Goal: Task Accomplishment & Management: Use online tool/utility

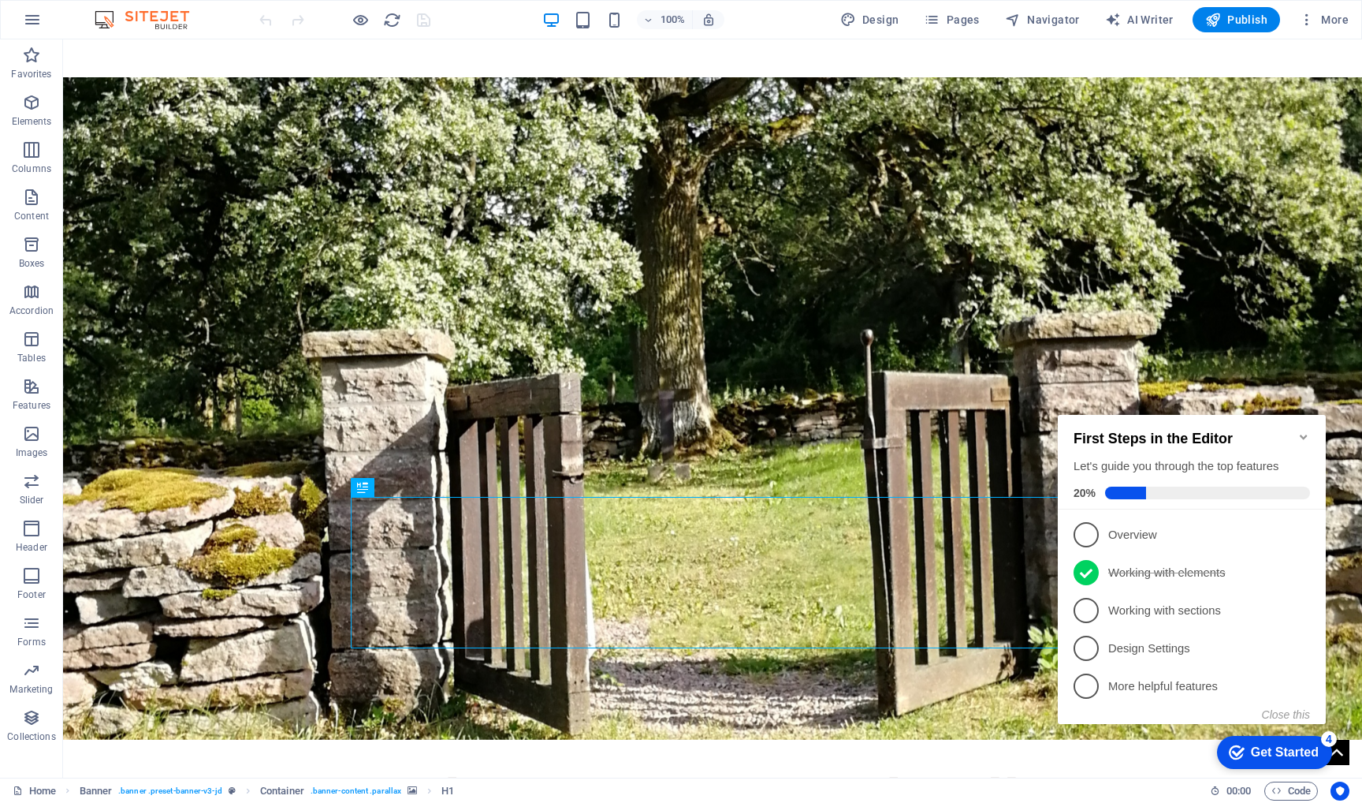
click at [1302, 430] on icon "Minimize checklist" at bounding box center [1304, 436] width 13 height 13
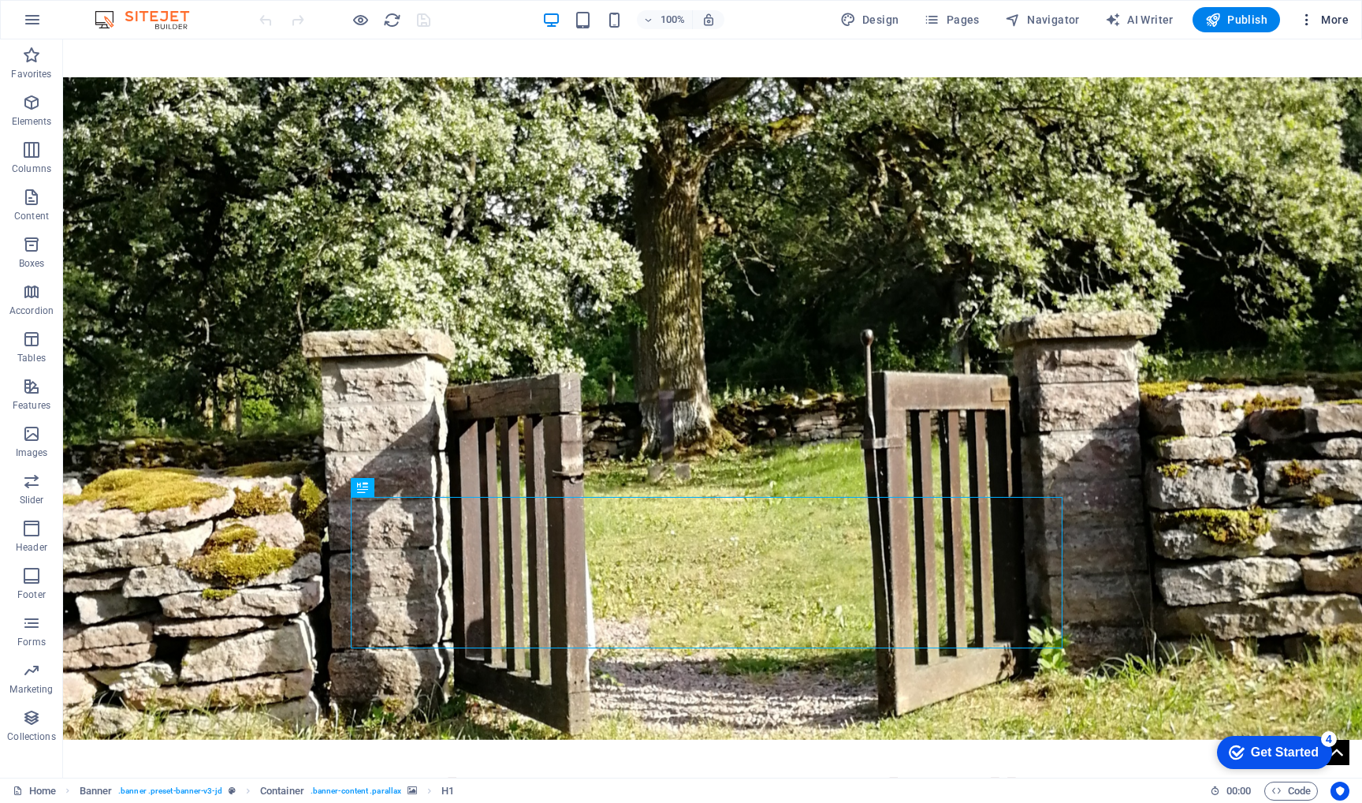
click at [1328, 20] on span "More" at bounding box center [1324, 20] width 50 height 16
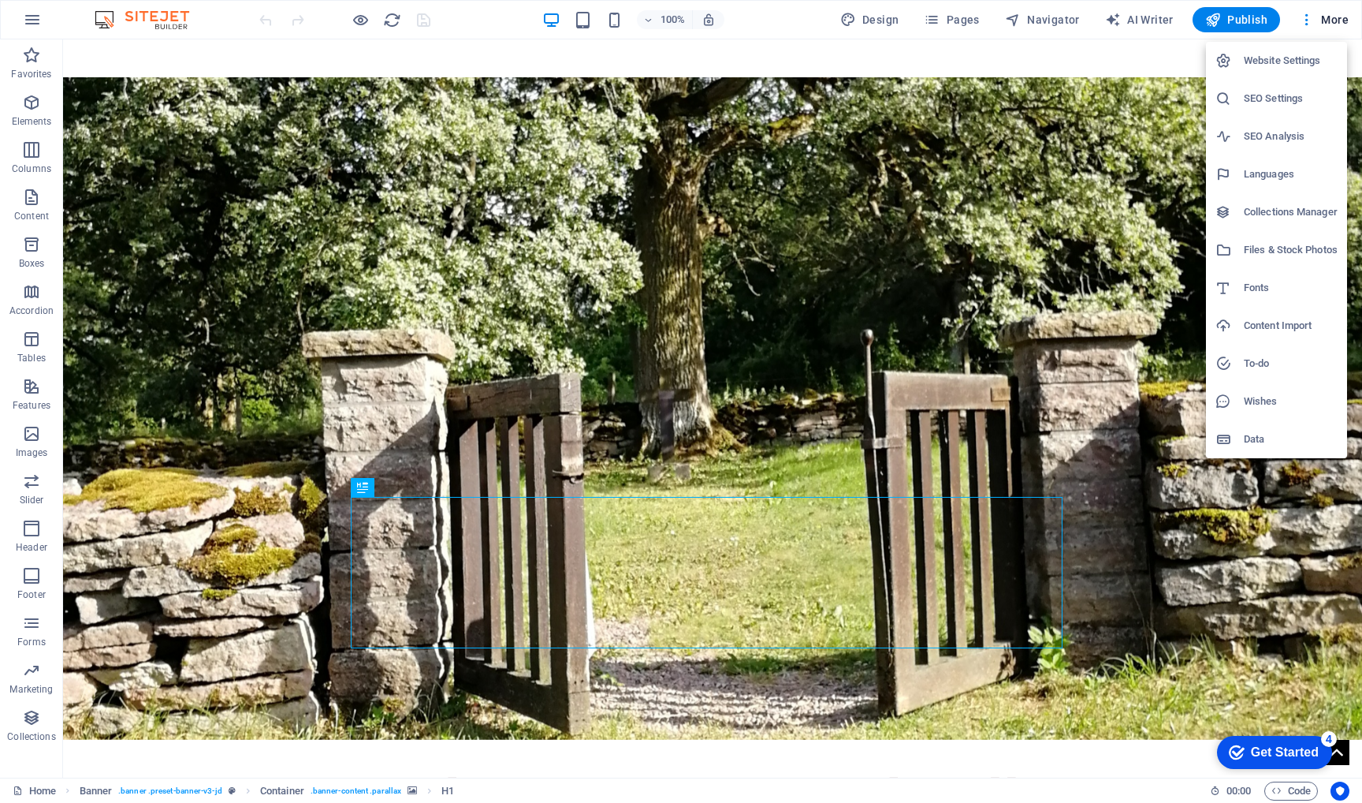
click at [1259, 92] on h6 "SEO Settings" at bounding box center [1291, 98] width 94 height 19
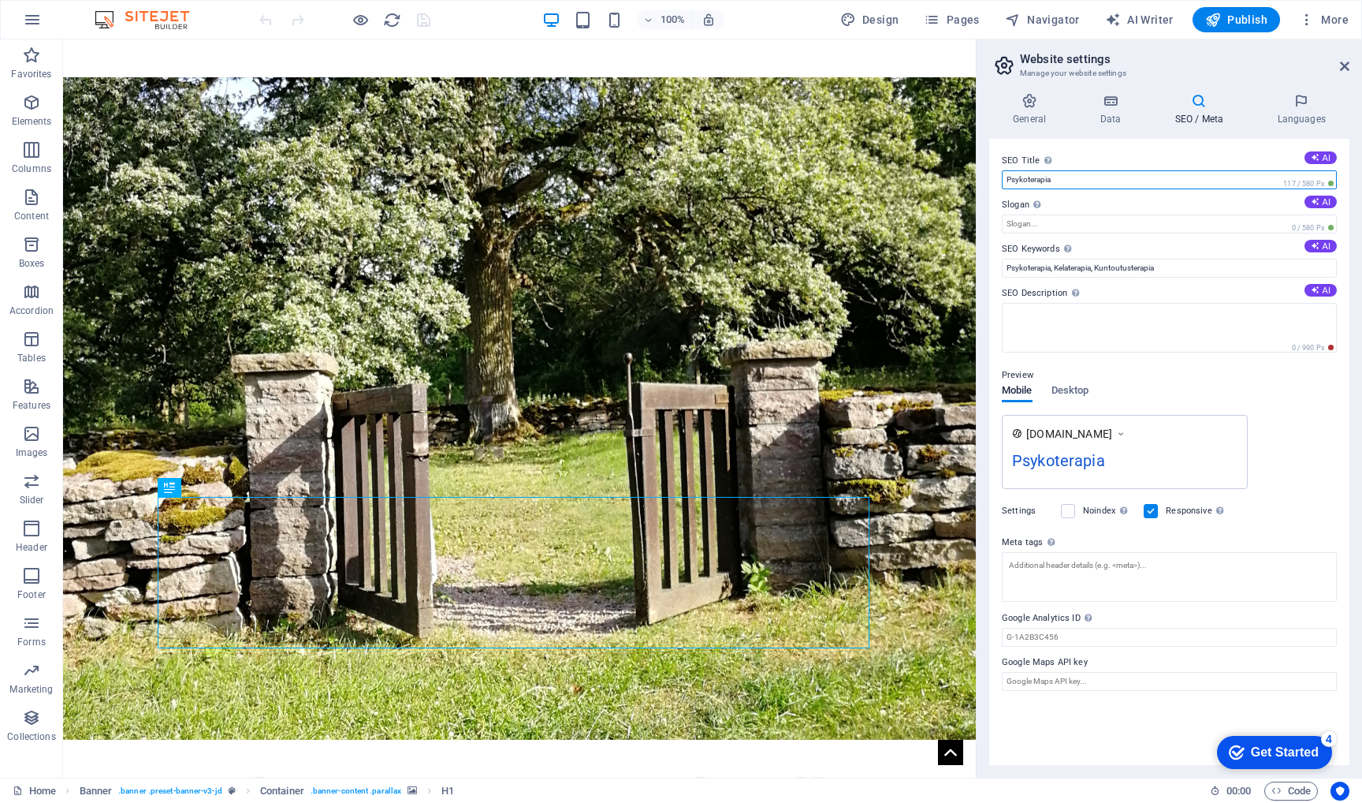
click at [1106, 183] on input "Psykoterapia" at bounding box center [1169, 179] width 335 height 19
type input "Psykoterapia Hyvinkäällä"
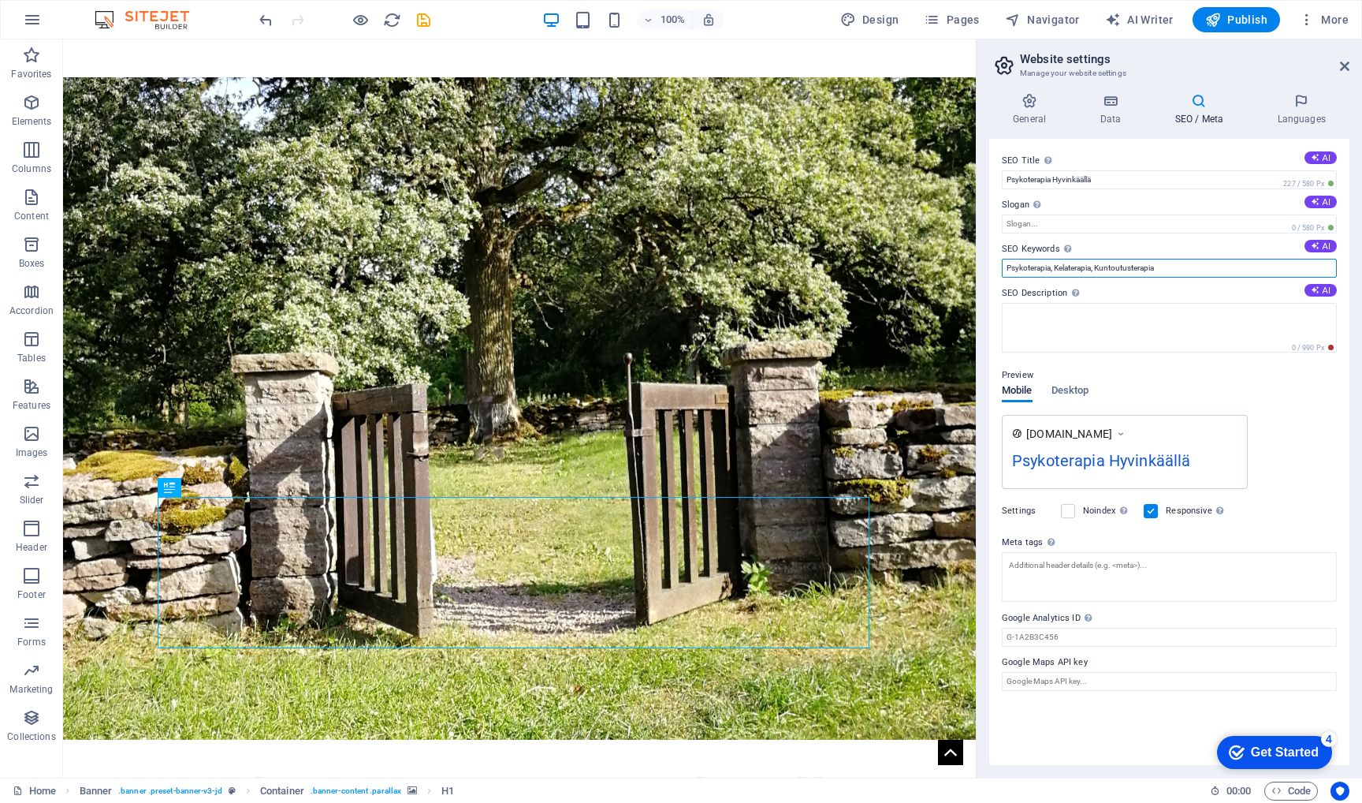
click at [1182, 270] on input "Psykoterapia, Kelaterapia, Kuntoutusterapia" at bounding box center [1169, 268] width 335 height 19
type input "Psykoterapia, Kelaterapia, Kuntoutusterapia,"
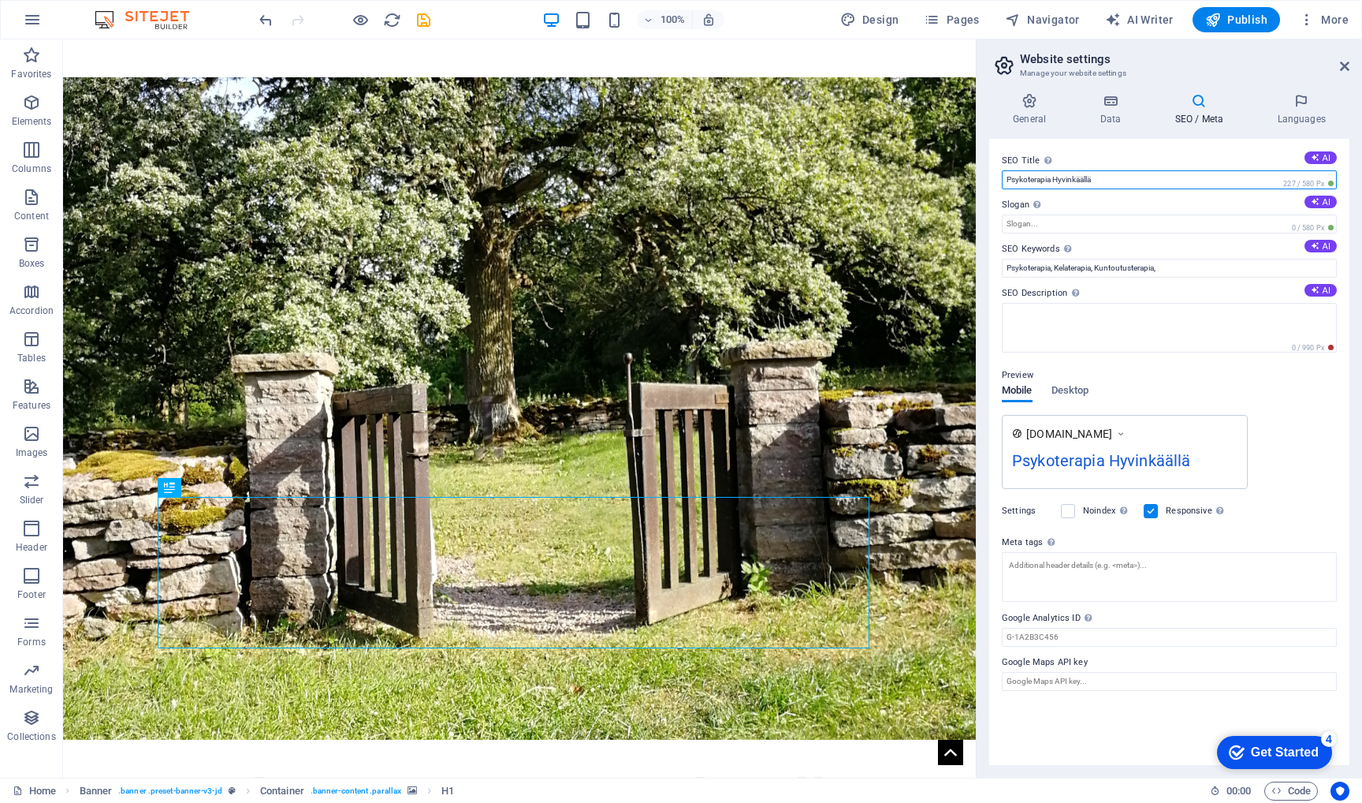
click at [1053, 180] on input "Psykoterapia Hyvinkäällä" at bounding box center [1169, 179] width 335 height 19
click at [1326, 158] on button "AI" at bounding box center [1321, 157] width 32 height 13
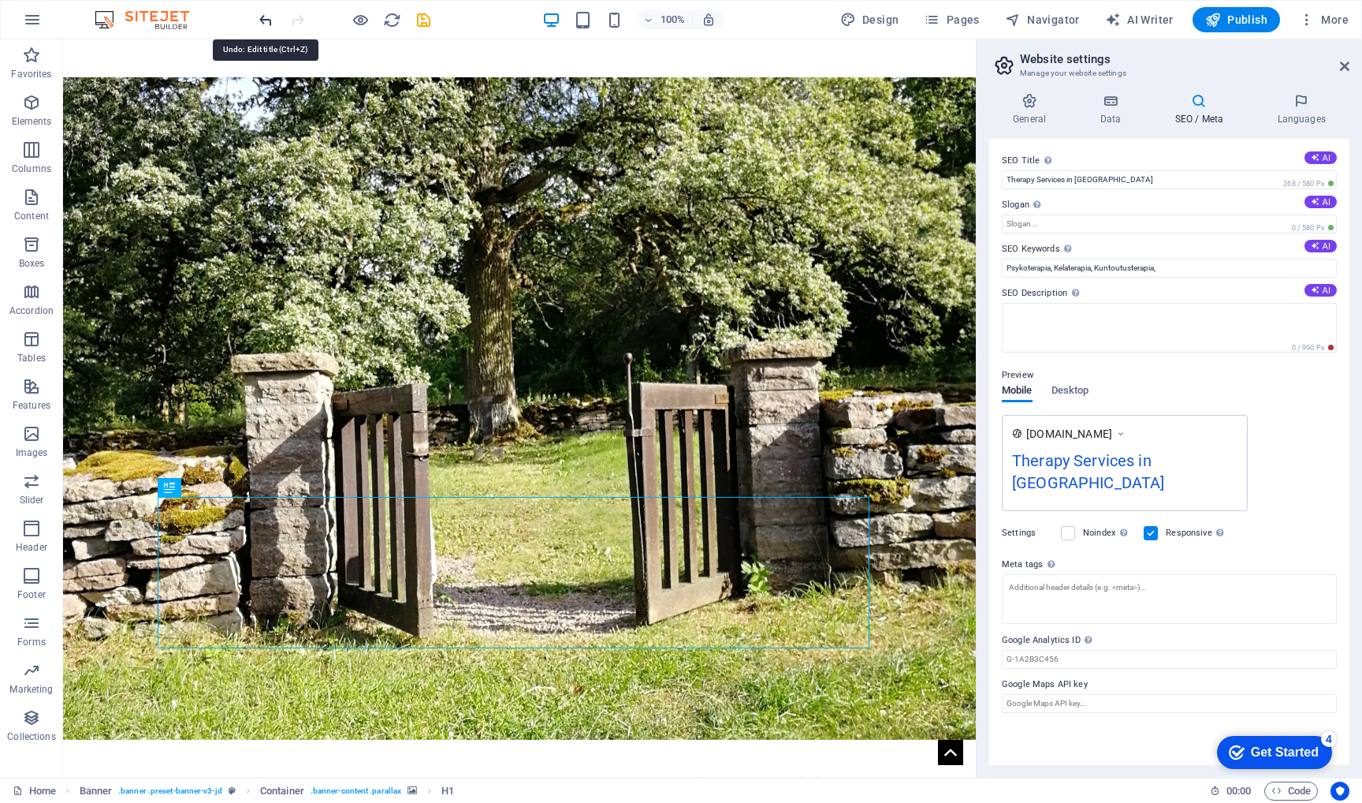
click at [265, 19] on icon "undo" at bounding box center [266, 20] width 18 height 18
type input "Psykoterapiaa Hyvinkäällä"
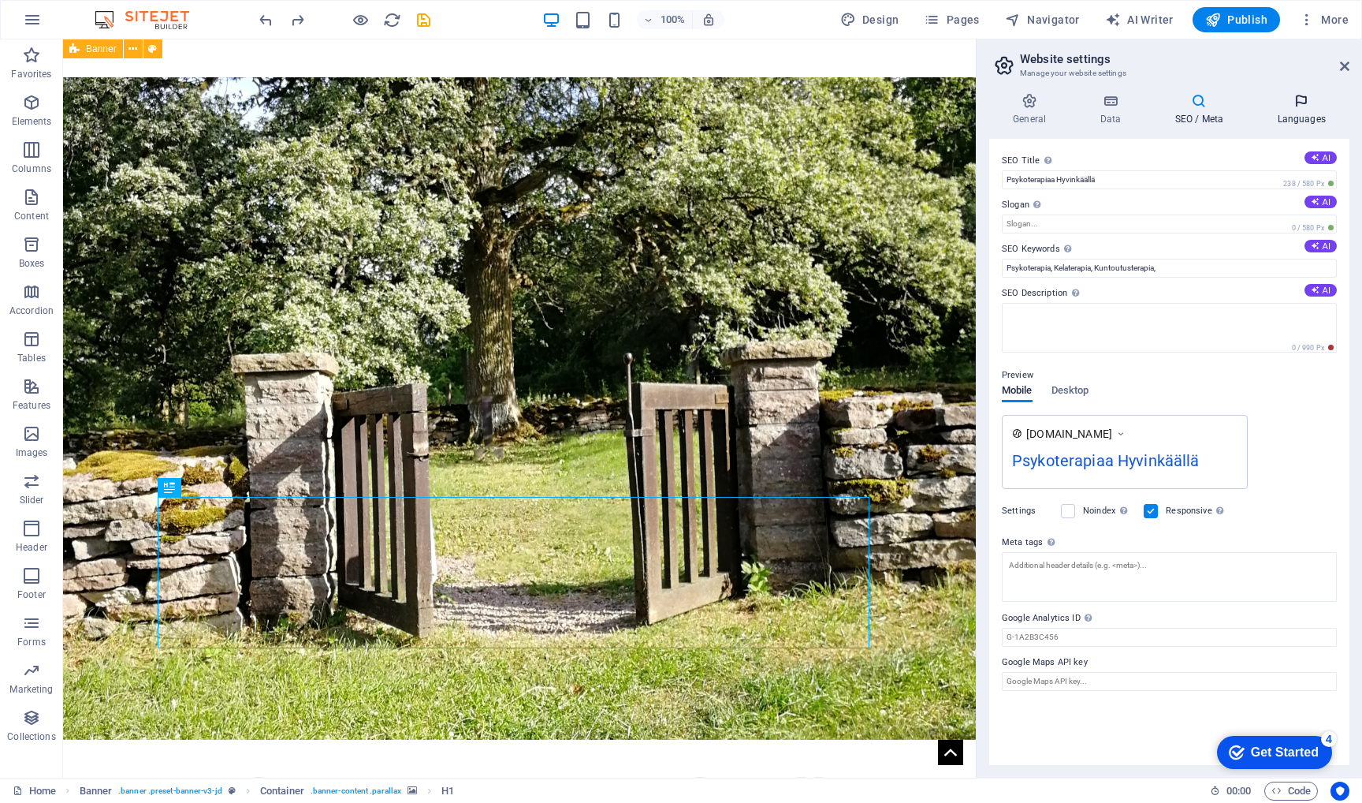
click at [1293, 102] on icon at bounding box center [1301, 101] width 96 height 16
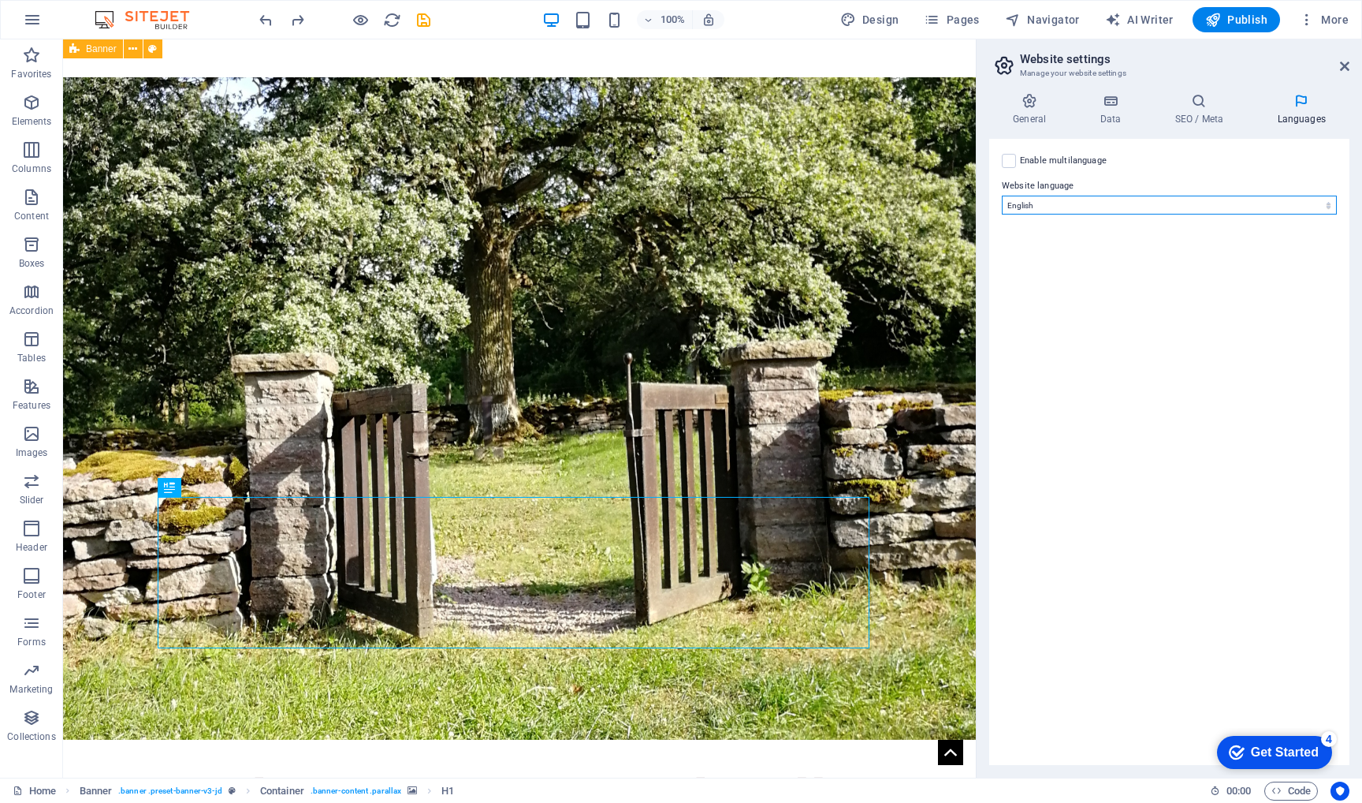
click at [1317, 207] on select "Abkhazian Afar Afrikaans Akan Albanian Amharic Arabic Aragonese Armenian Assame…" at bounding box center [1169, 205] width 335 height 19
select select "48"
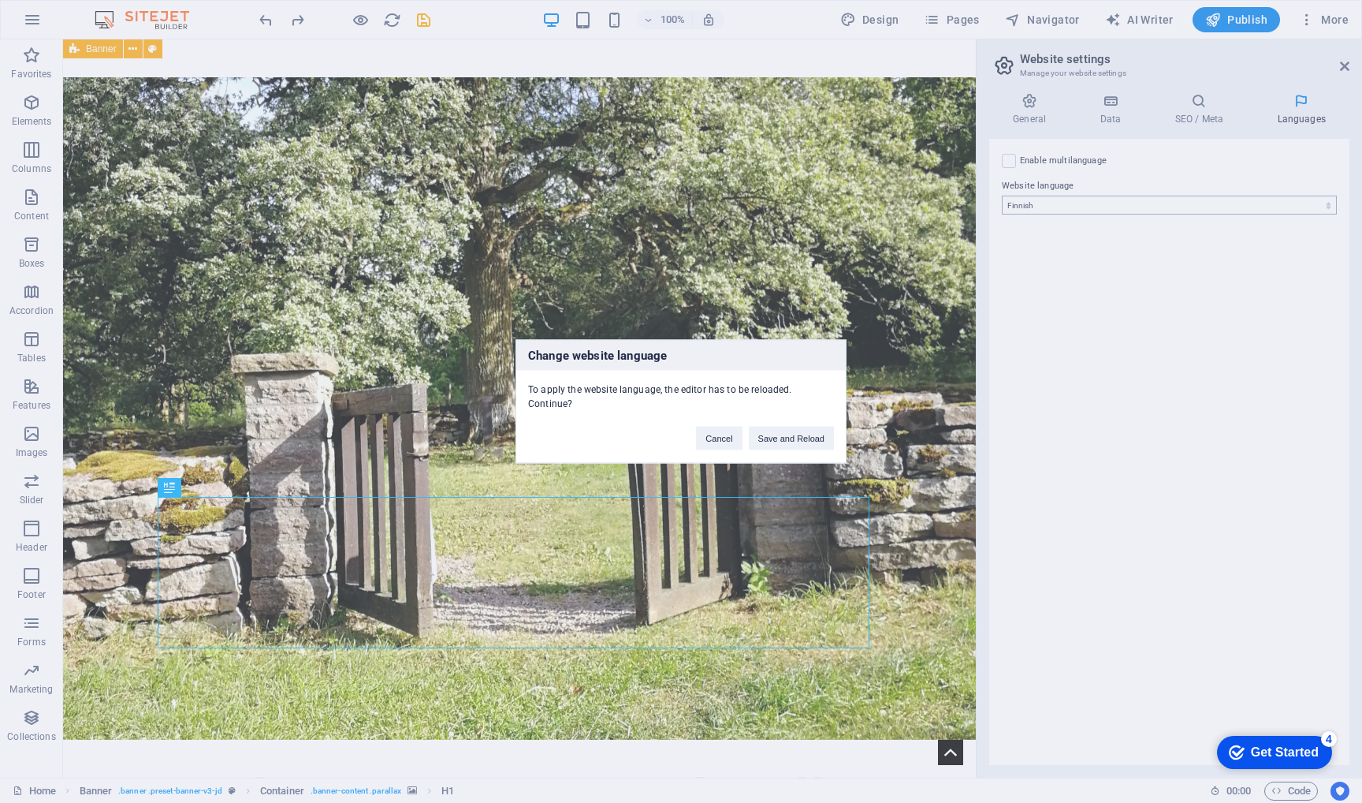
click at [1285, 206] on div "Change website language To apply the website language, the editor has to be rel…" at bounding box center [681, 401] width 1362 height 803
click at [784, 436] on button "Save and Reload" at bounding box center [791, 438] width 85 height 24
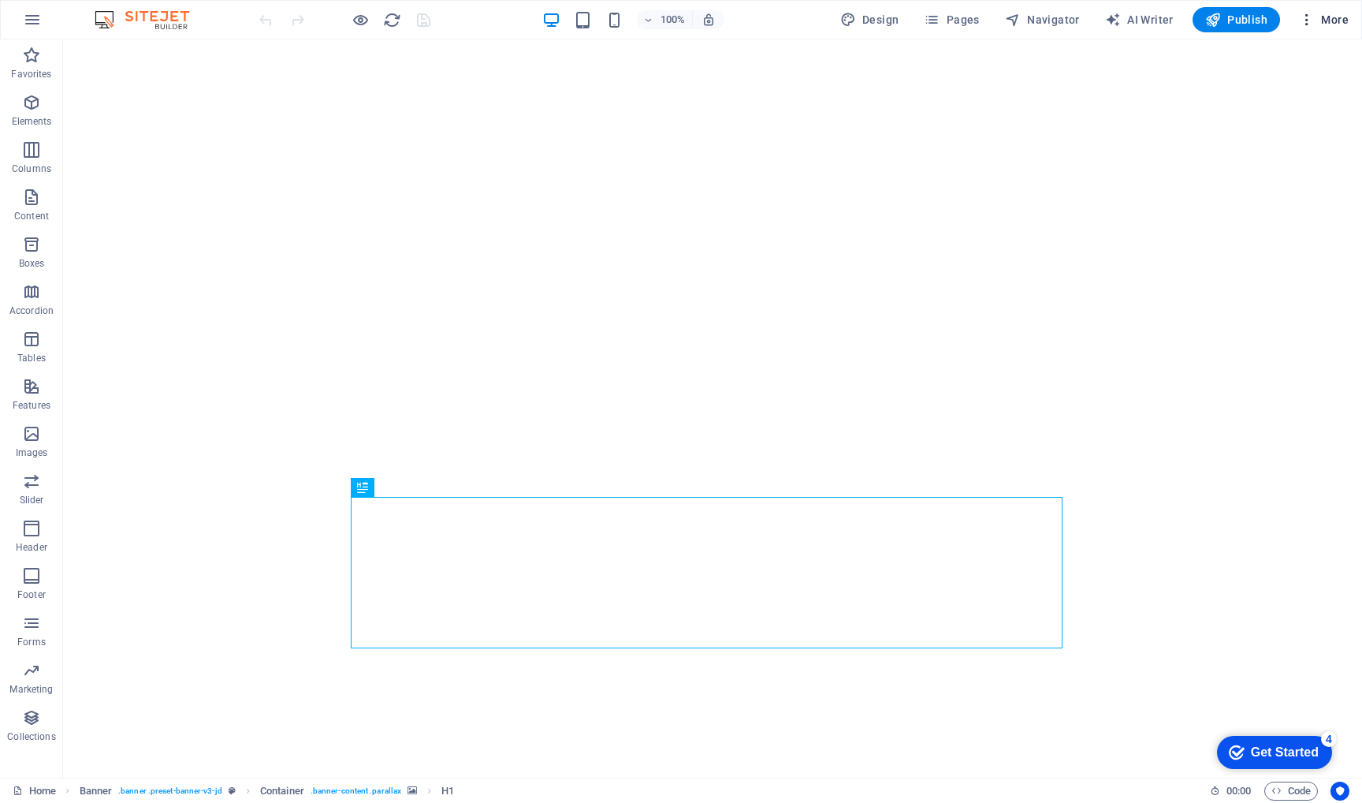
click at [1331, 21] on span "More" at bounding box center [1324, 20] width 50 height 16
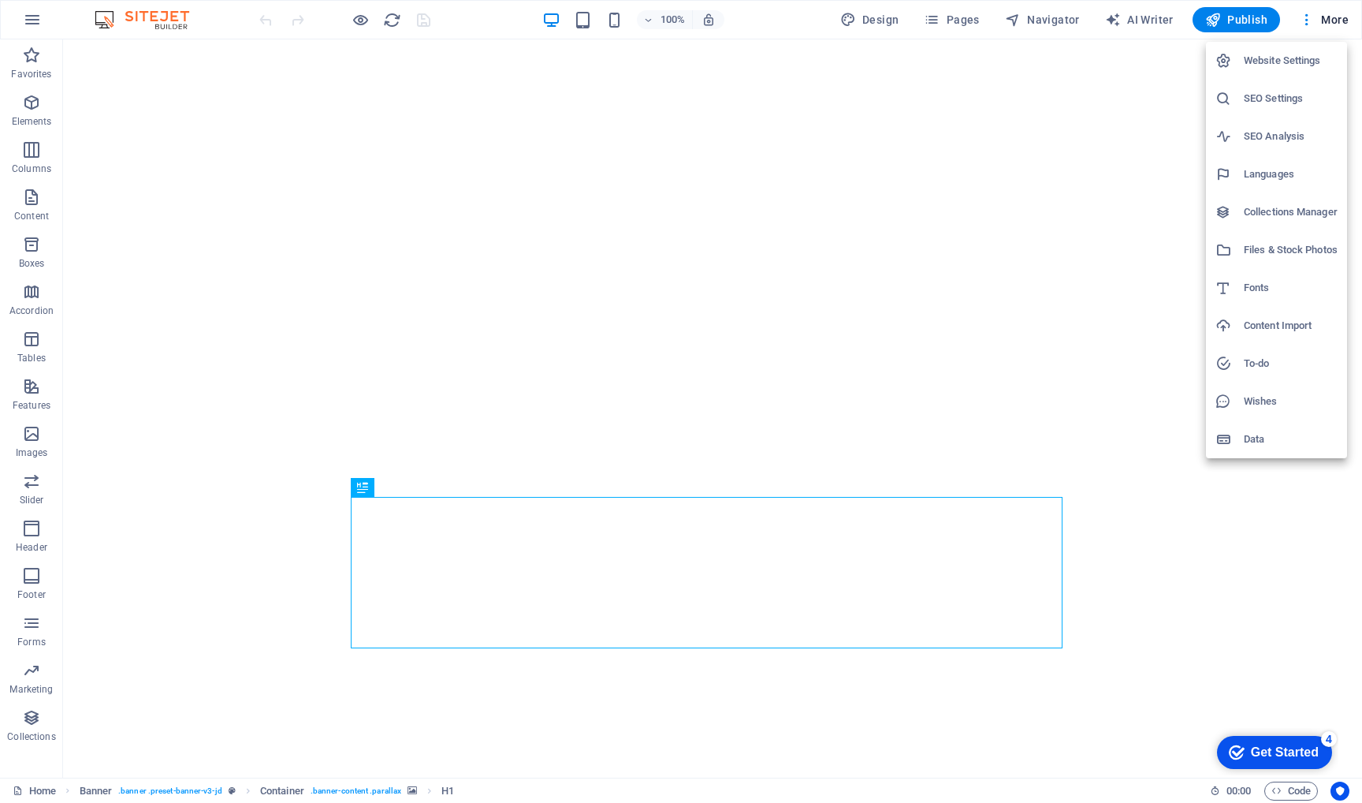
click at [1277, 89] on h6 "SEO Settings" at bounding box center [1291, 98] width 94 height 19
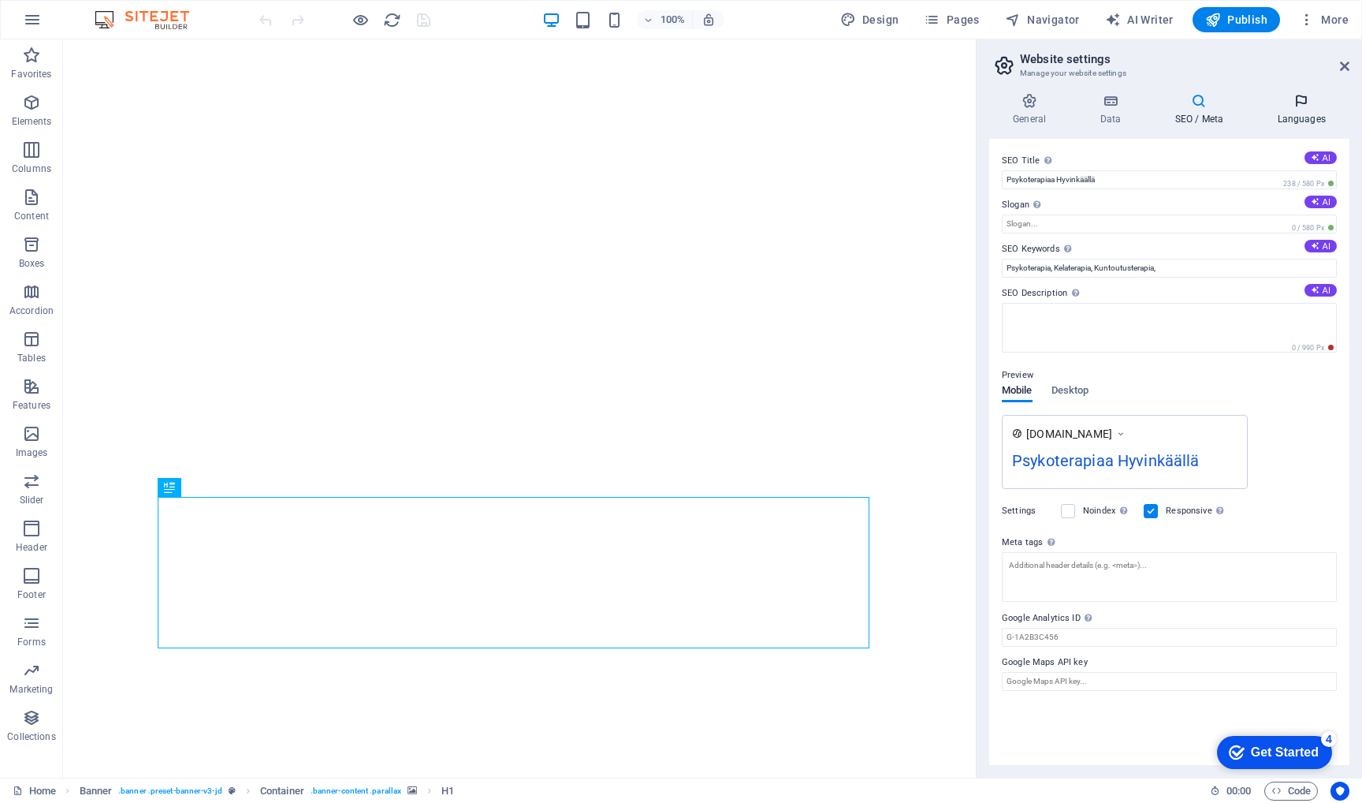
click at [1309, 106] on icon at bounding box center [1301, 101] width 96 height 16
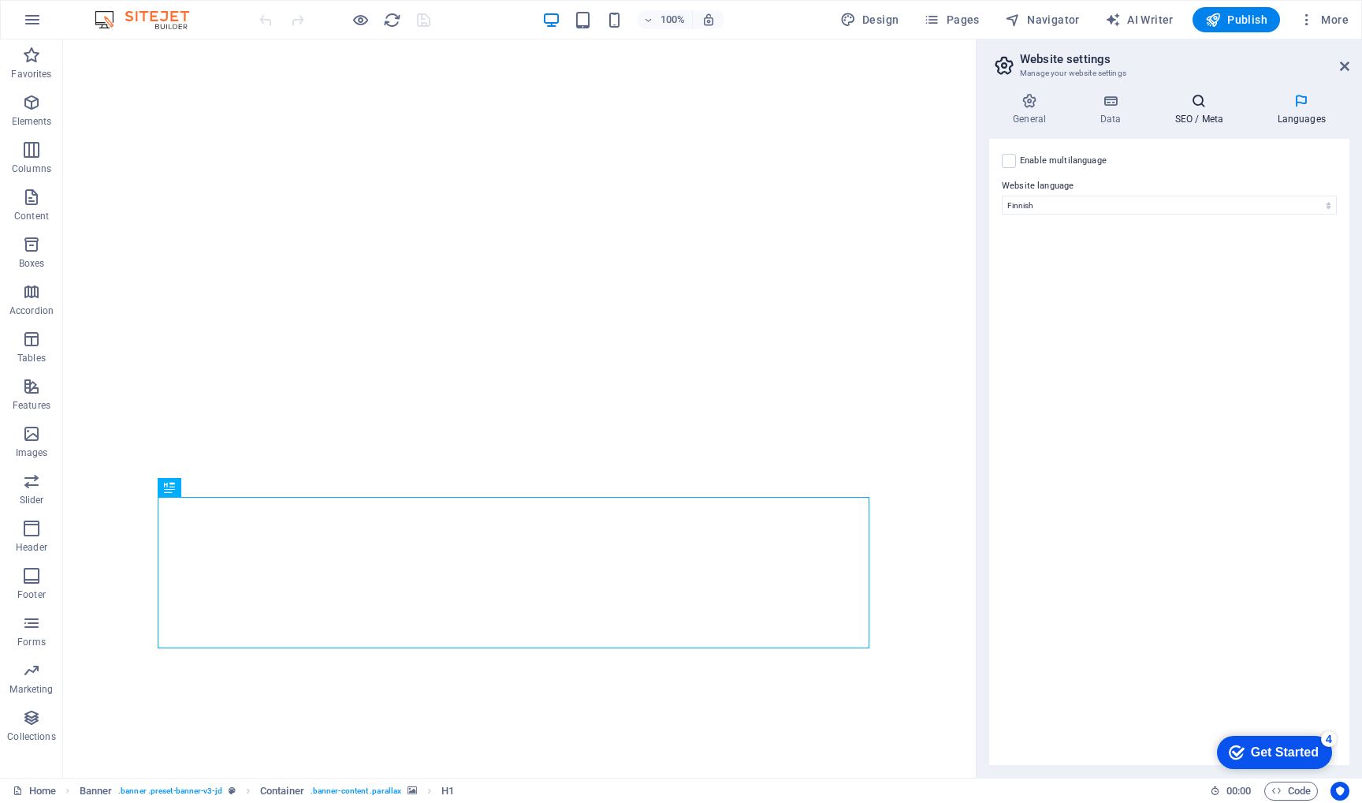
click at [1198, 102] on icon at bounding box center [1199, 101] width 96 height 16
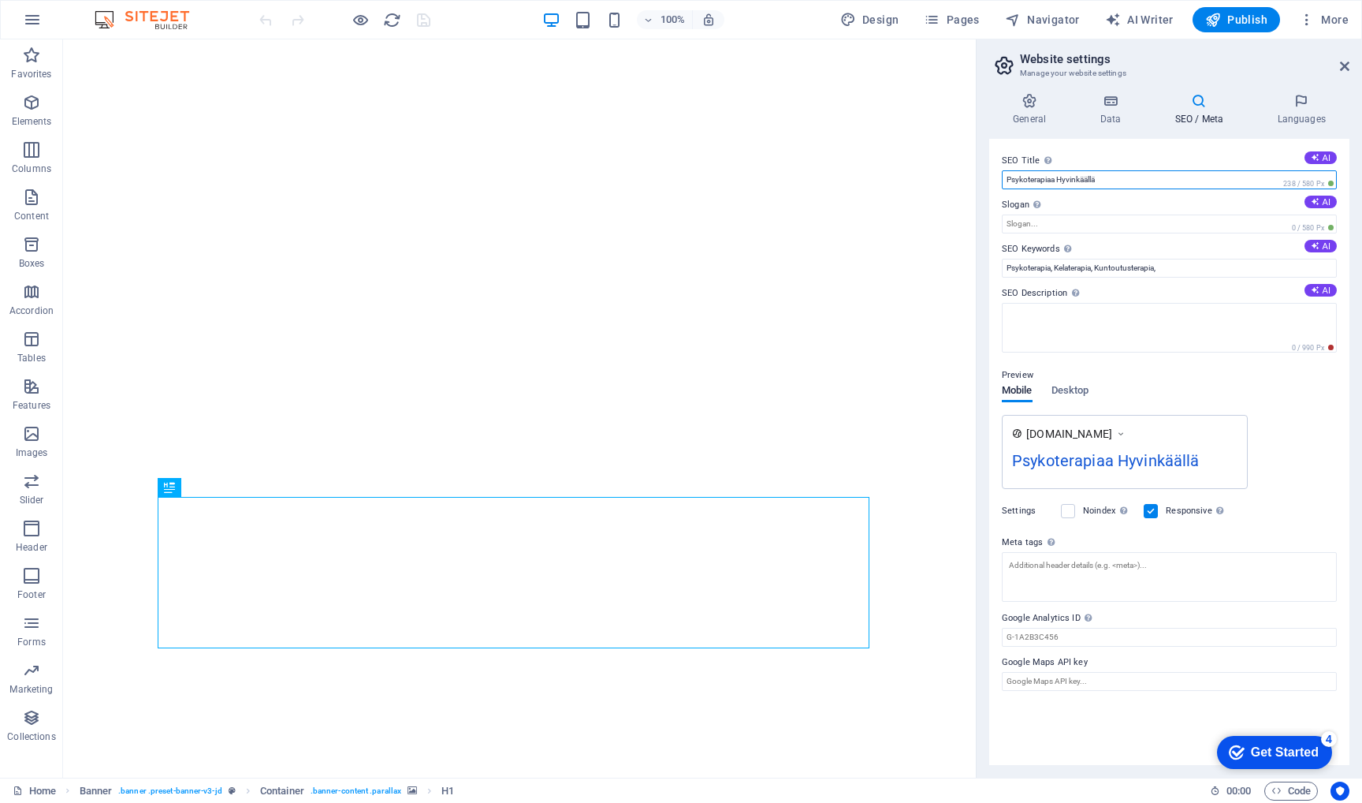
click at [1056, 179] on input "Psykoterapiaa Hyvinkäällä" at bounding box center [1169, 179] width 335 height 19
type input "Psykoterapia Hyvinkäällä"
click at [1115, 111] on h4 "Data" at bounding box center [1113, 109] width 75 height 33
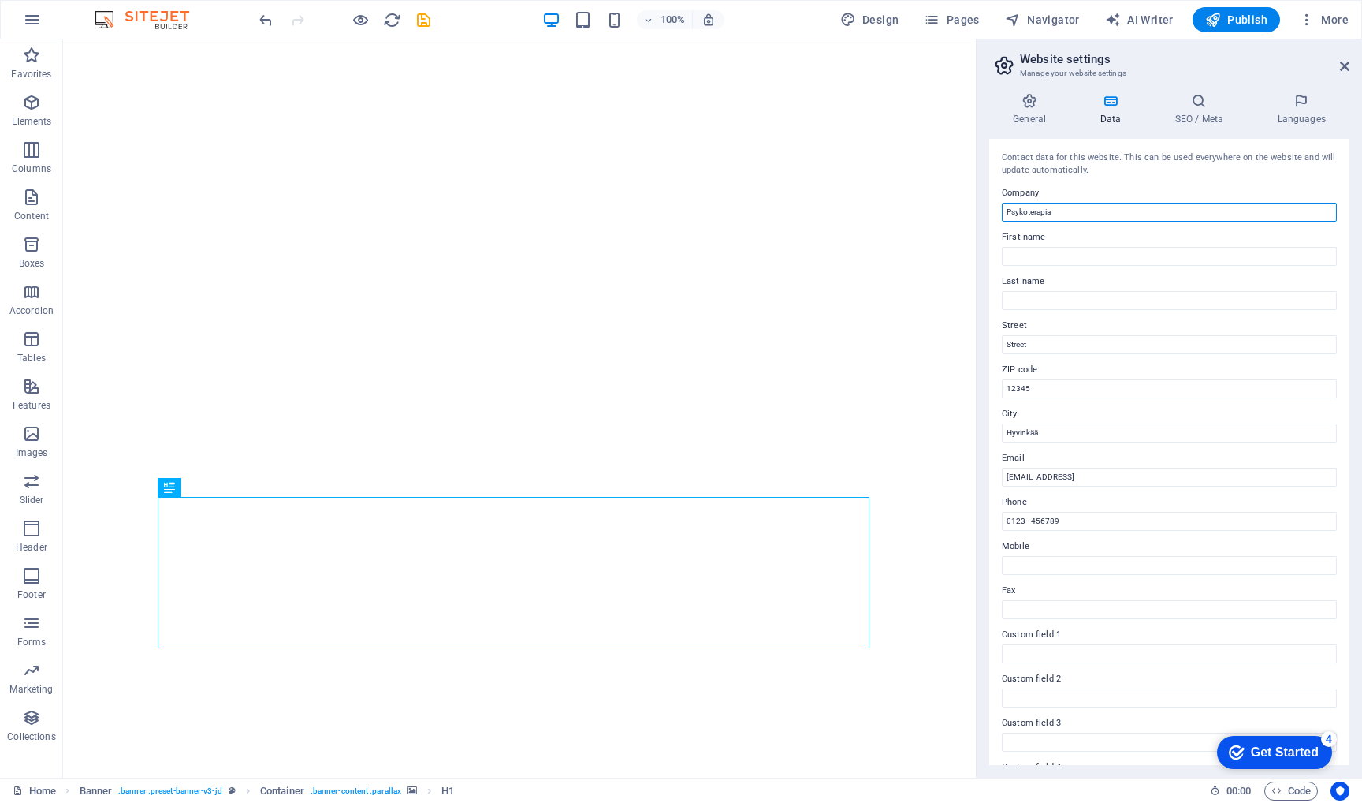
click at [1104, 209] on input "Psykoterapia" at bounding box center [1169, 212] width 335 height 19
type input "P"
type input "[PERSON_NAME]"
click at [1081, 253] on input "First name" at bounding box center [1169, 256] width 335 height 19
type input "Maarit"
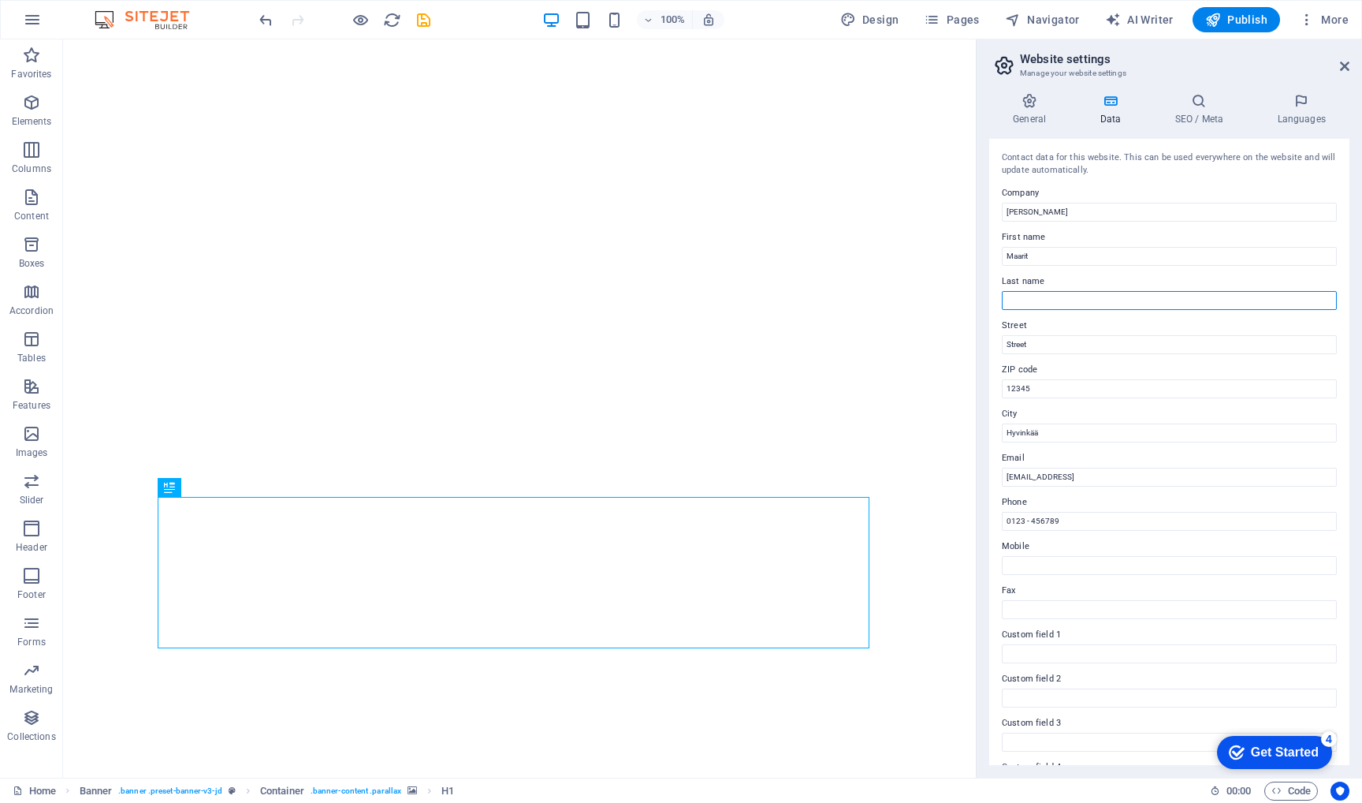
click at [1073, 296] on input "Last name" at bounding box center [1169, 300] width 335 height 19
type input "Ala-Mutka"
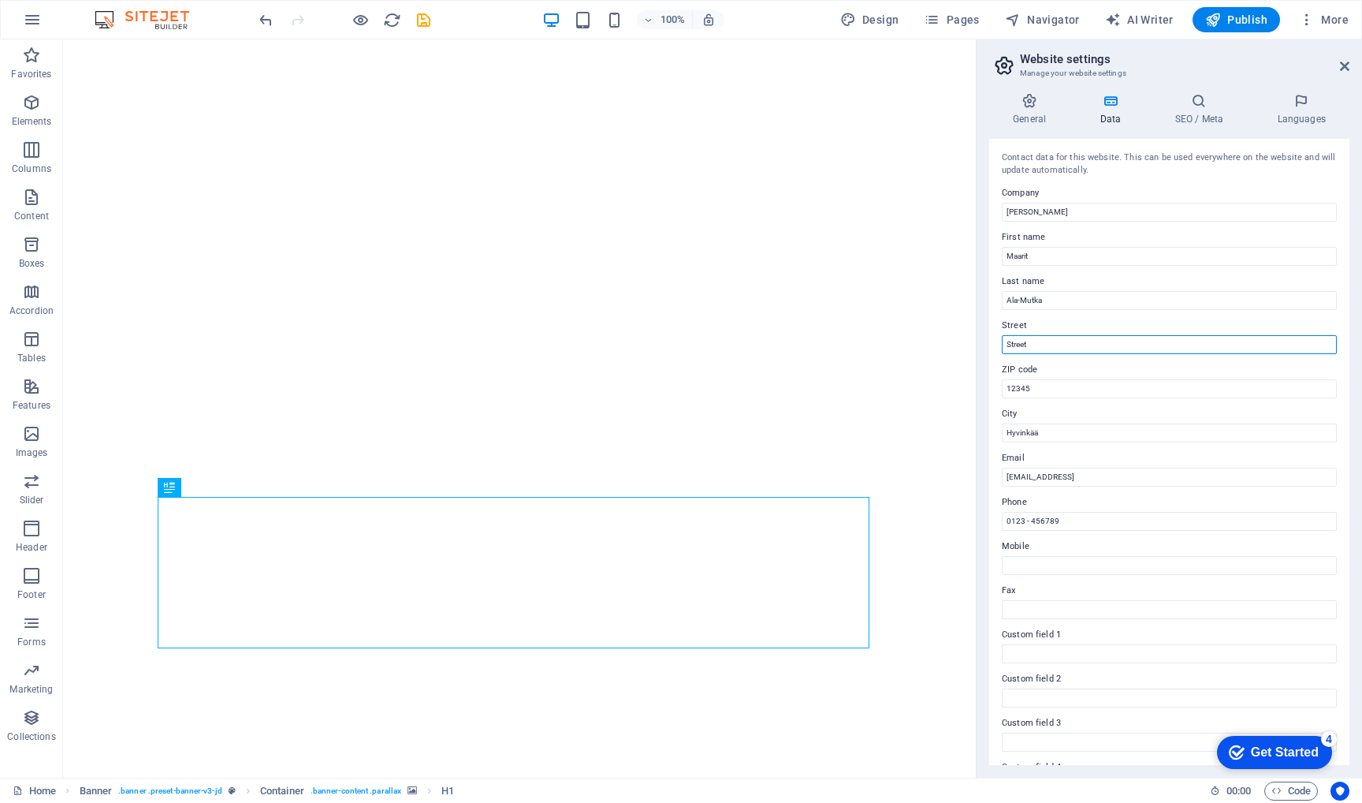
click at [1048, 350] on input "Street" at bounding box center [1169, 344] width 335 height 19
type input "S"
type input "Parantolankatu 11"
click at [1049, 390] on input "12345" at bounding box center [1169, 388] width 335 height 19
type input "1"
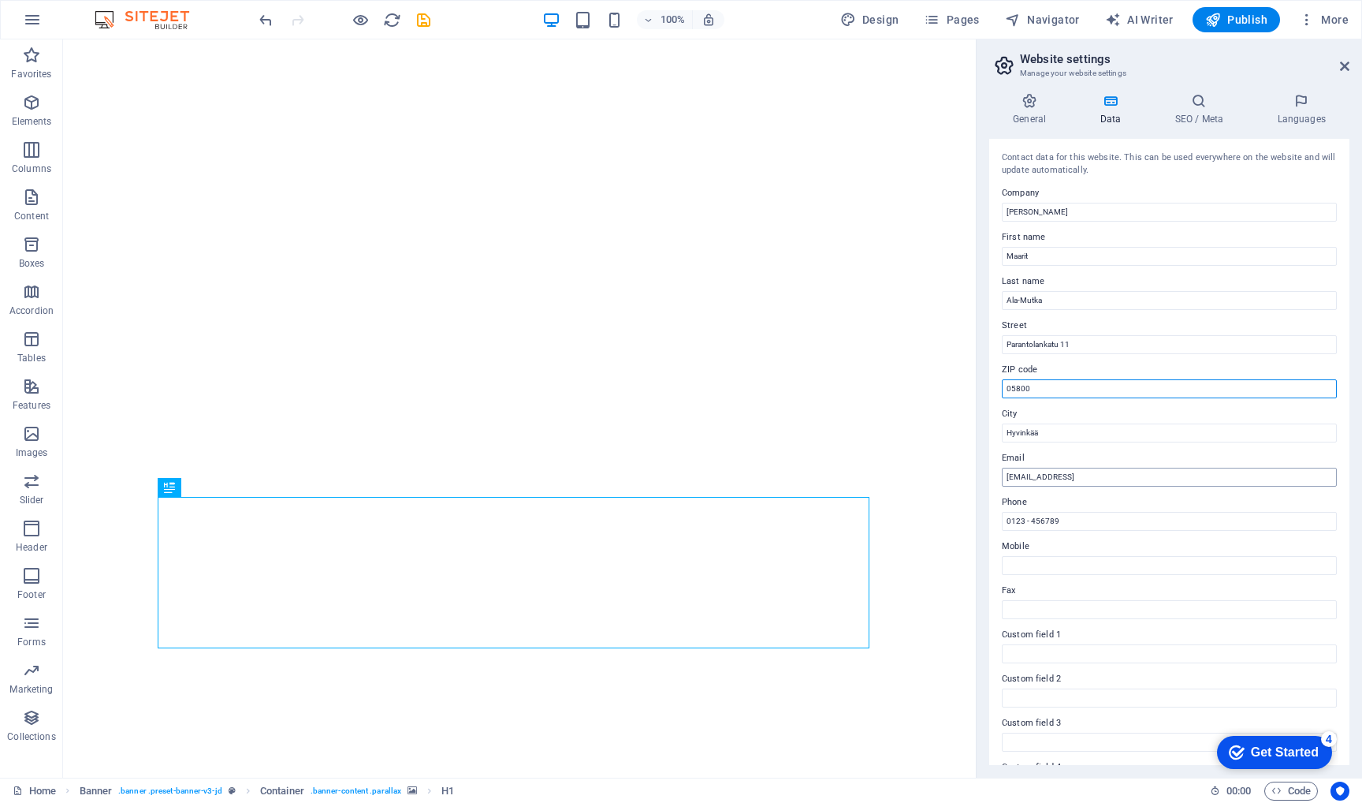
type input "05800"
click at [1193, 482] on input "a0c5f1d7dbc856e797da7b2fff9285@cpanel.local" at bounding box center [1169, 476] width 335 height 19
type input "a"
type input "maarit.alamutka@gmail.com"
click at [1138, 521] on input "0123 - 456789" at bounding box center [1169, 521] width 335 height 19
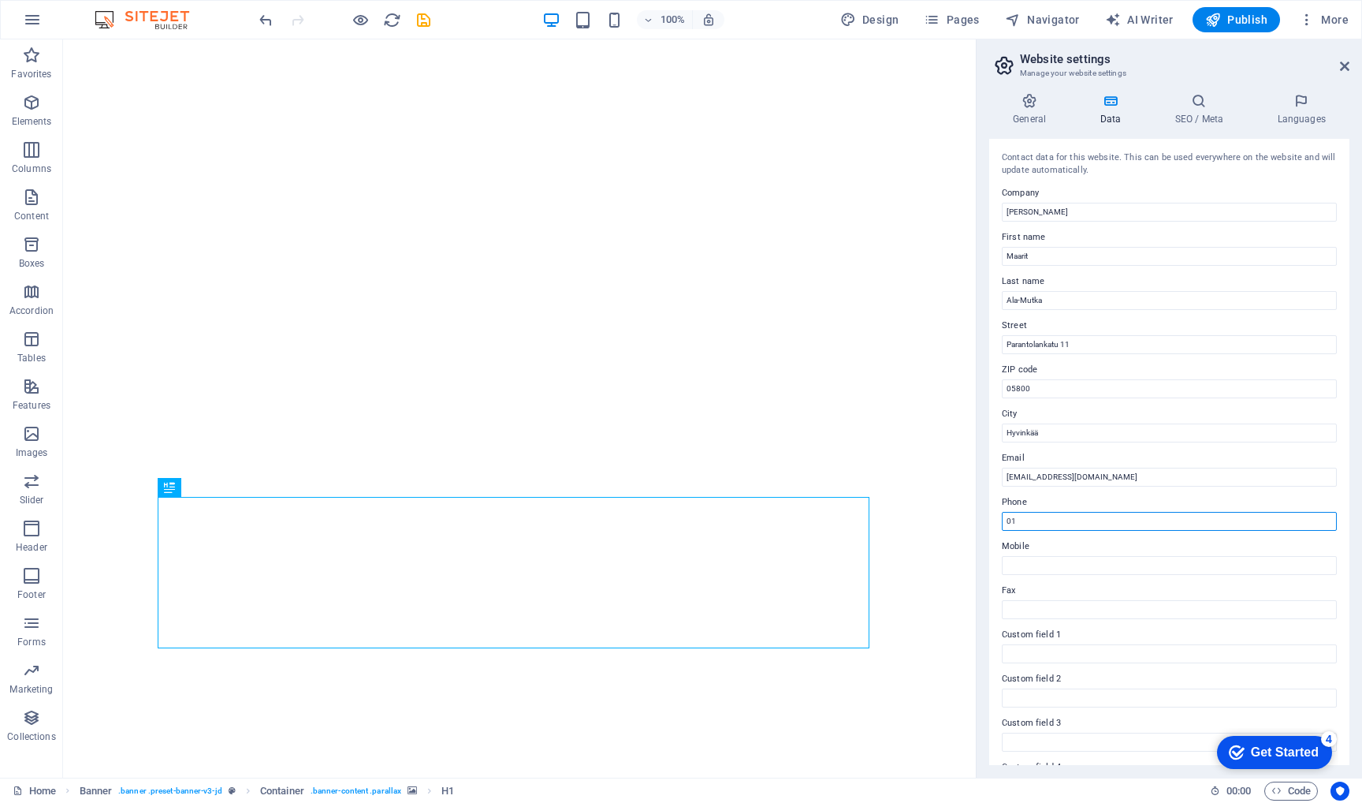
type input "0"
type input "04578372794"
click at [1044, 112] on h4 "General" at bounding box center [1032, 109] width 87 height 33
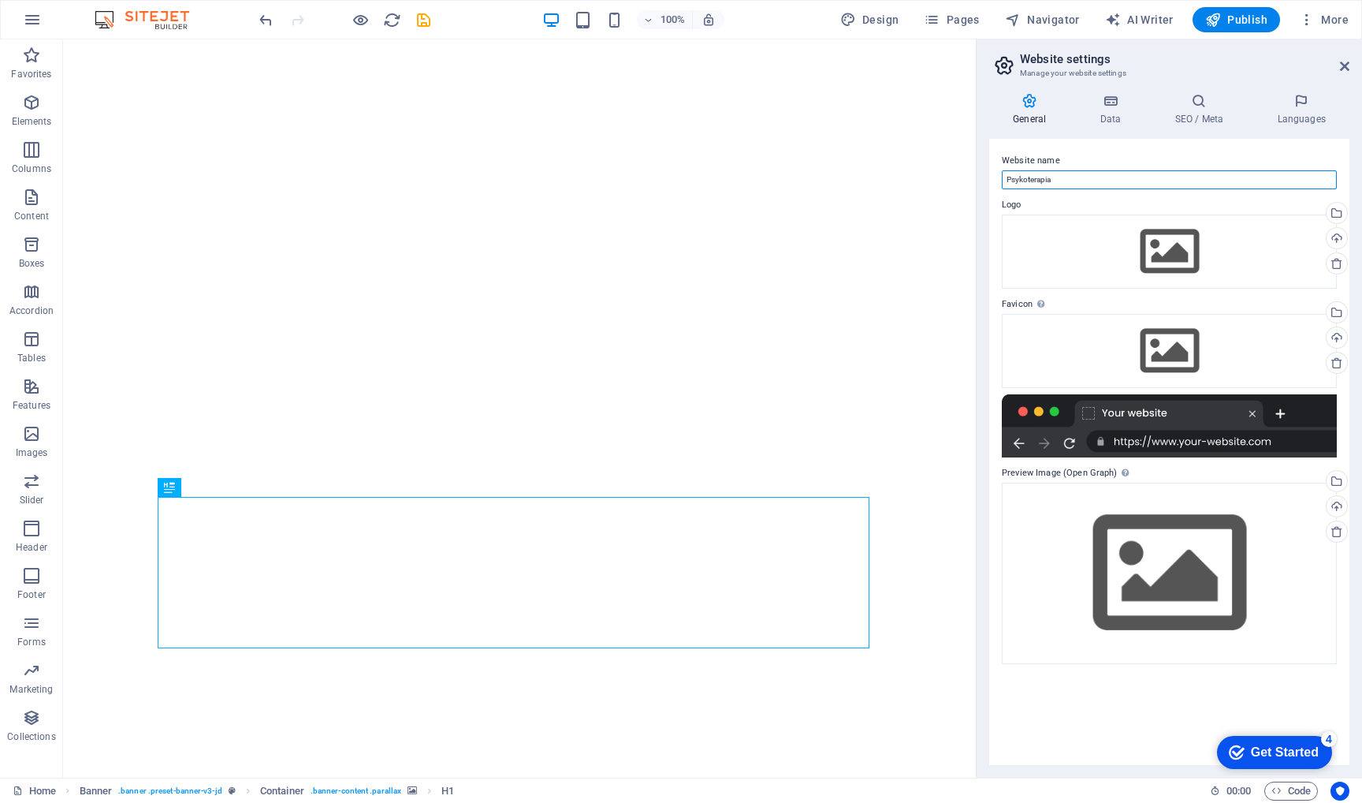
click at [1078, 181] on input "Psykoterapia" at bounding box center [1169, 179] width 335 height 19
type input "Psykoterapia Hyvinkäällä"
click at [1119, 102] on icon at bounding box center [1110, 101] width 69 height 16
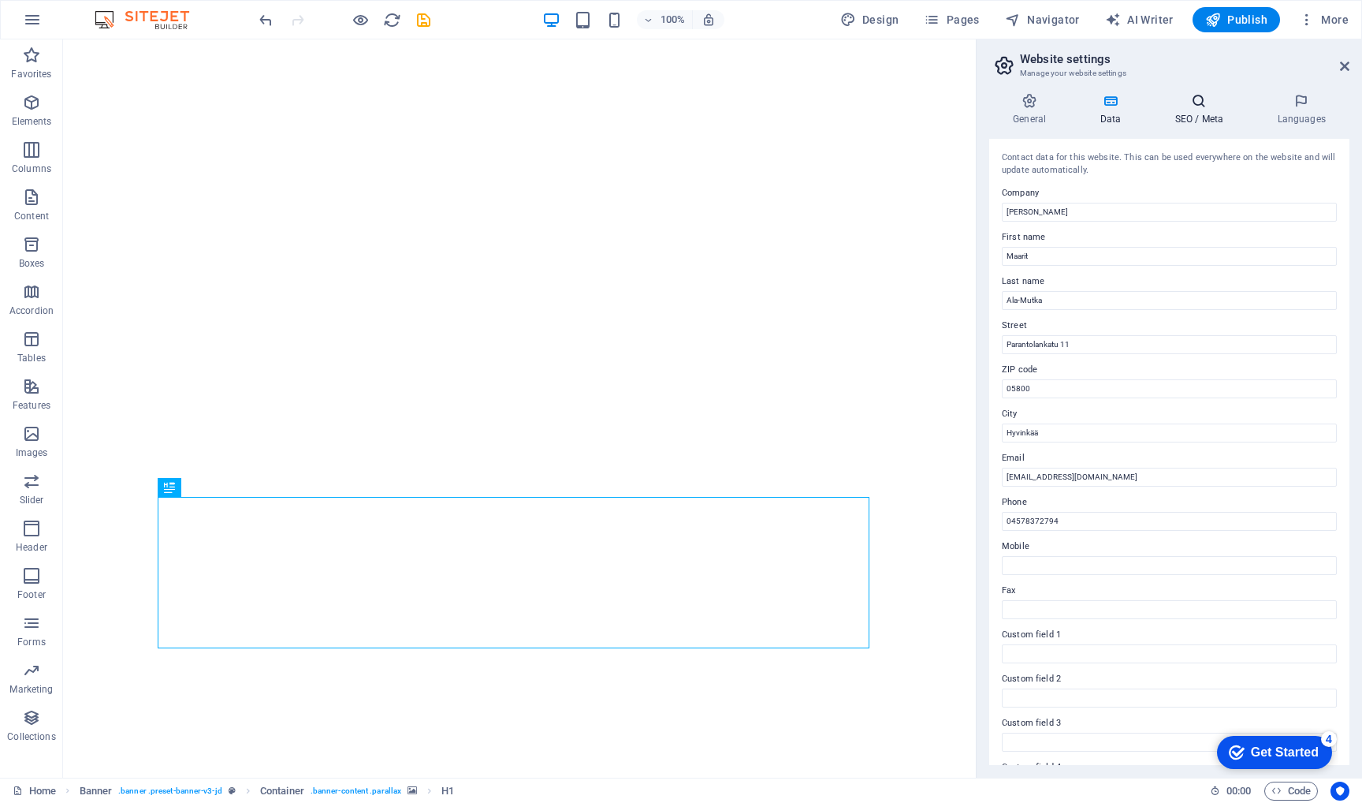
click at [1201, 109] on h4 "SEO / Meta" at bounding box center [1202, 109] width 102 height 33
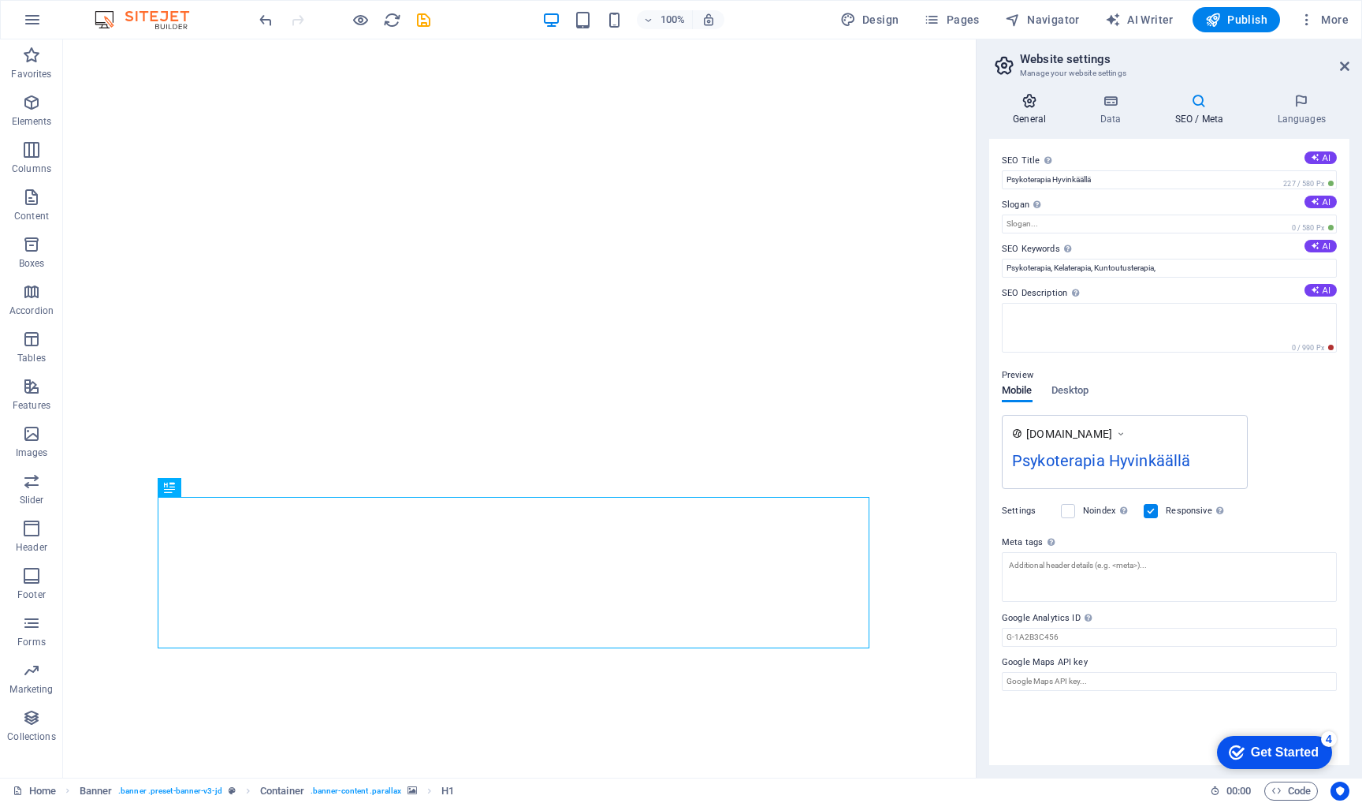
click at [1031, 114] on h4 "General" at bounding box center [1032, 109] width 87 height 33
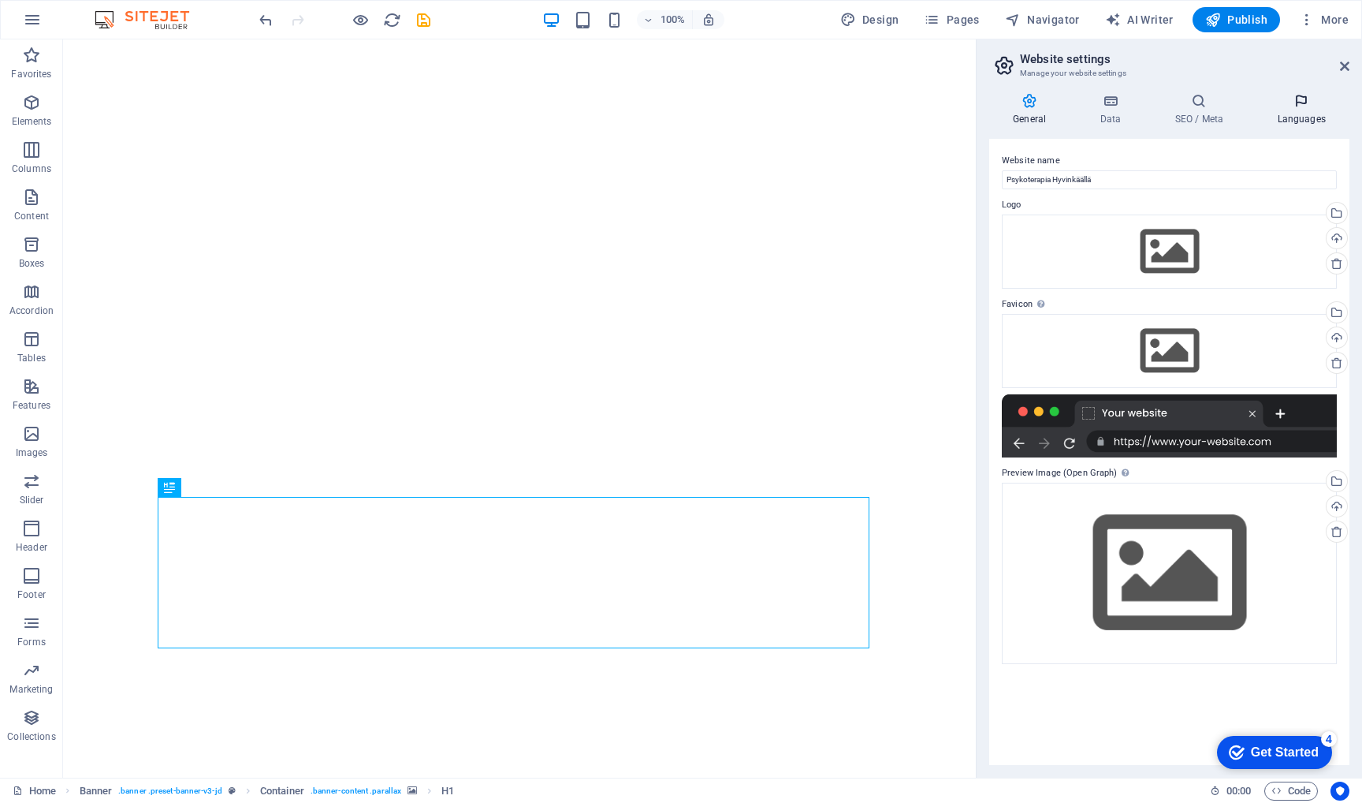
click at [1294, 111] on h4 "Languages" at bounding box center [1301, 109] width 96 height 33
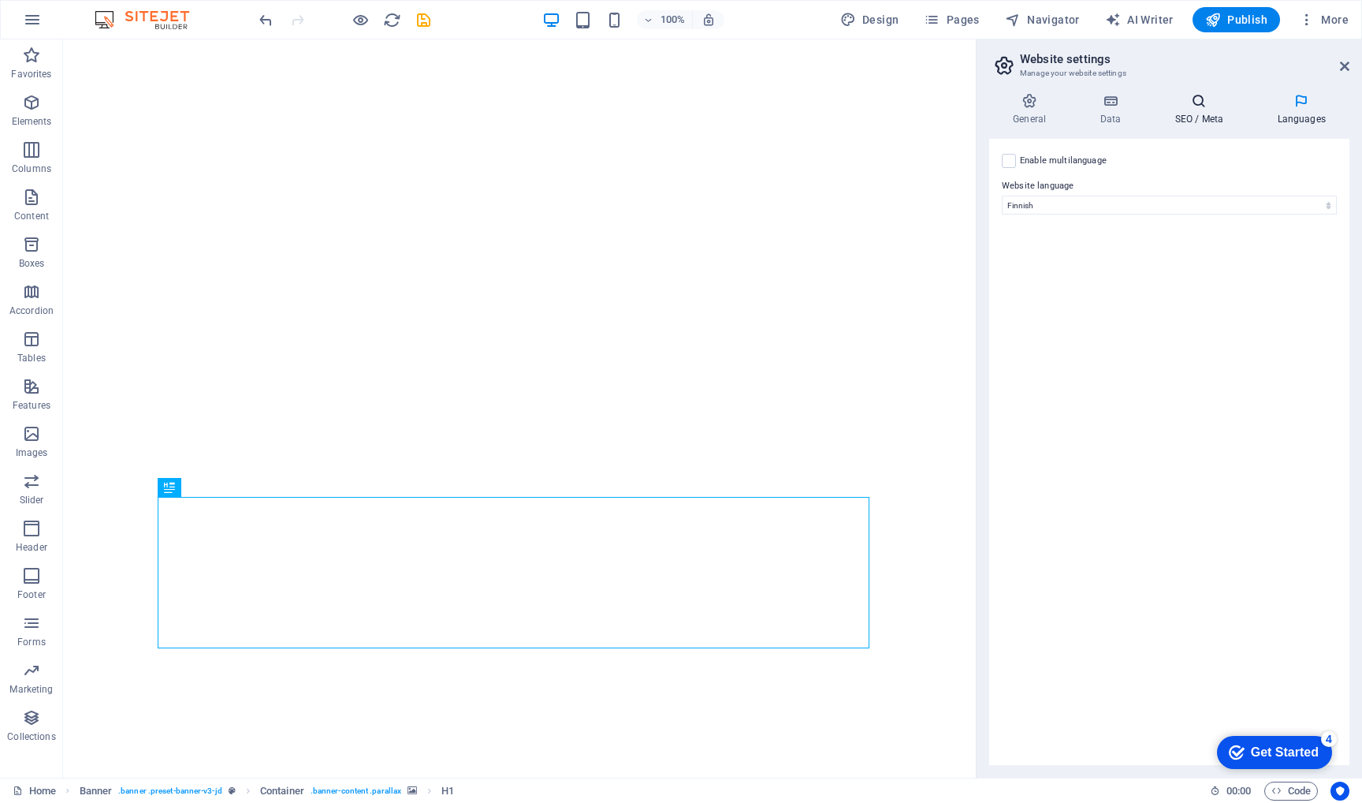
click at [1210, 106] on icon at bounding box center [1199, 101] width 96 height 16
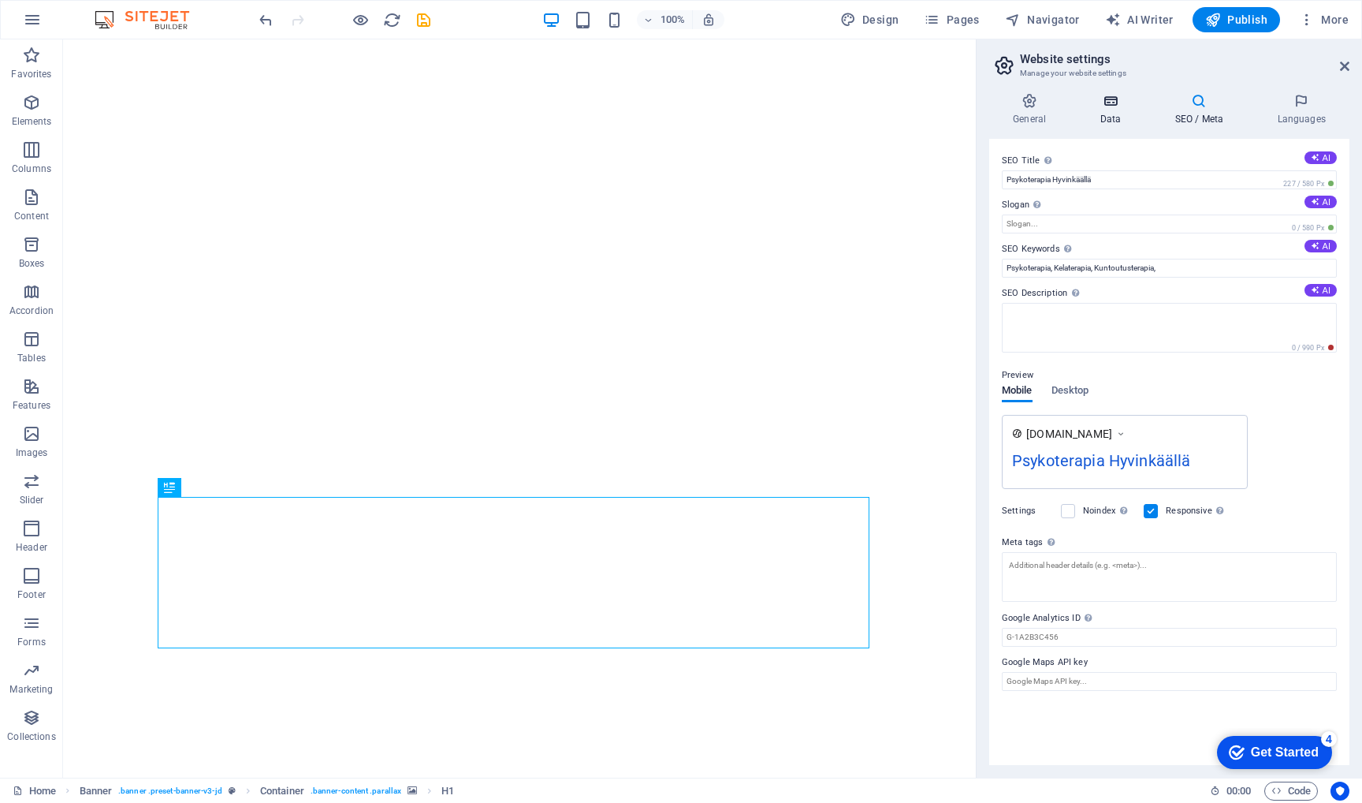
click at [1112, 102] on icon at bounding box center [1110, 101] width 69 height 16
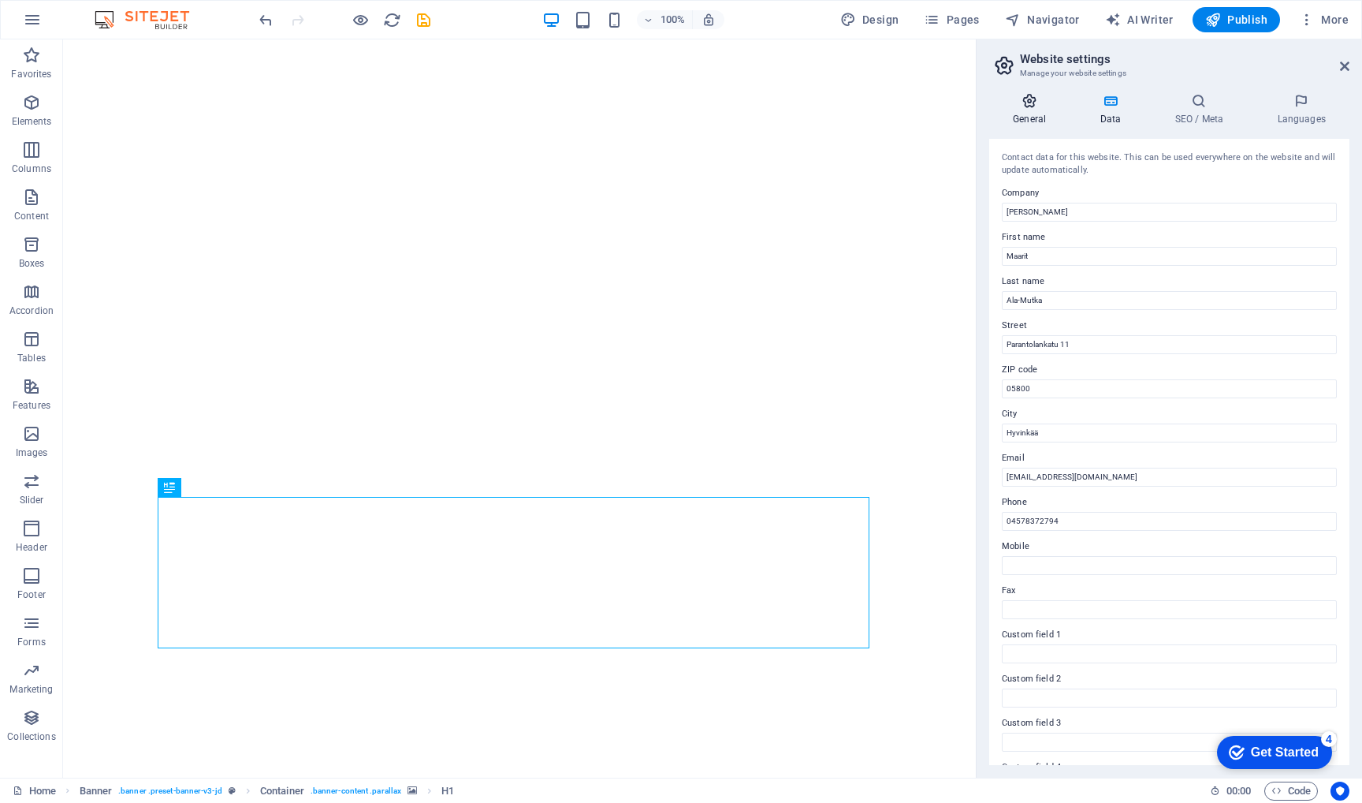
click at [1037, 106] on icon at bounding box center [1029, 101] width 80 height 16
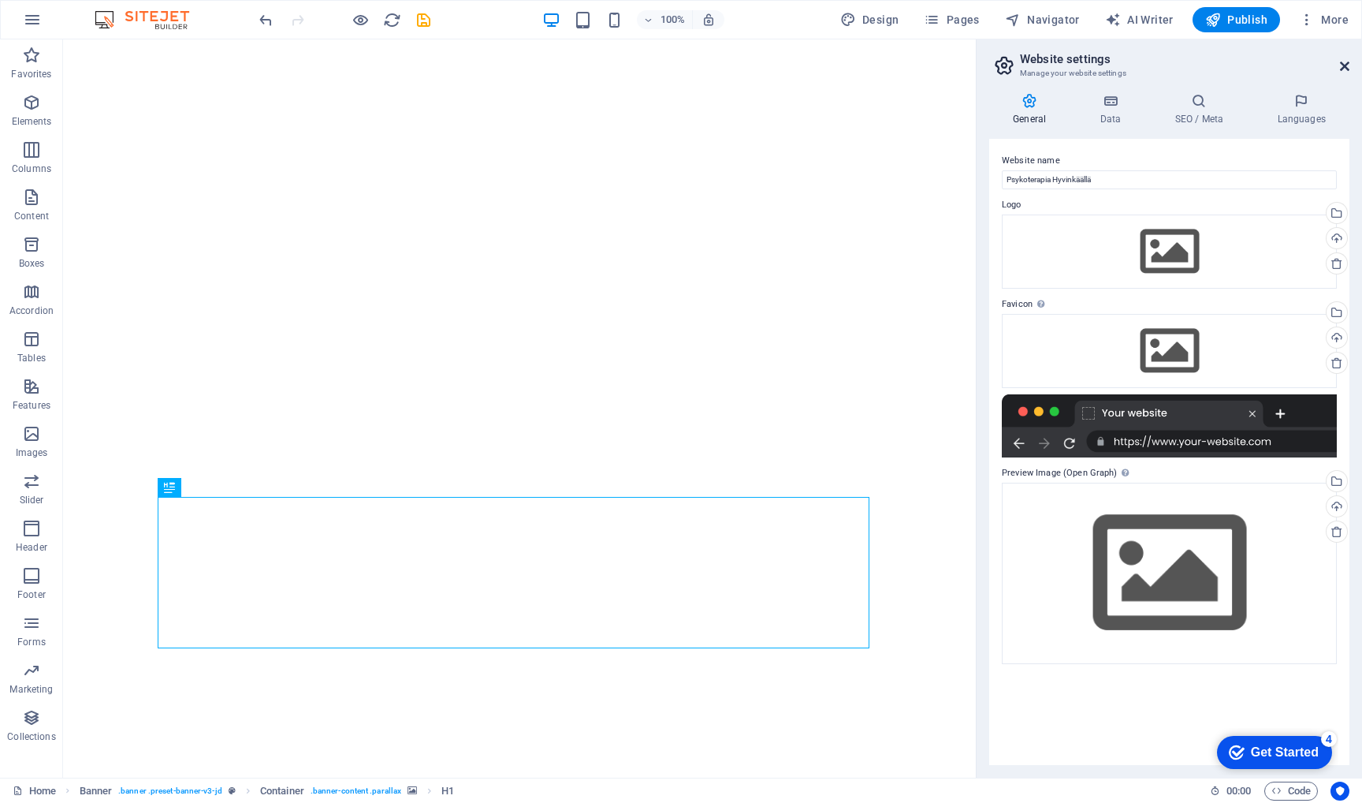
click at [1345, 67] on icon at bounding box center [1344, 66] width 9 height 13
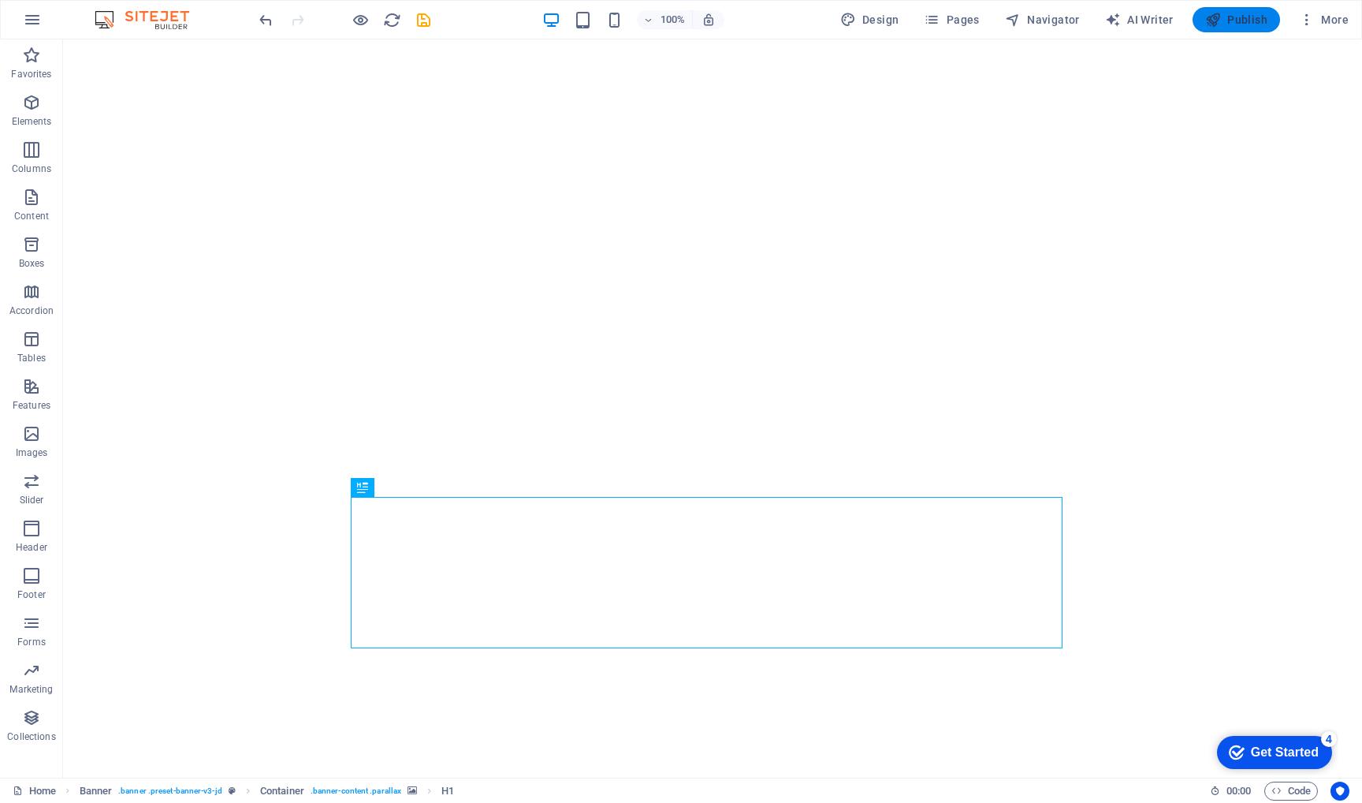
click at [1237, 17] on span "Publish" at bounding box center [1236, 20] width 62 height 16
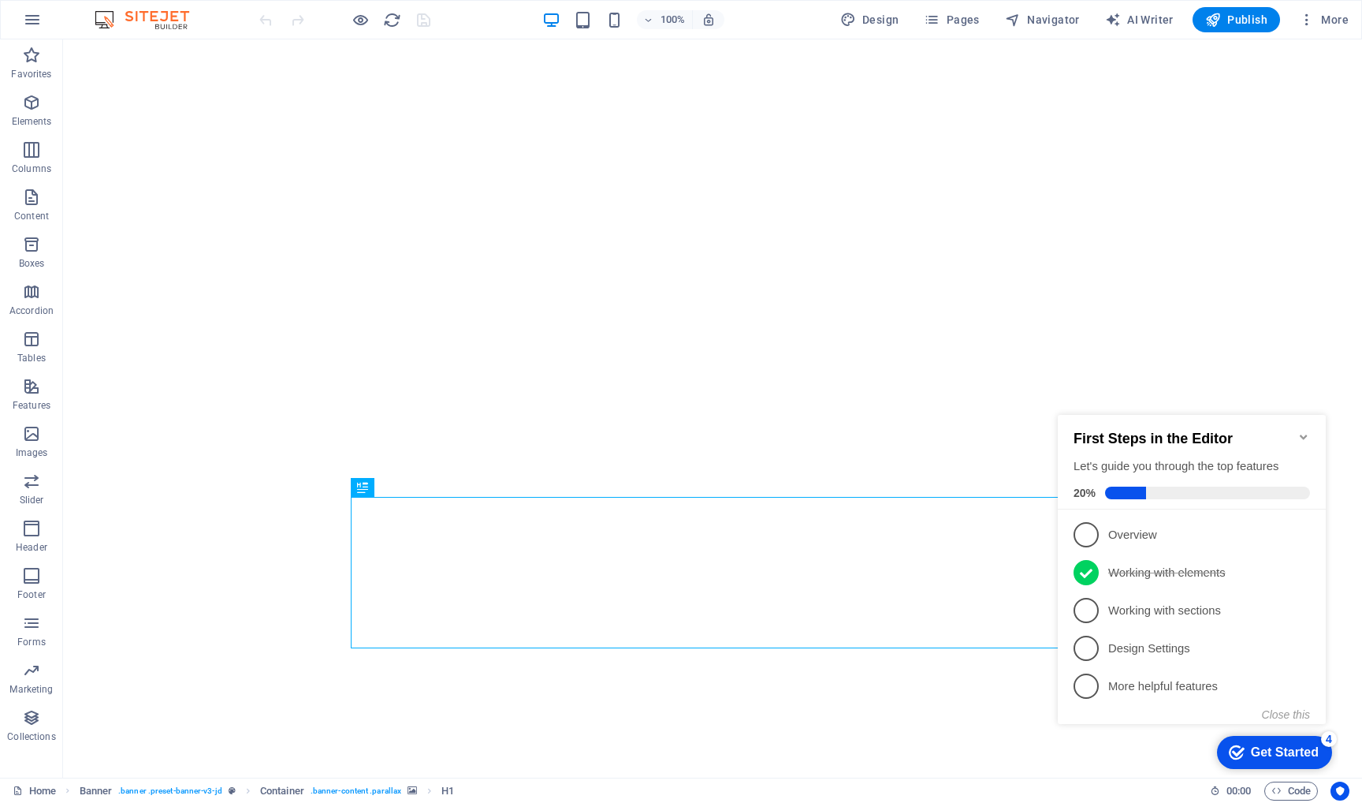
click at [1306, 430] on icon "Minimize checklist" at bounding box center [1304, 436] width 13 height 13
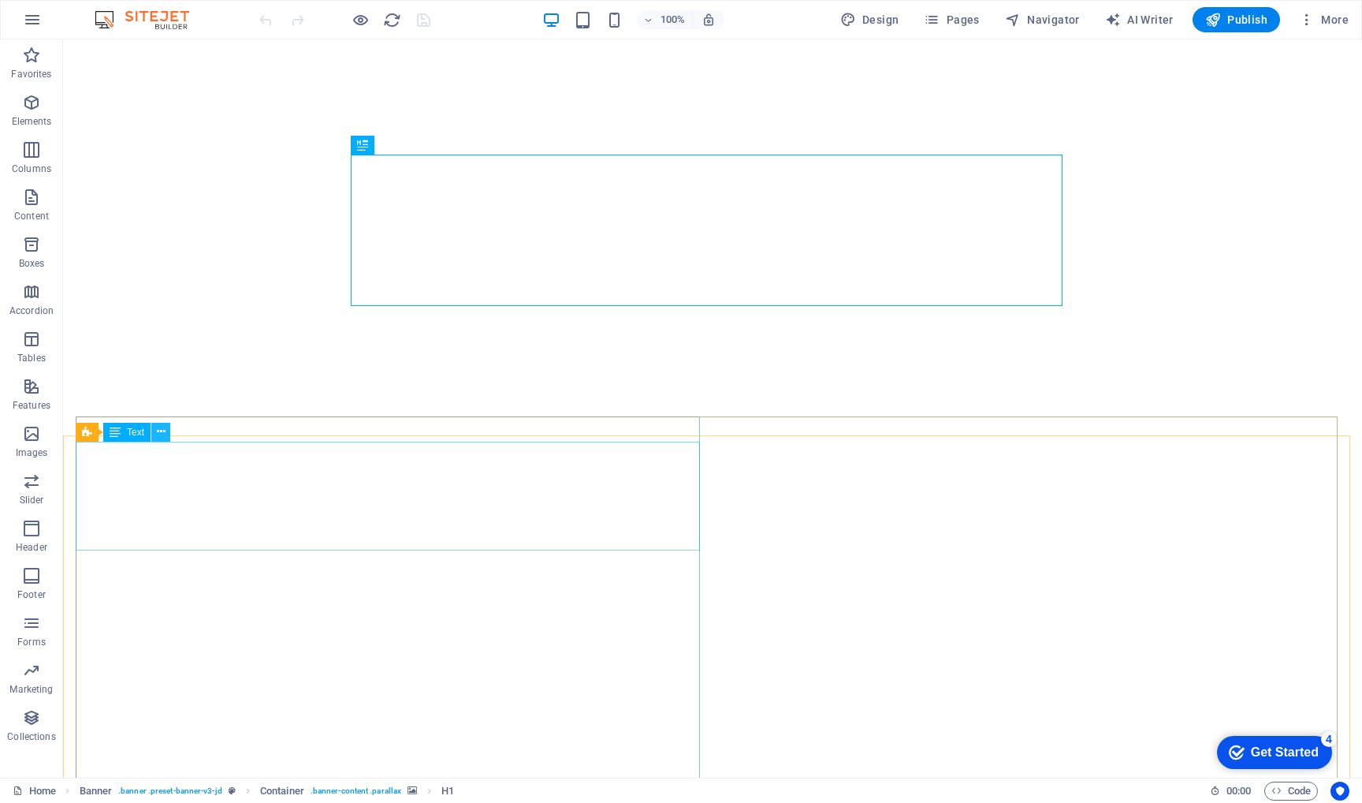
click at [157, 431] on icon at bounding box center [161, 431] width 9 height 17
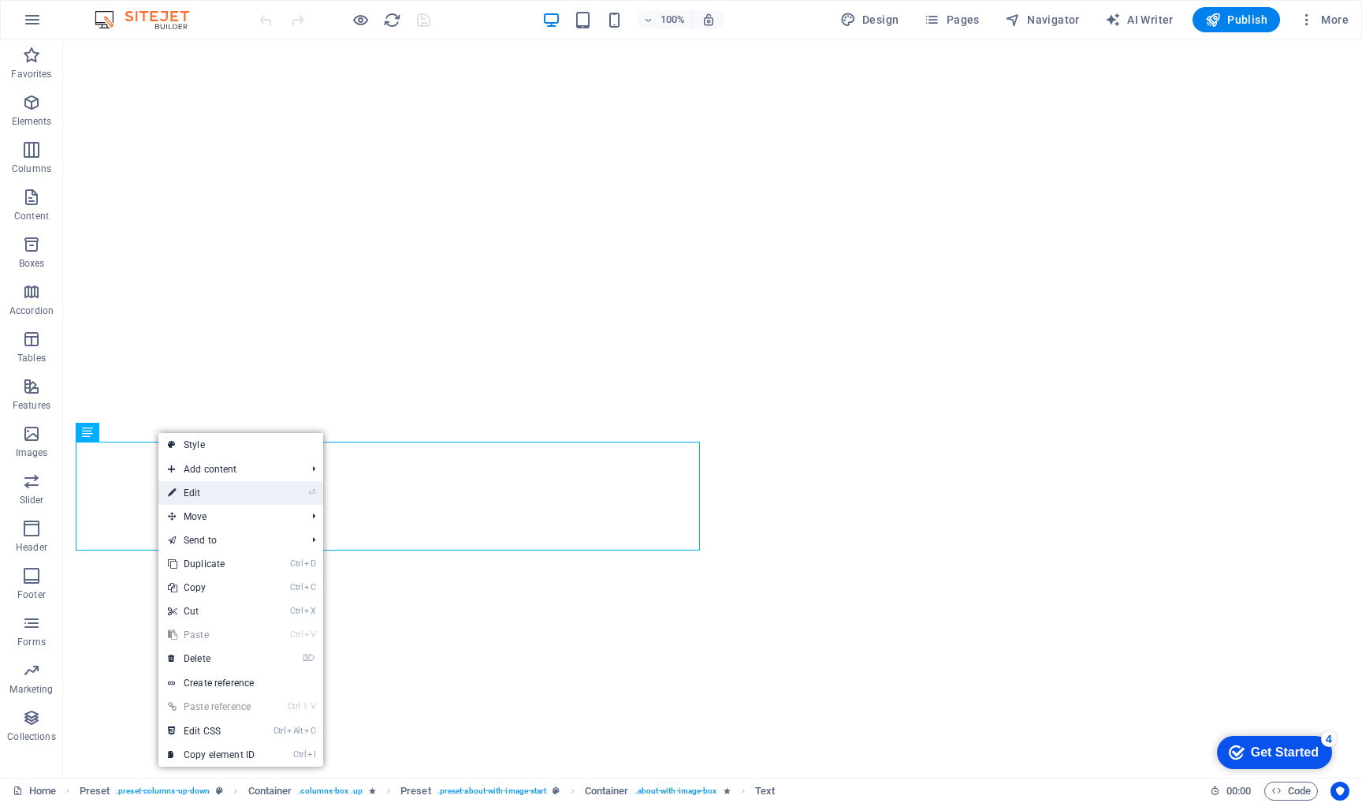
click at [188, 493] on link "⏎ Edit" at bounding box center [211, 493] width 106 height 24
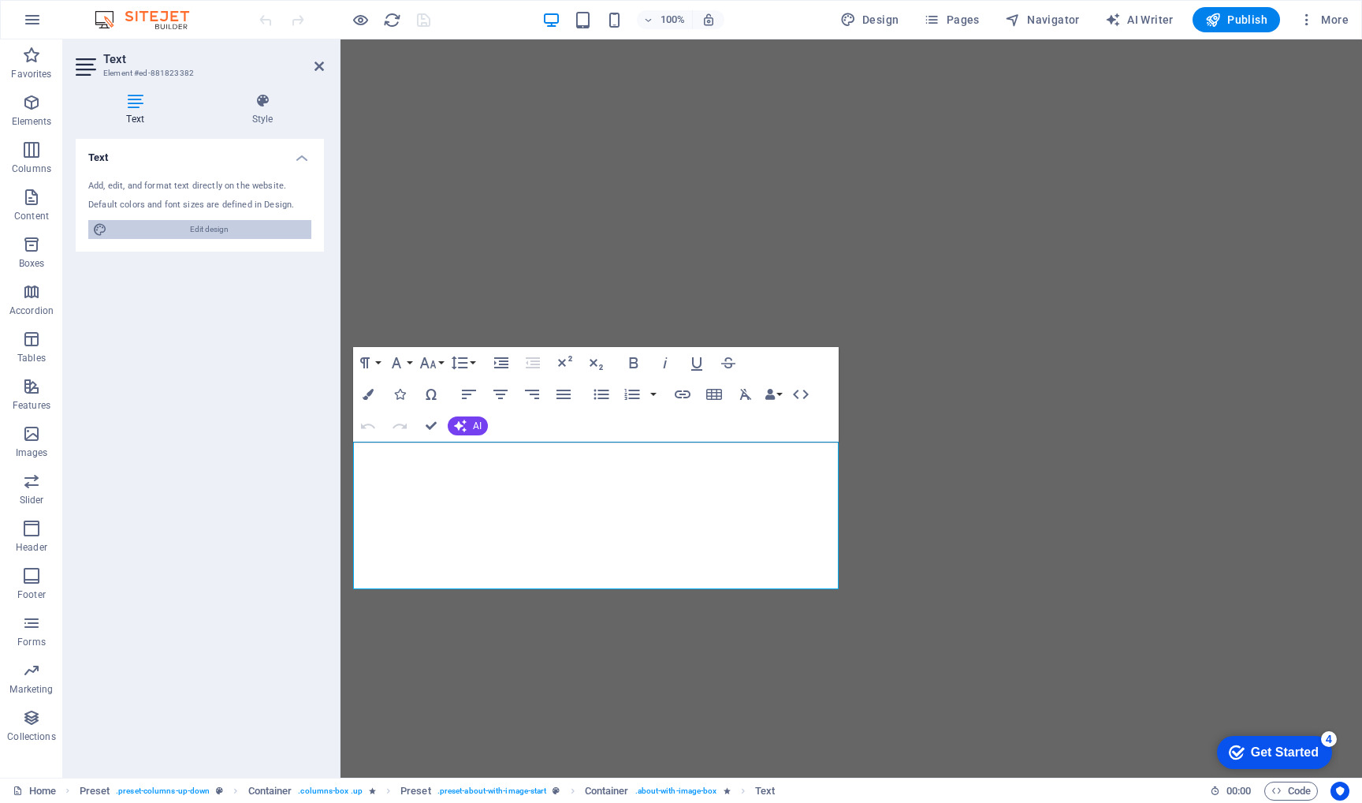
click at [238, 231] on span "Edit design" at bounding box center [209, 229] width 195 height 19
select select "px"
select select "500"
select select "px"
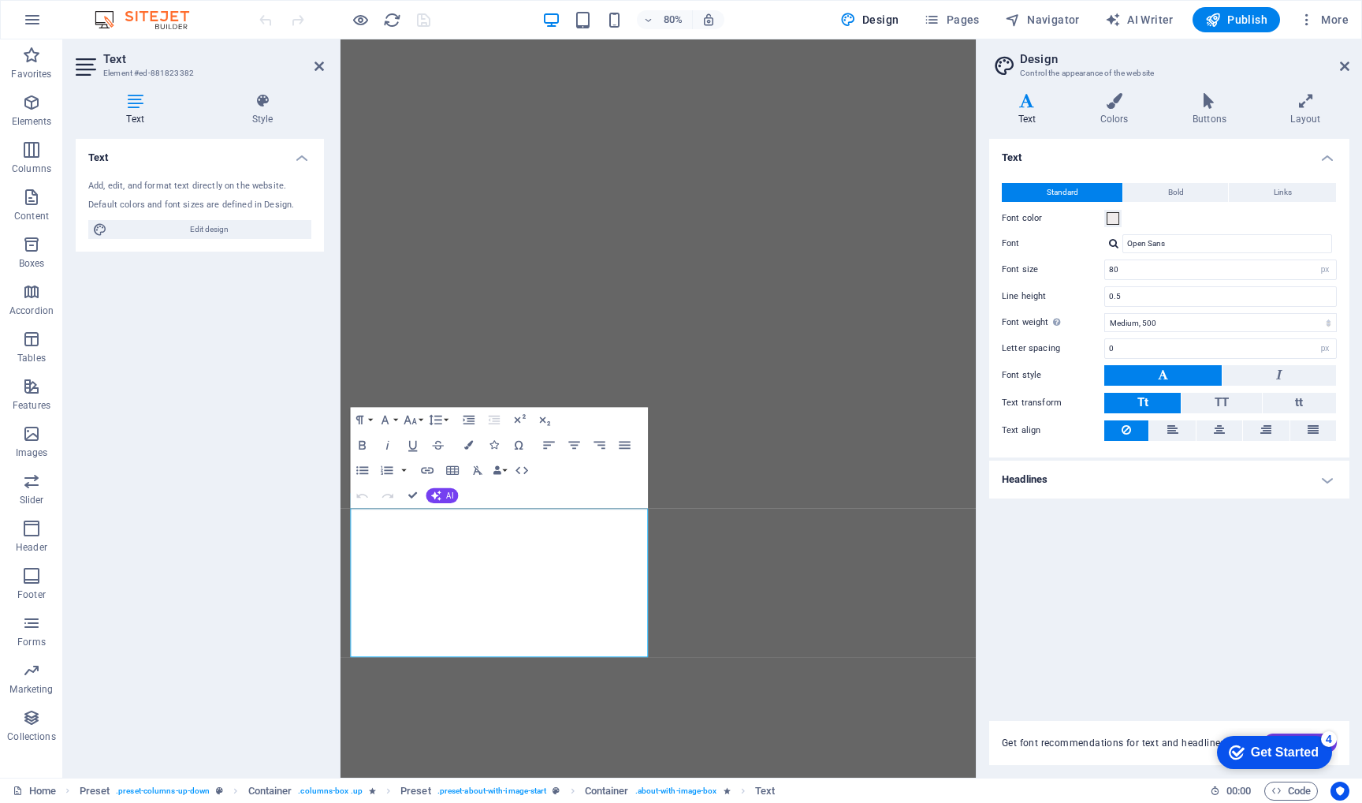
click at [1329, 483] on h4 "Headlines" at bounding box center [1169, 479] width 360 height 38
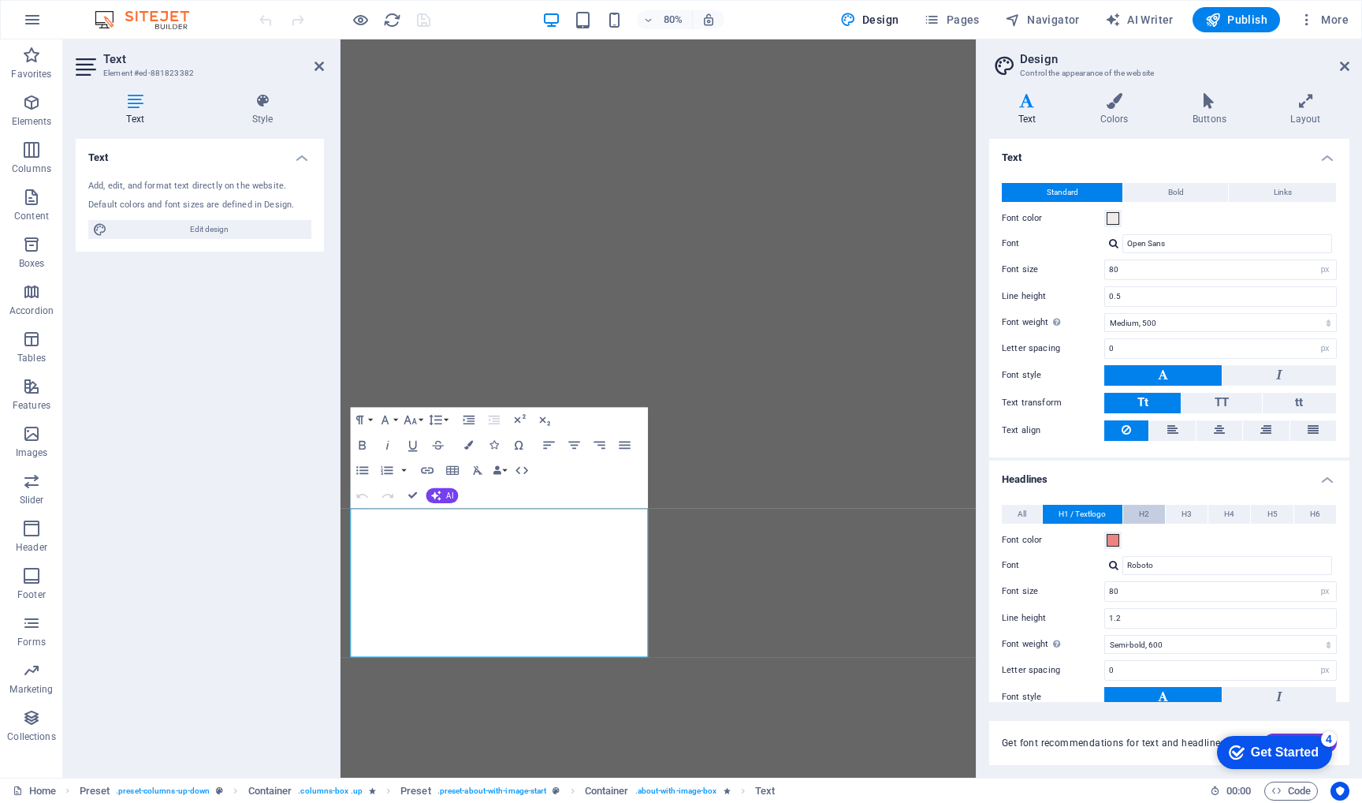
click at [1145, 509] on span "H2" at bounding box center [1144, 514] width 10 height 19
click at [1168, 584] on input "100" at bounding box center [1220, 591] width 231 height 19
type input "1"
type input "80"
click at [1164, 638] on select "Thin, 100 Extra-light, 200 Light, 300 Regular, 400 Medium, 500 Semi-bold, 600 B…" at bounding box center [1220, 644] width 233 height 19
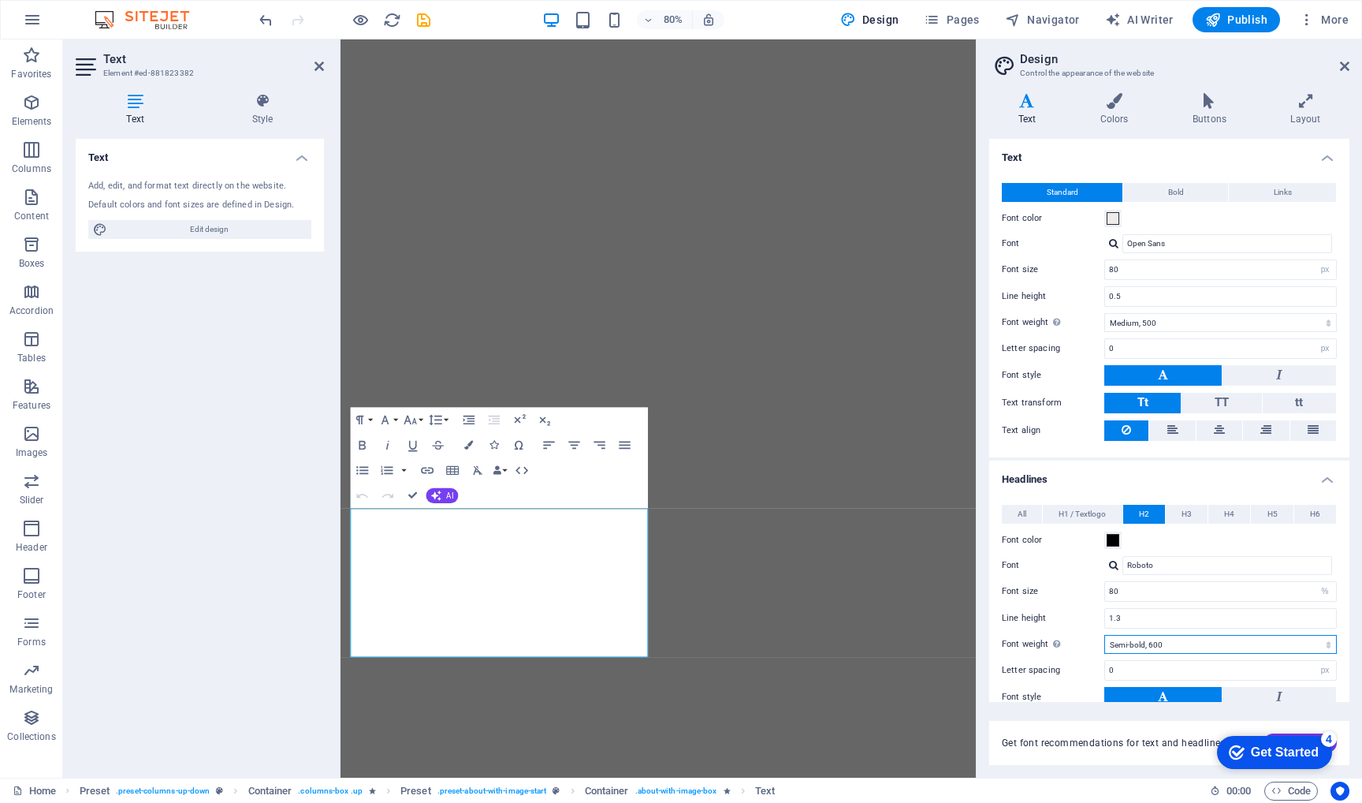
select select "300"
click at [1104, 635] on select "Thin, 100 Extra-light, 200 Light, 300 Regular, 400 Medium, 500 Semi-bold, 600 B…" at bounding box center [1220, 644] width 233 height 19
click at [1324, 590] on select "rem px em %" at bounding box center [1325, 591] width 22 height 19
select select "px"
click at [1314, 582] on select "rem px em %" at bounding box center [1325, 591] width 22 height 19
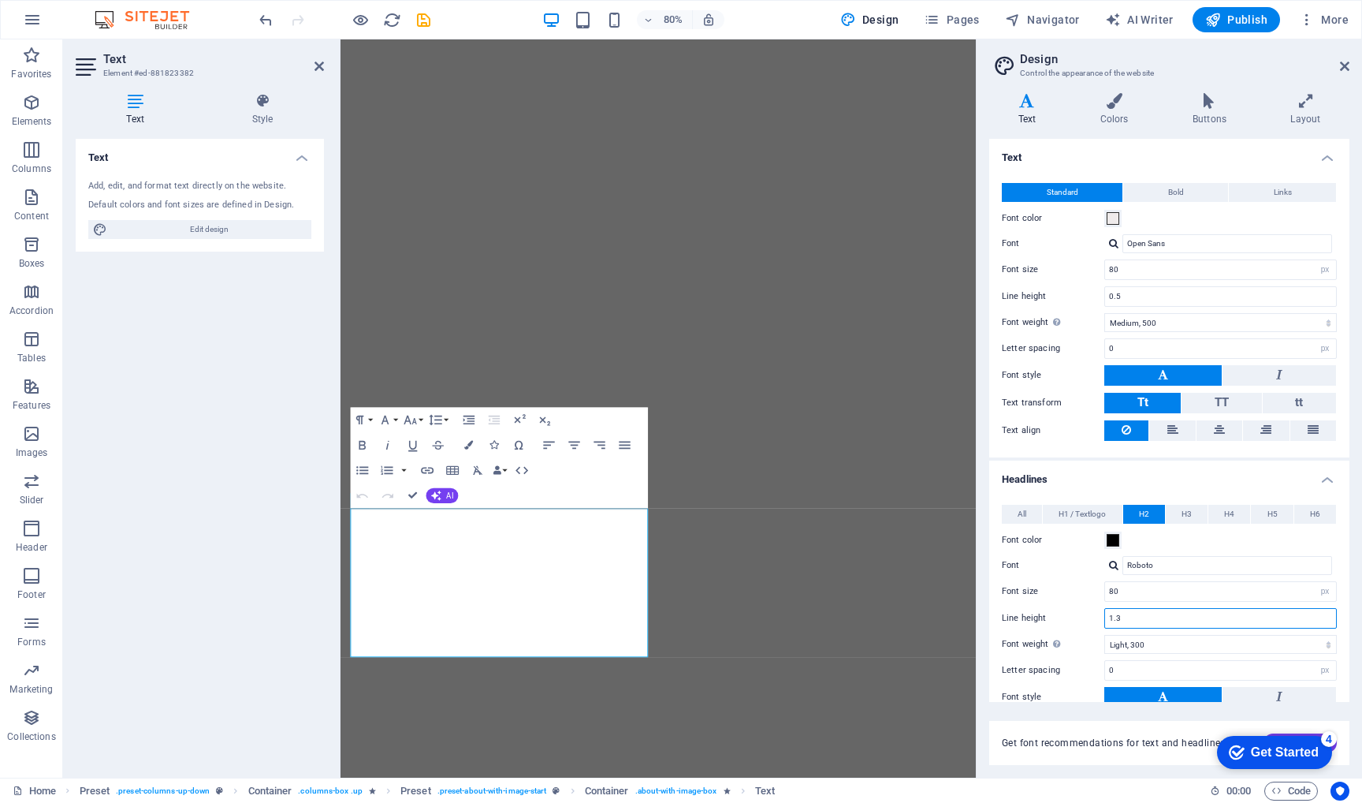
click at [1192, 615] on input "1.3" at bounding box center [1220, 618] width 231 height 19
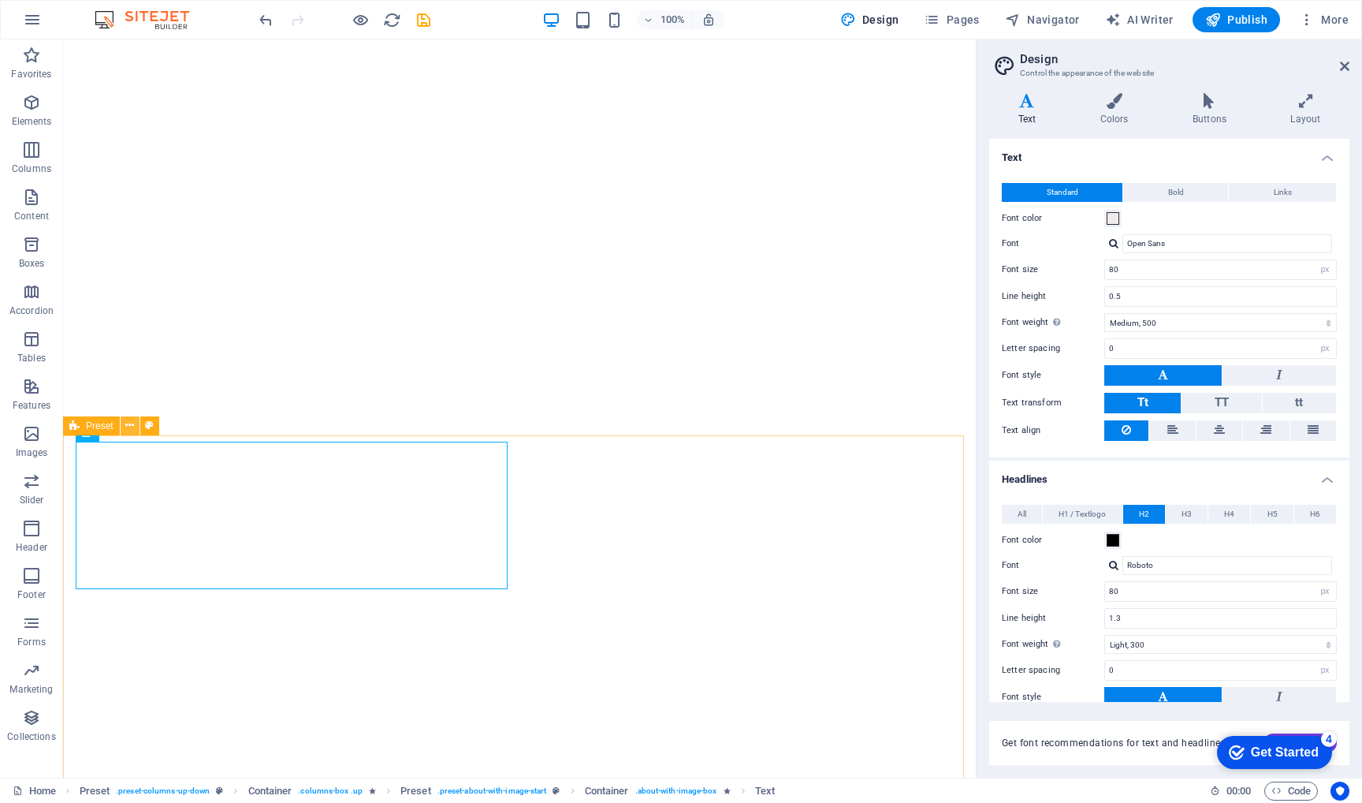
click at [131, 426] on icon at bounding box center [129, 425] width 9 height 17
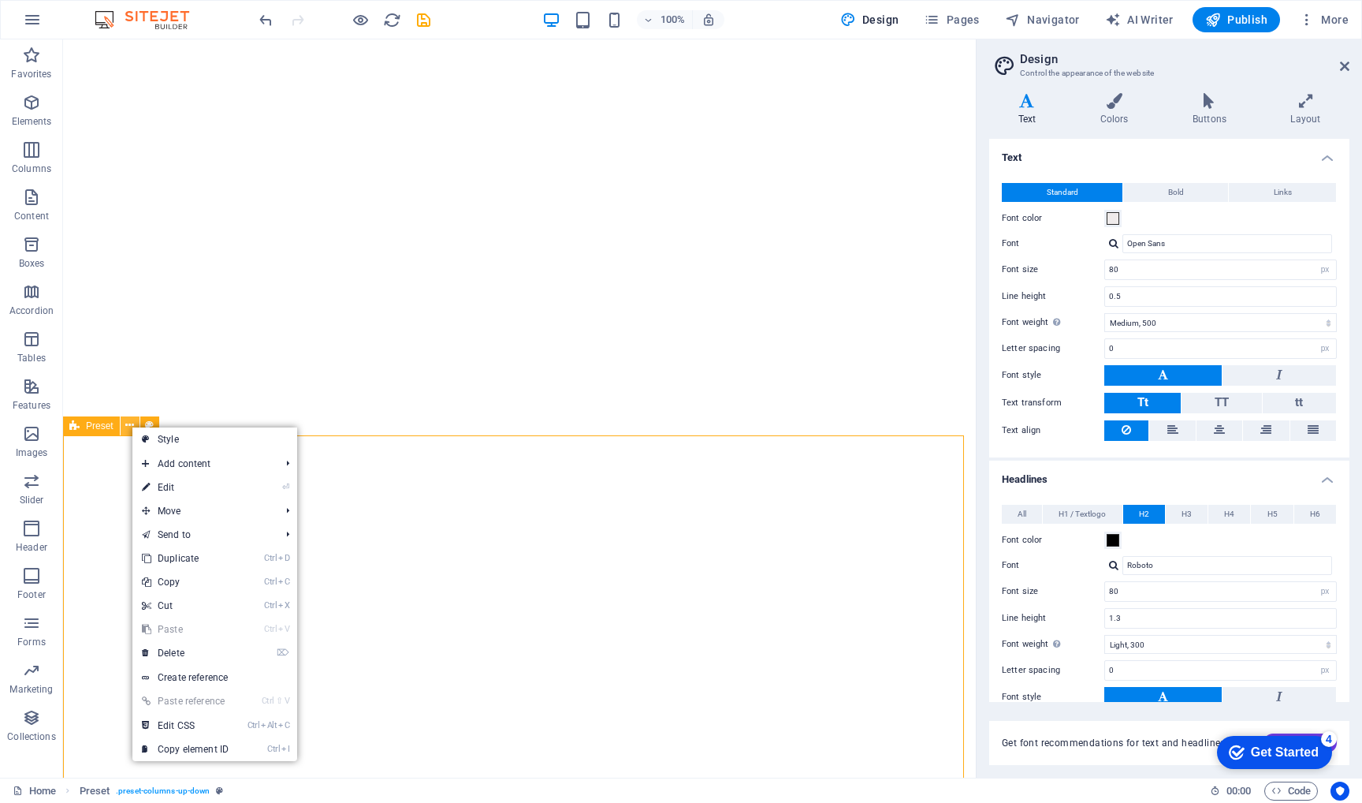
click at [131, 426] on icon at bounding box center [129, 425] width 9 height 17
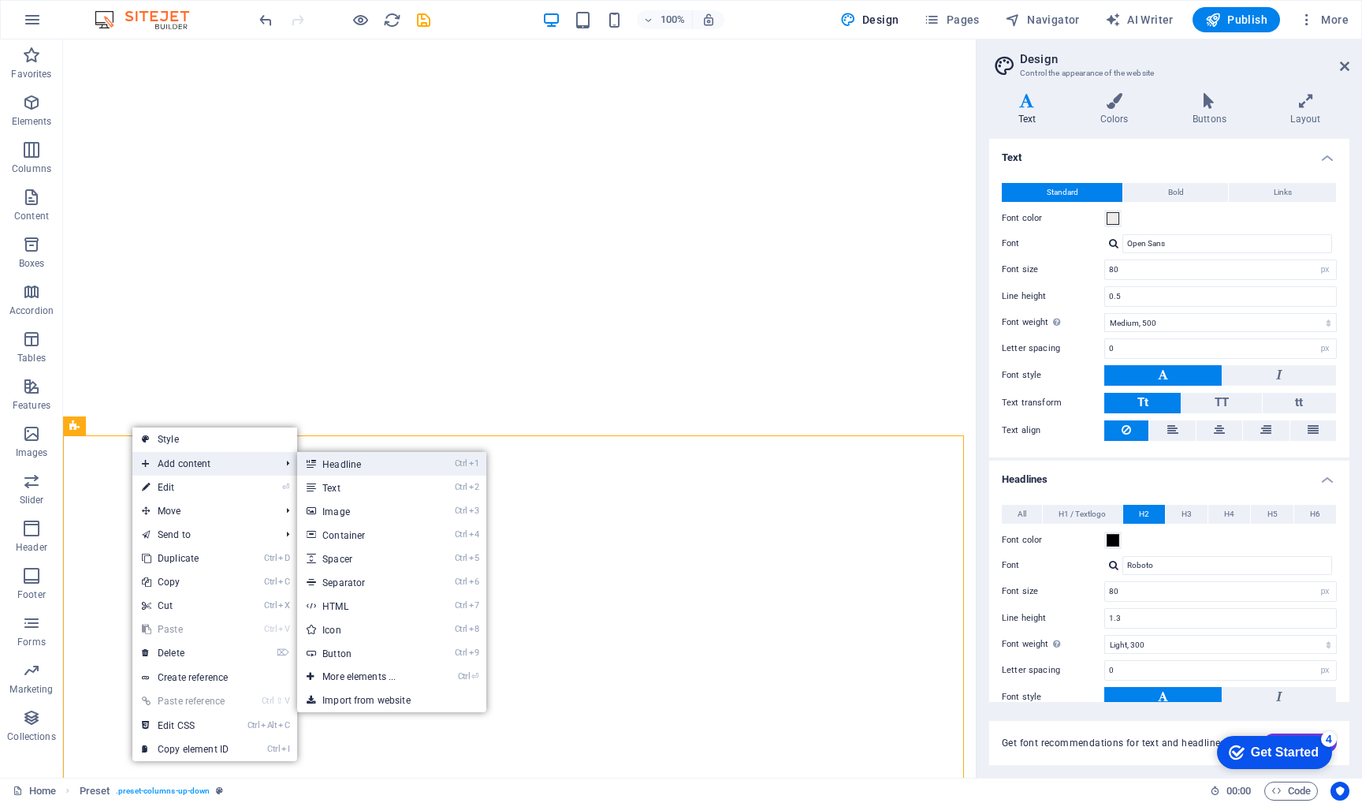
click at [336, 467] on link "Ctrl 1 Headline" at bounding box center [362, 464] width 130 height 24
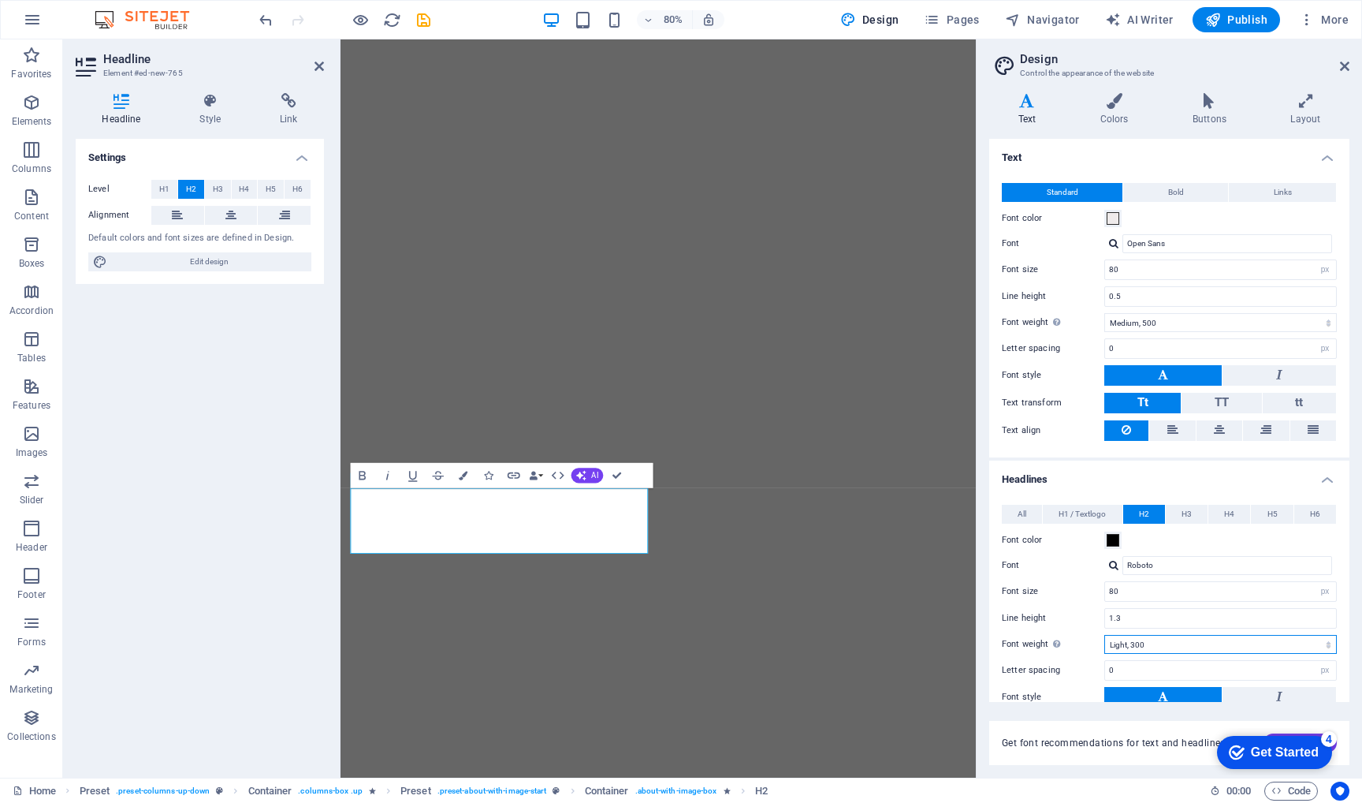
click at [1139, 644] on select "Thin, 100 Extra-light, 200 Light, 300 Regular, 400 Medium, 500 Semi-bold, 600 B…" at bounding box center [1220, 644] width 233 height 19
click at [1104, 635] on select "Thin, 100 Extra-light, 200 Light, 300 Regular, 400 Medium, 500 Semi-bold, 600 B…" at bounding box center [1220, 644] width 233 height 19
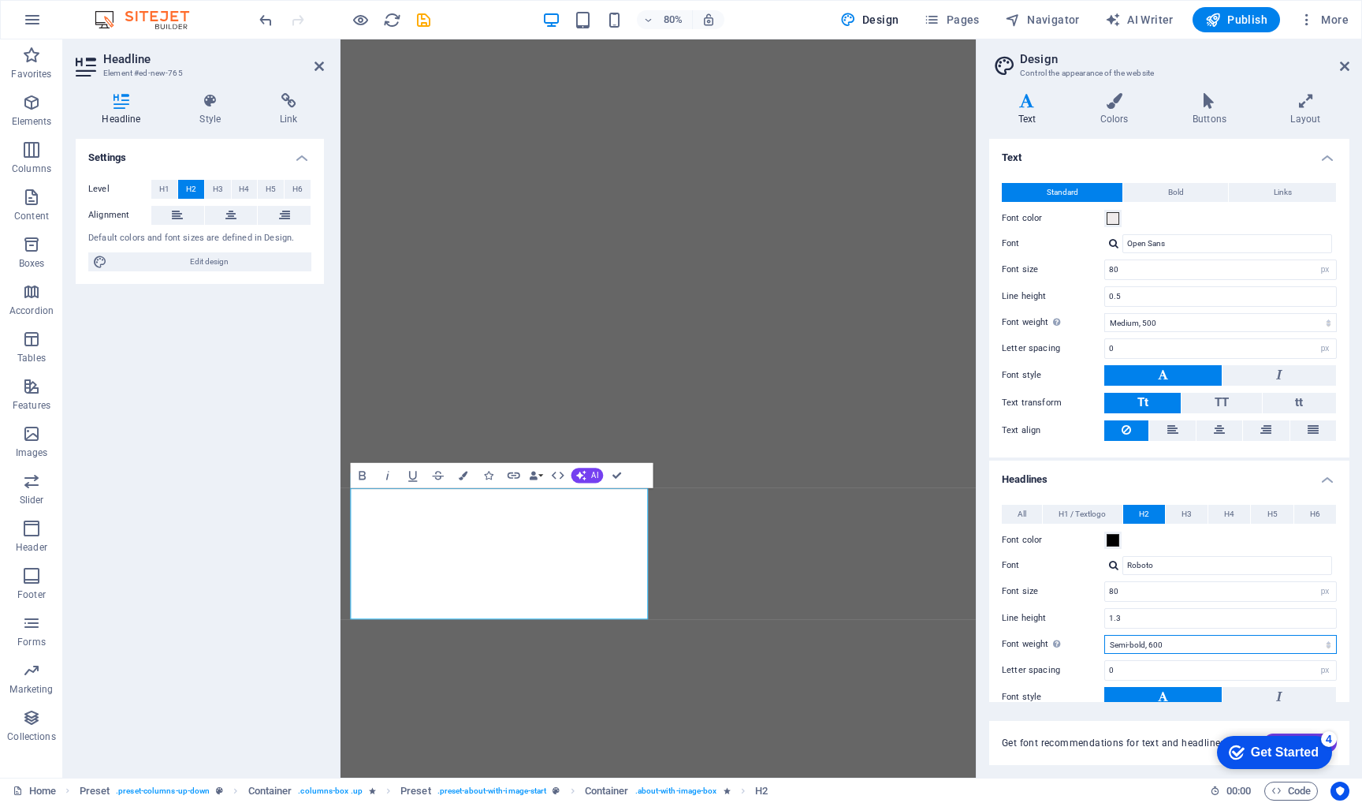
click at [1153, 639] on select "Thin, 100 Extra-light, 200 Light, 300 Regular, 400 Medium, 500 Semi-bold, 600 B…" at bounding box center [1220, 644] width 233 height 19
select select "300"
click at [1104, 635] on select "Thin, 100 Extra-light, 200 Light, 300 Regular, 400 Medium, 500 Semi-bold, 600 B…" at bounding box center [1220, 644] width 233 height 19
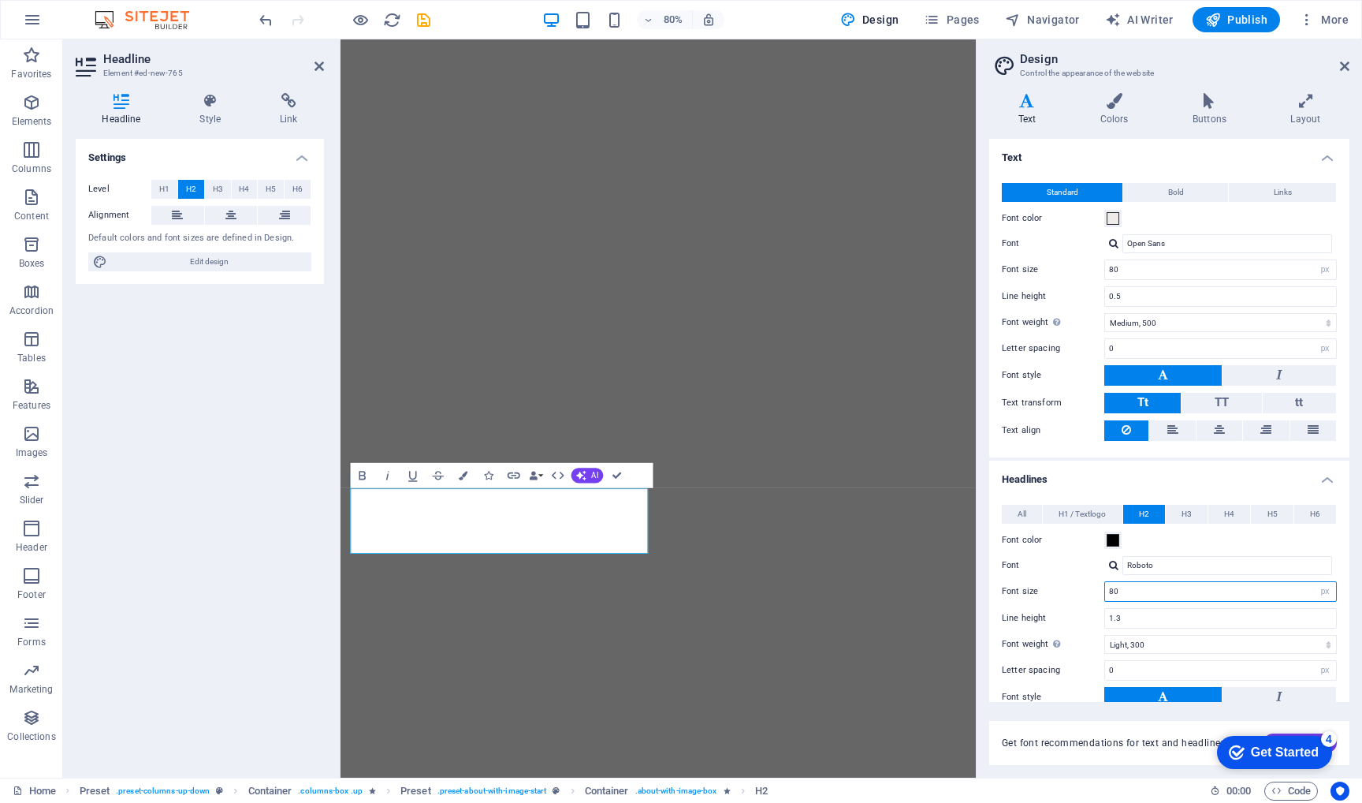
click at [1148, 593] on input "80" at bounding box center [1220, 591] width 231 height 19
type input "8"
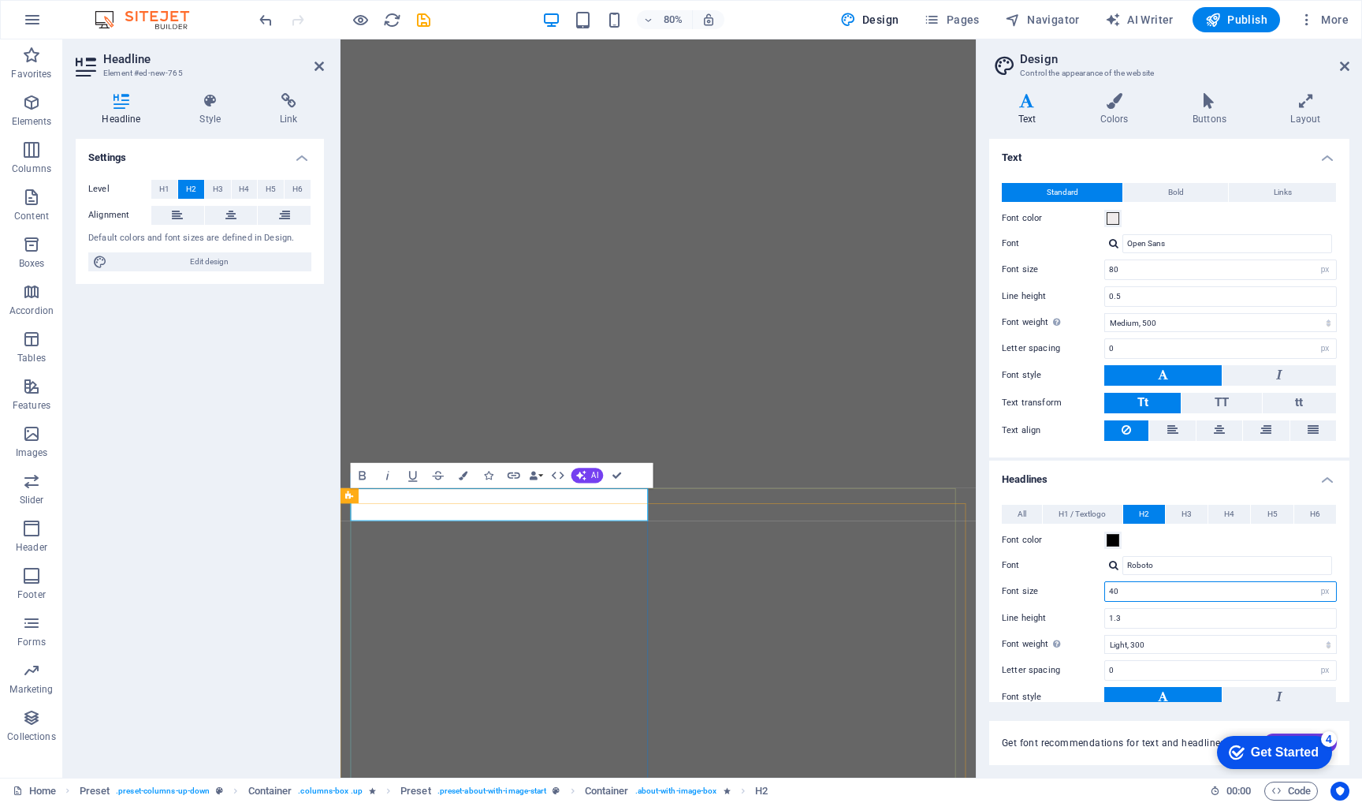
type input "40"
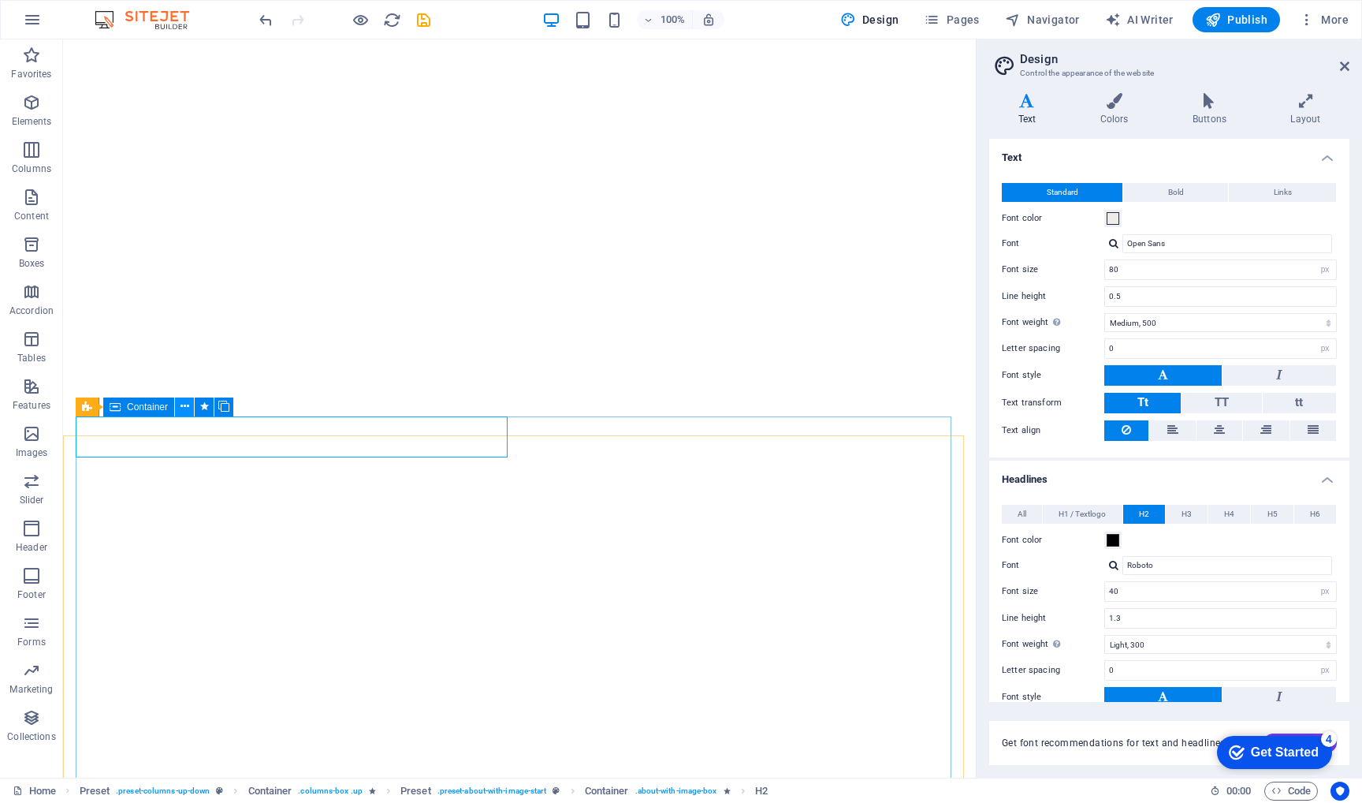
click at [186, 410] on icon at bounding box center [185, 406] width 9 height 17
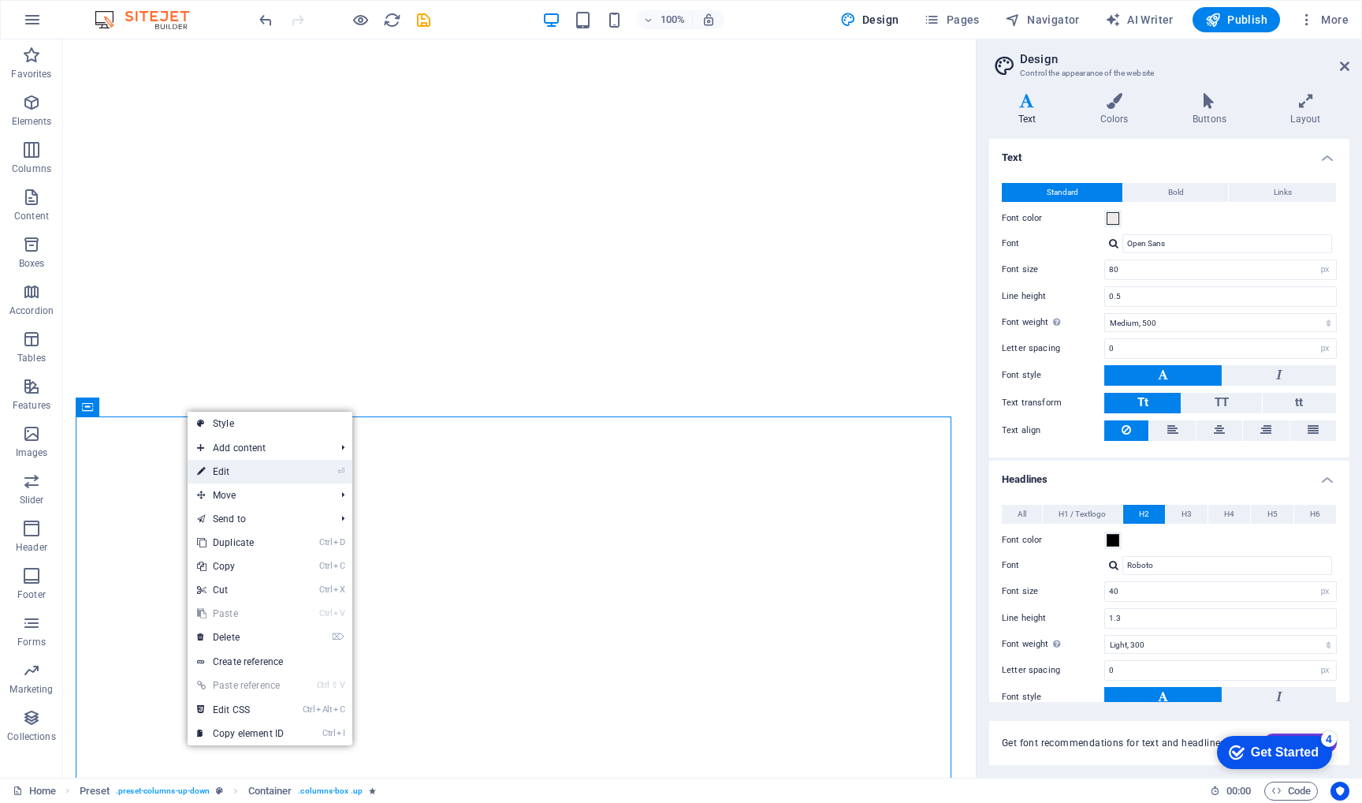
click at [229, 468] on link "⏎ Edit" at bounding box center [241, 472] width 106 height 24
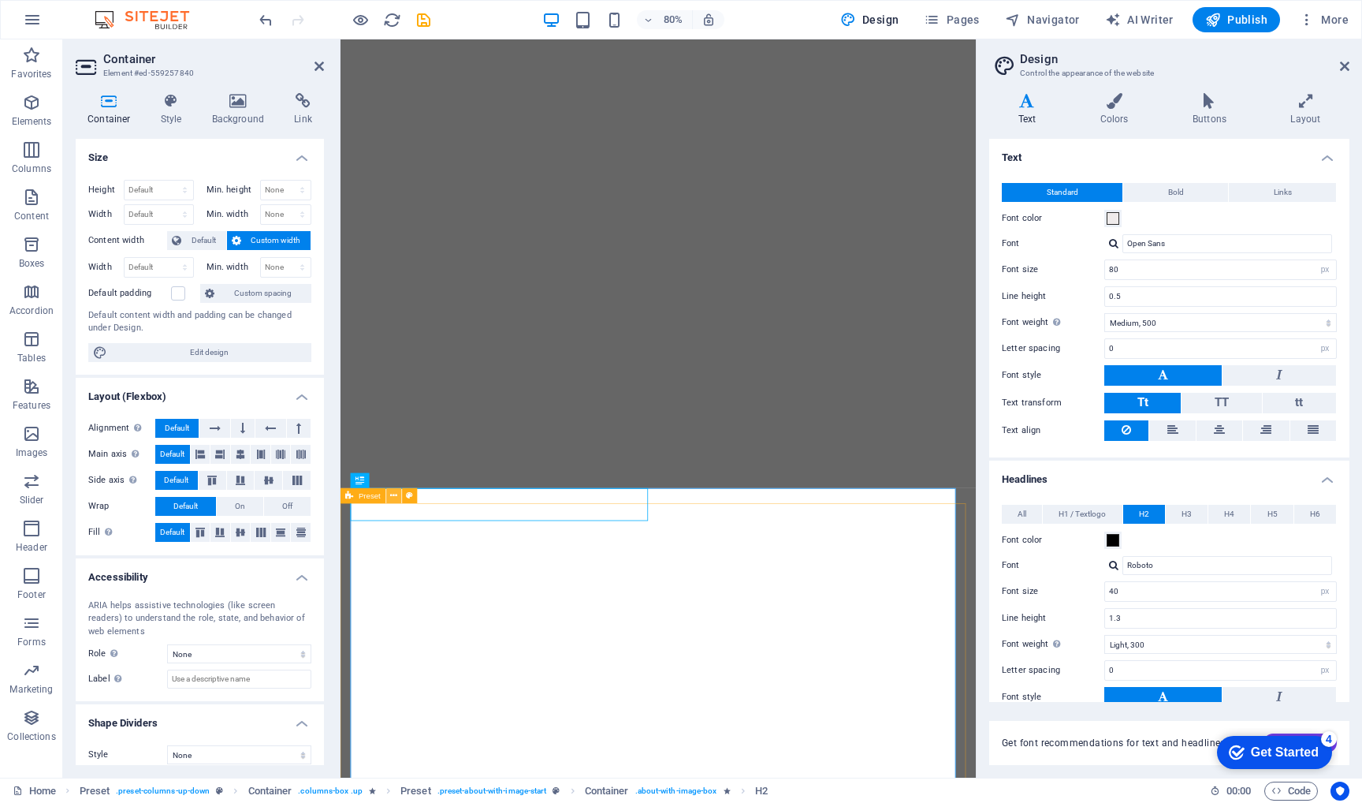
click at [395, 499] on icon at bounding box center [393, 495] width 7 height 13
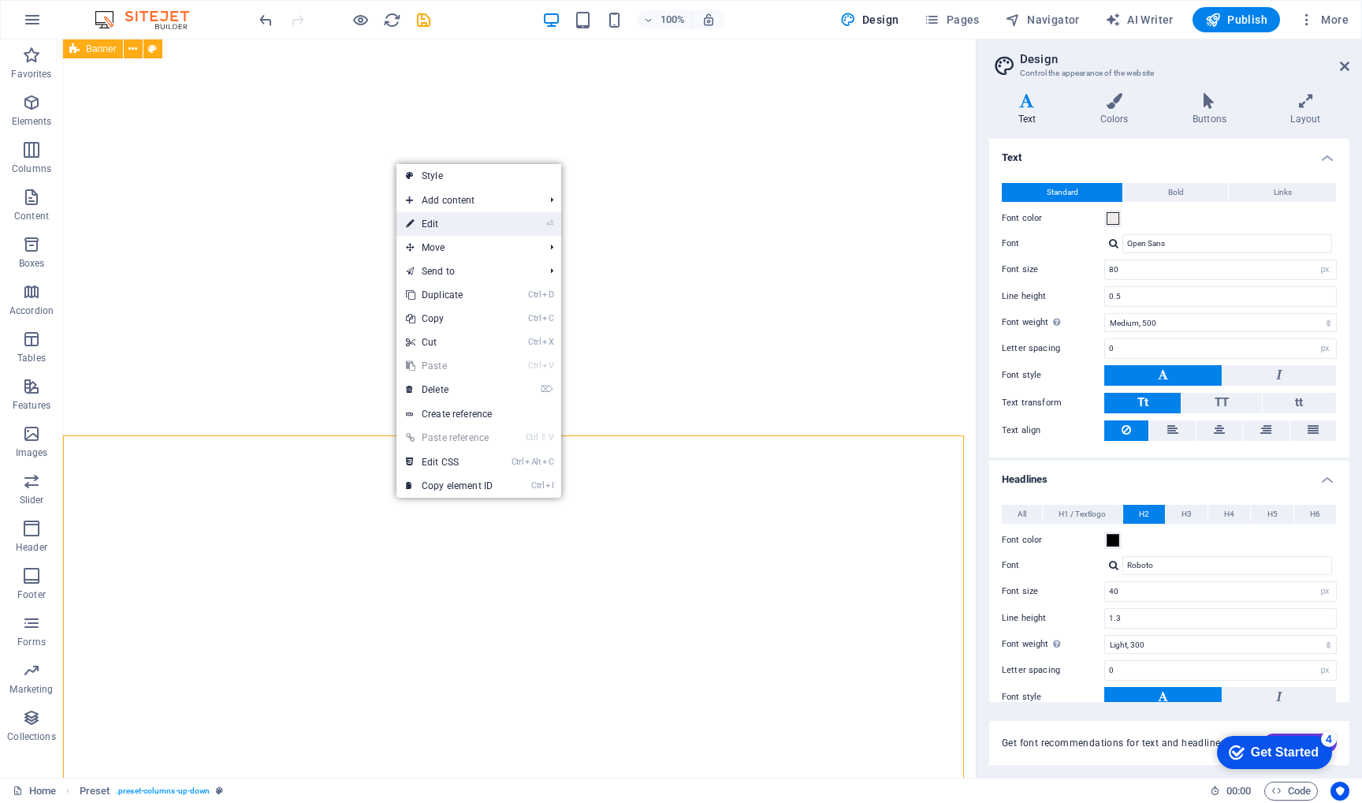
click at [467, 229] on link "⏎ Edit" at bounding box center [450, 224] width 106 height 24
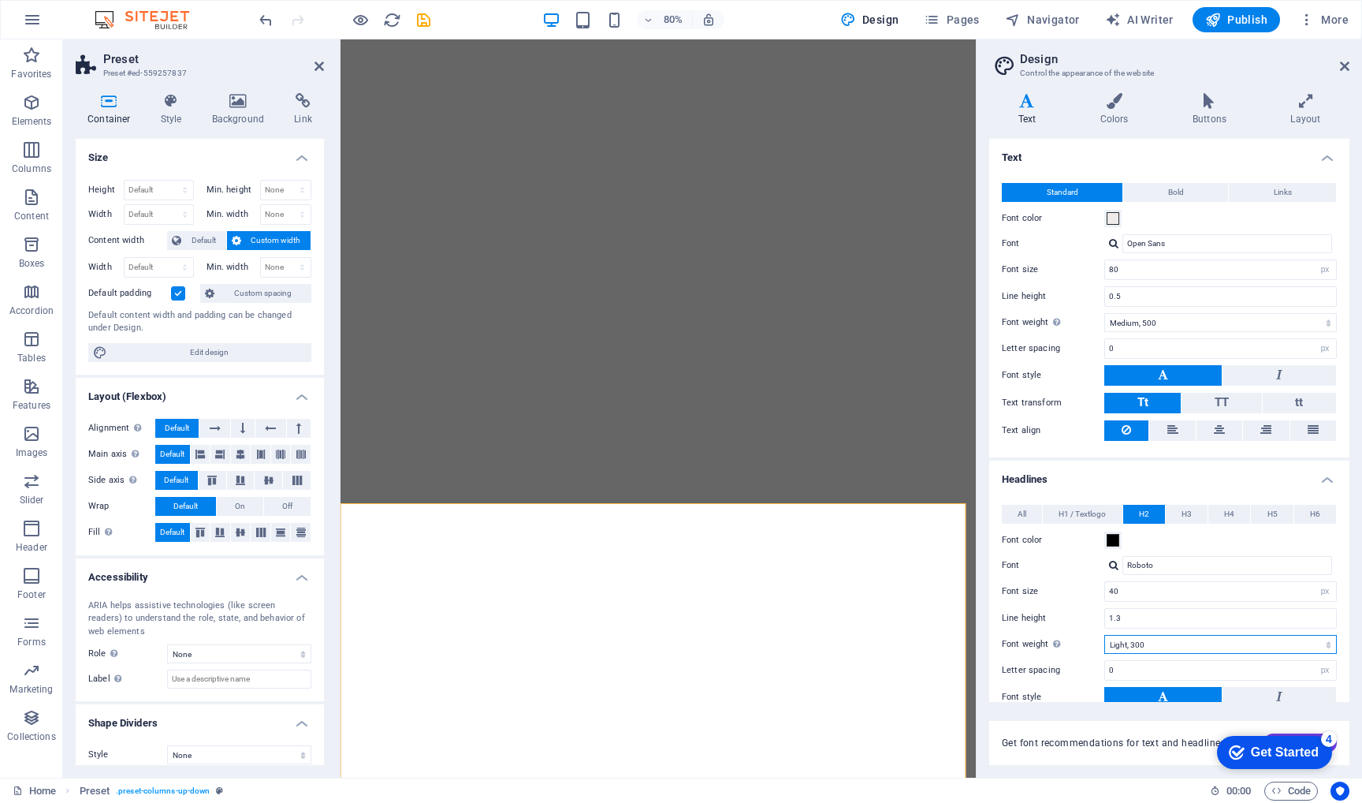
click at [1164, 639] on select "Thin, 100 Extra-light, 200 Light, 300 Regular, 400 Medium, 500 Semi-bold, 600 B…" at bounding box center [1220, 644] width 233 height 19
click at [1104, 635] on select "Thin, 100 Extra-light, 200 Light, 300 Regular, 400 Medium, 500 Semi-bold, 600 B…" at bounding box center [1220, 644] width 233 height 19
click at [1148, 644] on select "Thin, 100 Extra-light, 200 Light, 300 Regular, 400 Medium, 500 Semi-bold, 600 B…" at bounding box center [1220, 644] width 233 height 19
click at [1104, 635] on select "Thin, 100 Extra-light, 200 Light, 300 Regular, 400 Medium, 500 Semi-bold, 600 B…" at bounding box center [1220, 644] width 233 height 19
click at [1158, 644] on select "Thin, 100 Extra-light, 200 Light, 300 Regular, 400 Medium, 500 Semi-bold, 600 B…" at bounding box center [1220, 644] width 233 height 19
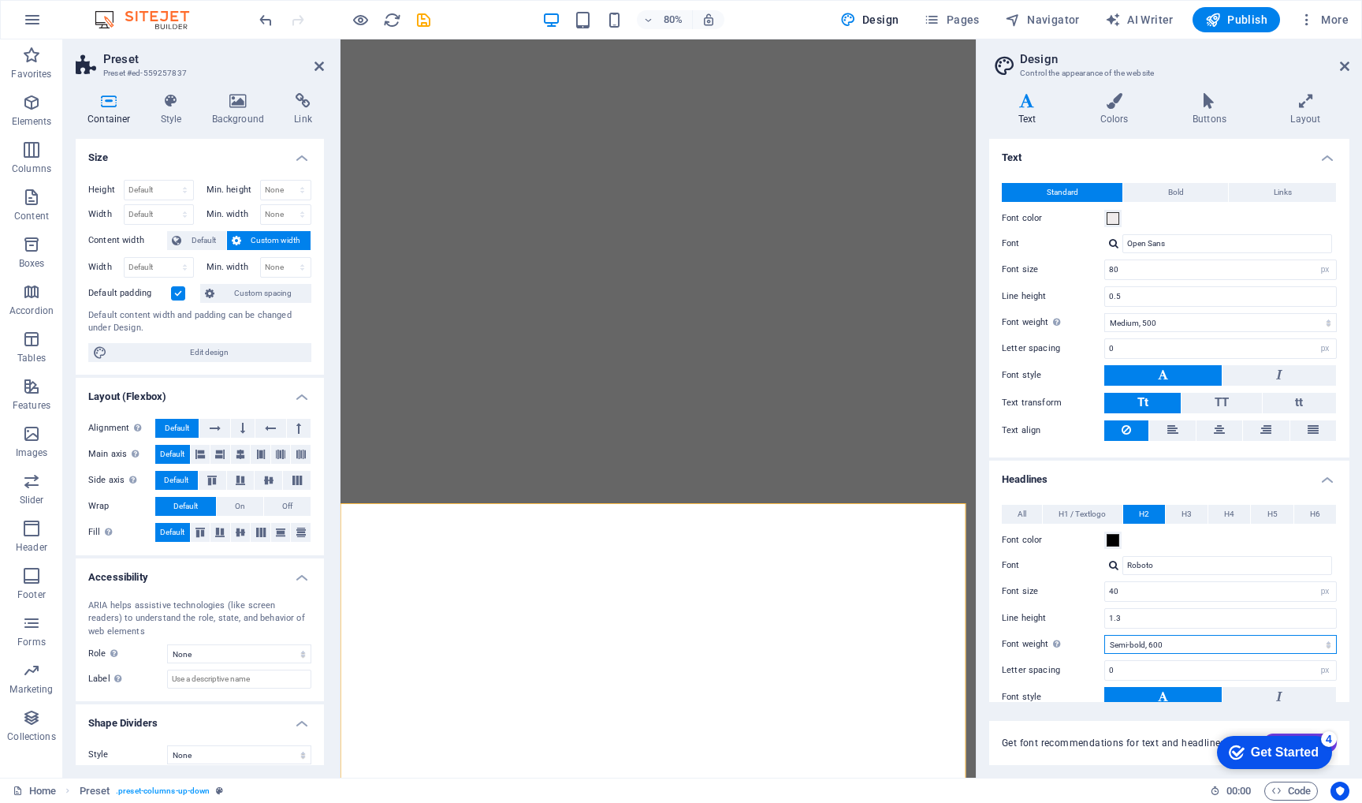
select select "500"
click at [1104, 635] on select "Thin, 100 Extra-light, 200 Light, 300 Regular, 400 Medium, 500 Semi-bold, 600 B…" at bounding box center [1220, 644] width 233 height 19
click at [1164, 614] on input "1.3" at bounding box center [1220, 618] width 231 height 19
type input "1"
type input "2"
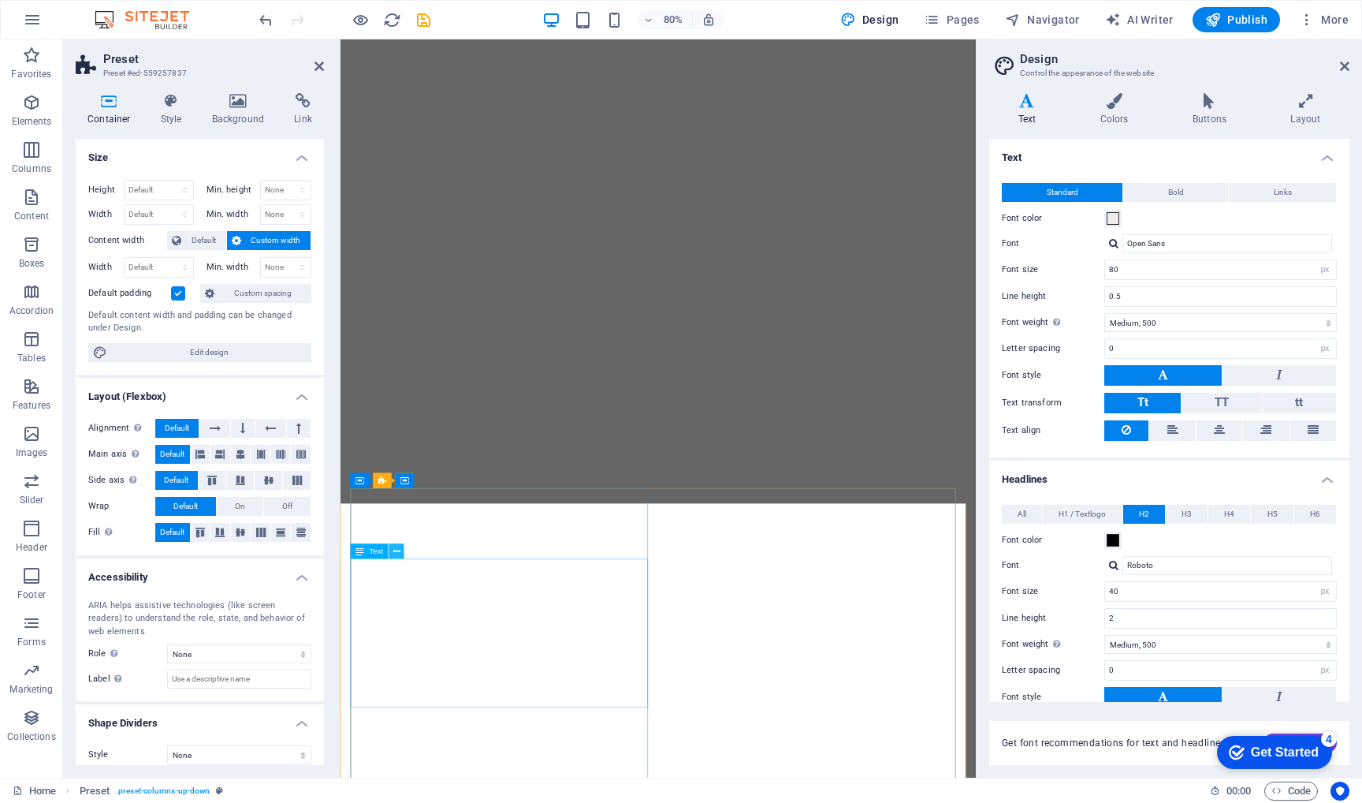
click at [396, 548] on icon at bounding box center [396, 551] width 7 height 13
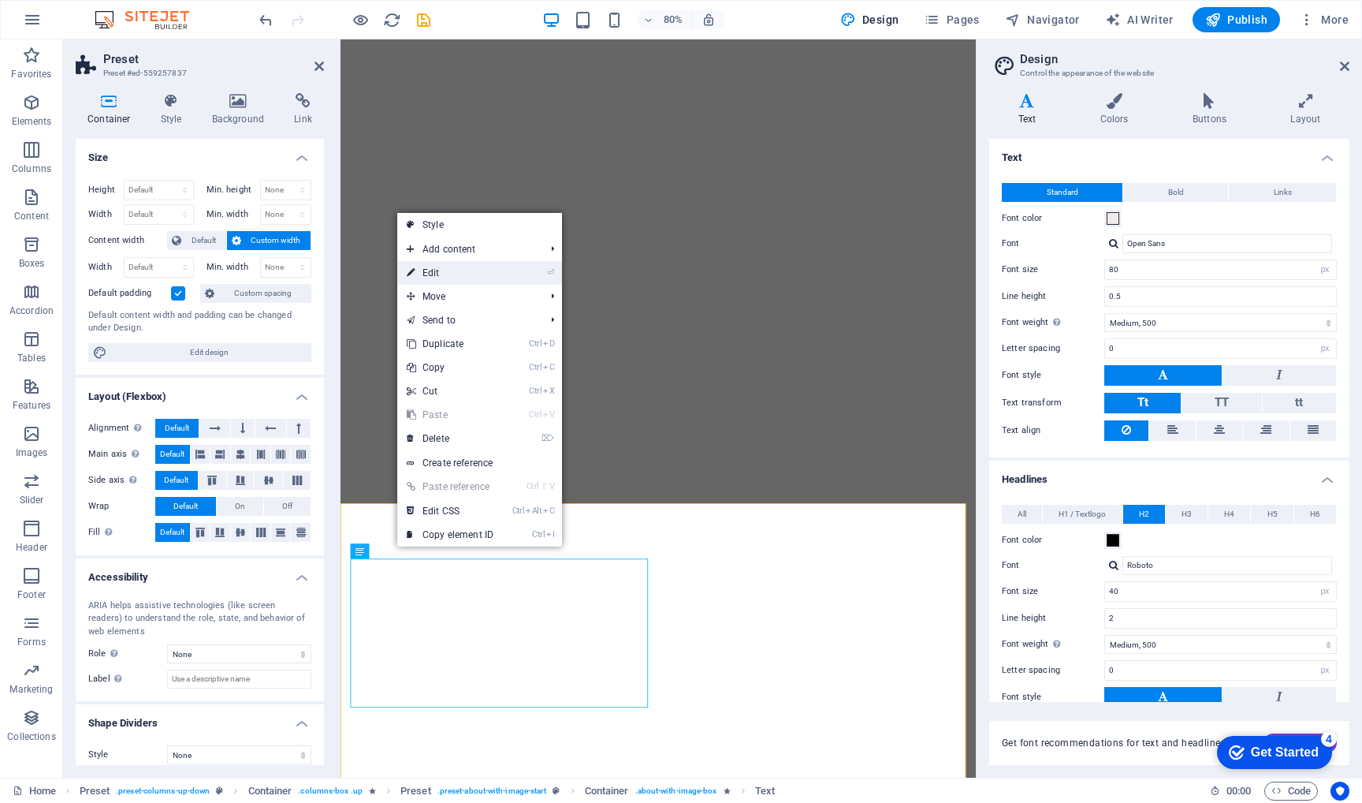
click at [464, 269] on link "⏎ Edit" at bounding box center [450, 273] width 106 height 24
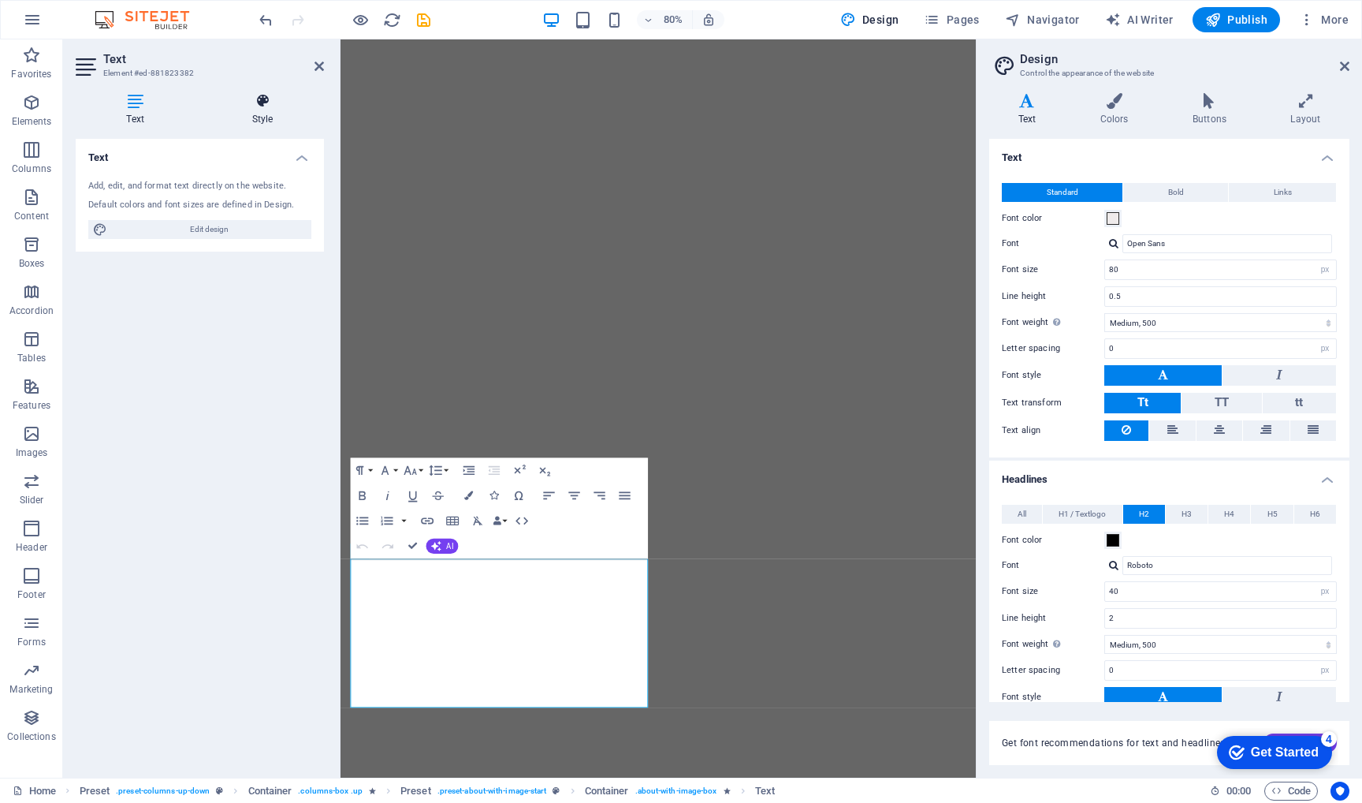
click at [265, 97] on icon at bounding box center [262, 101] width 123 height 16
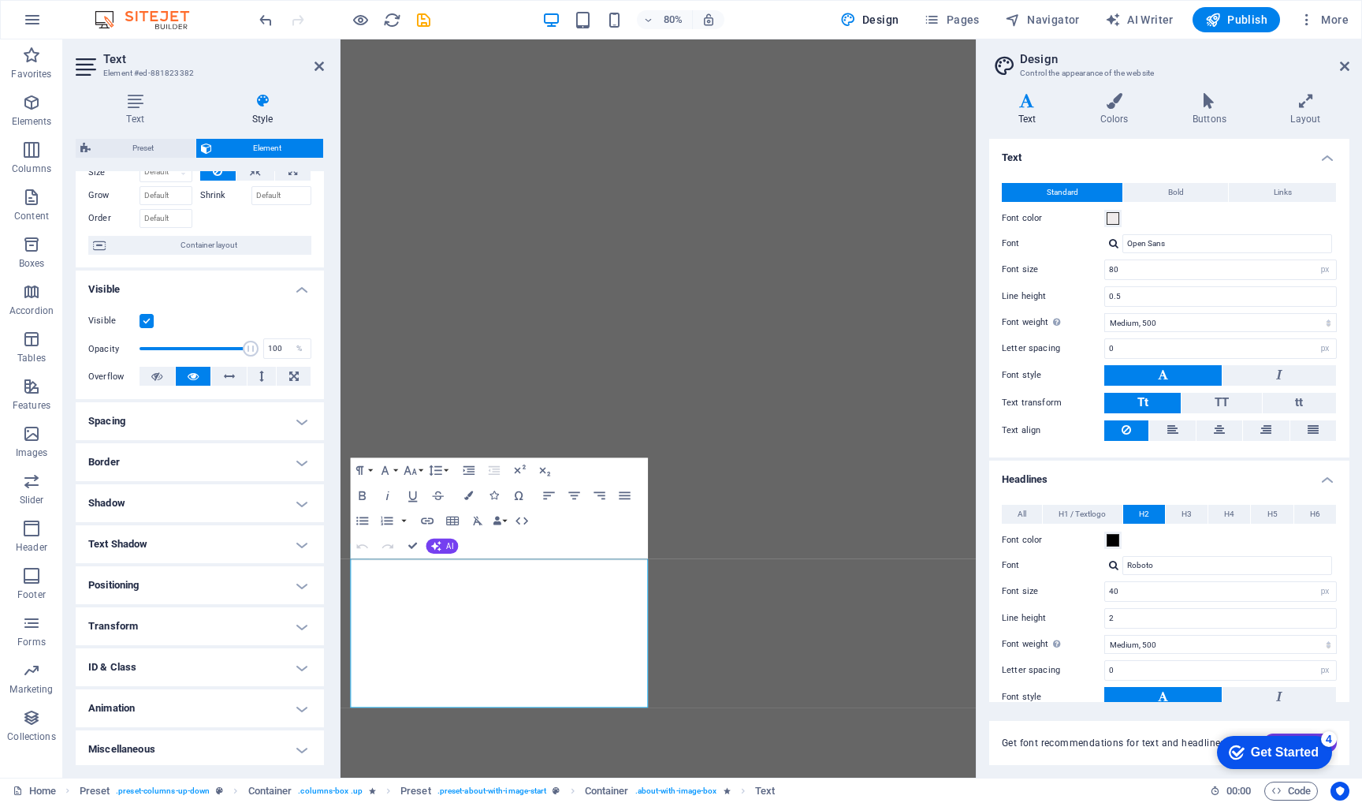
scroll to position [73, 0]
click at [295, 707] on h4 "Animation" at bounding box center [200, 705] width 248 height 38
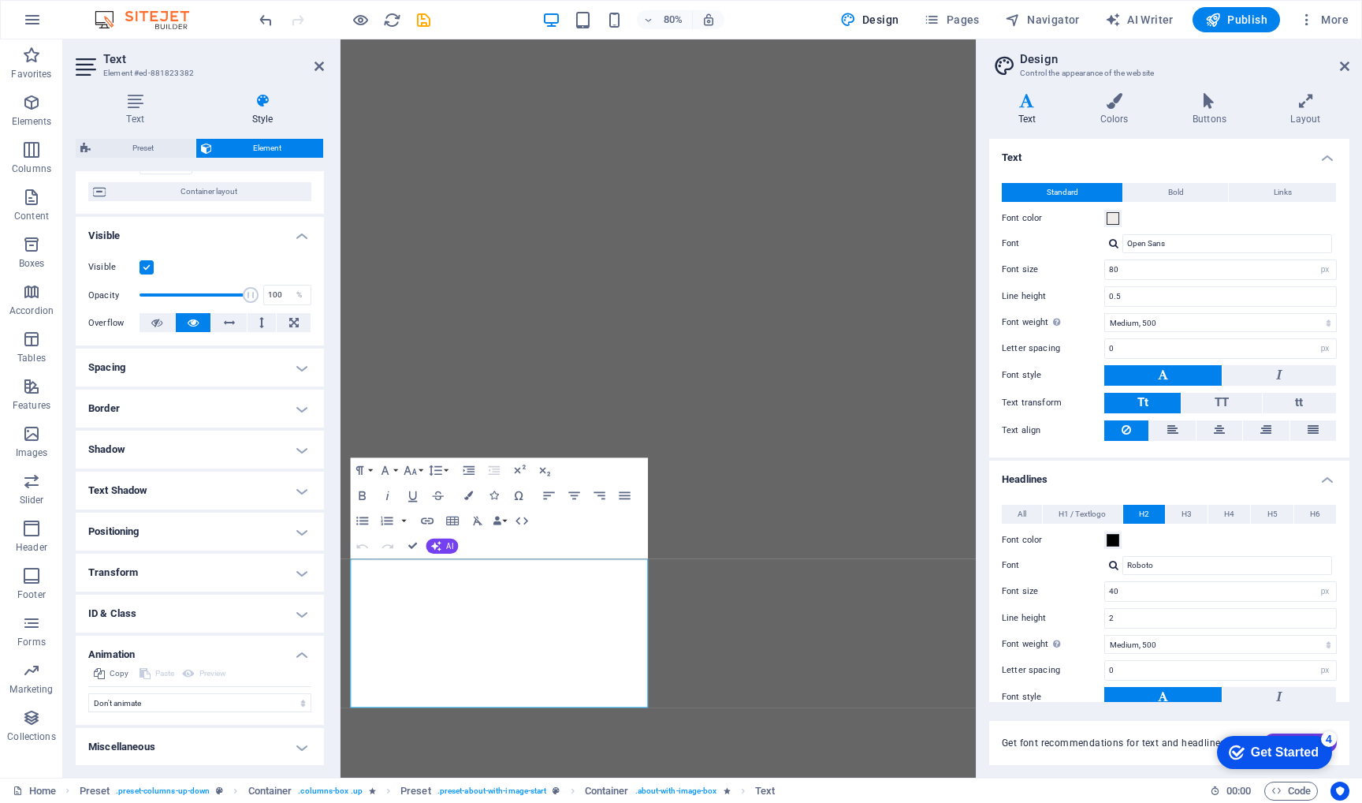
click at [296, 745] on h4 "Miscellaneous" at bounding box center [200, 747] width 248 height 38
click at [298, 369] on h4 "Spacing" at bounding box center [200, 371] width 248 height 38
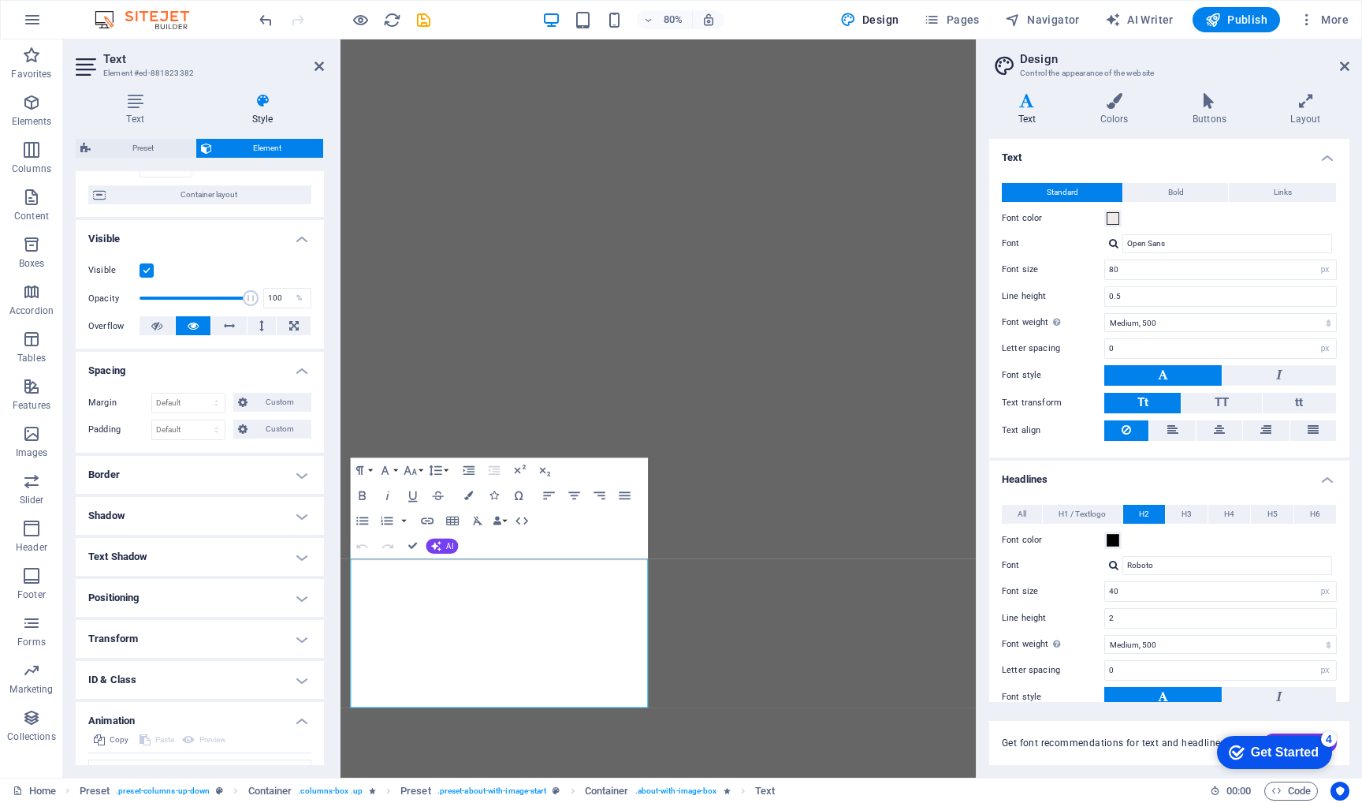
click at [296, 467] on h4 "Border" at bounding box center [200, 475] width 248 height 38
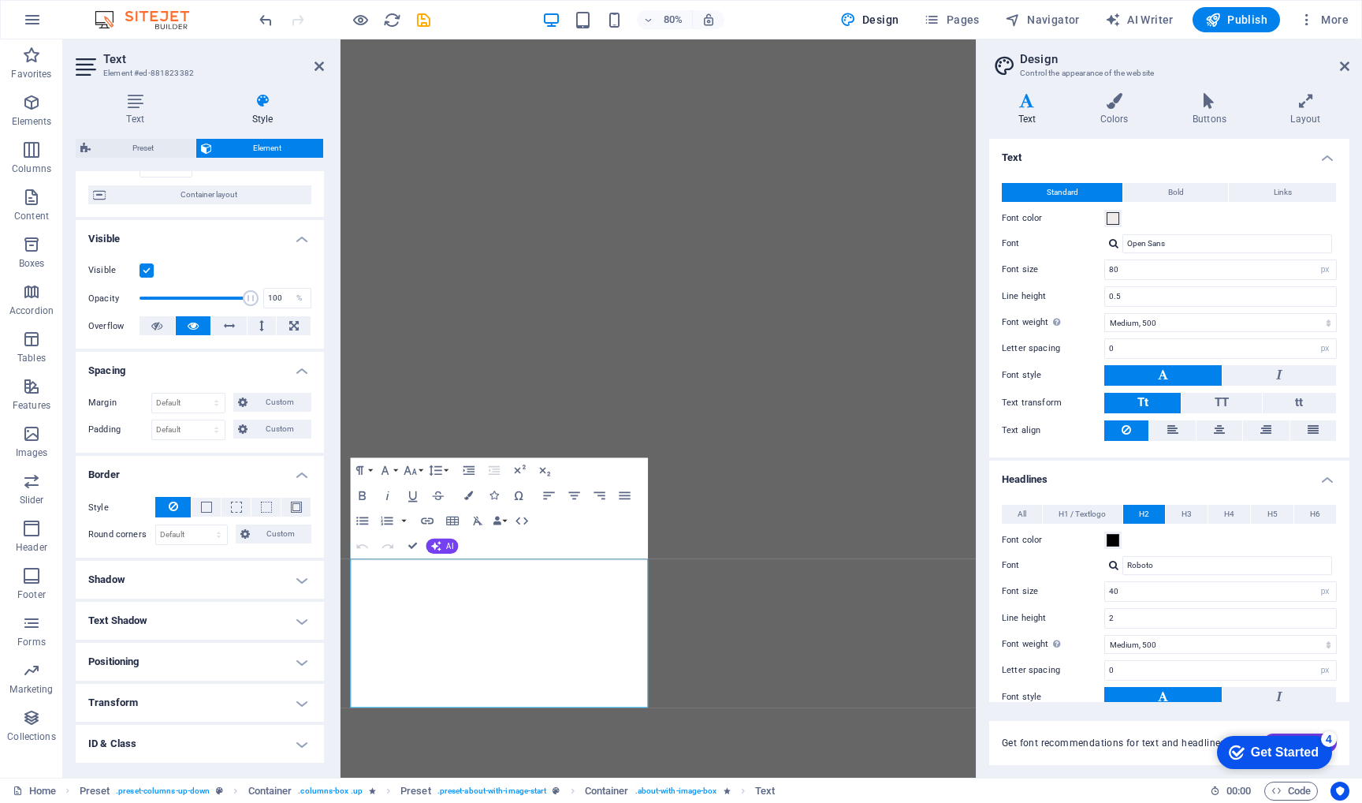
click at [302, 579] on h4 "Shadow" at bounding box center [200, 580] width 248 height 38
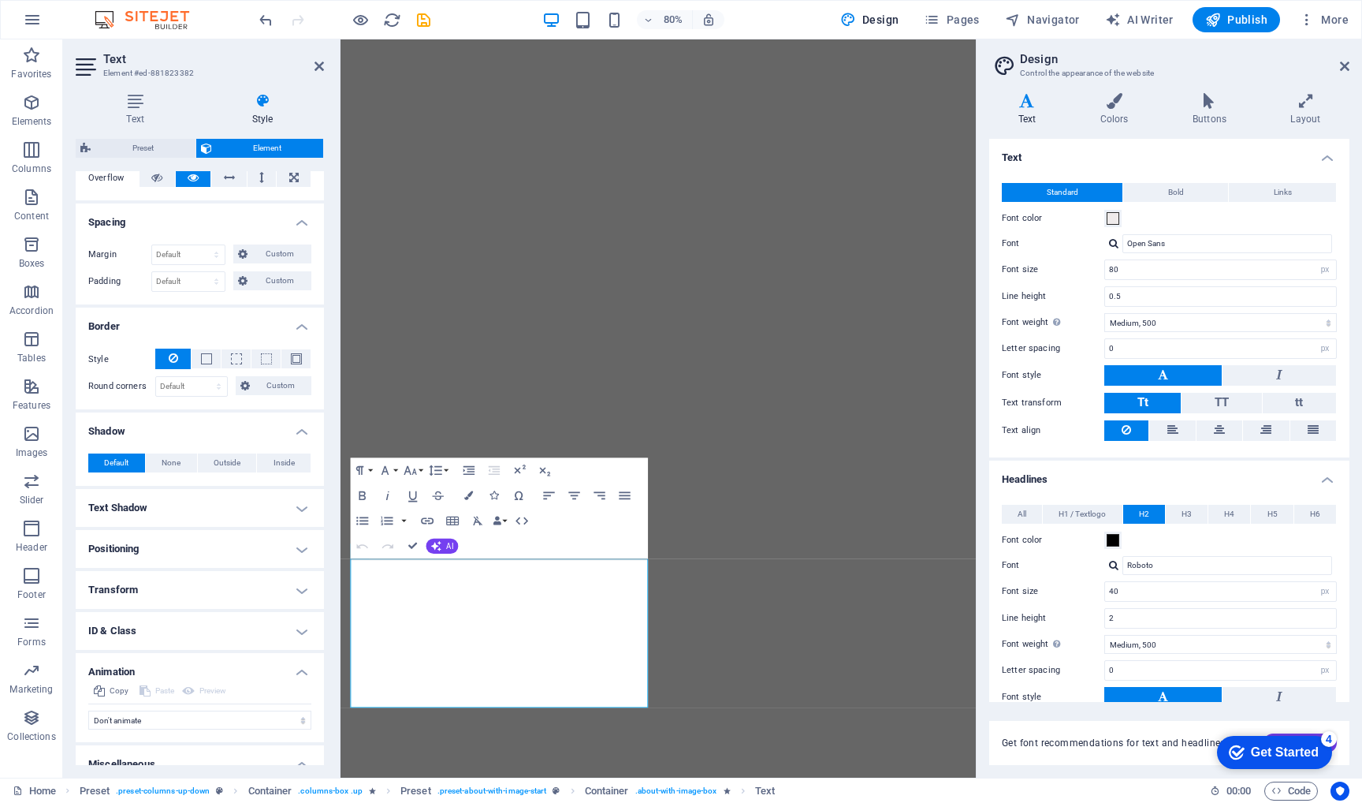
click at [303, 513] on h4 "Text Shadow" at bounding box center [200, 508] width 248 height 38
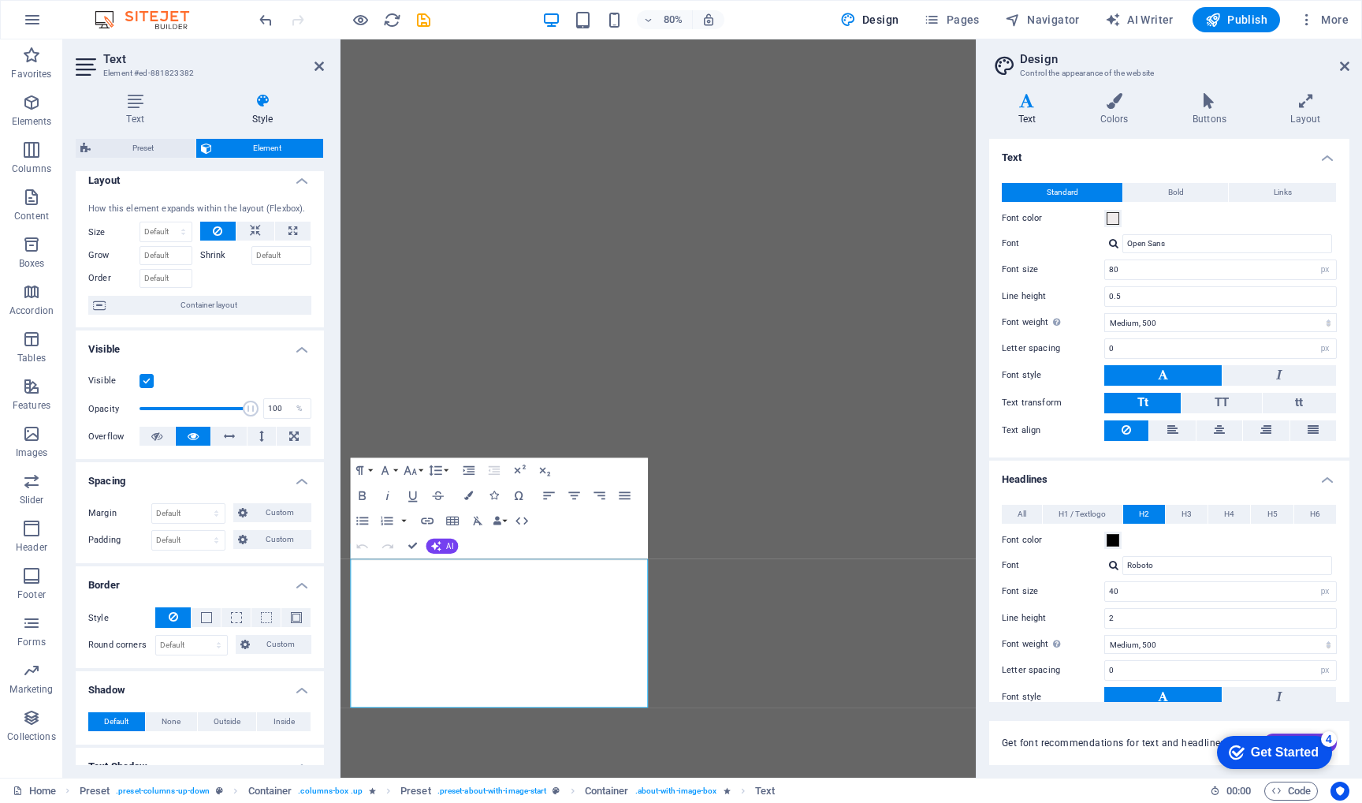
scroll to position [0, 0]
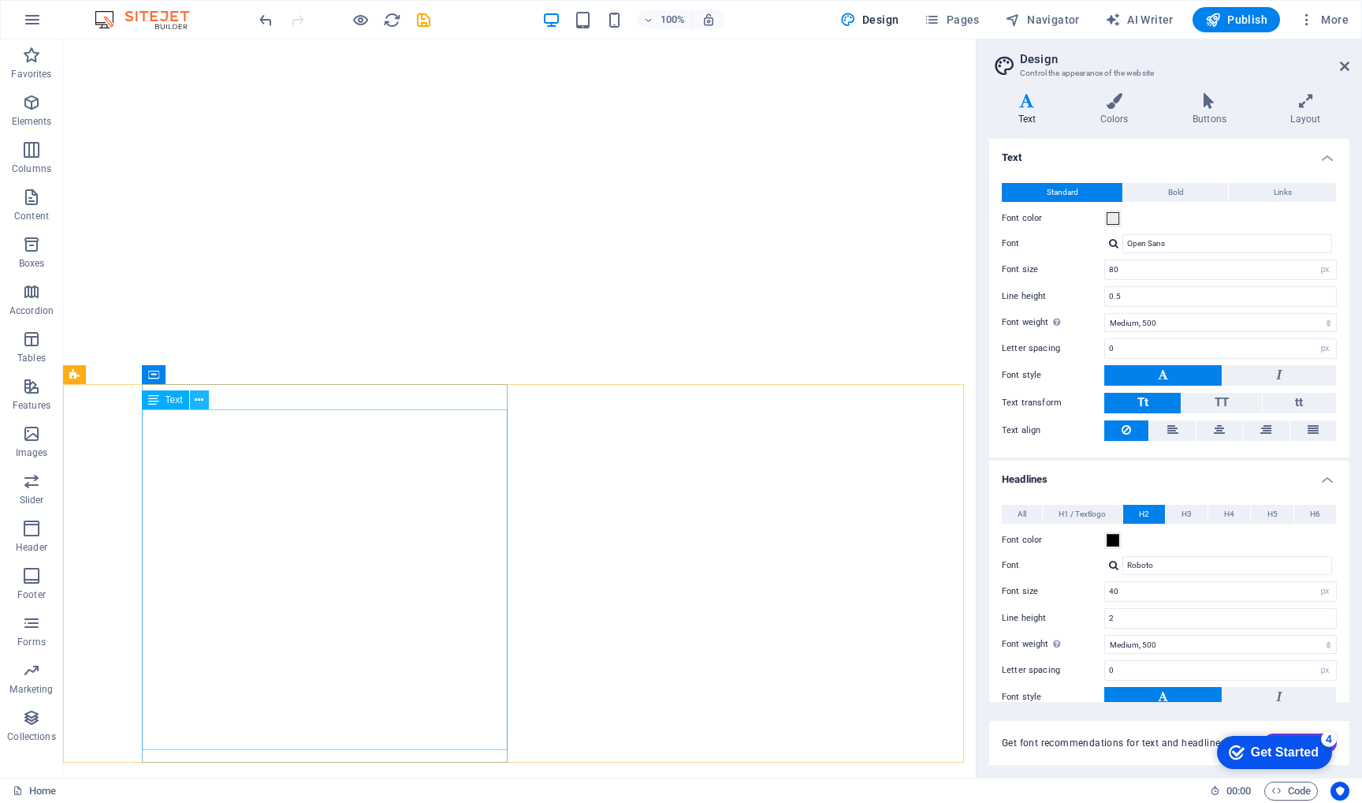
click at [197, 402] on icon at bounding box center [199, 400] width 9 height 17
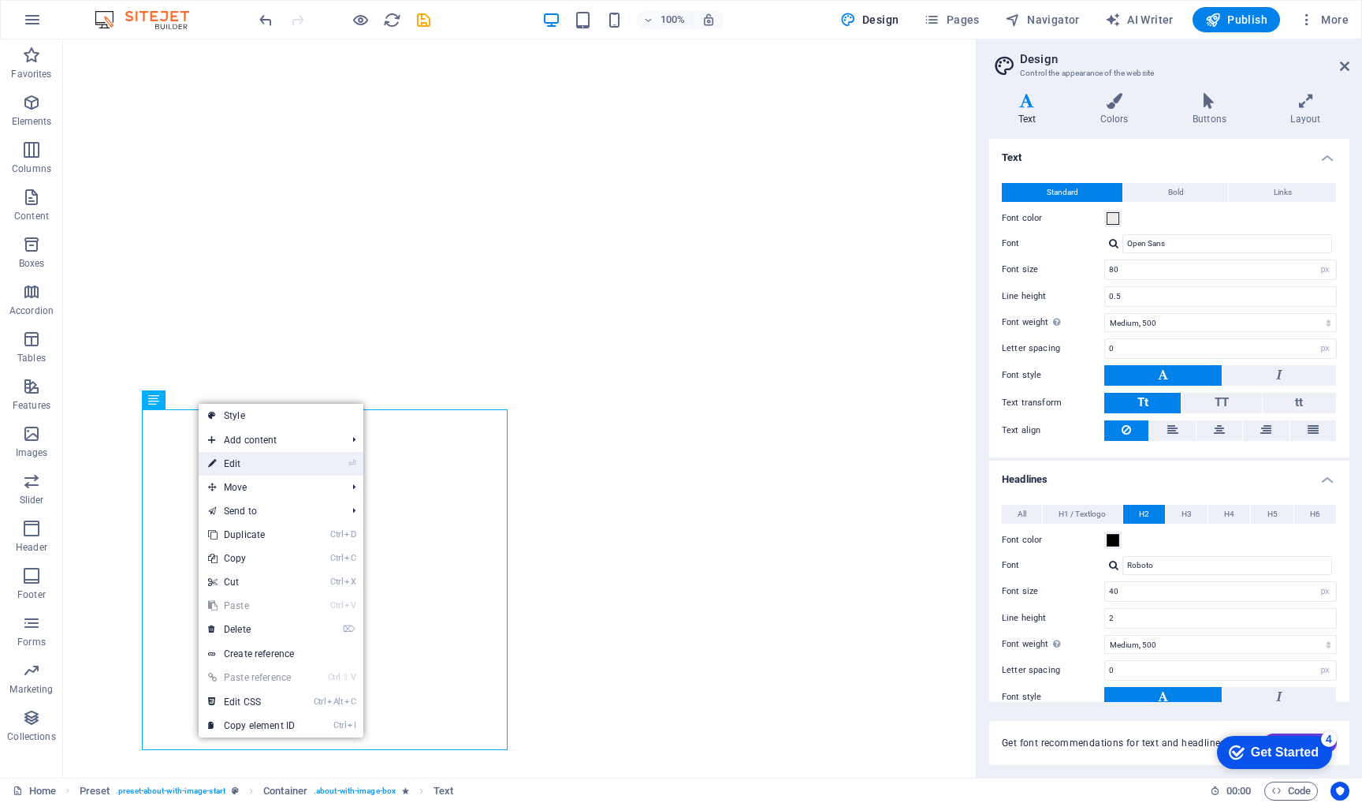
click at [238, 460] on link "⏎ Edit" at bounding box center [252, 464] width 106 height 24
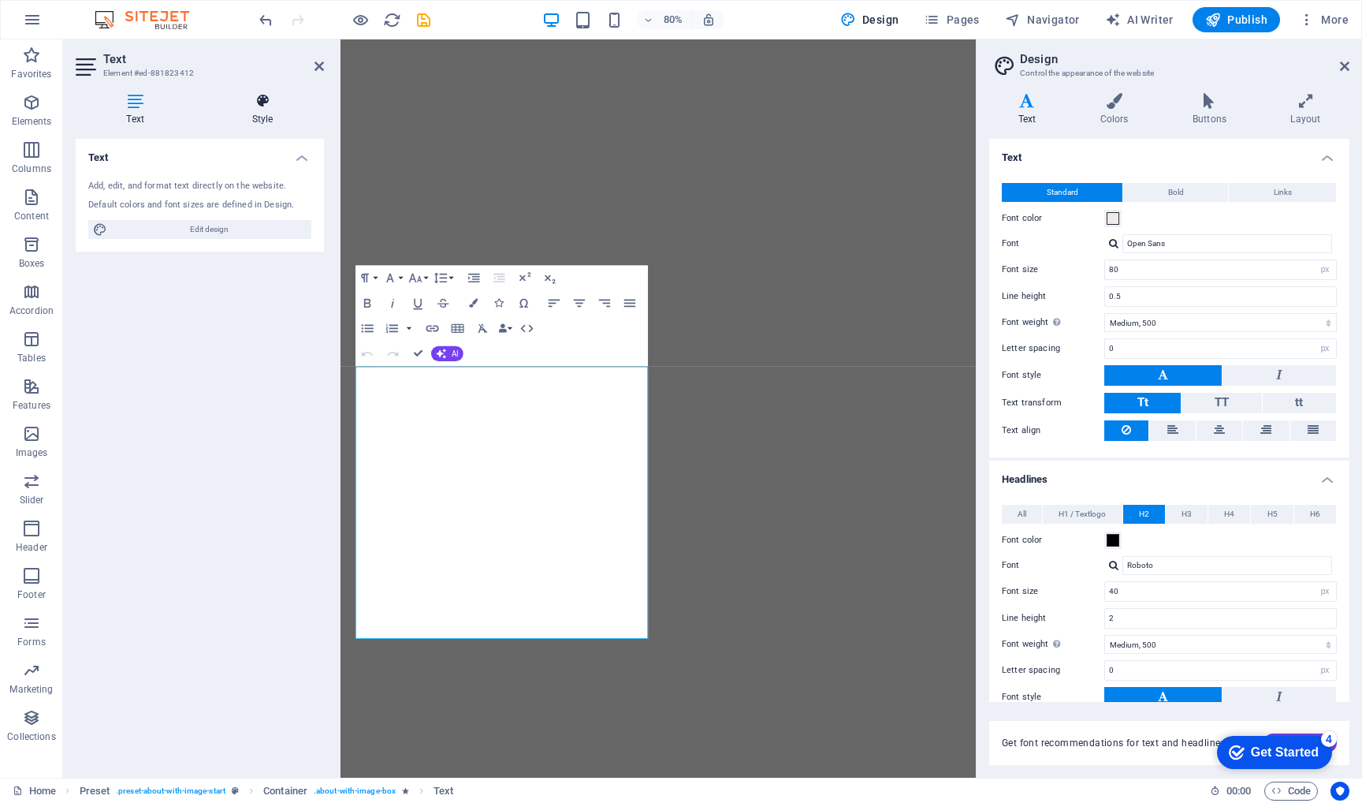
click at [262, 107] on icon at bounding box center [262, 101] width 123 height 16
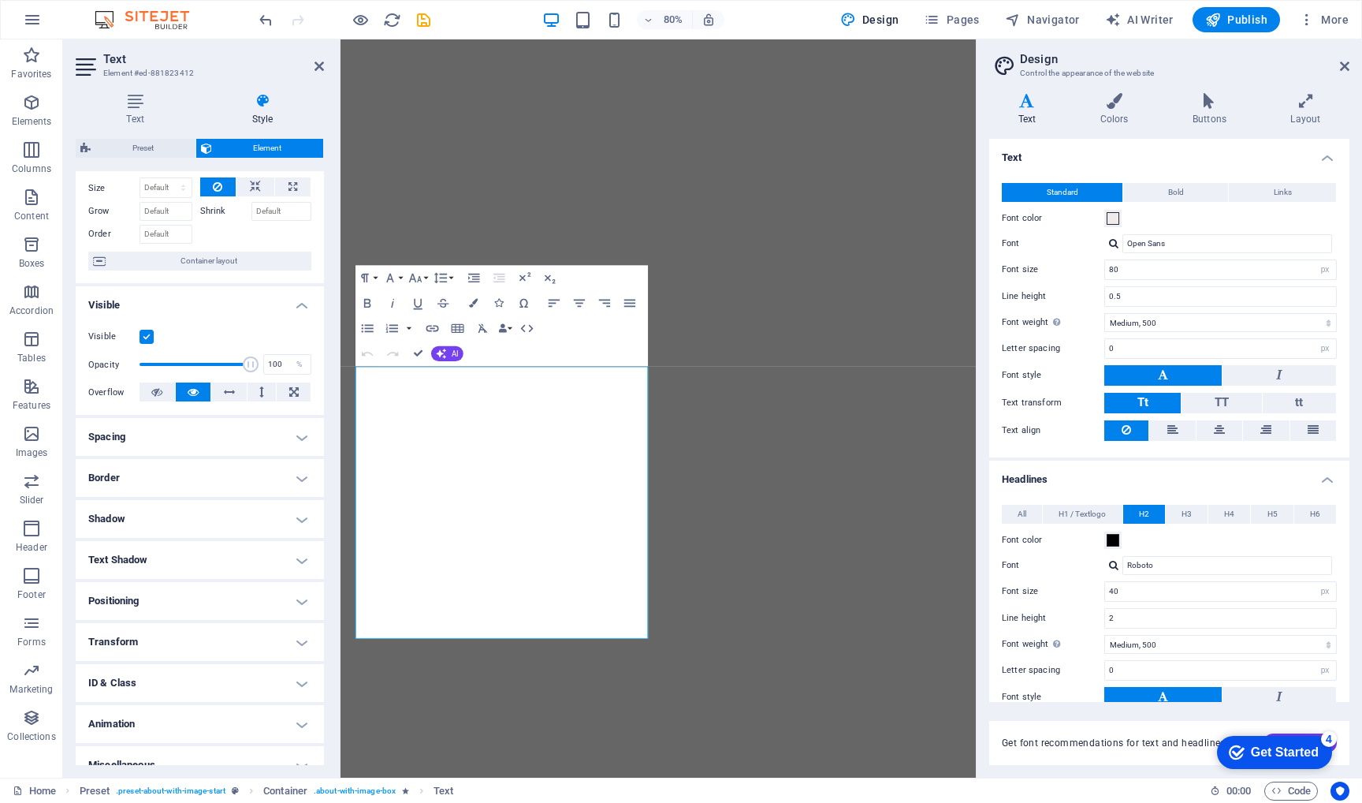
scroll to position [73, 0]
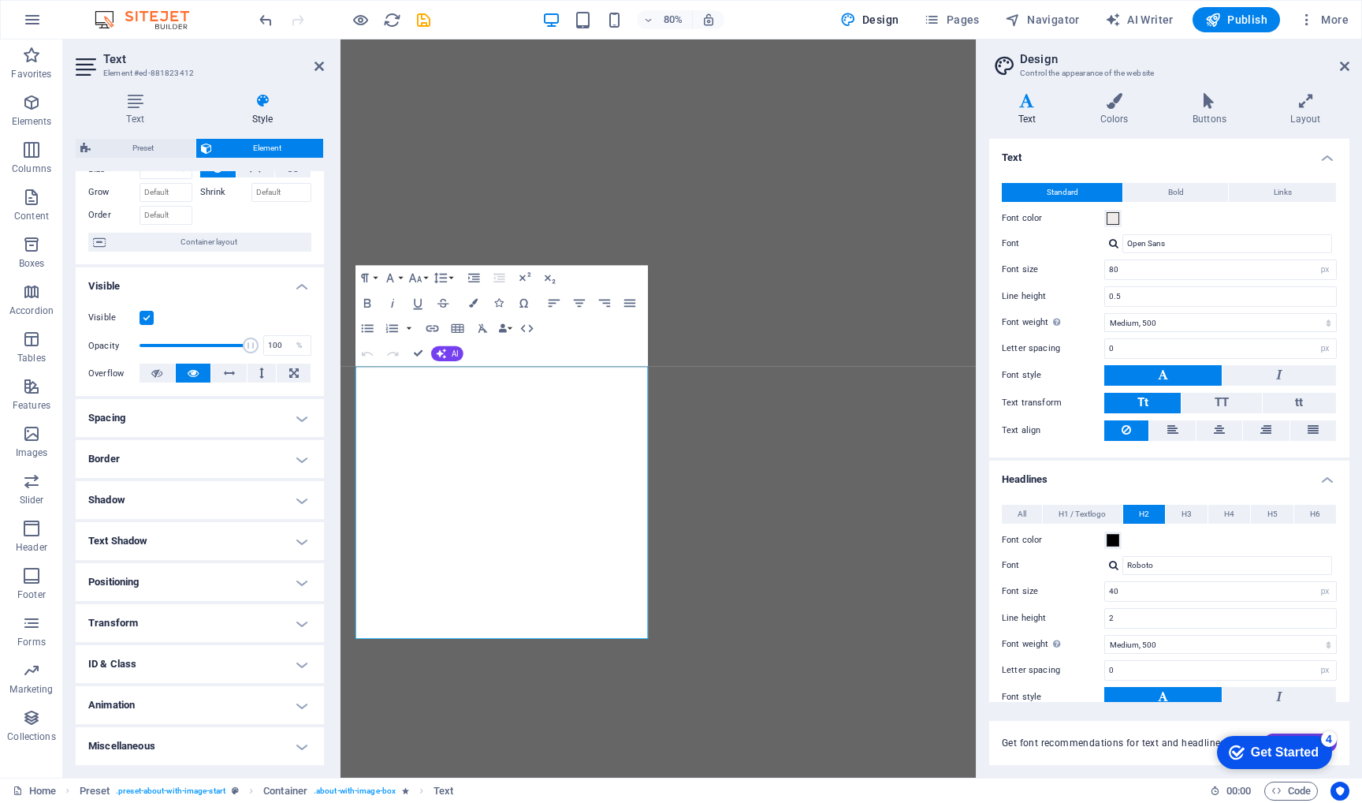
click at [298, 423] on h4 "Spacing" at bounding box center [200, 418] width 248 height 38
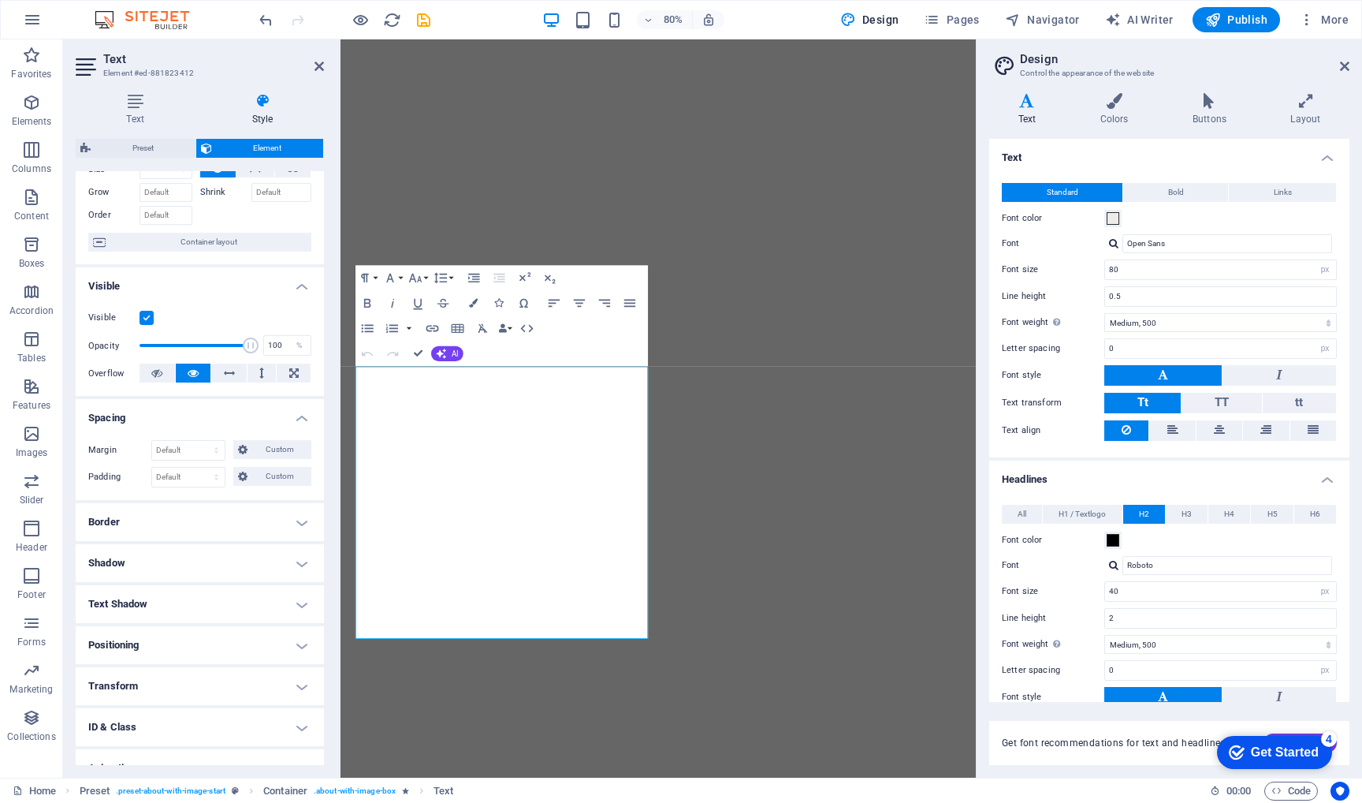
click at [298, 423] on h4 "Spacing" at bounding box center [200, 413] width 248 height 28
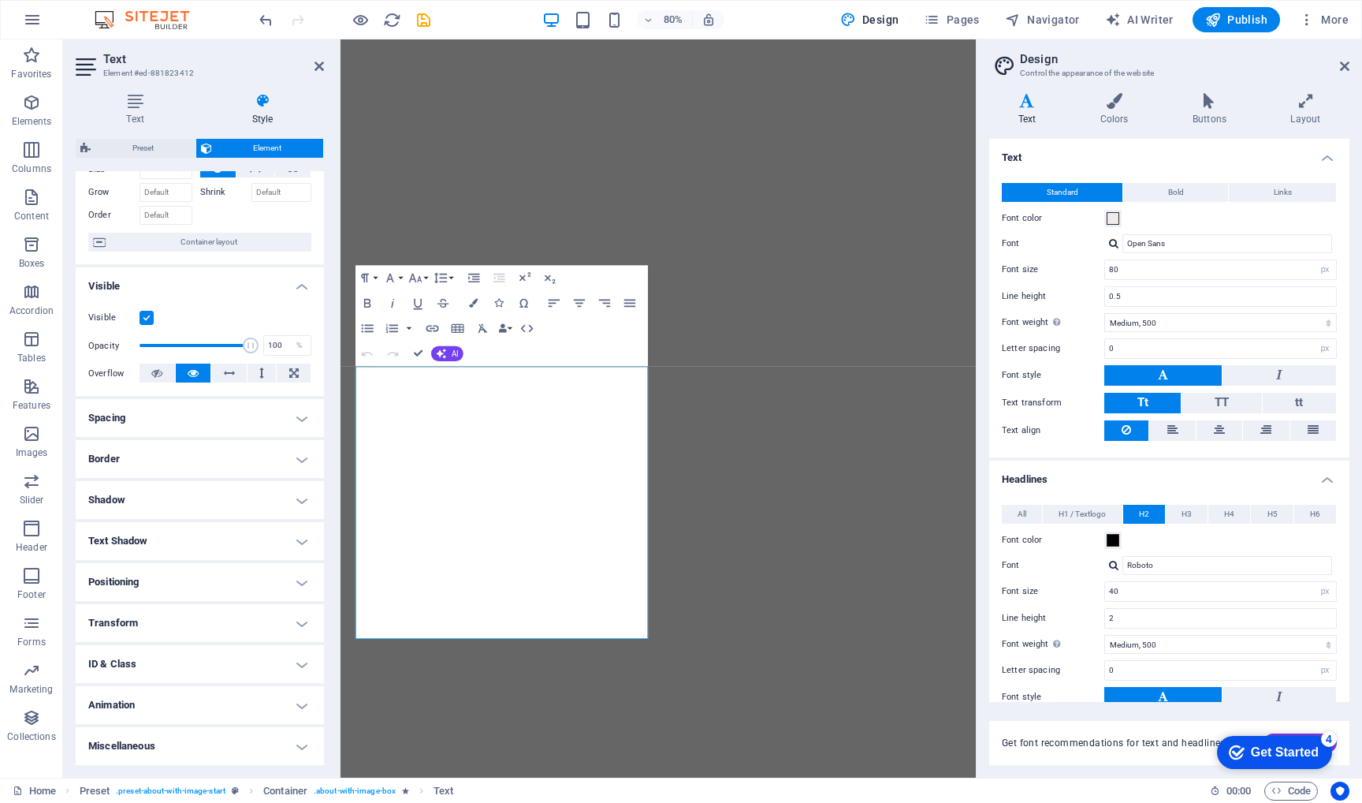
click at [301, 456] on h4 "Border" at bounding box center [200, 459] width 248 height 38
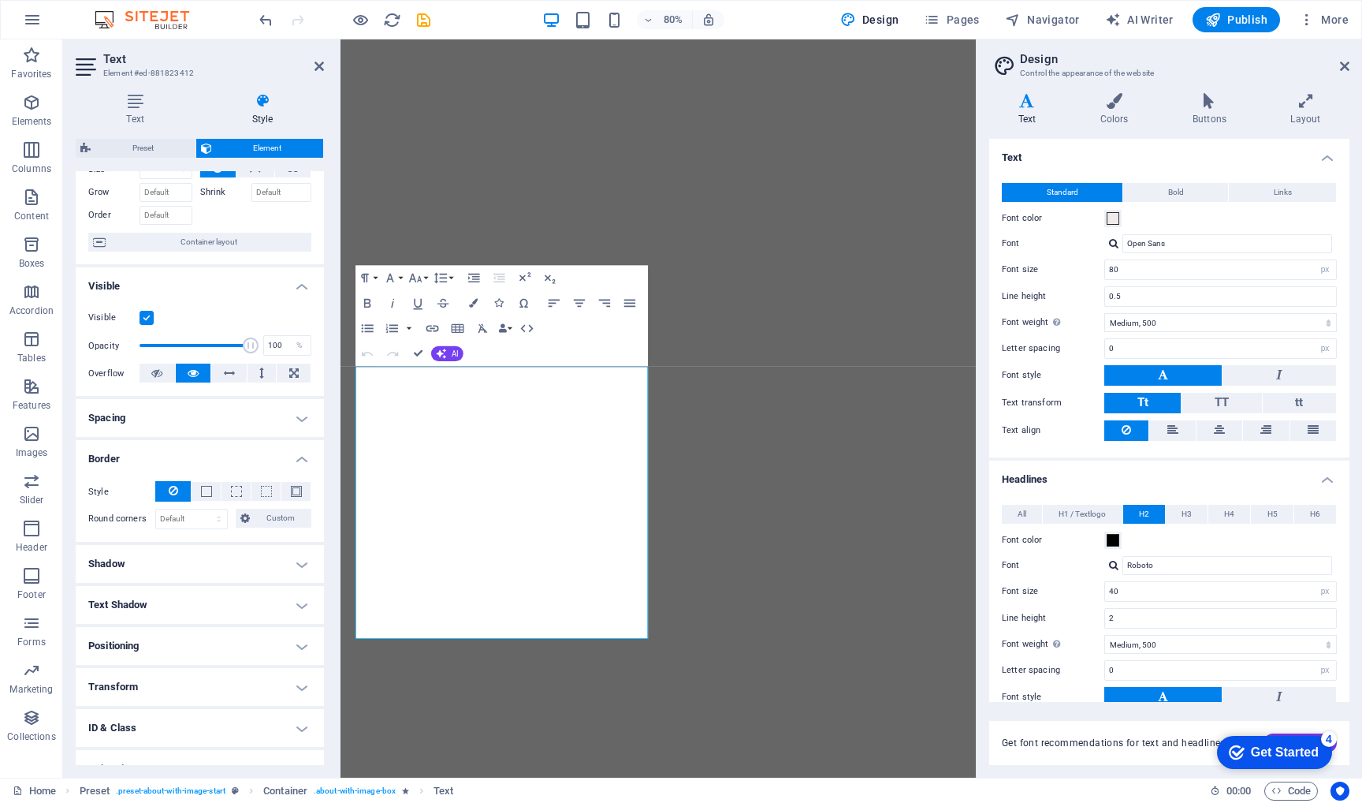
click at [301, 456] on h4 "Border" at bounding box center [200, 454] width 248 height 28
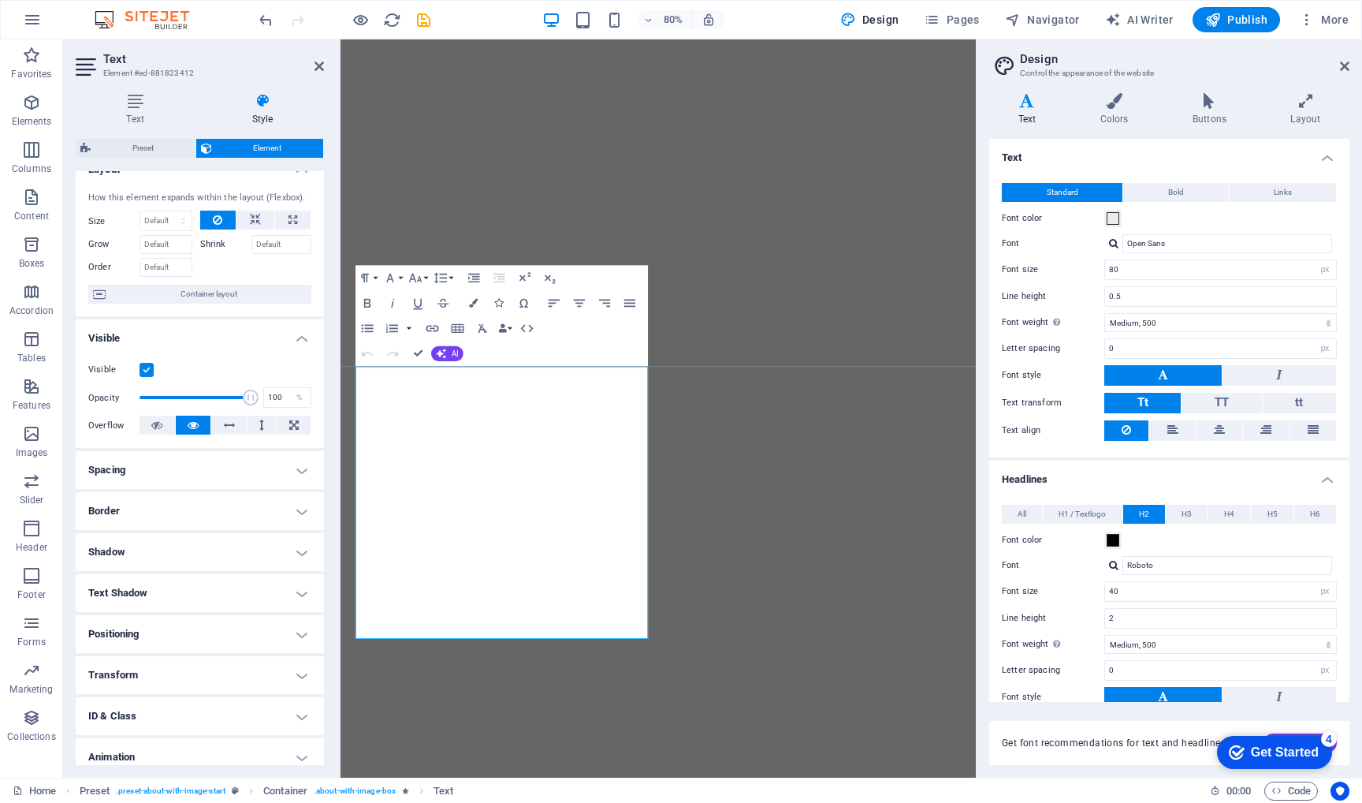
scroll to position [0, 0]
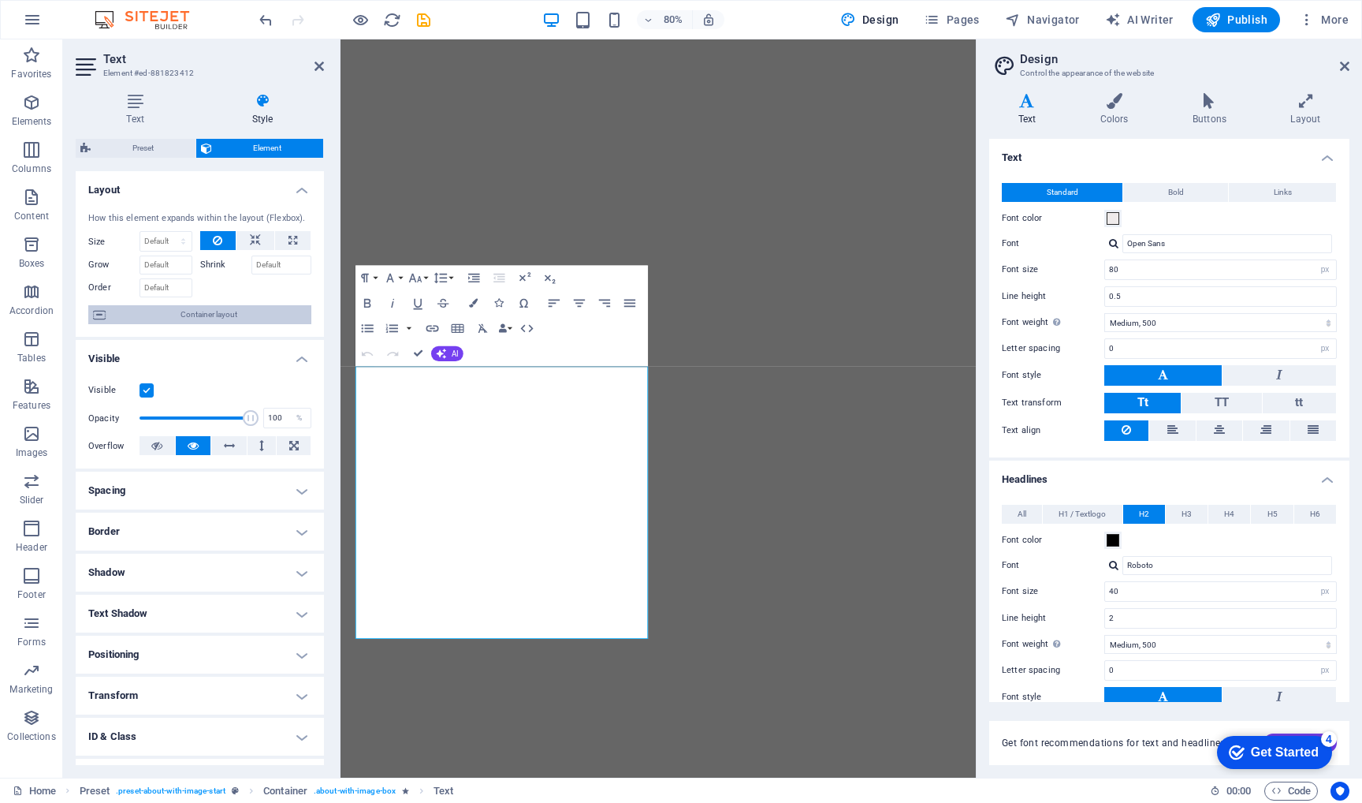
click at [225, 315] on span "Container layout" at bounding box center [208, 314] width 196 height 19
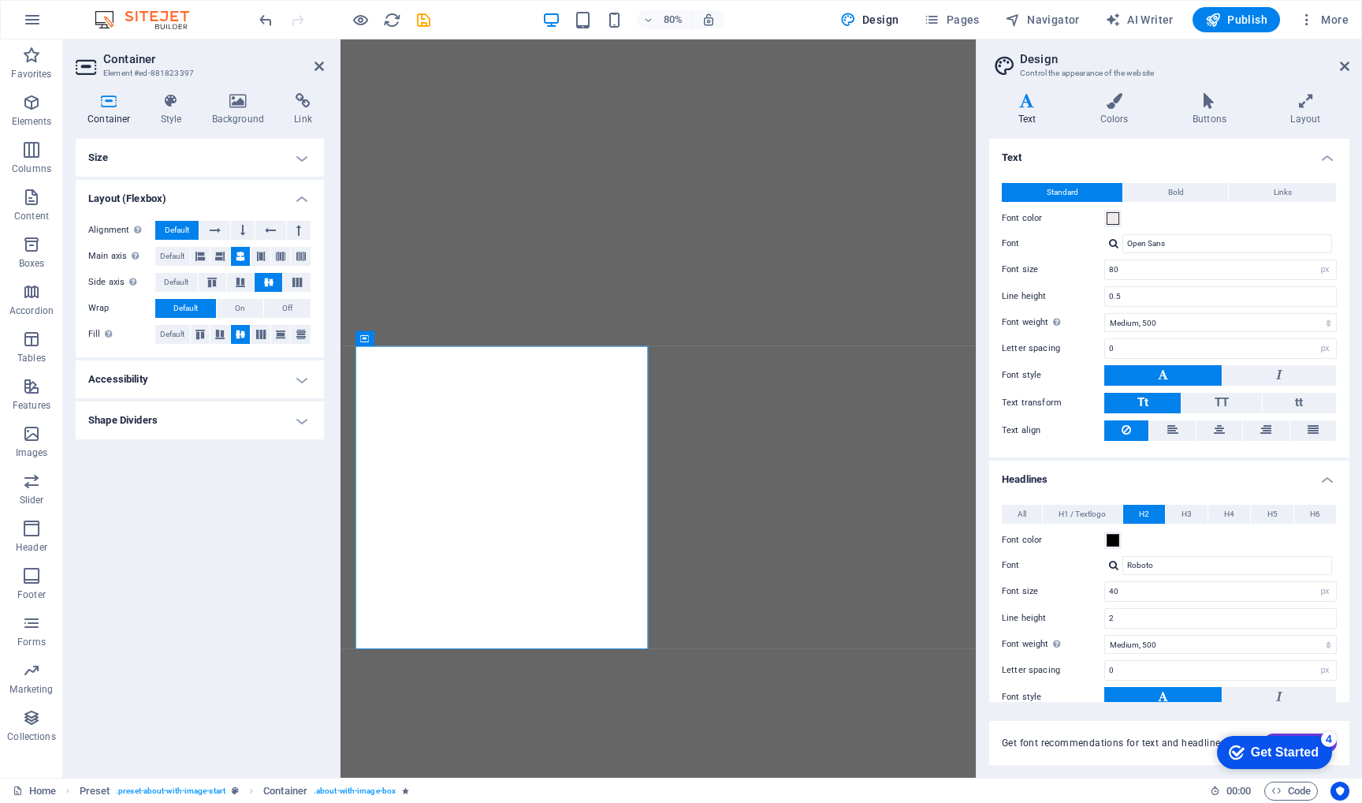
click at [297, 155] on h4 "Size" at bounding box center [200, 158] width 248 height 38
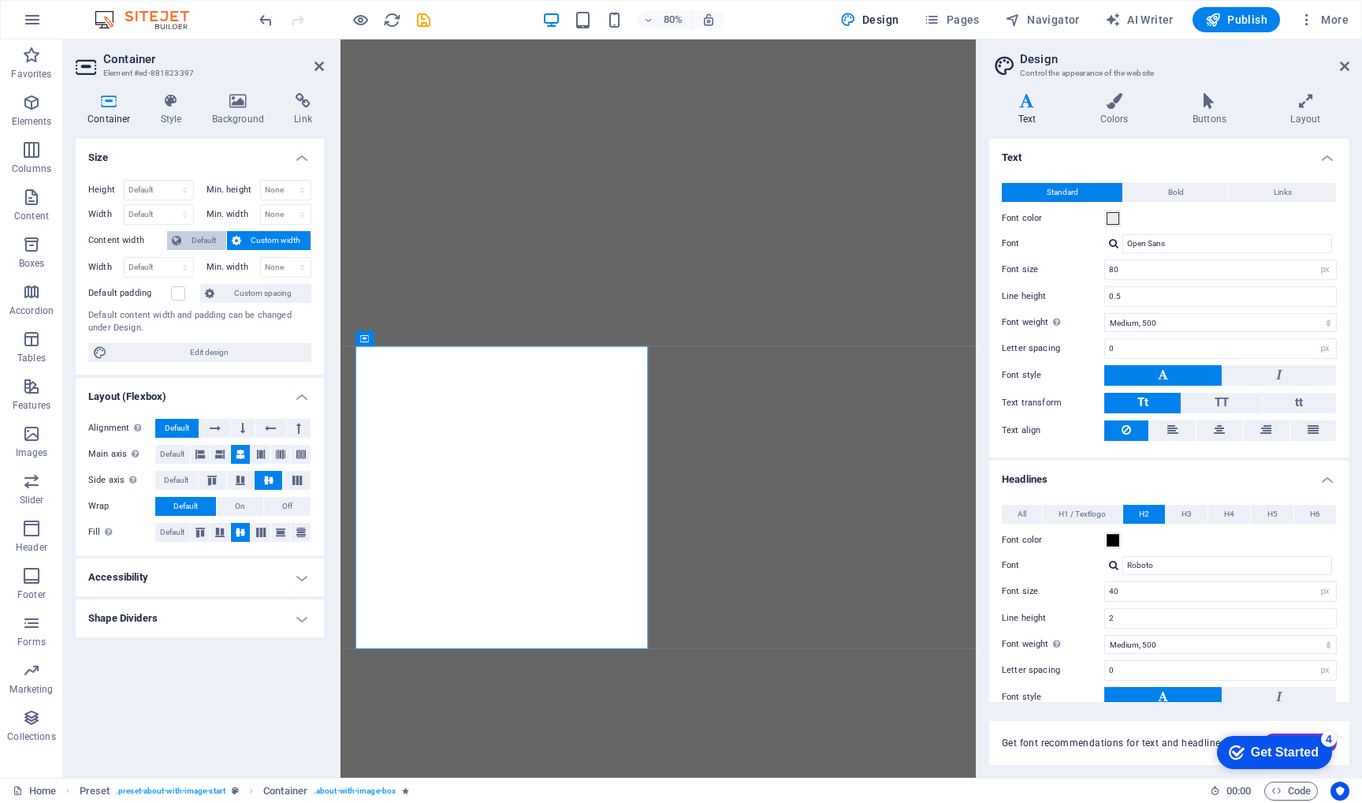
click at [190, 235] on span "Default" at bounding box center [203, 240] width 35 height 19
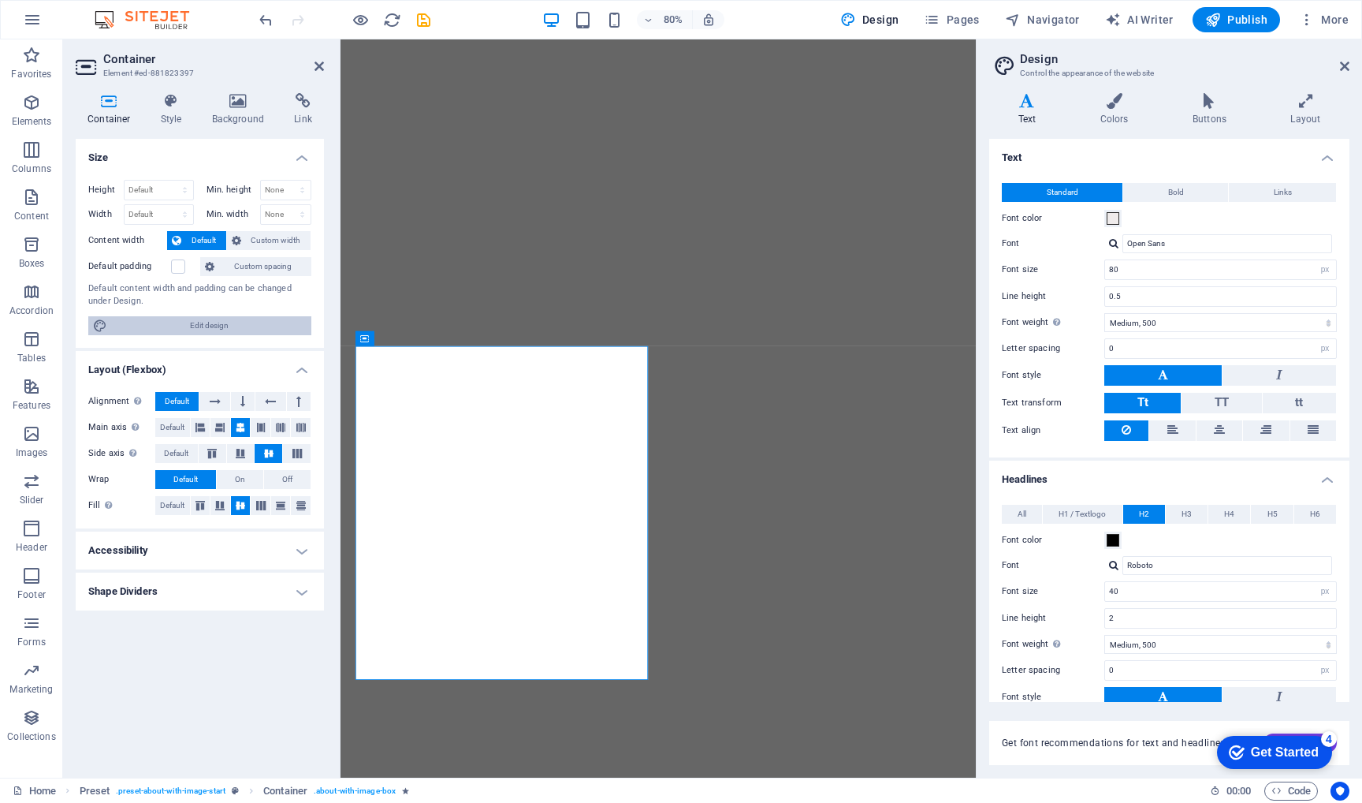
click at [221, 331] on span "Edit design" at bounding box center [209, 325] width 195 height 19
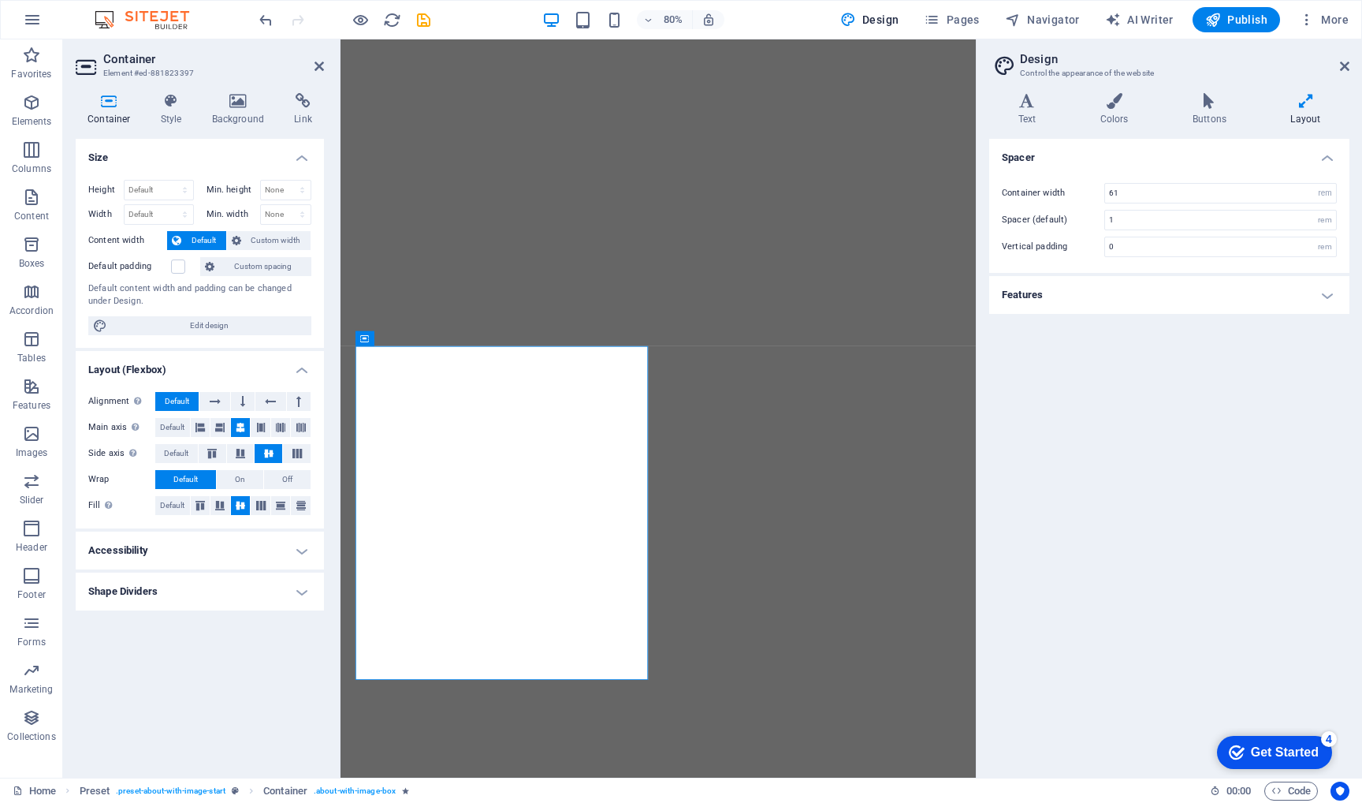
click at [1334, 294] on h4 "Features" at bounding box center [1169, 295] width 360 height 38
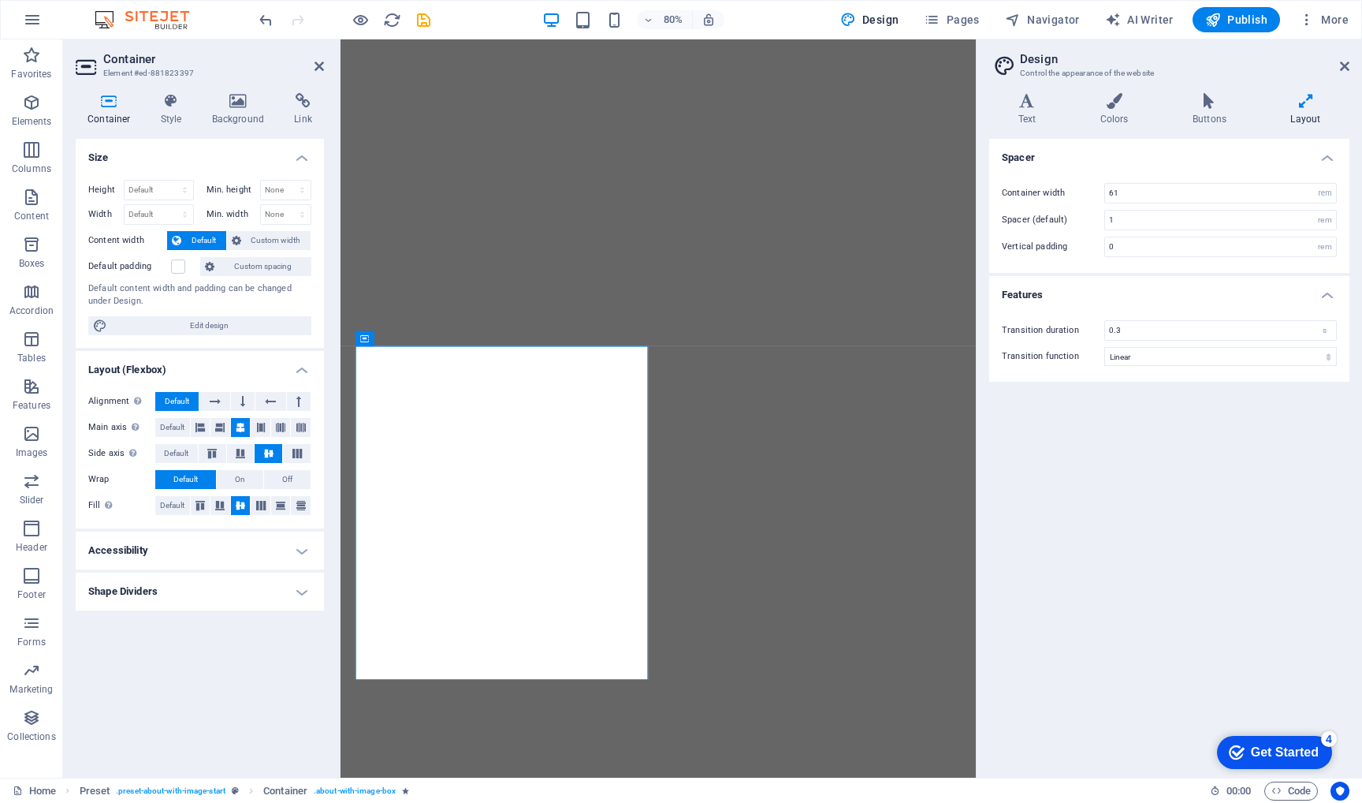
click at [1306, 108] on icon at bounding box center [1306, 101] width 88 height 16
click at [1214, 109] on h4 "Buttons" at bounding box center [1213, 109] width 98 height 33
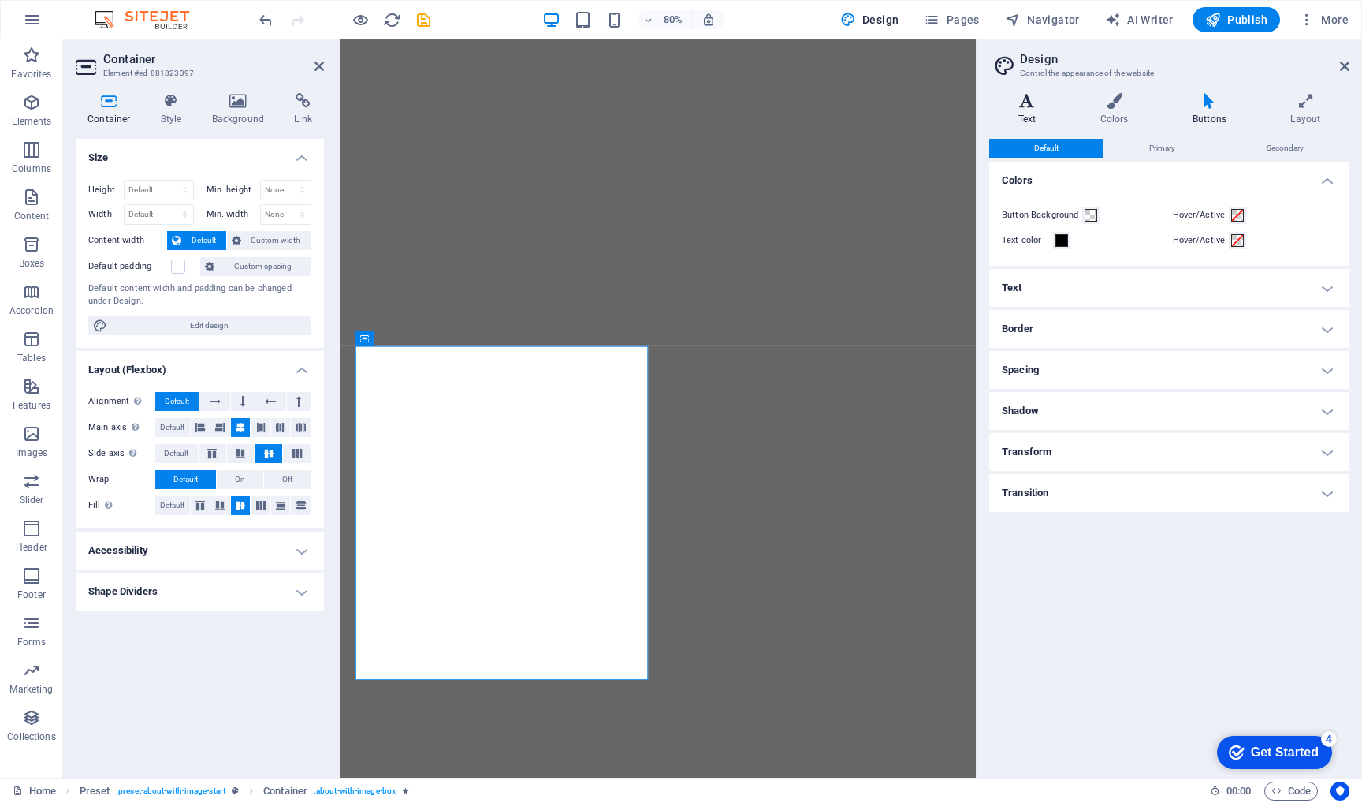
click at [1036, 100] on icon at bounding box center [1027, 101] width 76 height 16
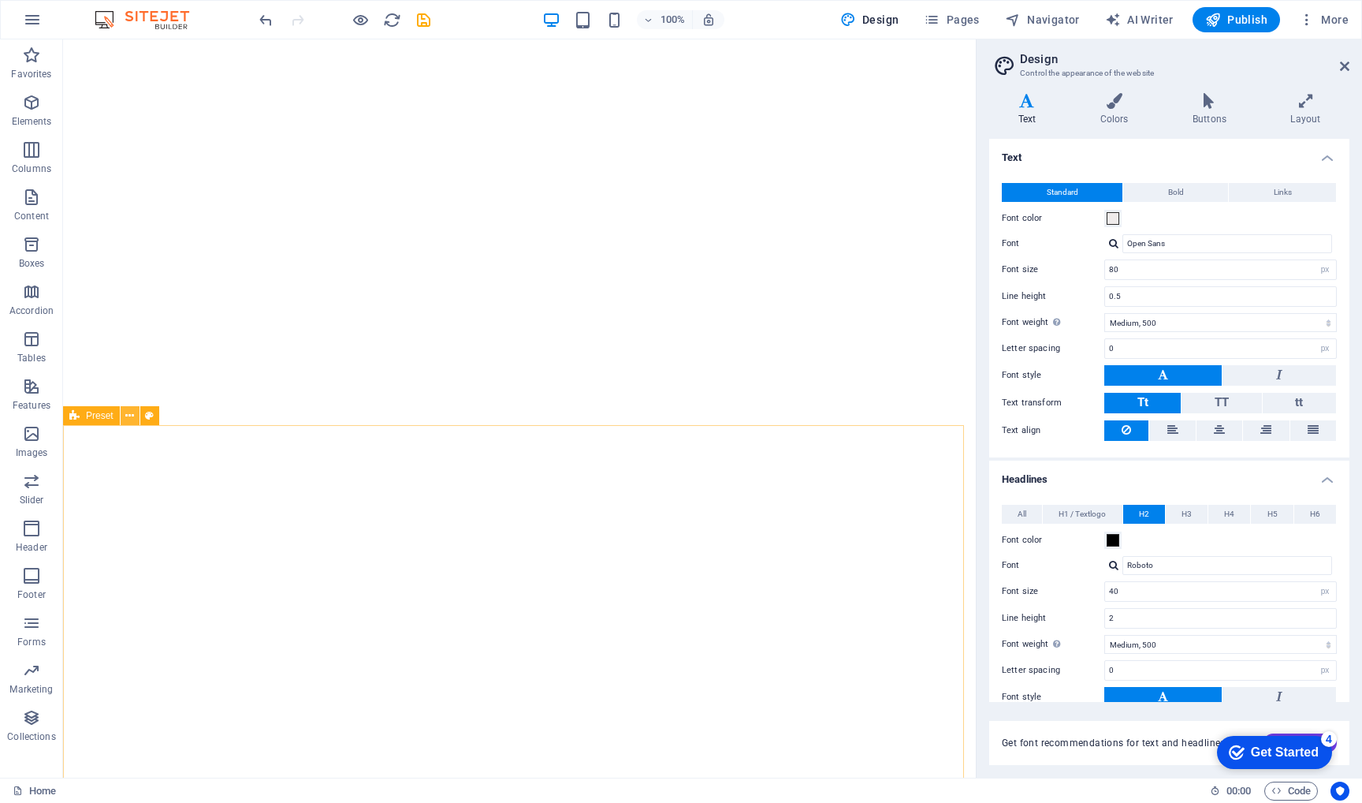
click at [129, 420] on icon at bounding box center [129, 416] width 9 height 17
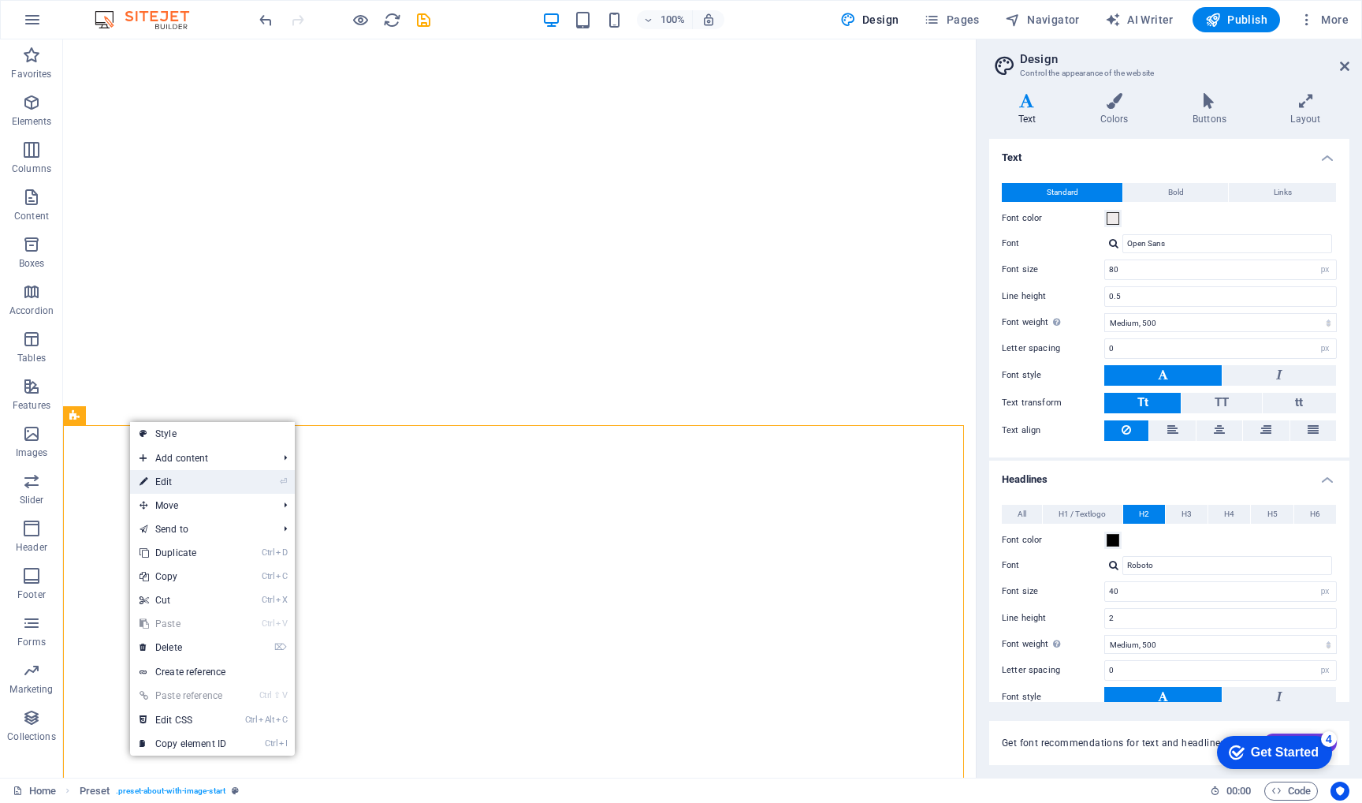
click at [166, 478] on link "⏎ Edit" at bounding box center [183, 482] width 106 height 24
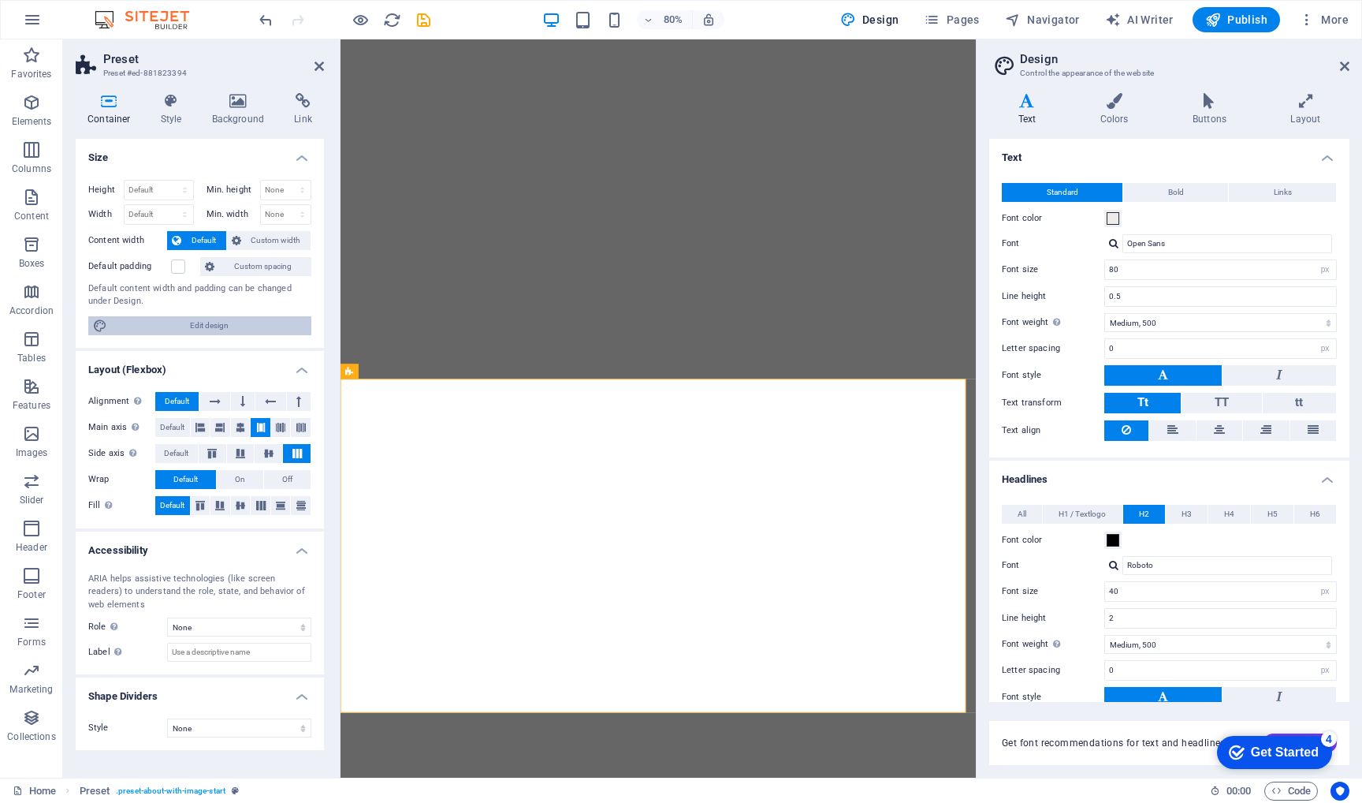
click at [205, 325] on span "Edit design" at bounding box center [209, 325] width 195 height 19
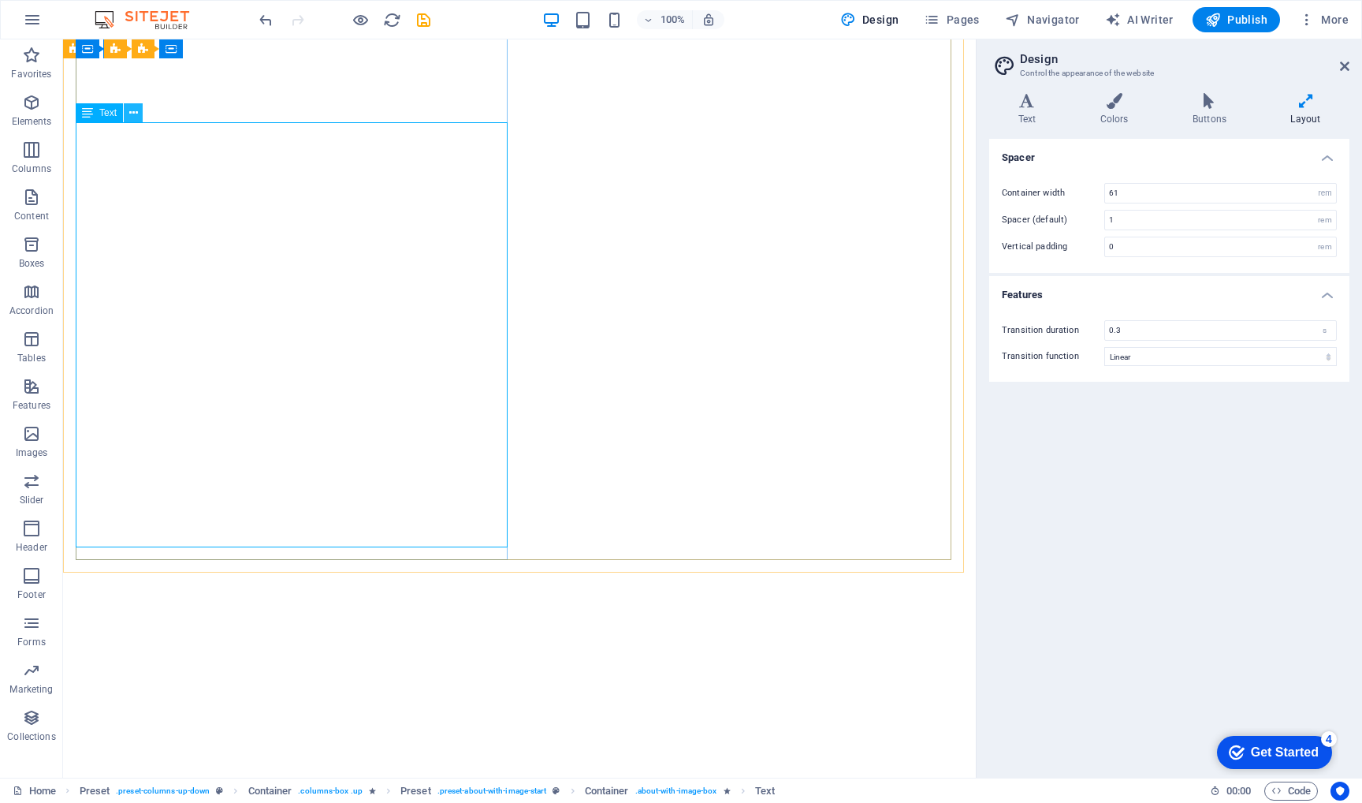
click at [132, 116] on icon at bounding box center [133, 113] width 9 height 17
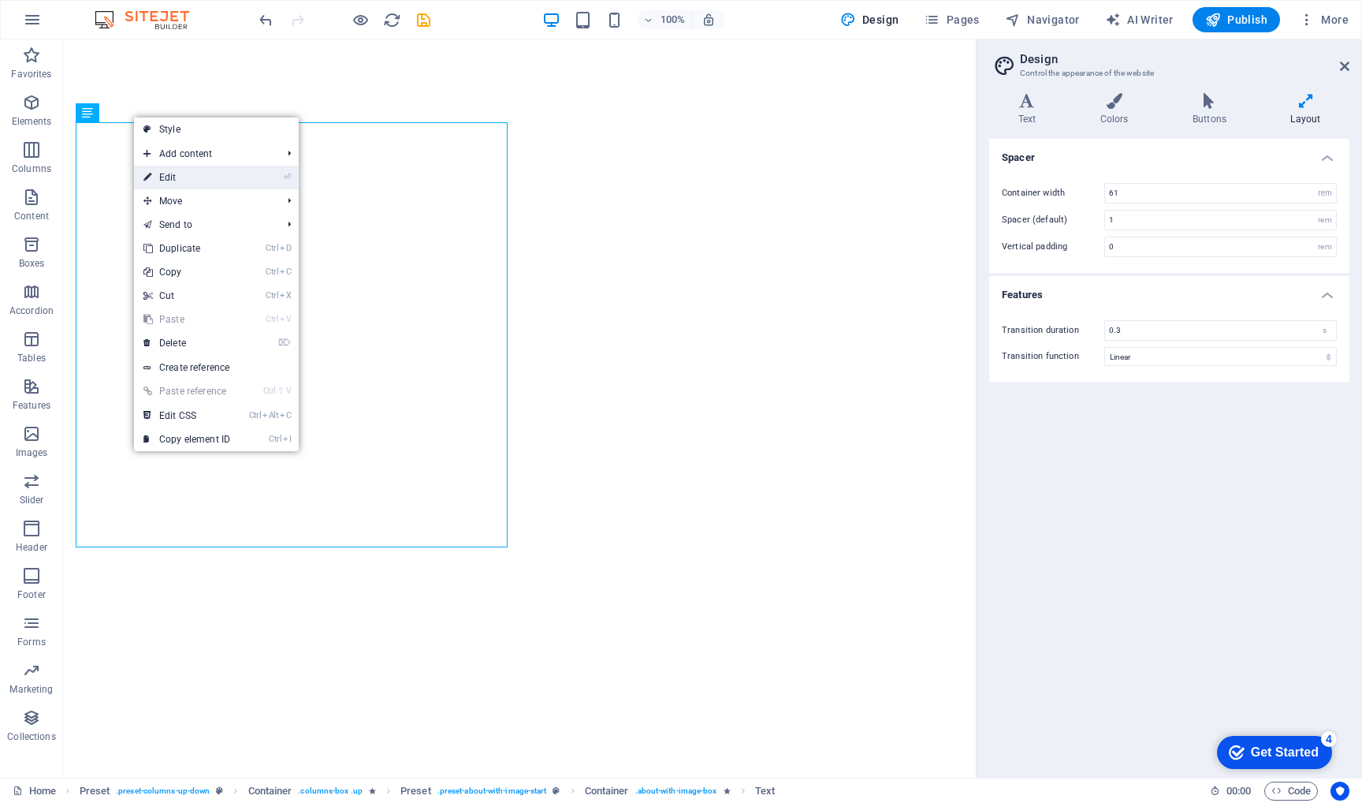
click at [182, 173] on link "⏎ Edit" at bounding box center [187, 178] width 106 height 24
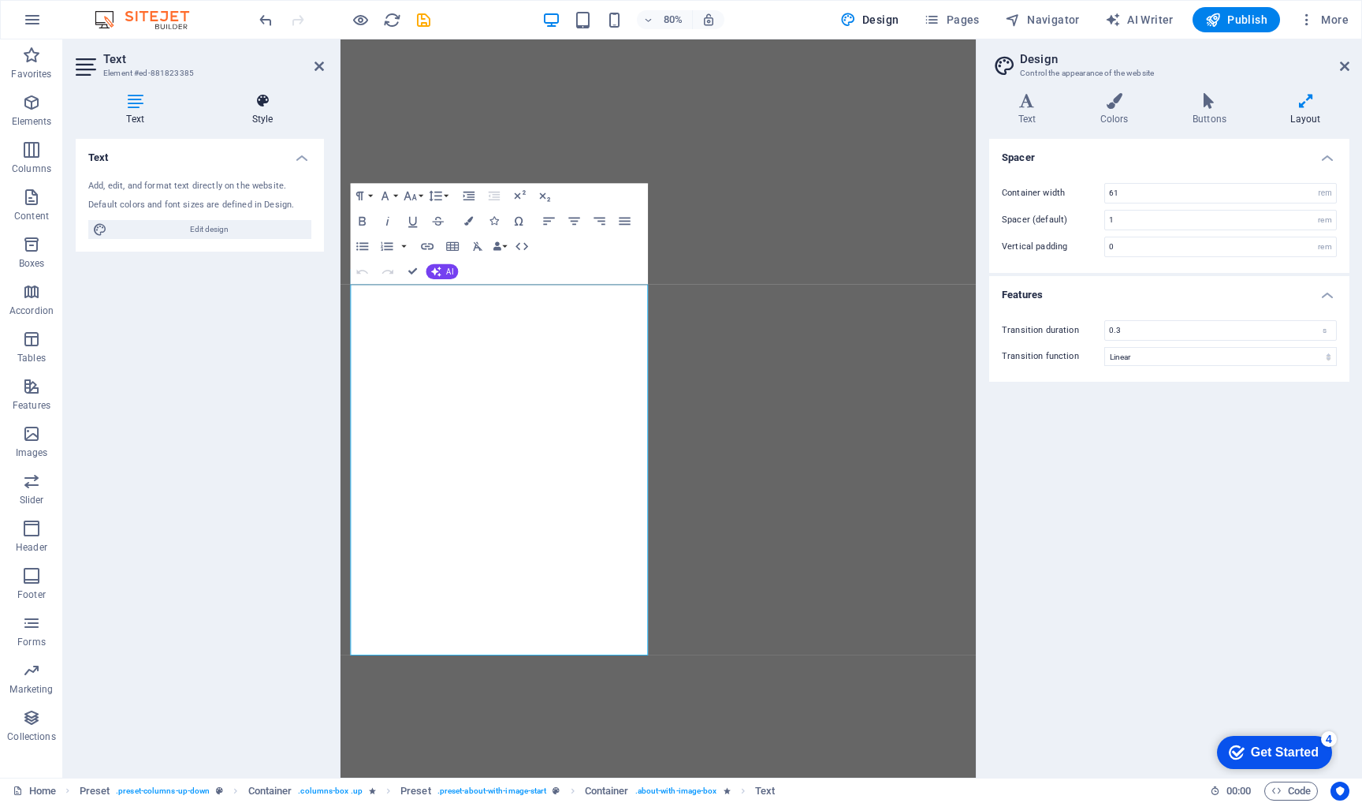
click at [249, 124] on h4 "Style" at bounding box center [262, 109] width 123 height 33
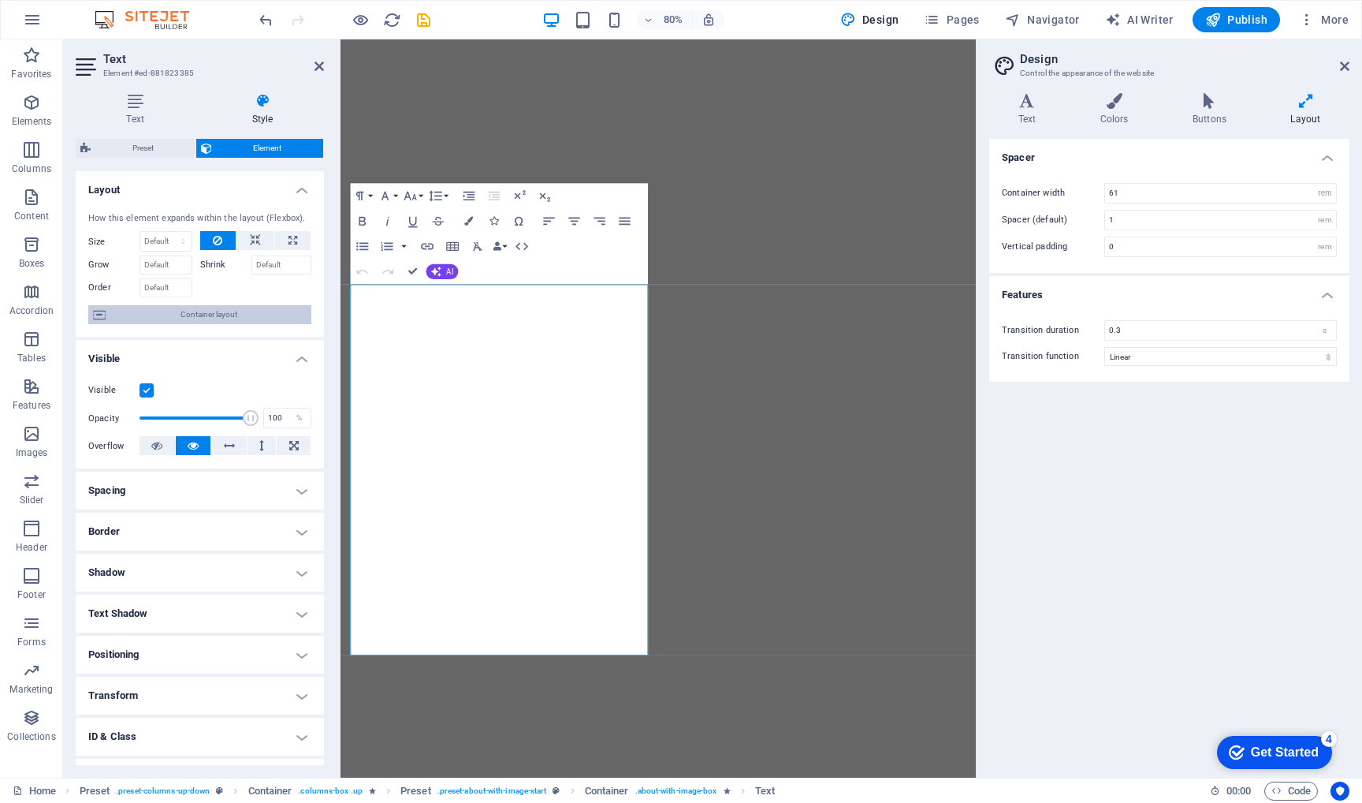
click at [218, 315] on span "Container layout" at bounding box center [208, 314] width 196 height 19
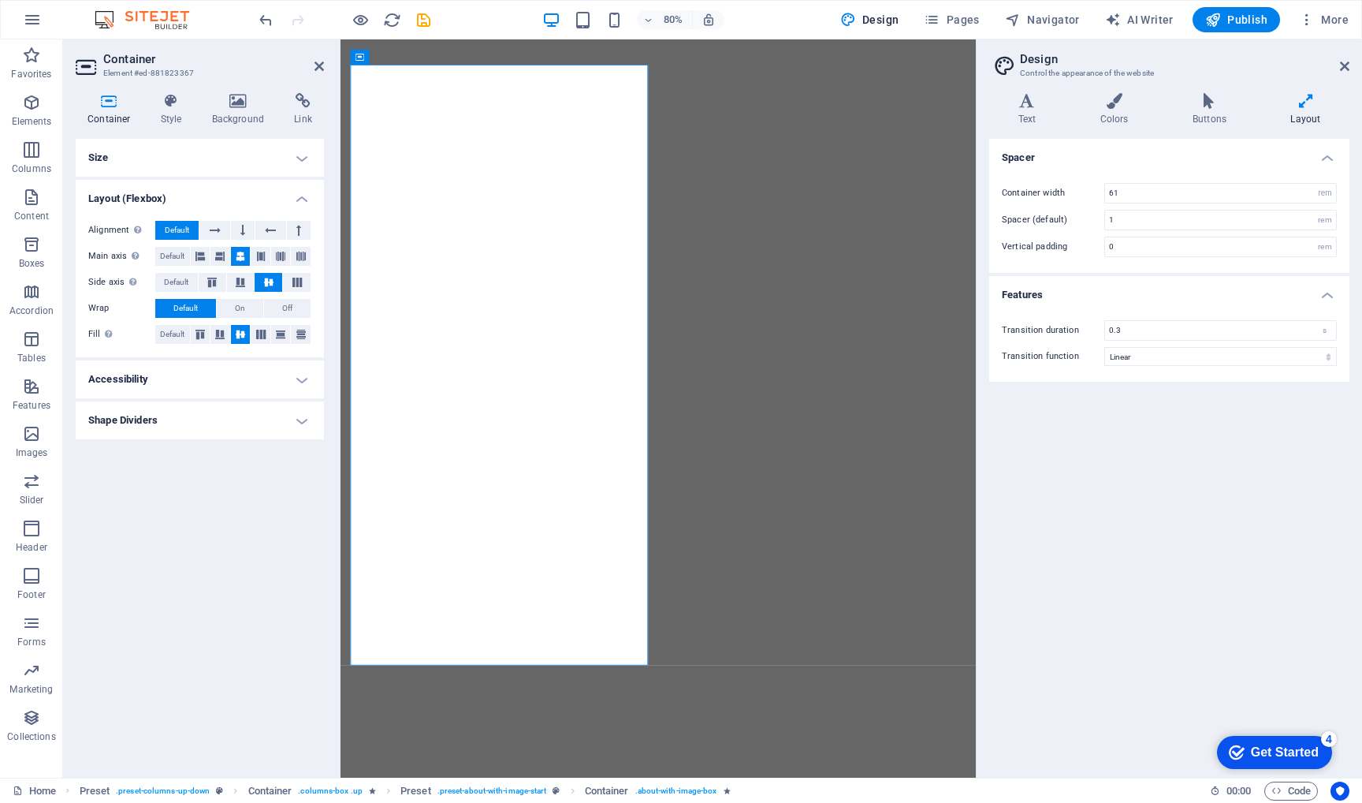
click at [195, 505] on div "Size Height Default px rem % vh vw Min. height None px rem % vh vw Width Defaul…" at bounding box center [200, 452] width 248 height 626
click at [1145, 554] on div "Spacer Container width 61 rem px Spacer (default) 1 rem Vertical padding 0 rem …" at bounding box center [1169, 452] width 360 height 626
click at [1346, 65] on icon at bounding box center [1344, 66] width 9 height 13
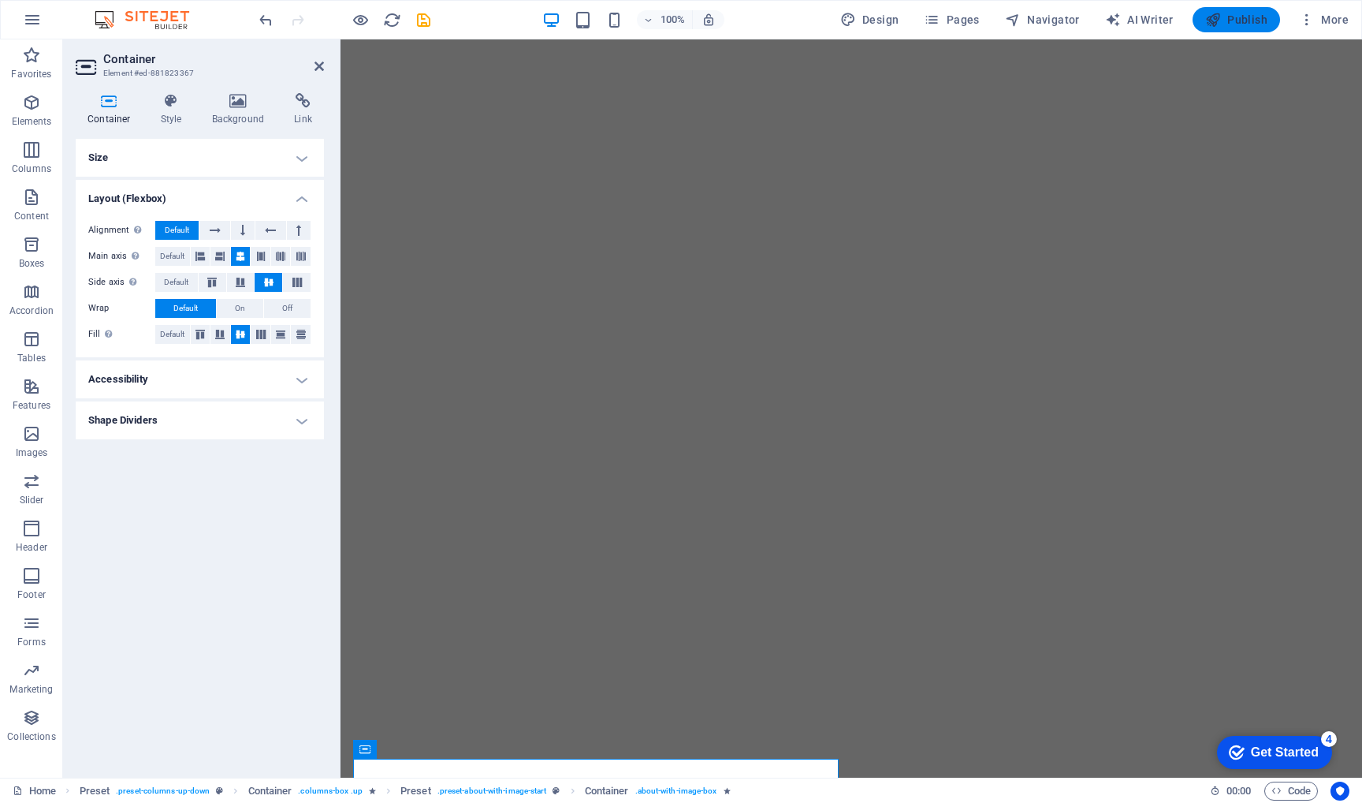
click at [1236, 28] on button "Publish" at bounding box center [1237, 19] width 88 height 25
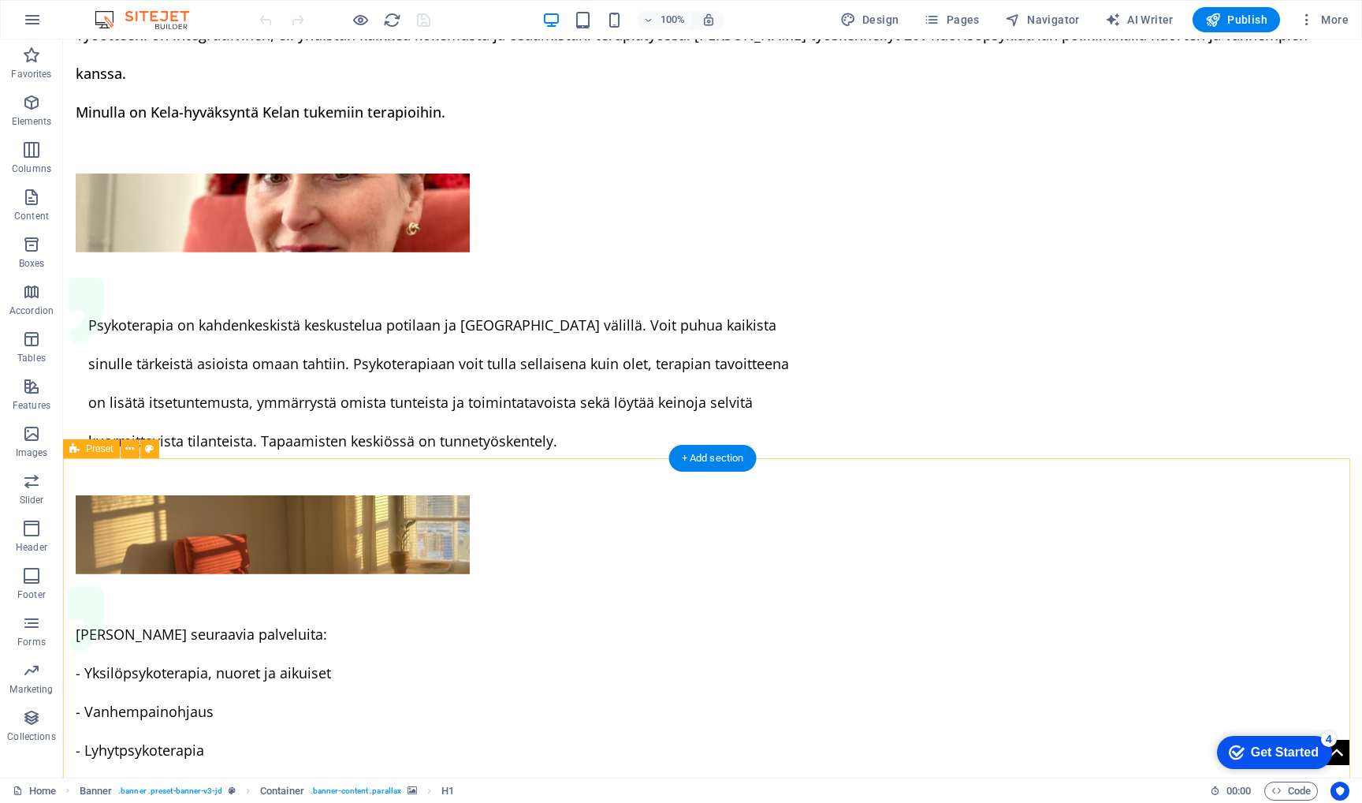
scroll to position [1447, 0]
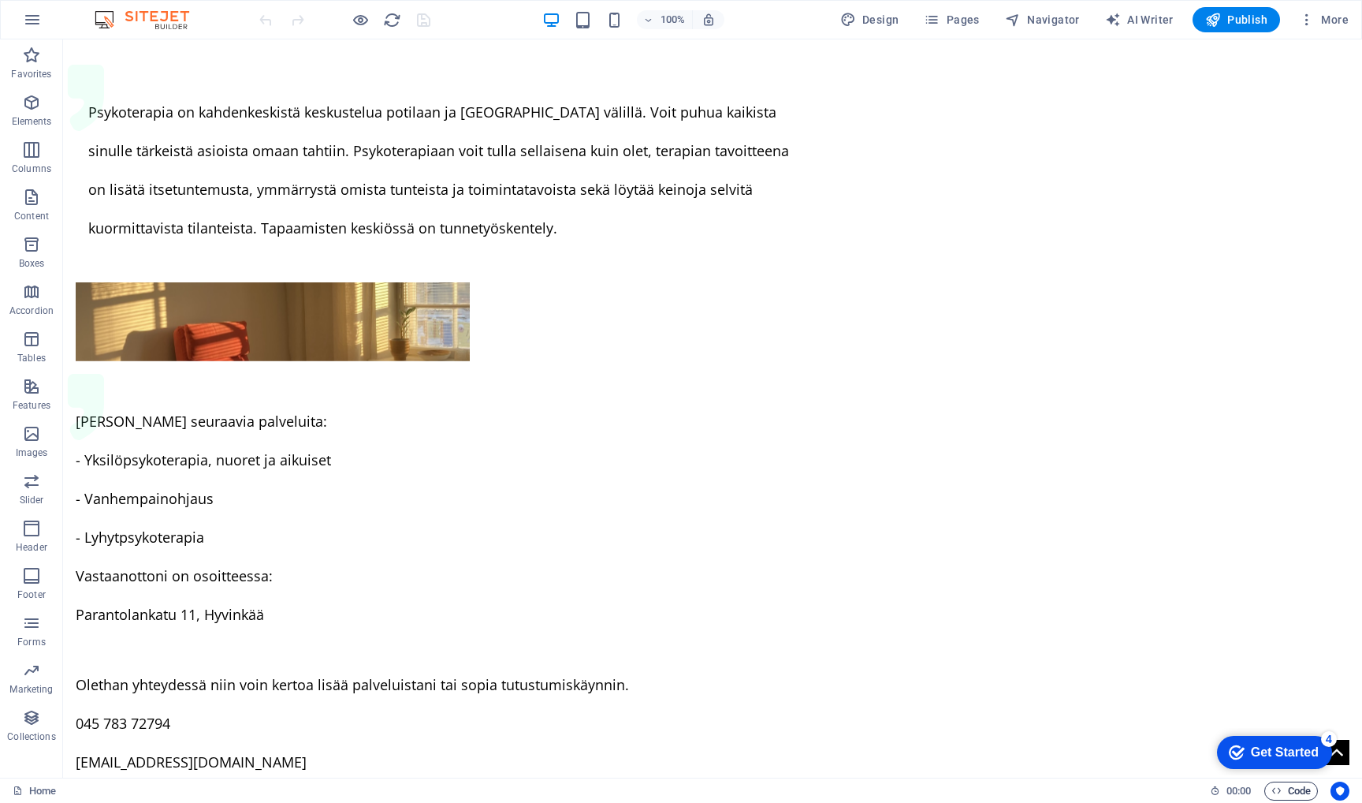
click at [1280, 788] on icon "button" at bounding box center [1277, 790] width 10 height 10
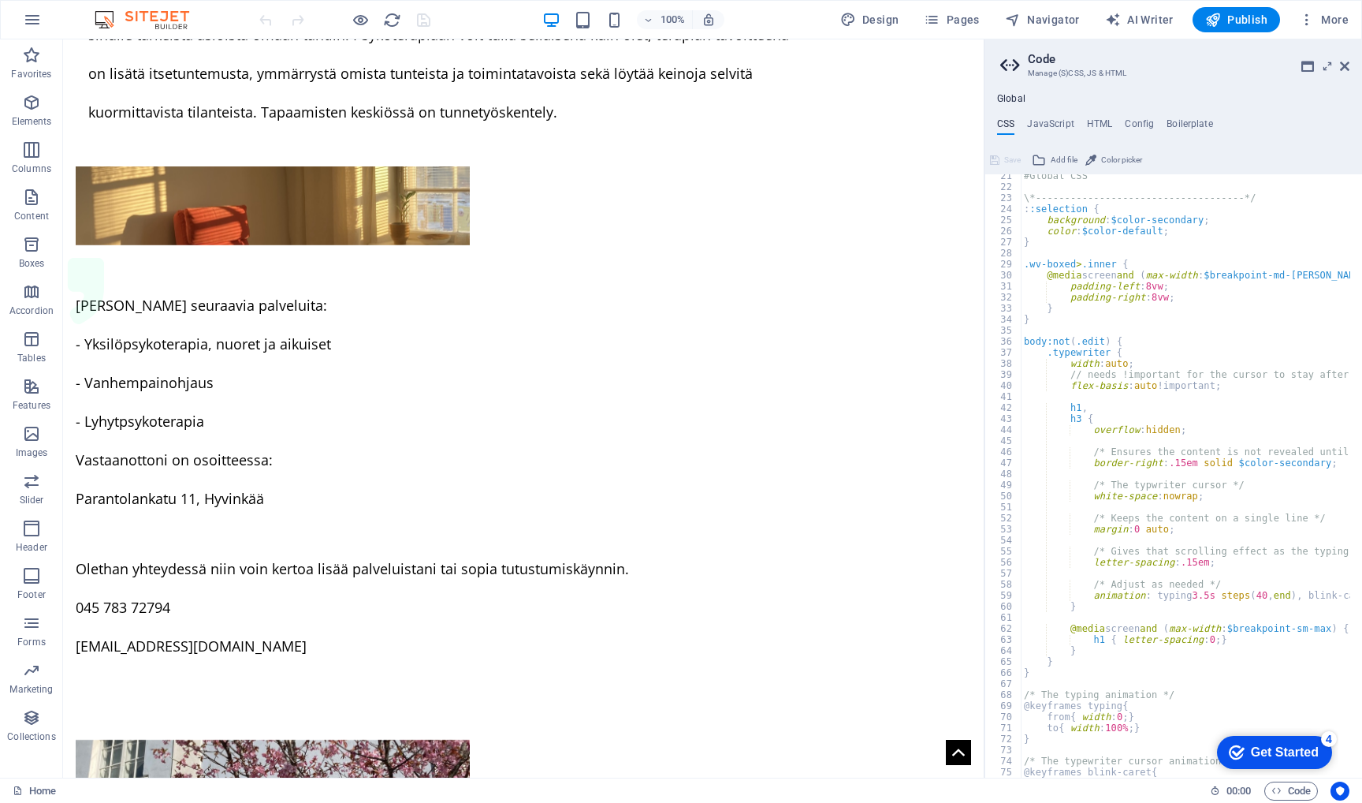
scroll to position [225, 0]
click at [1050, 129] on h4 "JavaScript" at bounding box center [1050, 126] width 47 height 17
type textarea "/* JS for preset "Menu V2" */"
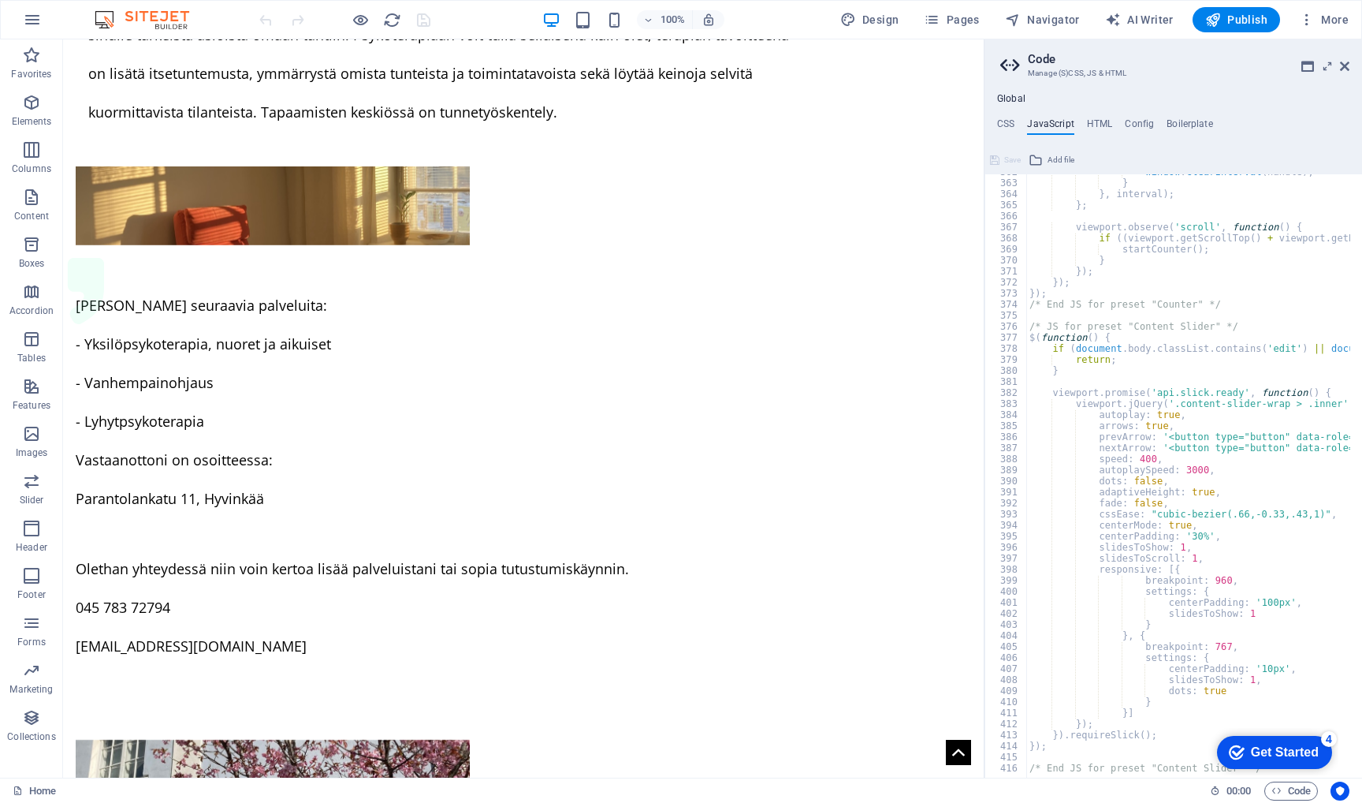
scroll to position [4000, 0]
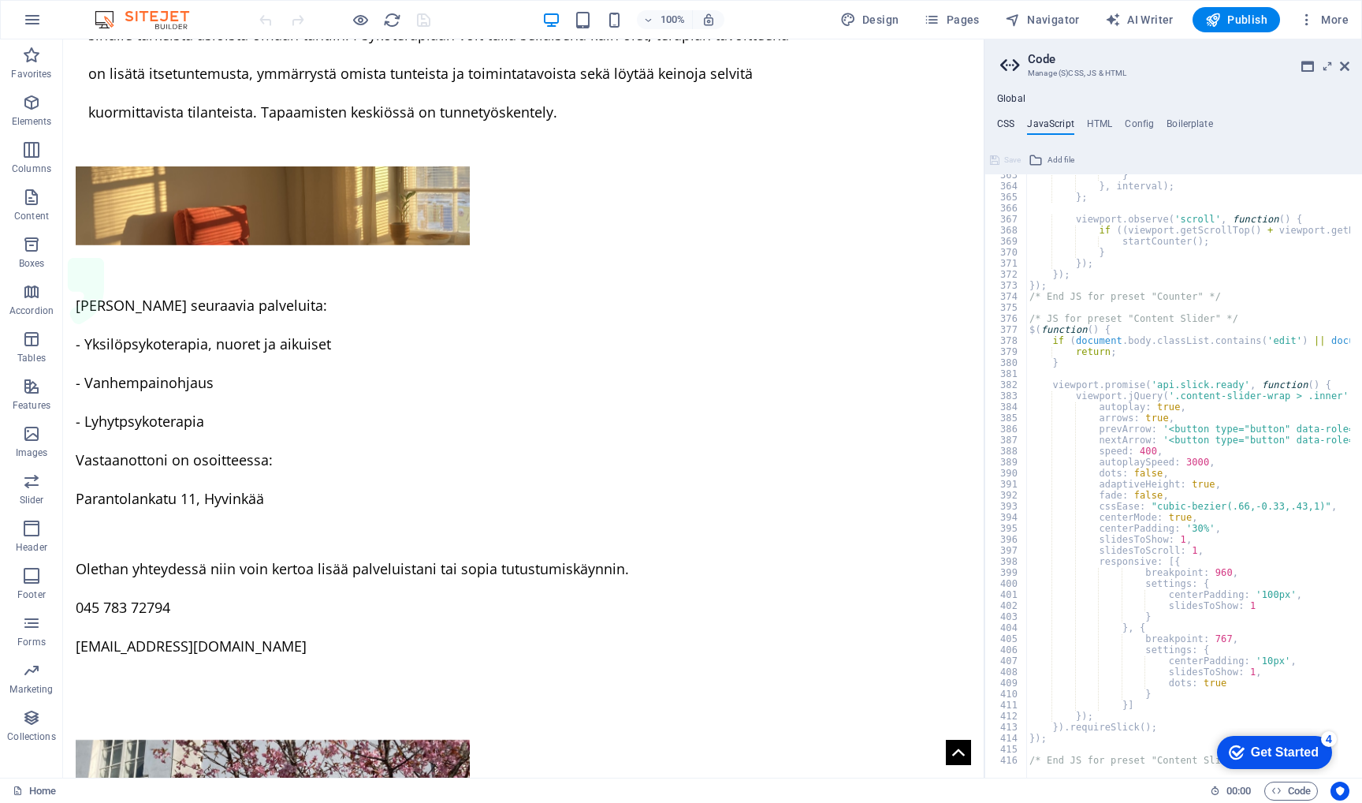
click at [1008, 122] on h4 "CSS" at bounding box center [1005, 126] width 17 height 17
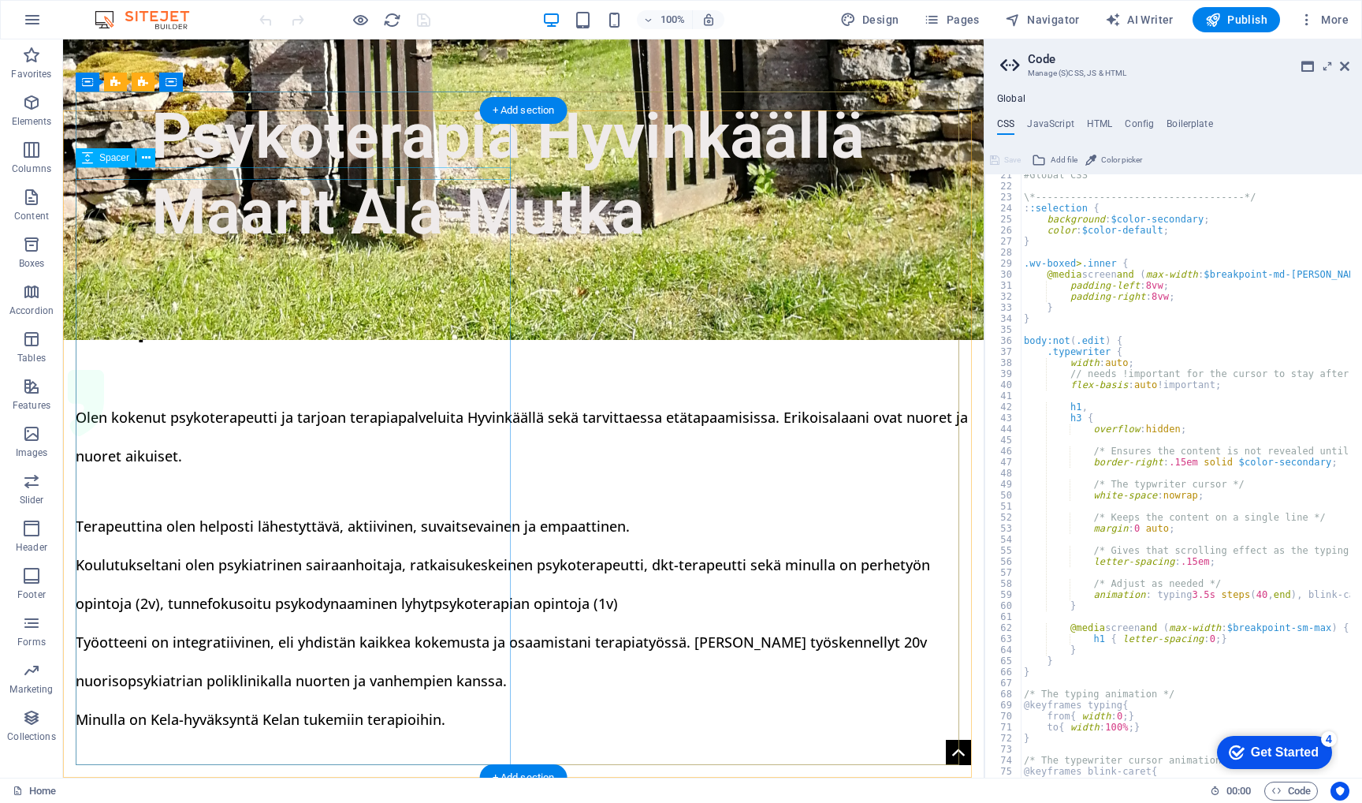
scroll to position [668, 0]
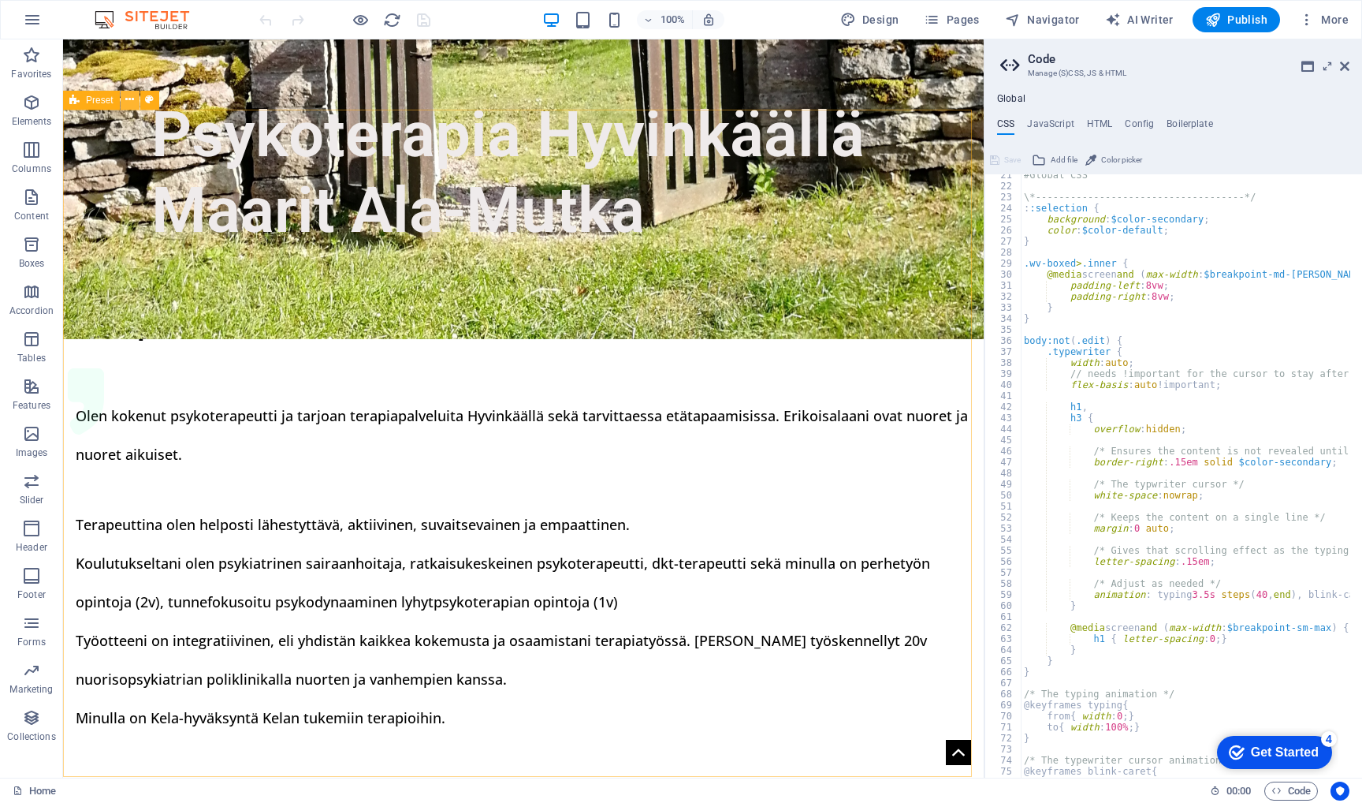
click at [132, 99] on icon at bounding box center [129, 99] width 9 height 17
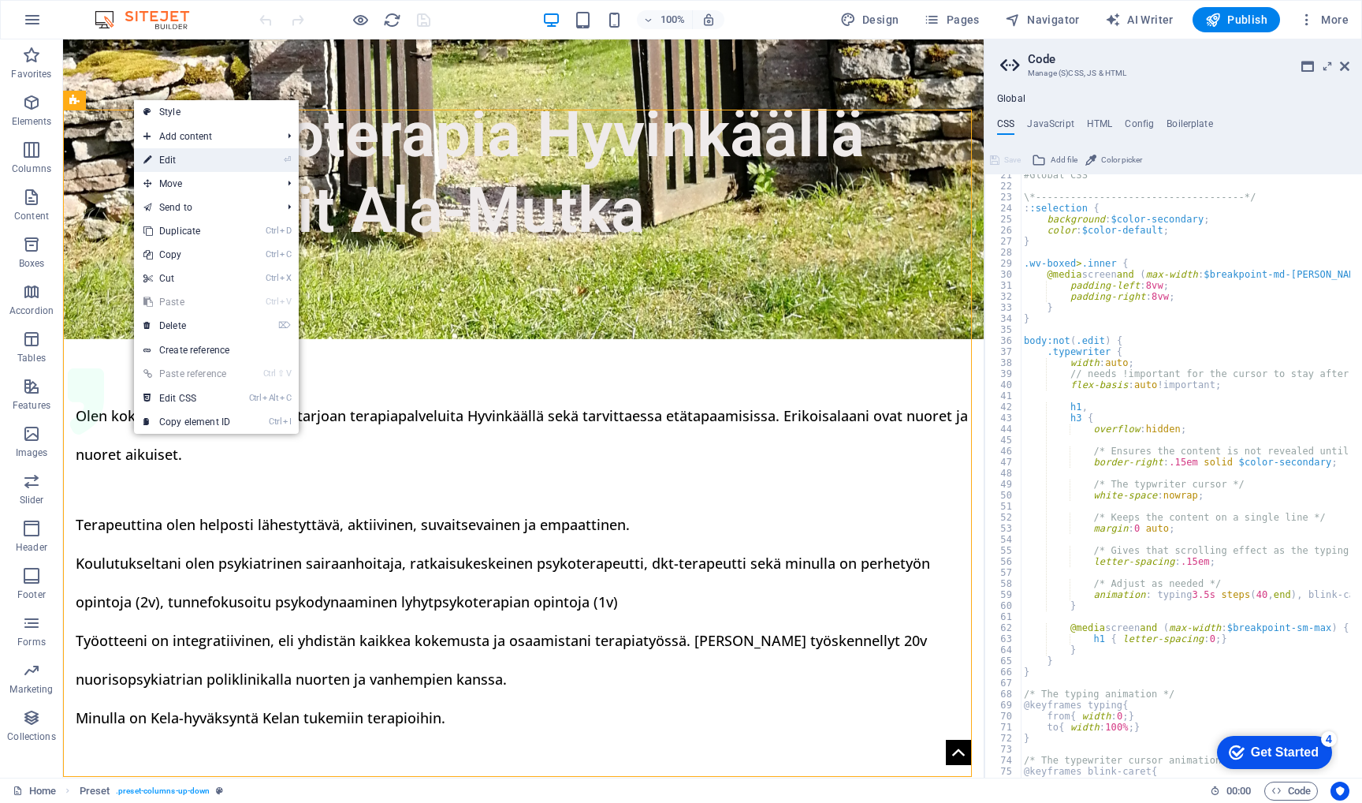
click at [184, 158] on link "⏎ Edit" at bounding box center [187, 160] width 106 height 24
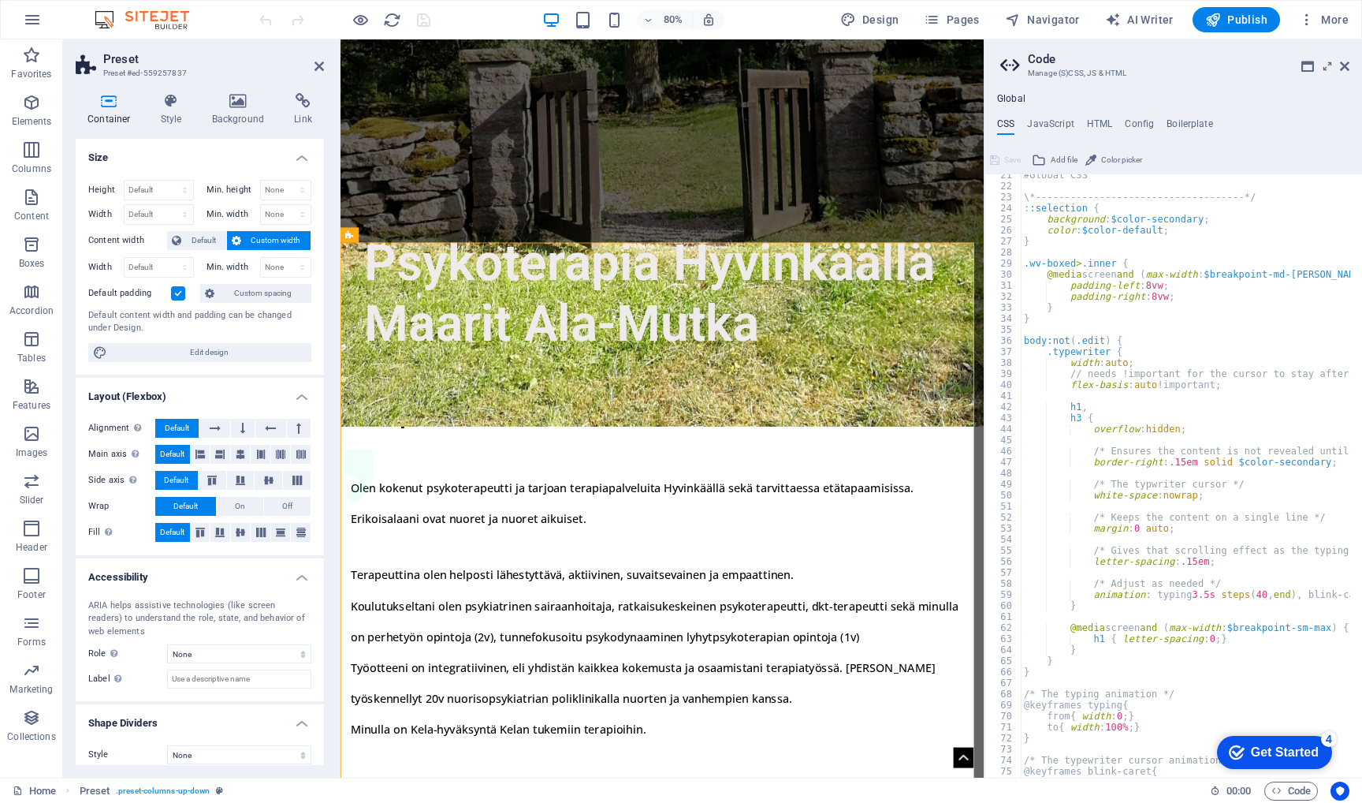
click at [265, 240] on span "Custom width" at bounding box center [276, 240] width 61 height 19
click at [244, 345] on span "Edit design" at bounding box center [209, 352] width 195 height 19
select select "rem"
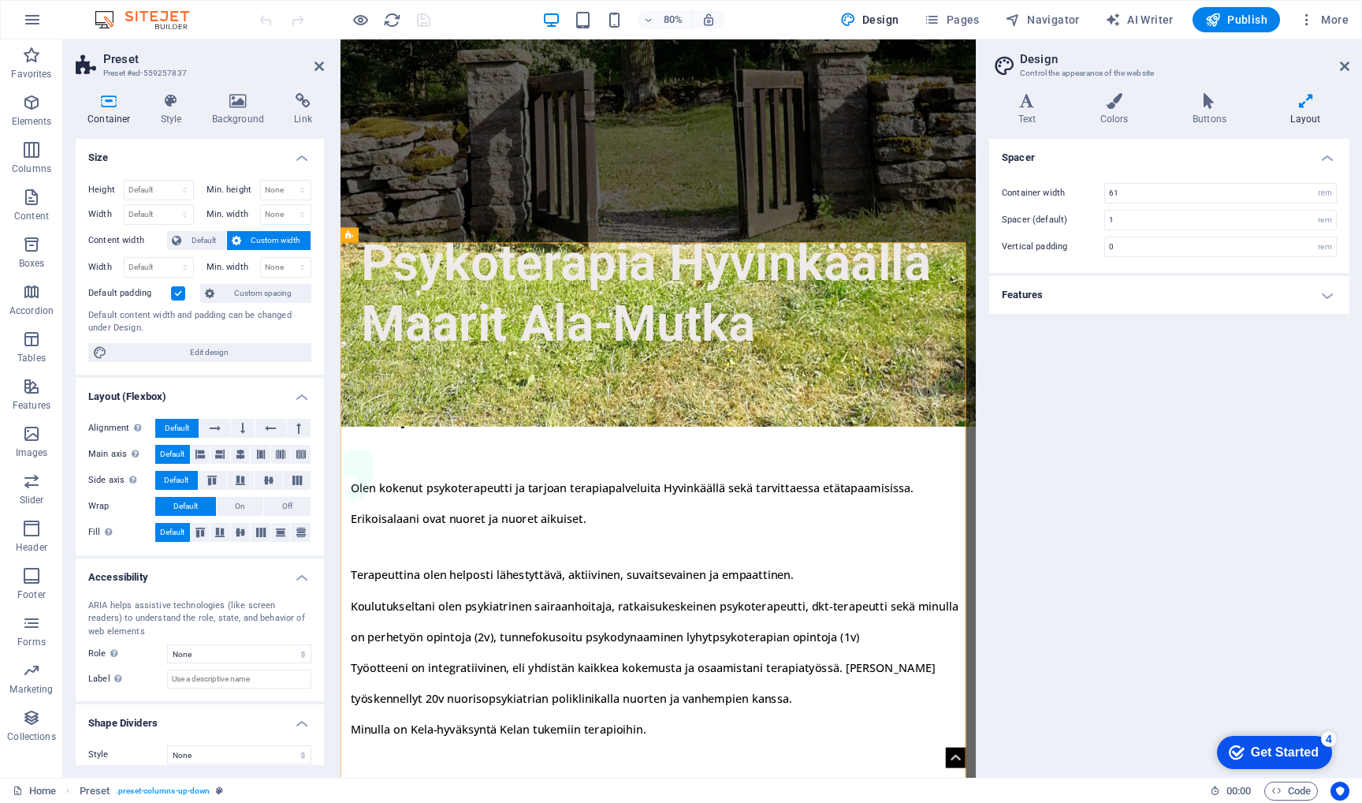
click at [1334, 288] on h4 "Features" at bounding box center [1169, 295] width 360 height 38
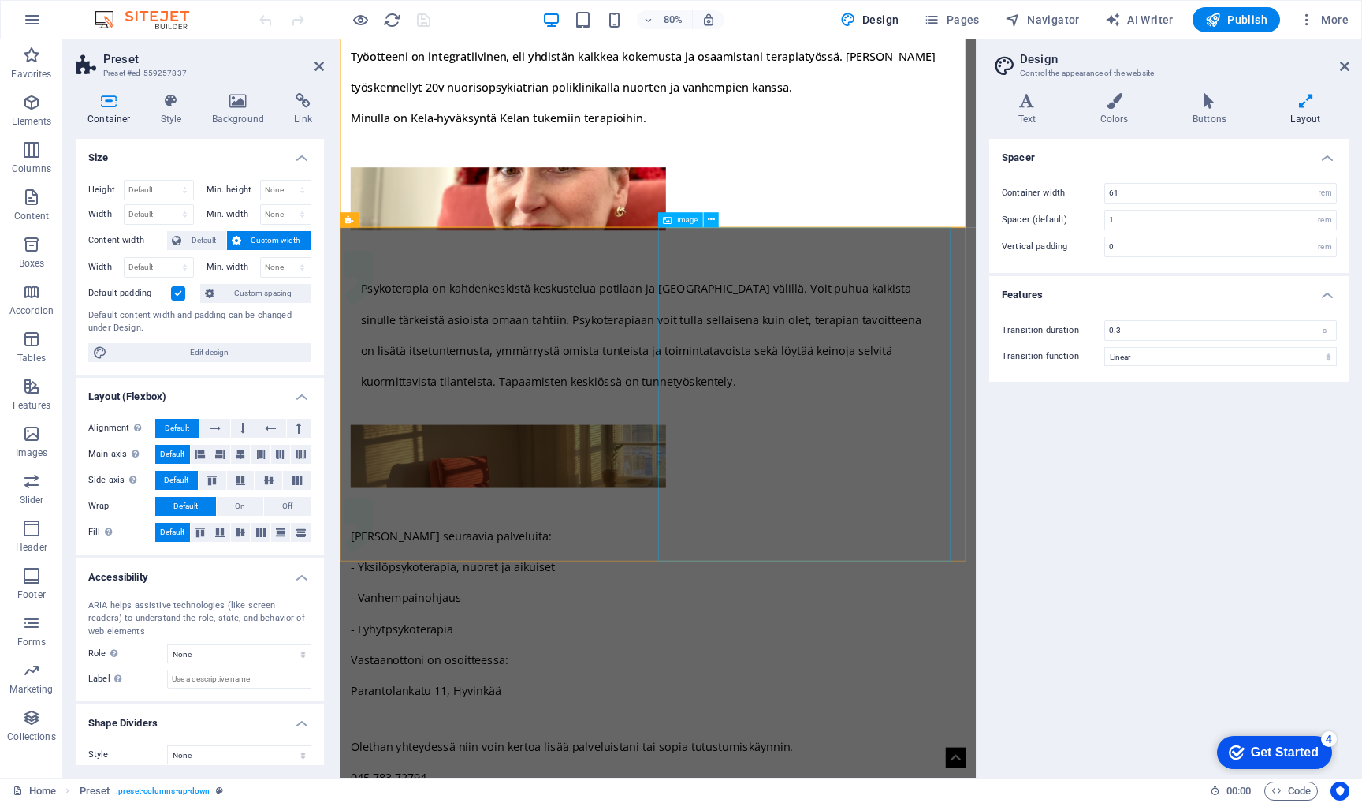
scroll to position [1431, 0]
click at [394, 222] on icon at bounding box center [393, 220] width 7 height 13
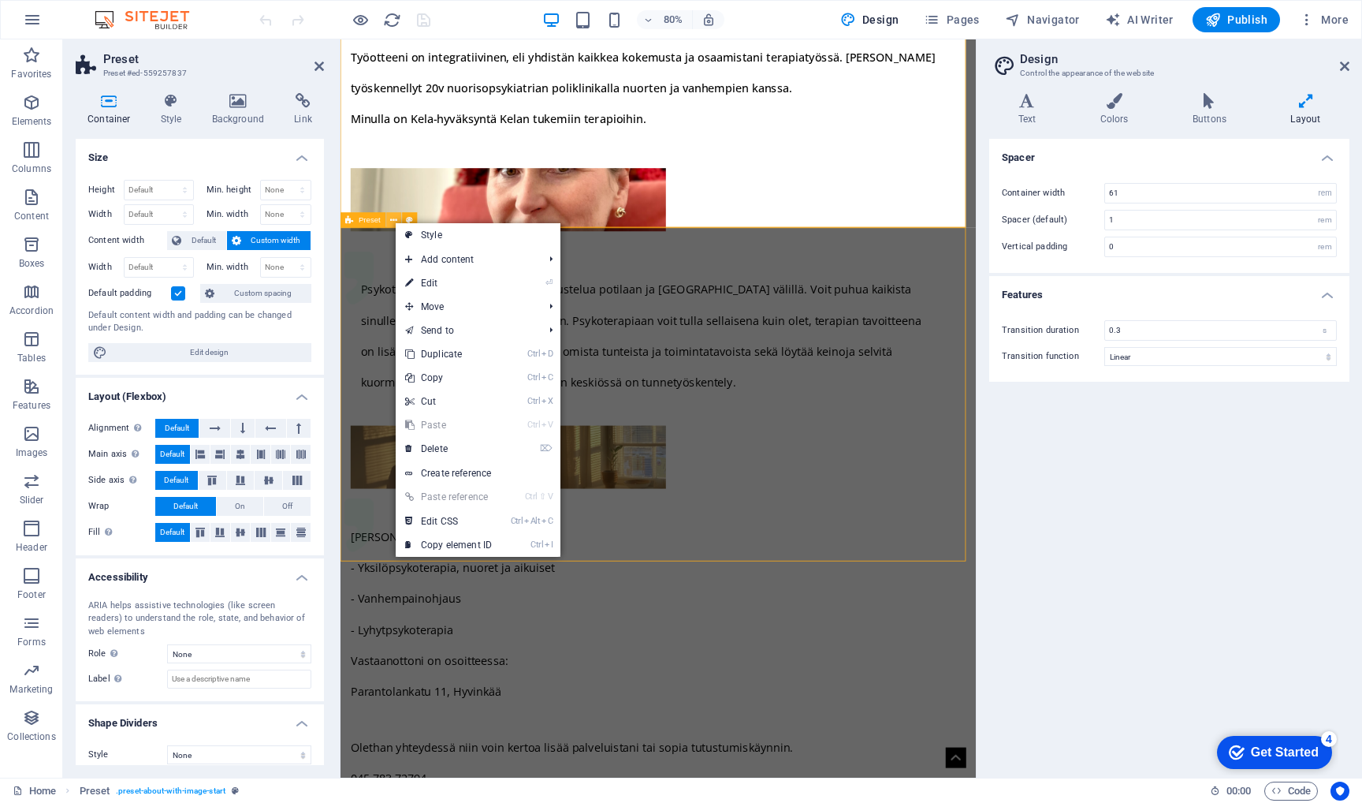
scroll to position [1208, 0]
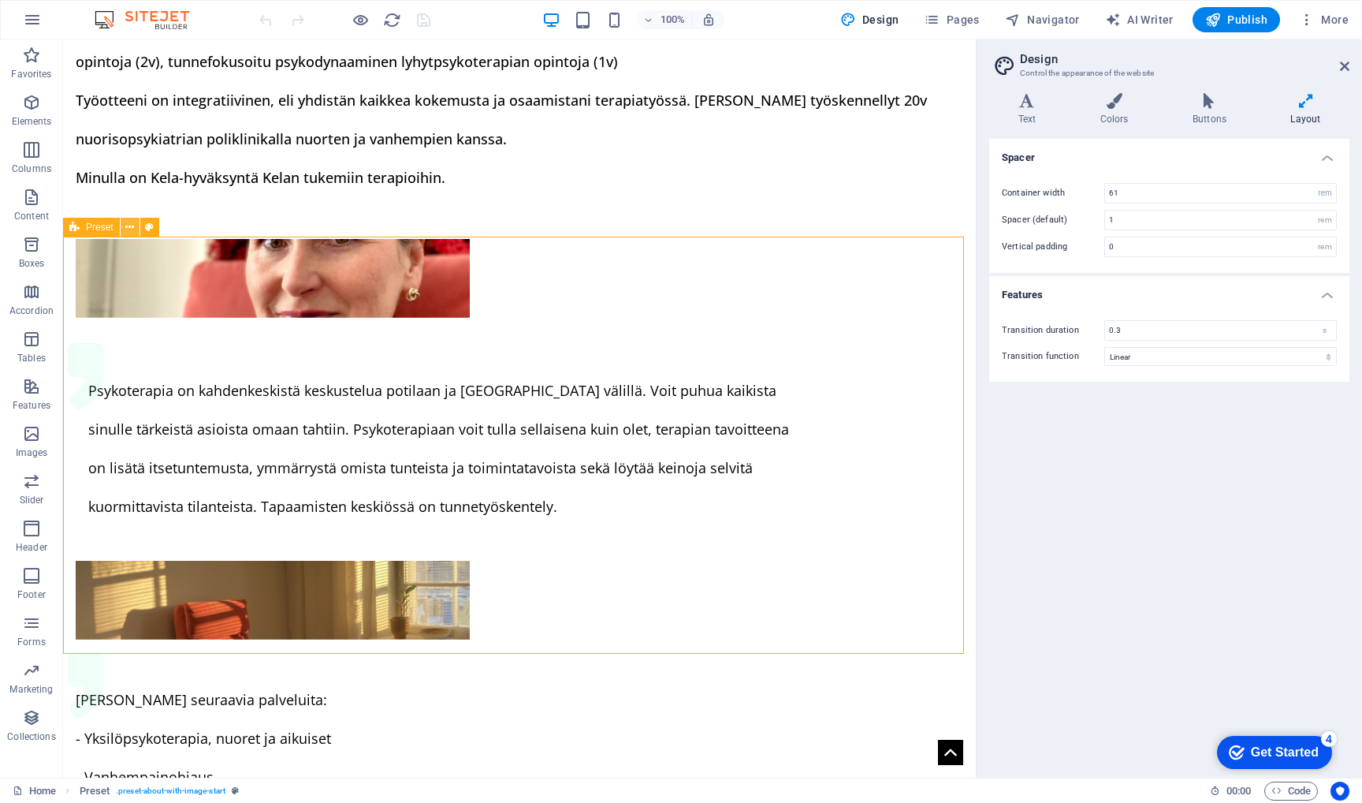
click at [129, 225] on icon at bounding box center [129, 227] width 9 height 17
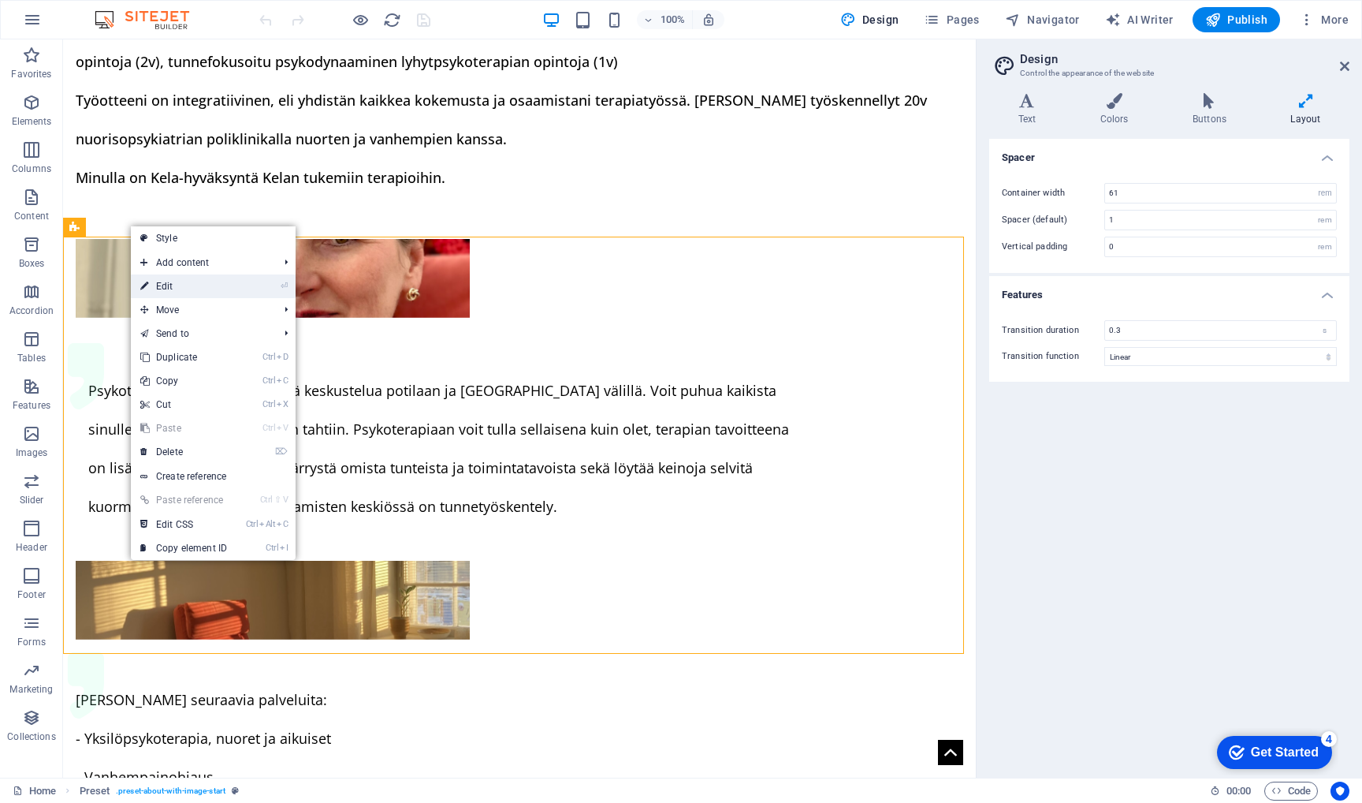
click at [177, 287] on link "⏎ Edit" at bounding box center [184, 286] width 106 height 24
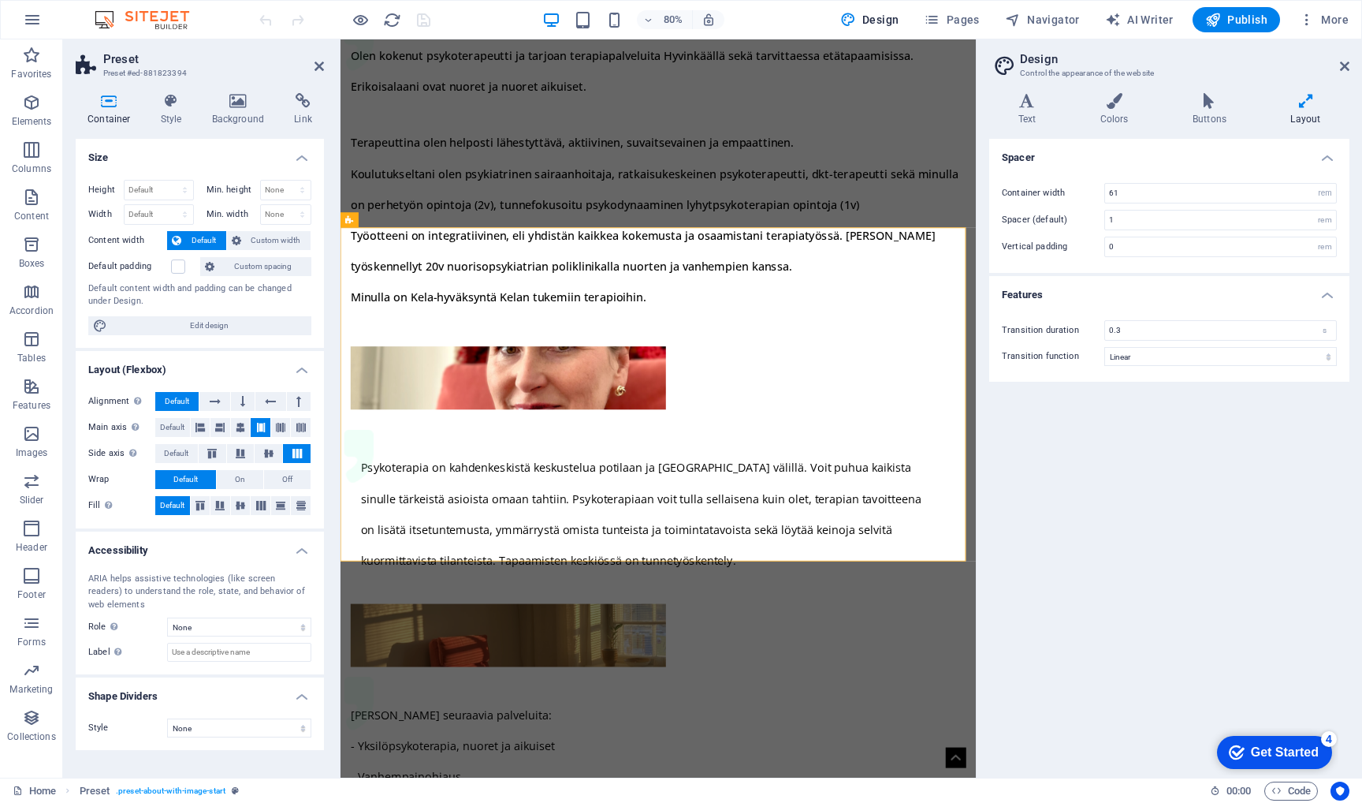
scroll to position [1431, 0]
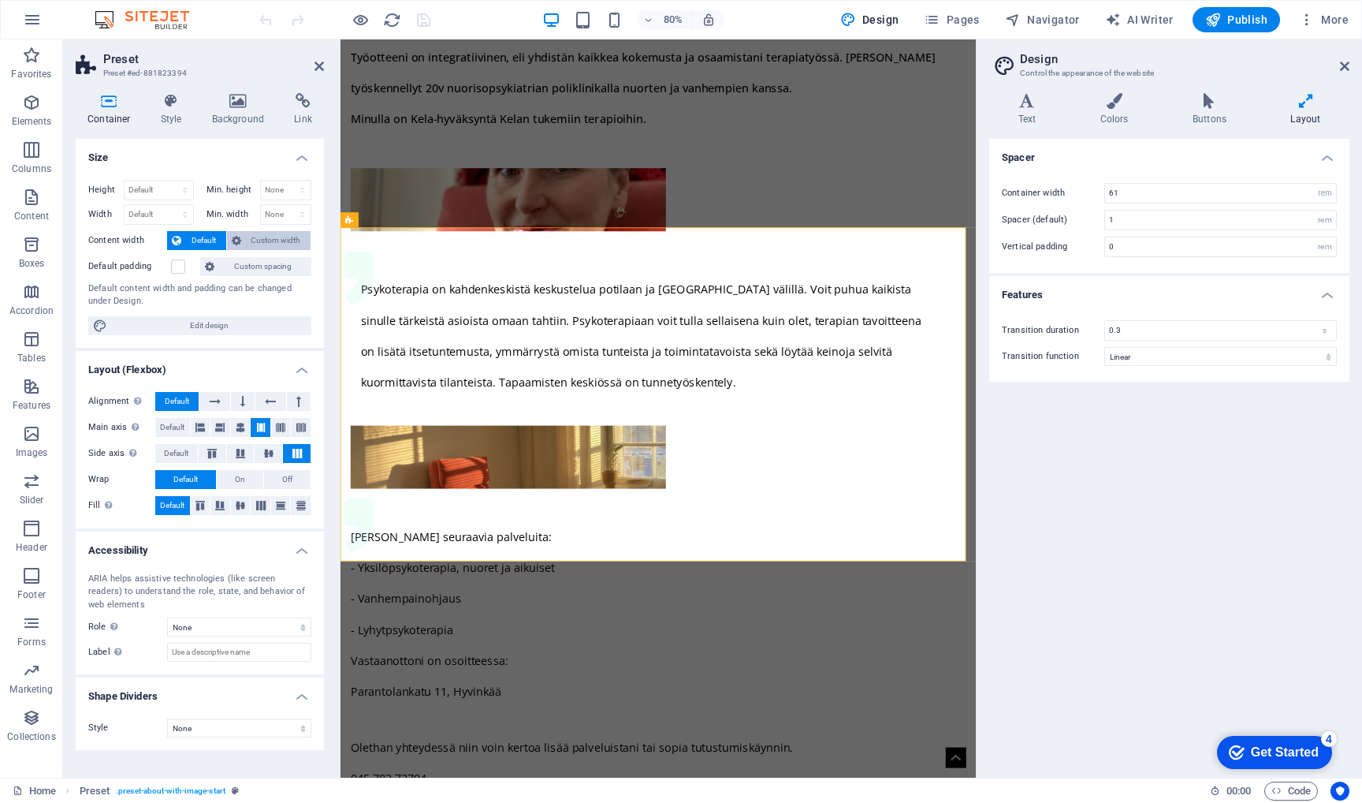
click at [253, 242] on span "Custom width" at bounding box center [276, 240] width 61 height 19
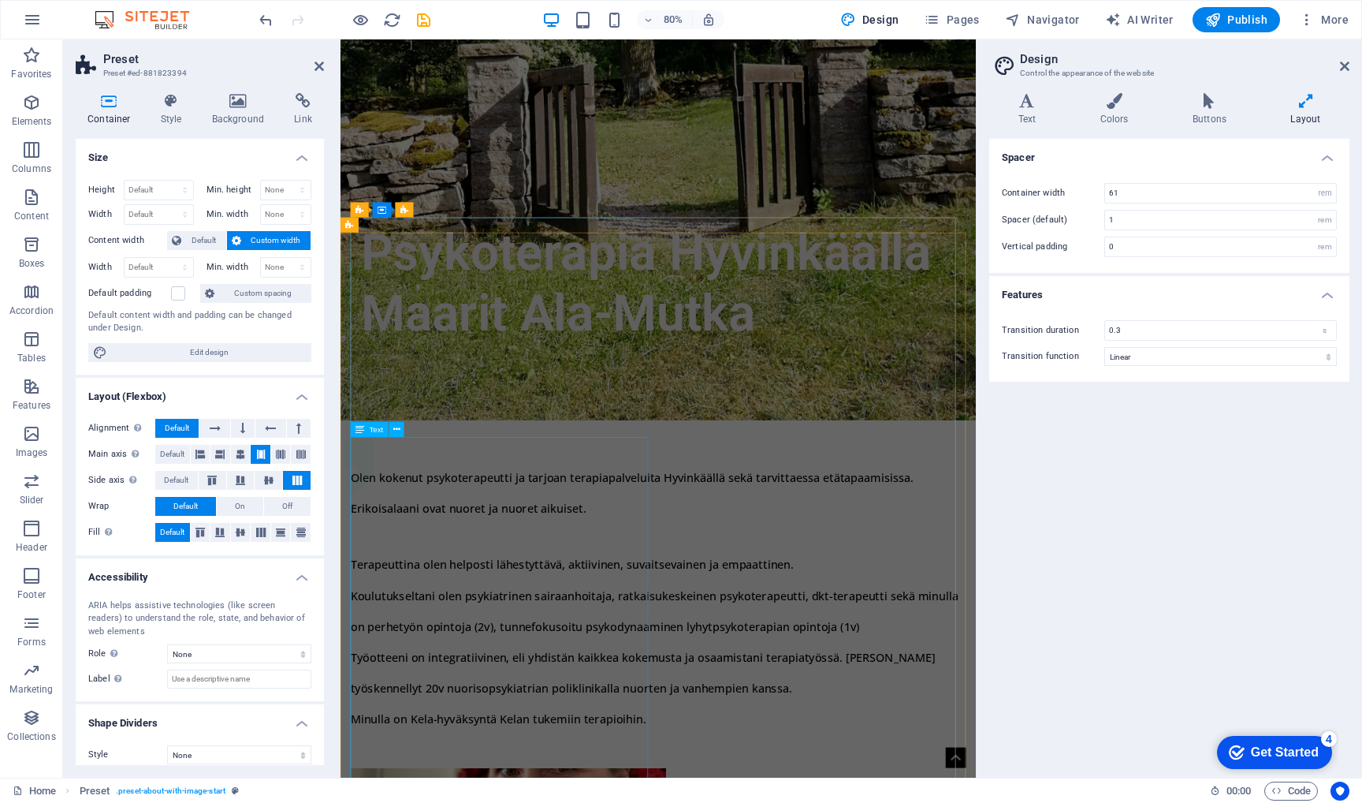
scroll to position [680, 0]
click at [1346, 65] on icon at bounding box center [1344, 66] width 9 height 13
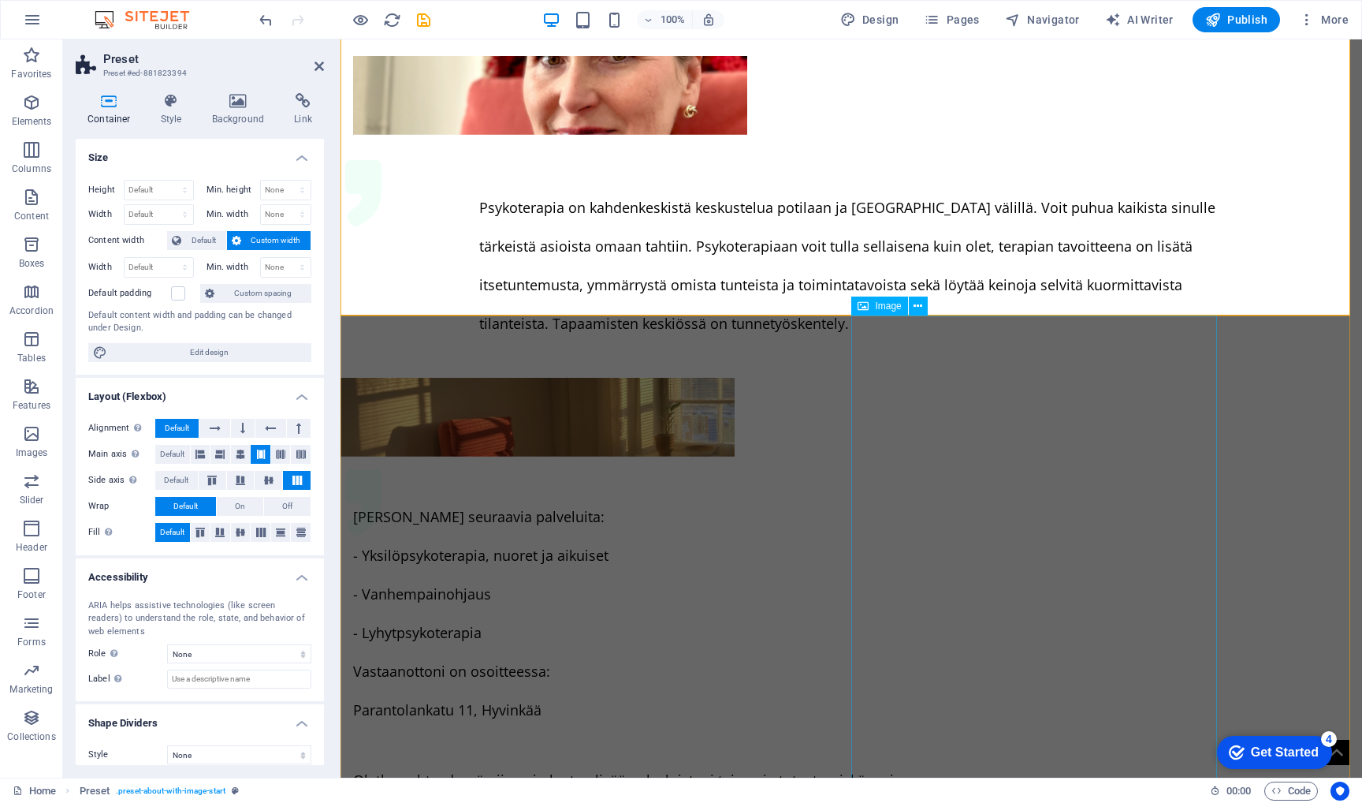
scroll to position [1447, 0]
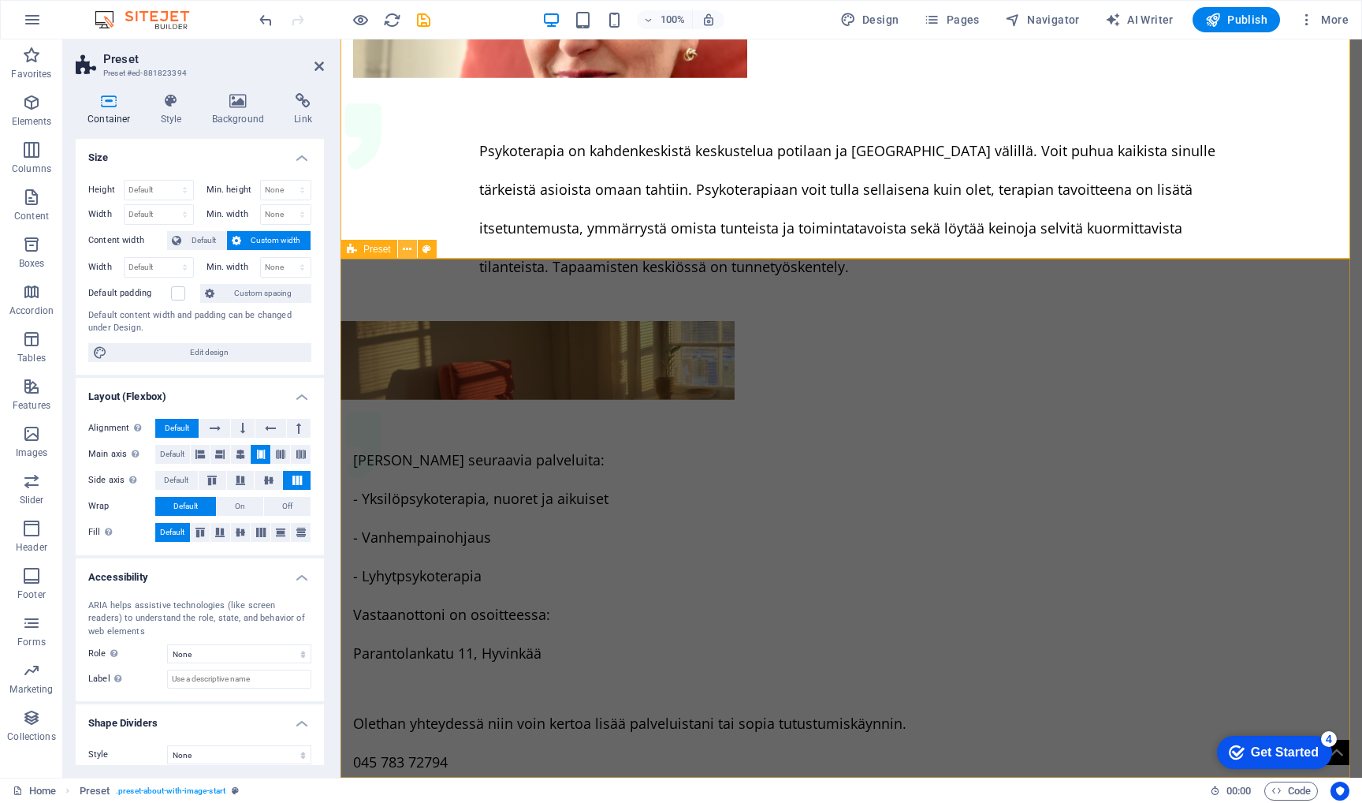
click at [408, 250] on icon at bounding box center [407, 249] width 9 height 17
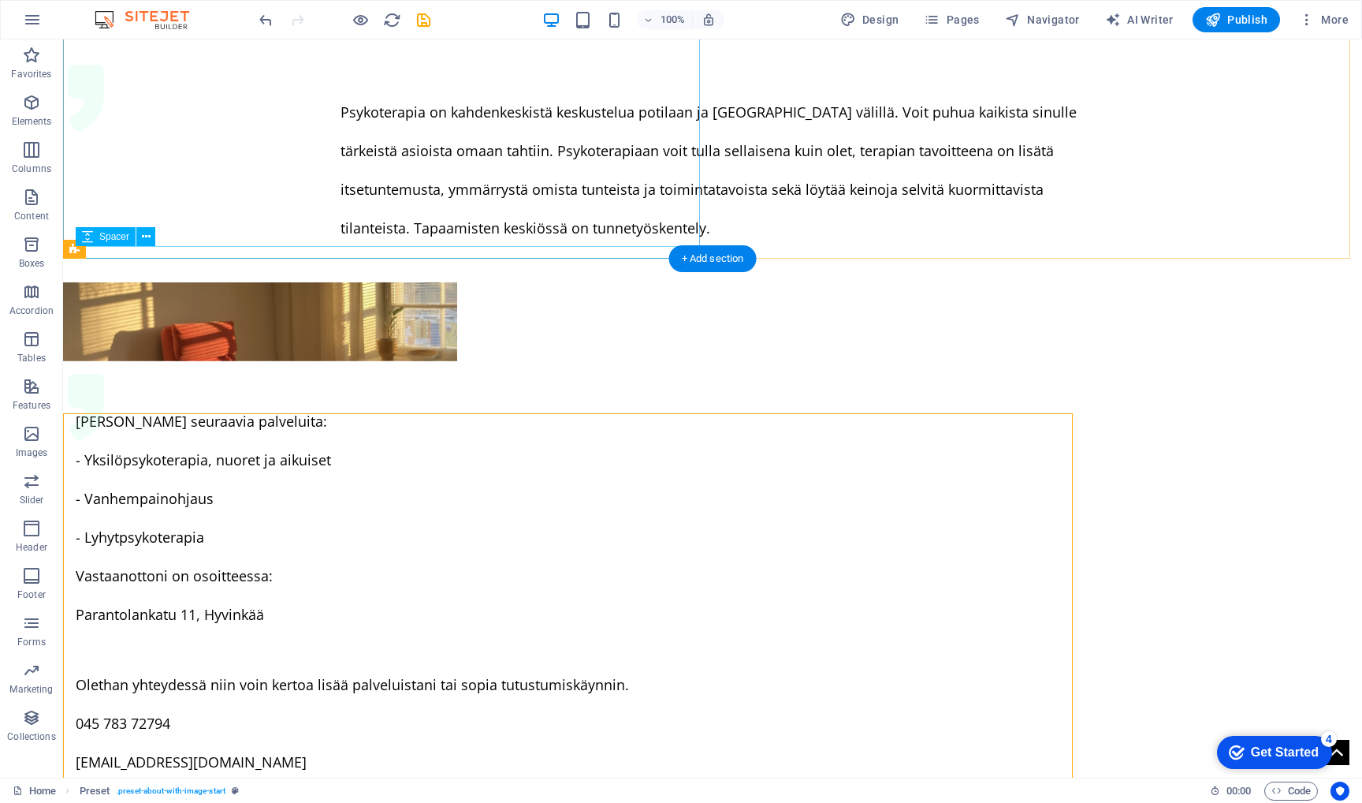
scroll to position [1293, 0]
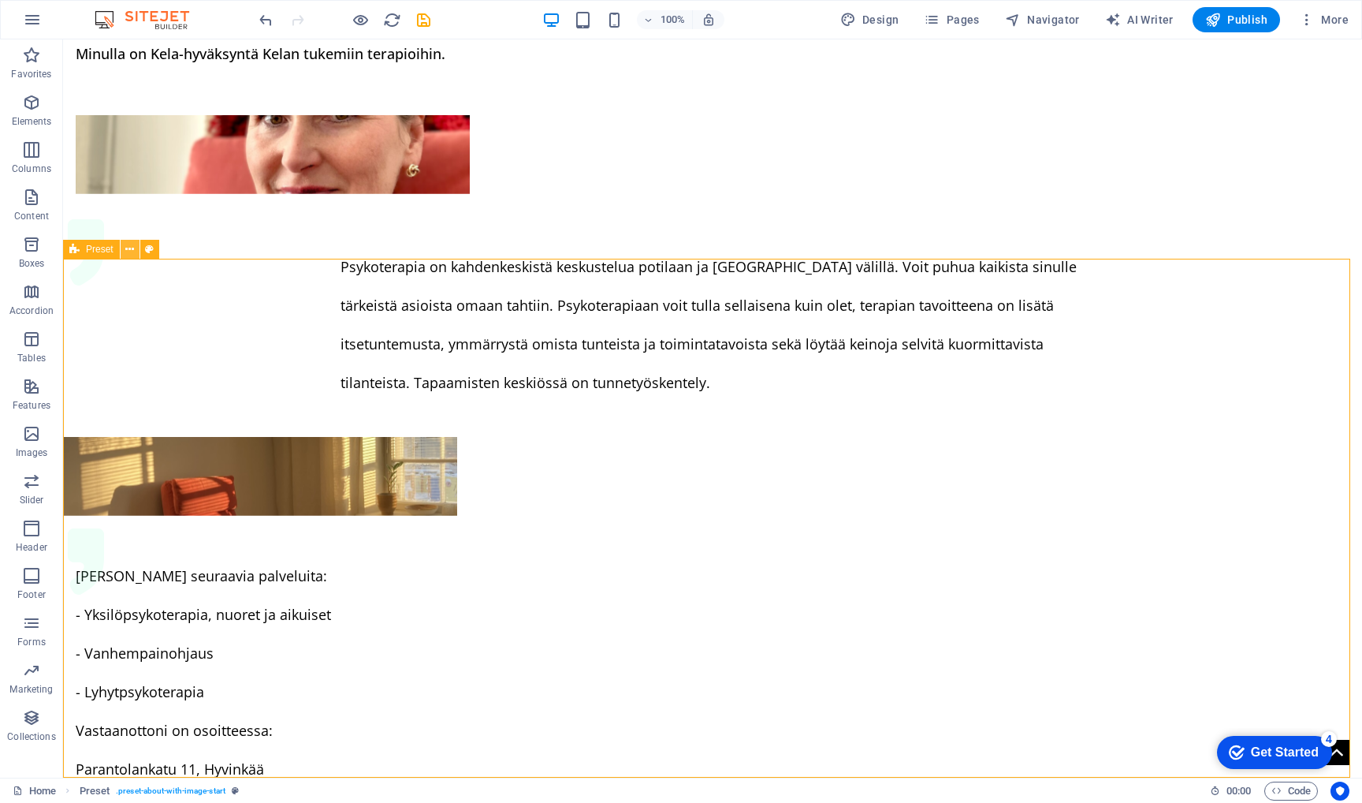
click at [128, 248] on icon at bounding box center [129, 249] width 9 height 17
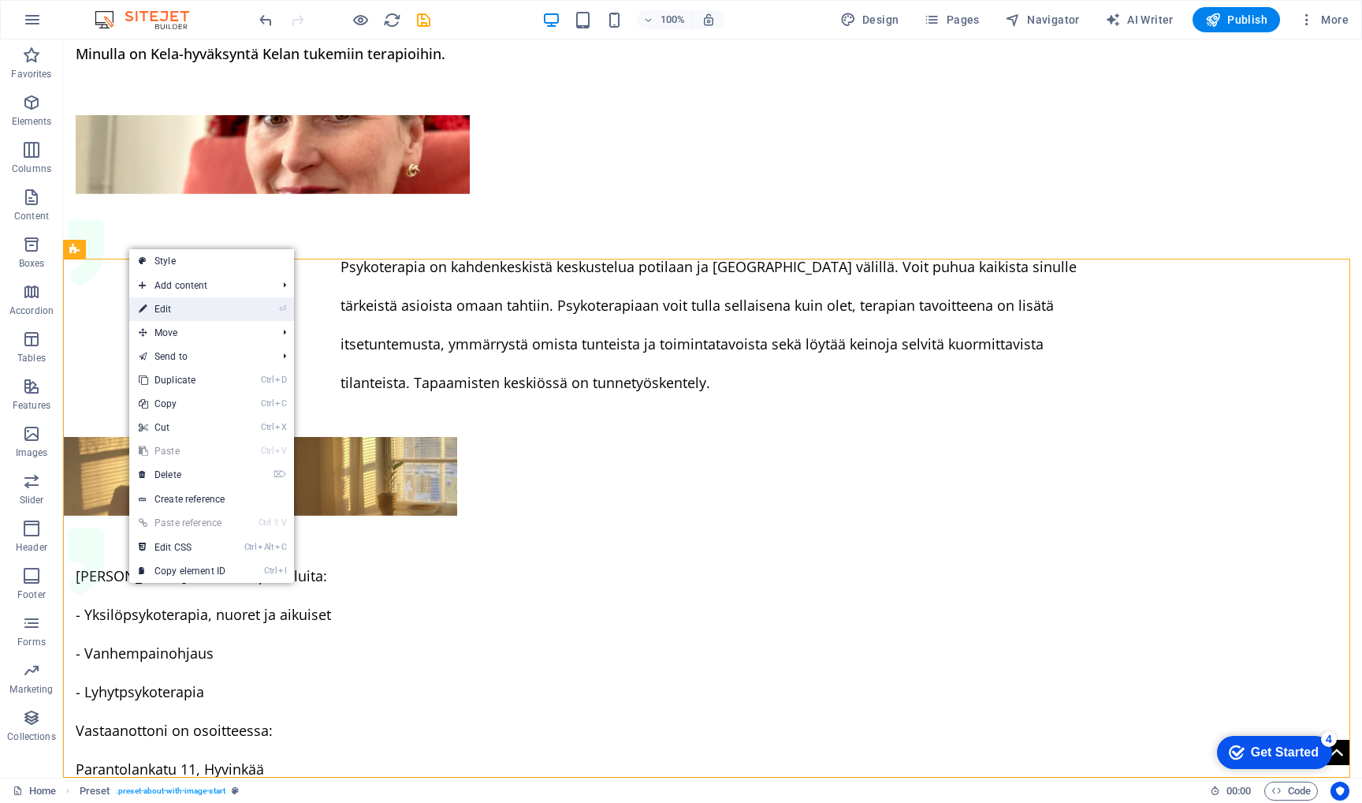
click at [185, 310] on link "⏎ Edit" at bounding box center [182, 309] width 106 height 24
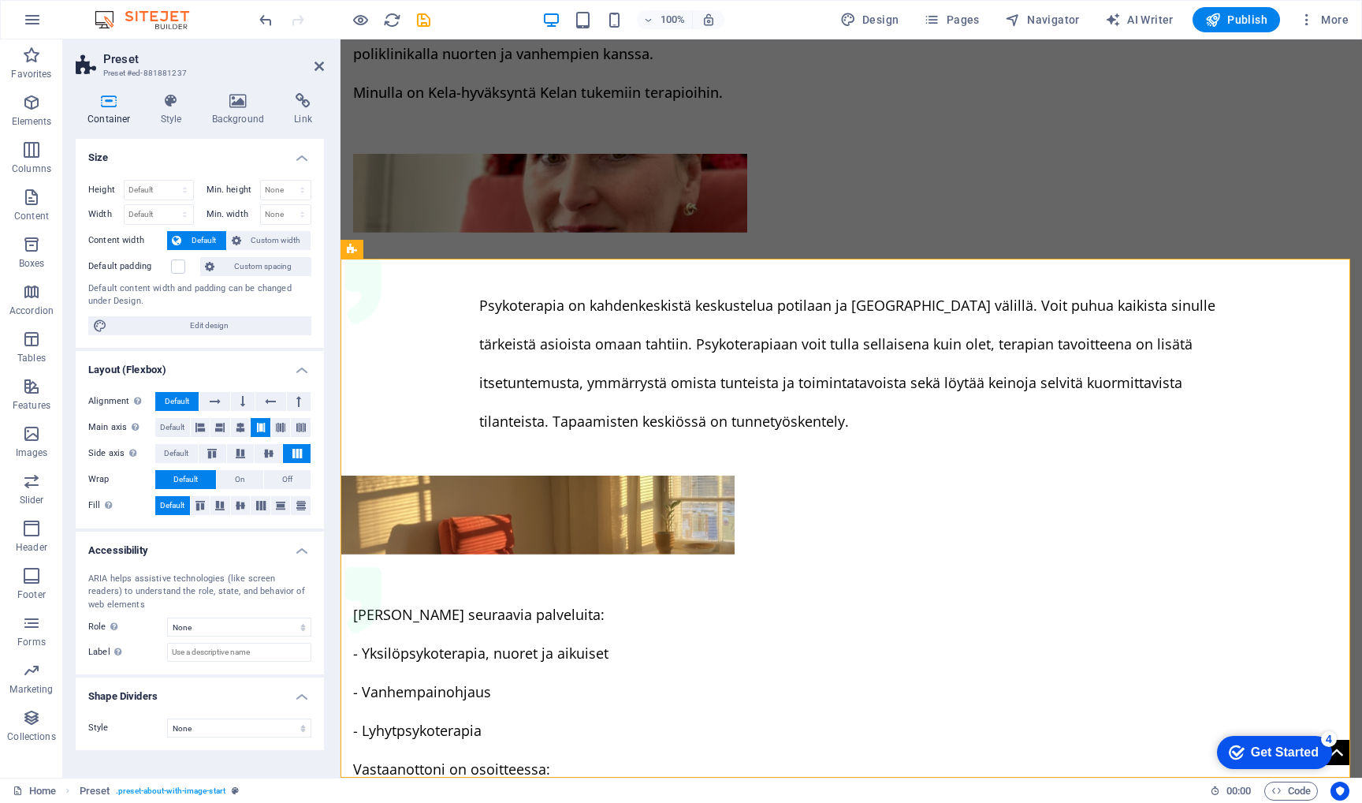
scroll to position [1447, 0]
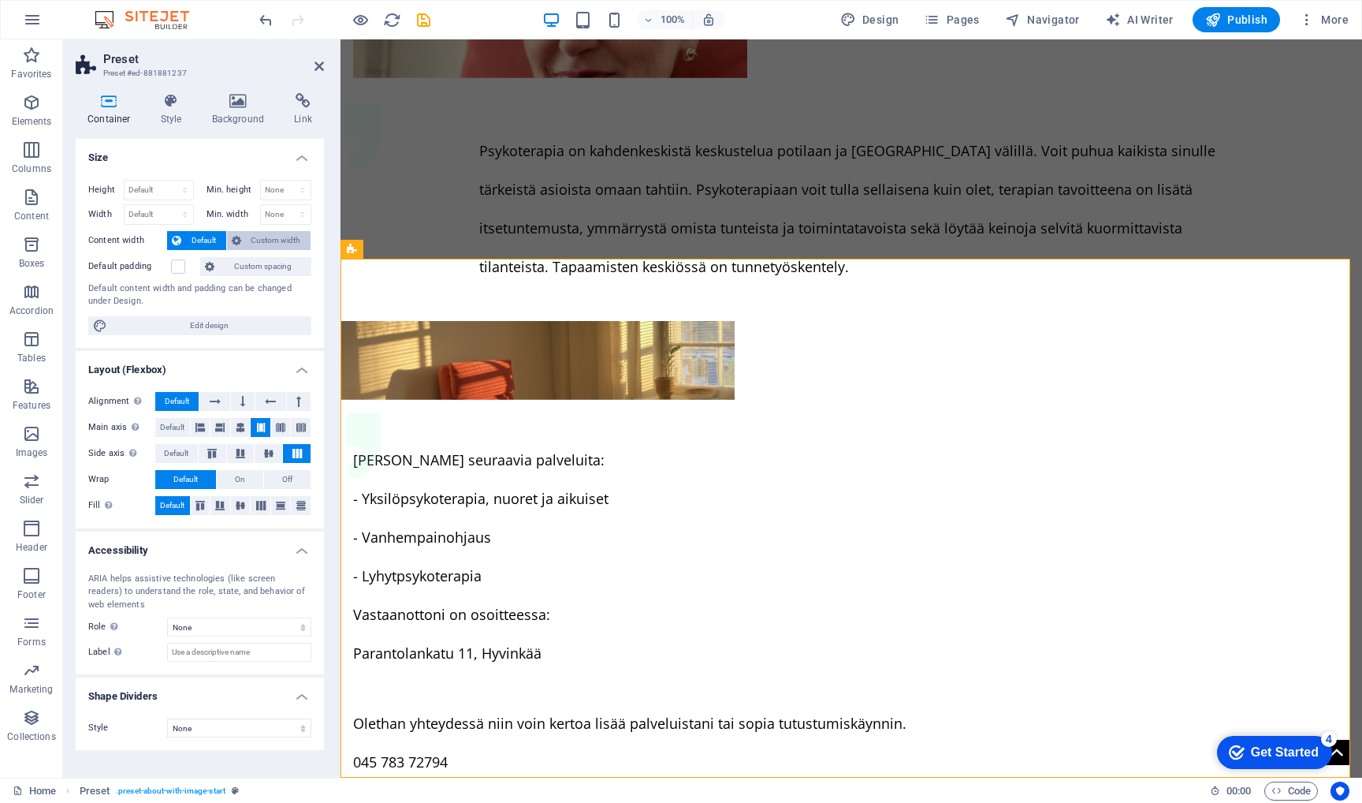
click at [266, 235] on span "Custom width" at bounding box center [276, 240] width 61 height 19
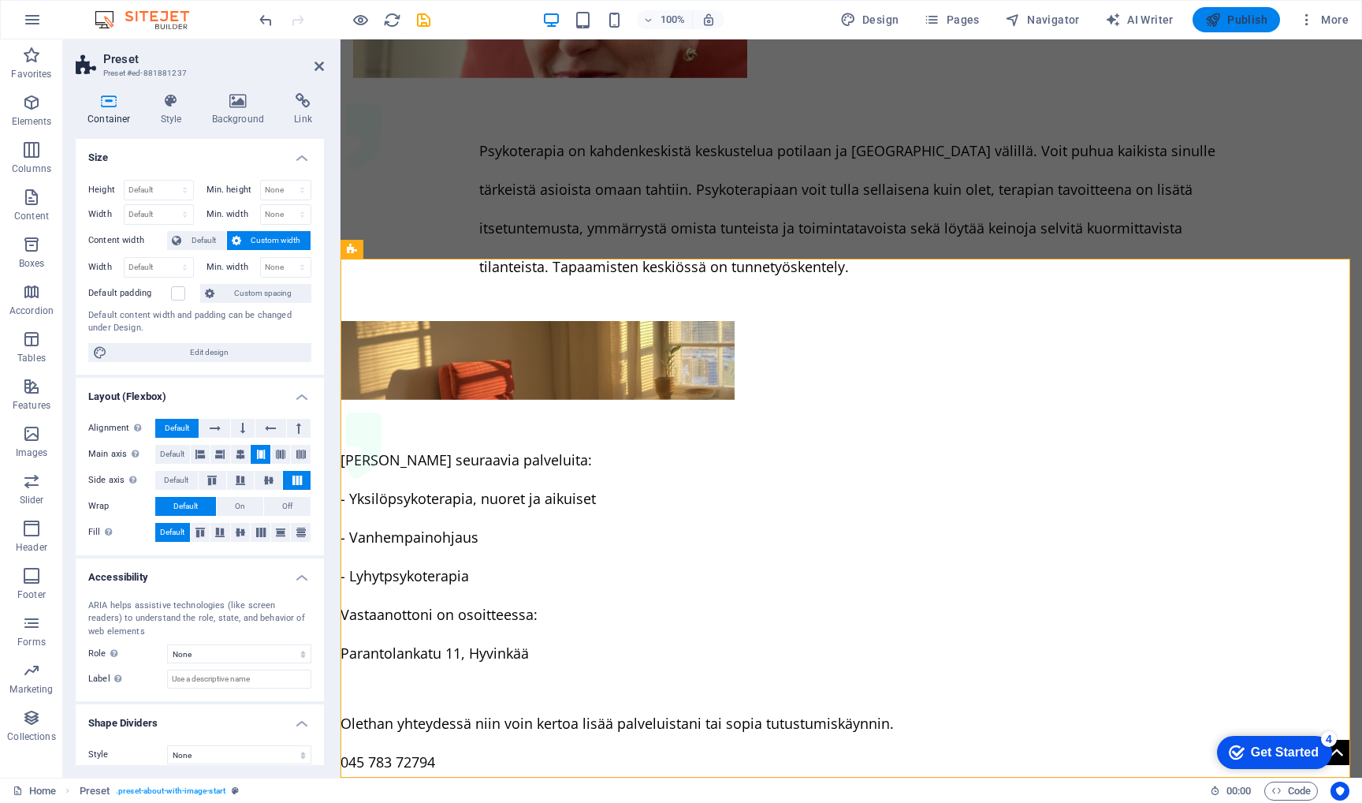
click at [1233, 29] on button "Publish" at bounding box center [1237, 19] width 88 height 25
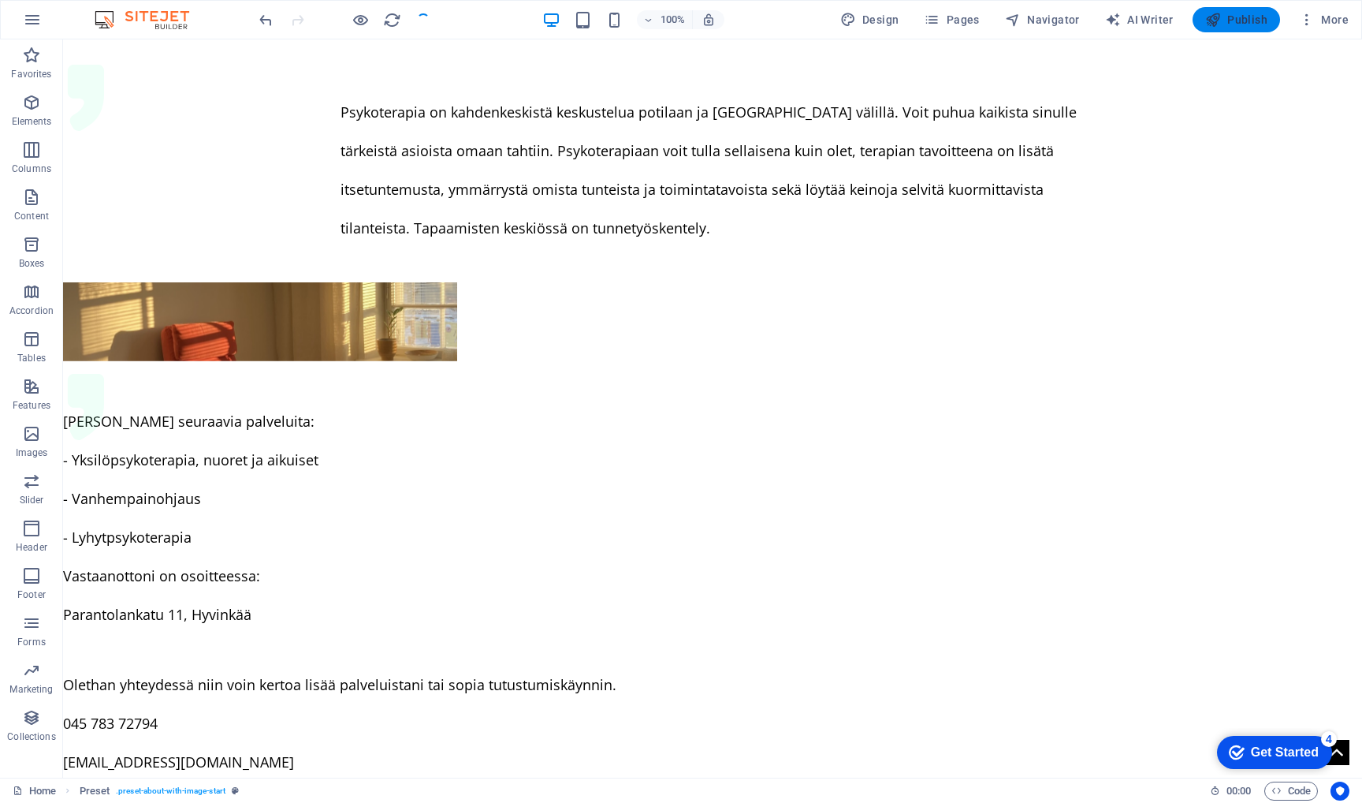
scroll to position [1255, 0]
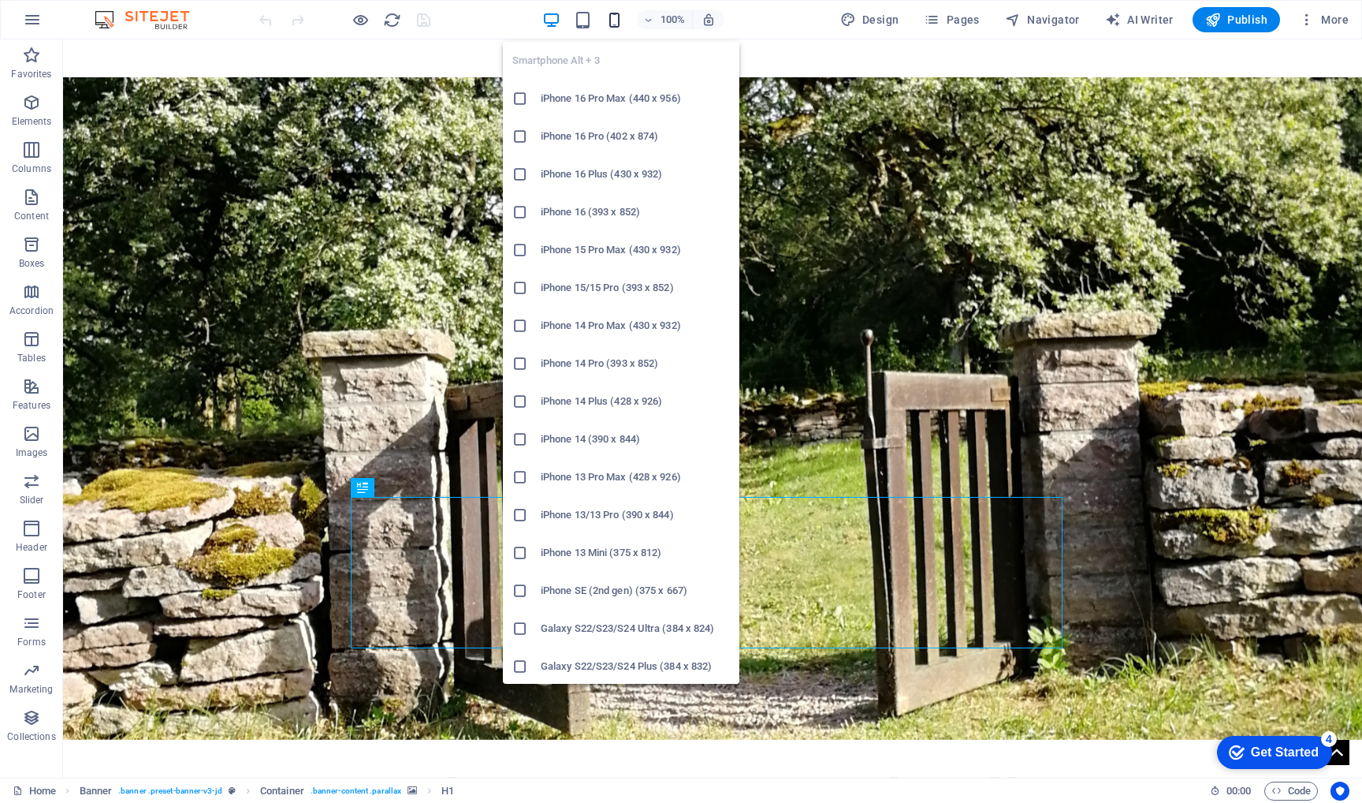
click at [616, 17] on icon "button" at bounding box center [614, 20] width 18 height 18
click at [514, 209] on icon at bounding box center [520, 212] width 16 height 16
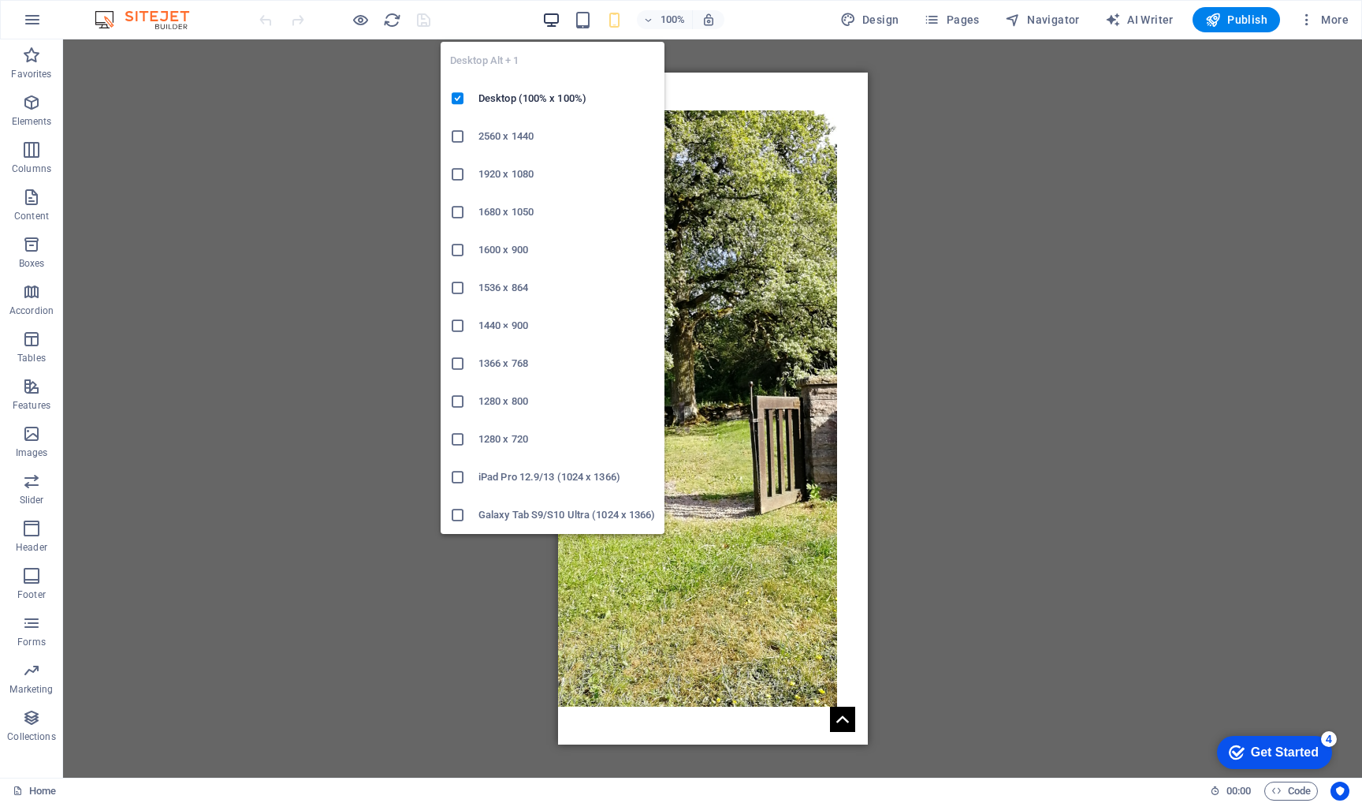
click at [554, 19] on icon "button" at bounding box center [551, 20] width 18 height 18
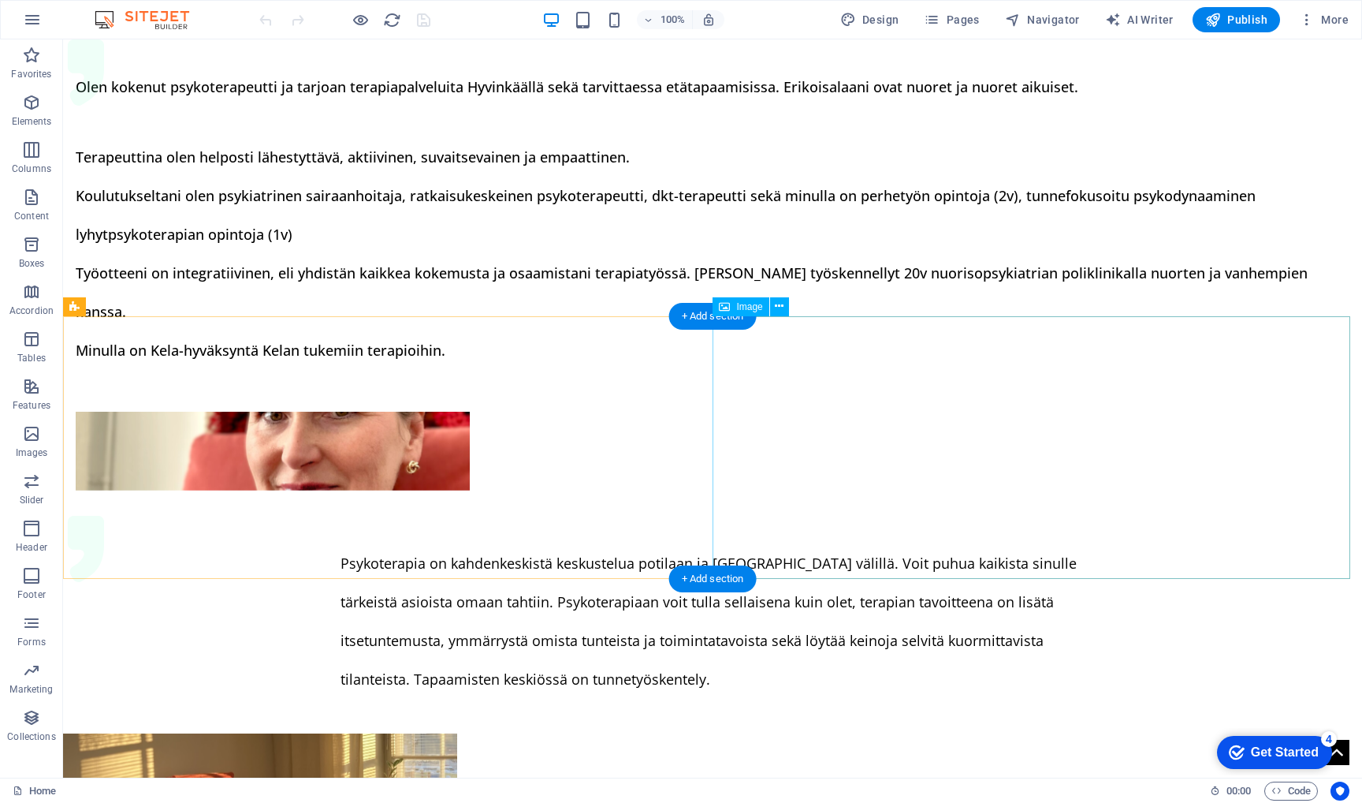
scroll to position [1003, 0]
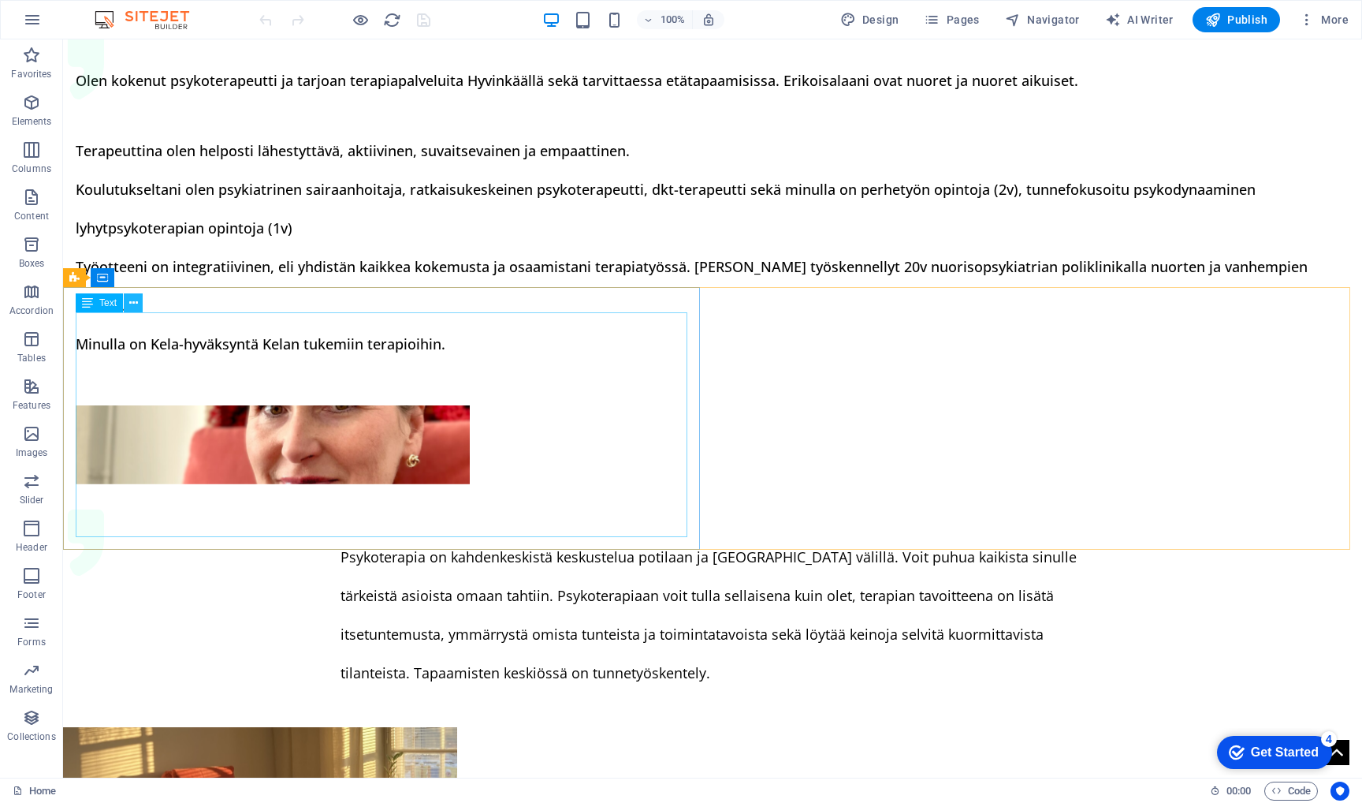
click at [132, 300] on icon at bounding box center [133, 303] width 9 height 17
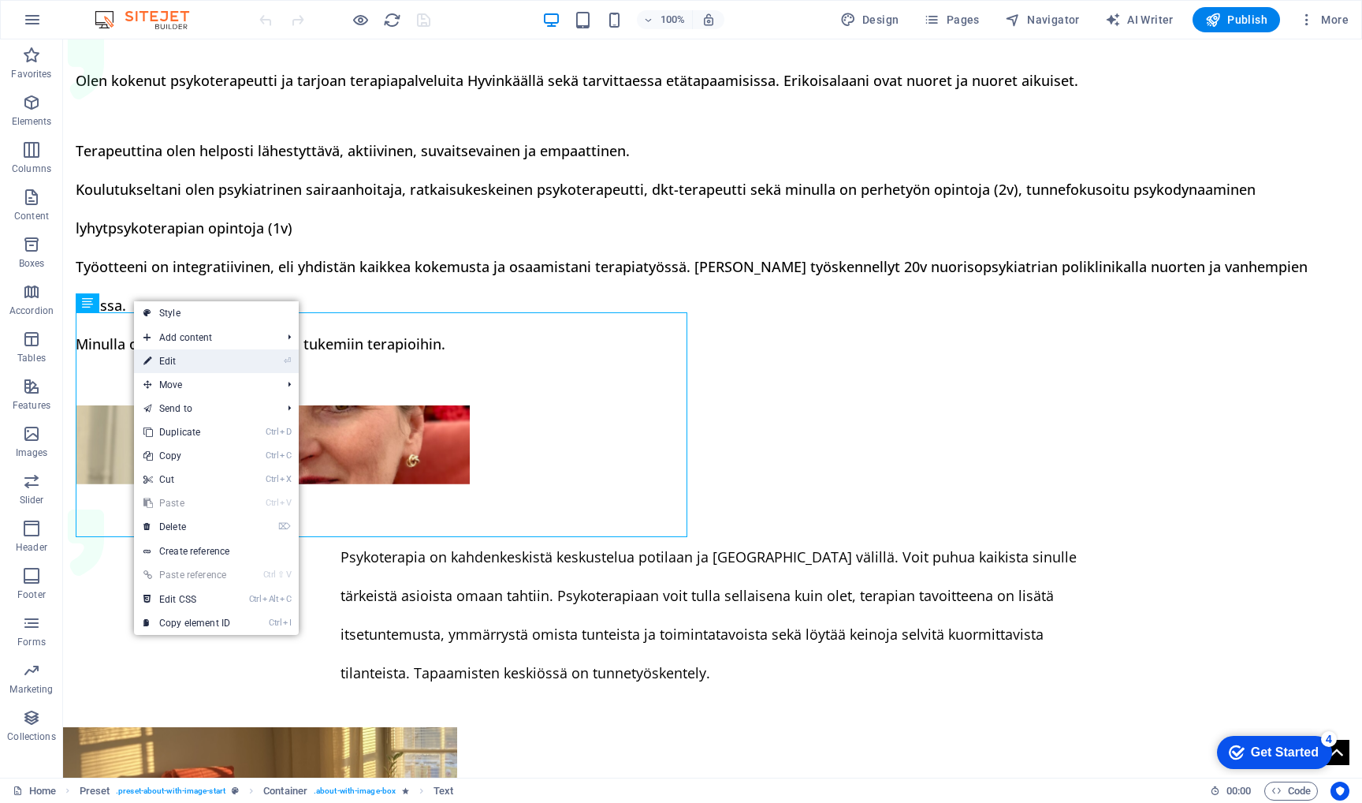
click at [212, 358] on link "⏎ Edit" at bounding box center [187, 361] width 106 height 24
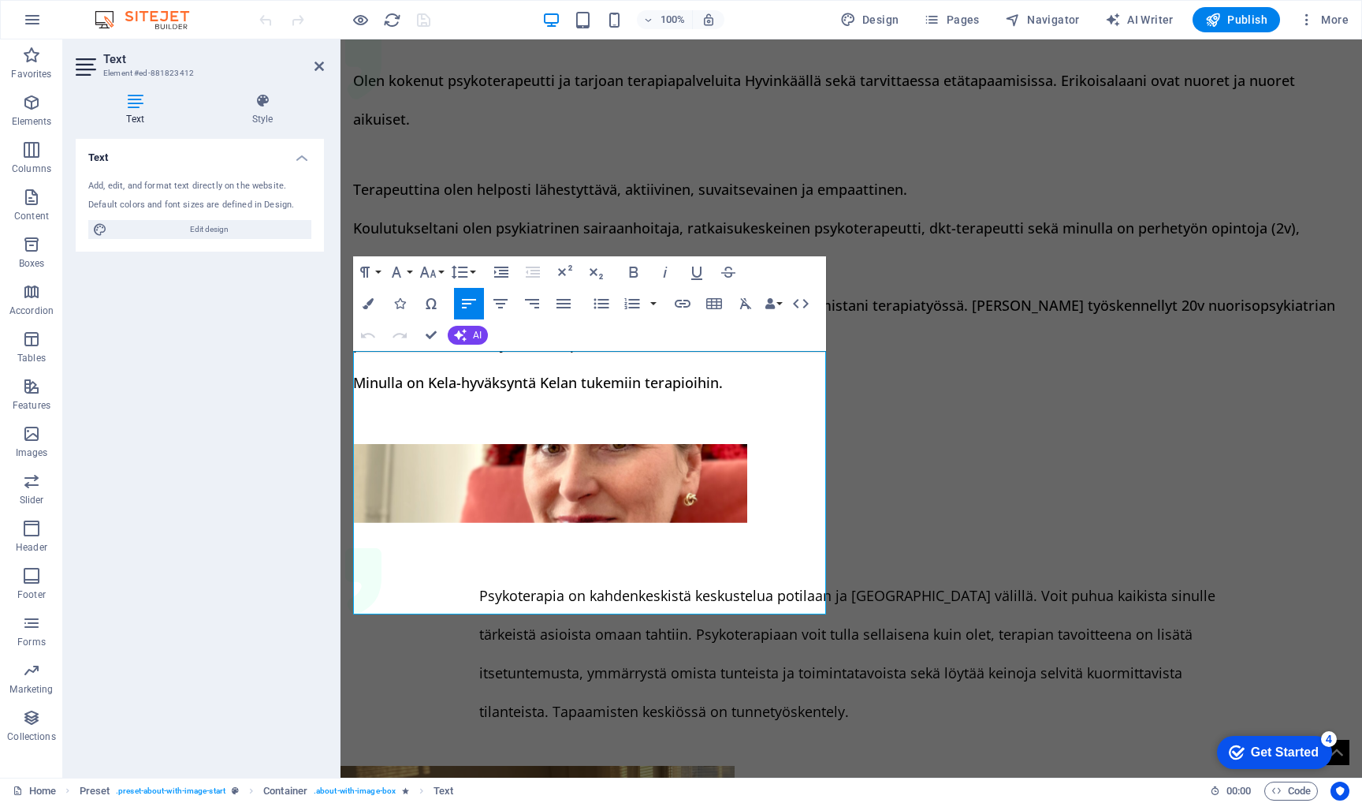
scroll to position [1079, 0]
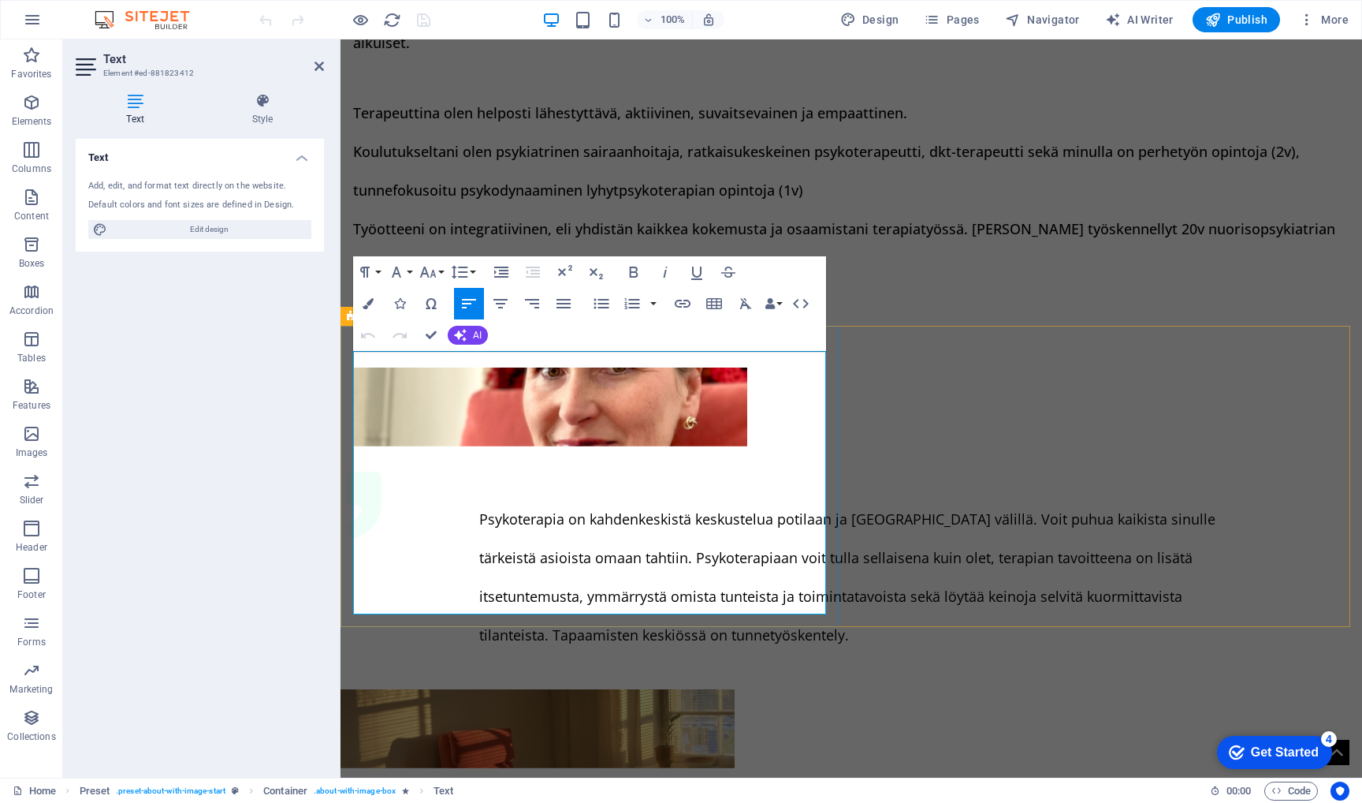
click at [594, 579] on p "Psykoterapia on kahdenkeskistä keskustelua potilaan ja [GEOGRAPHIC_DATA] välill…" at bounding box center [851, 561] width 744 height 155
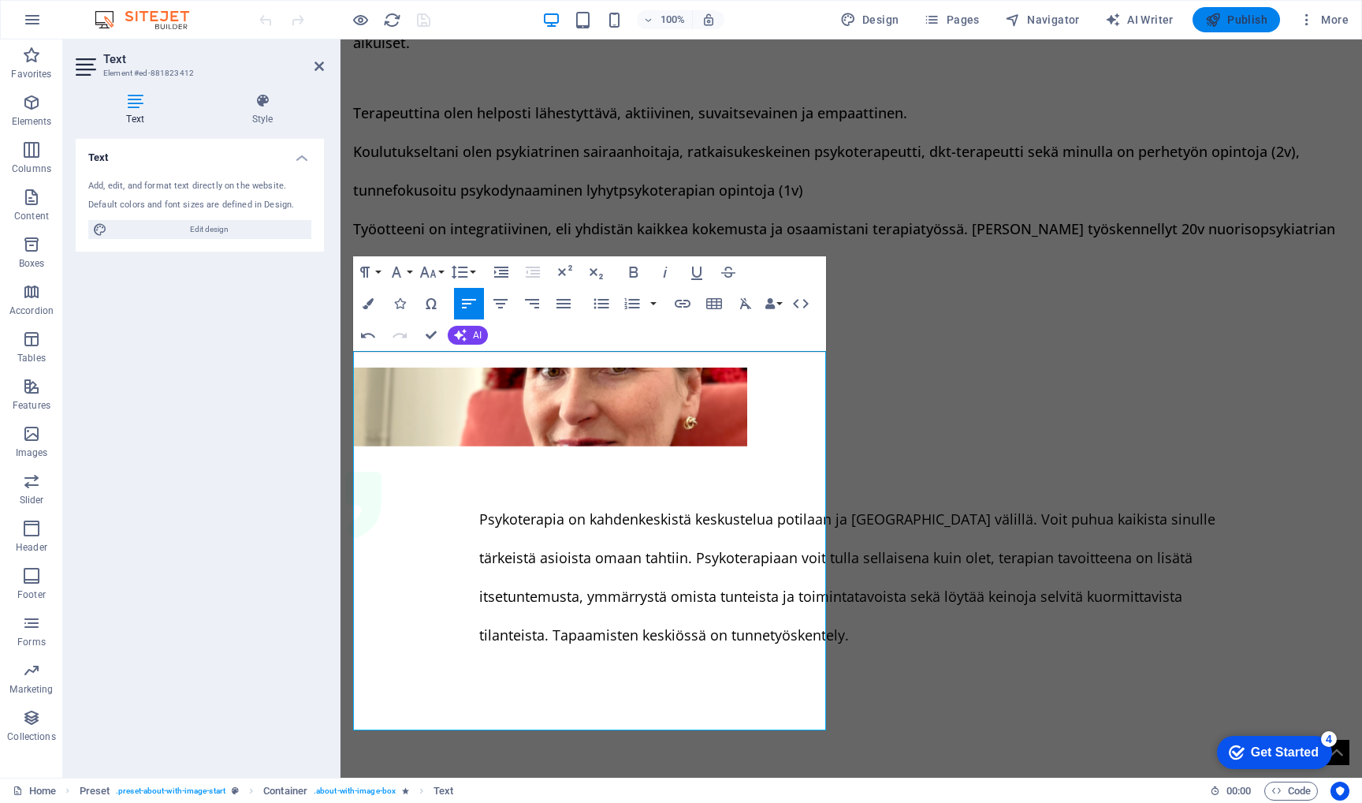
click at [1260, 12] on span "Publish" at bounding box center [1236, 20] width 62 height 16
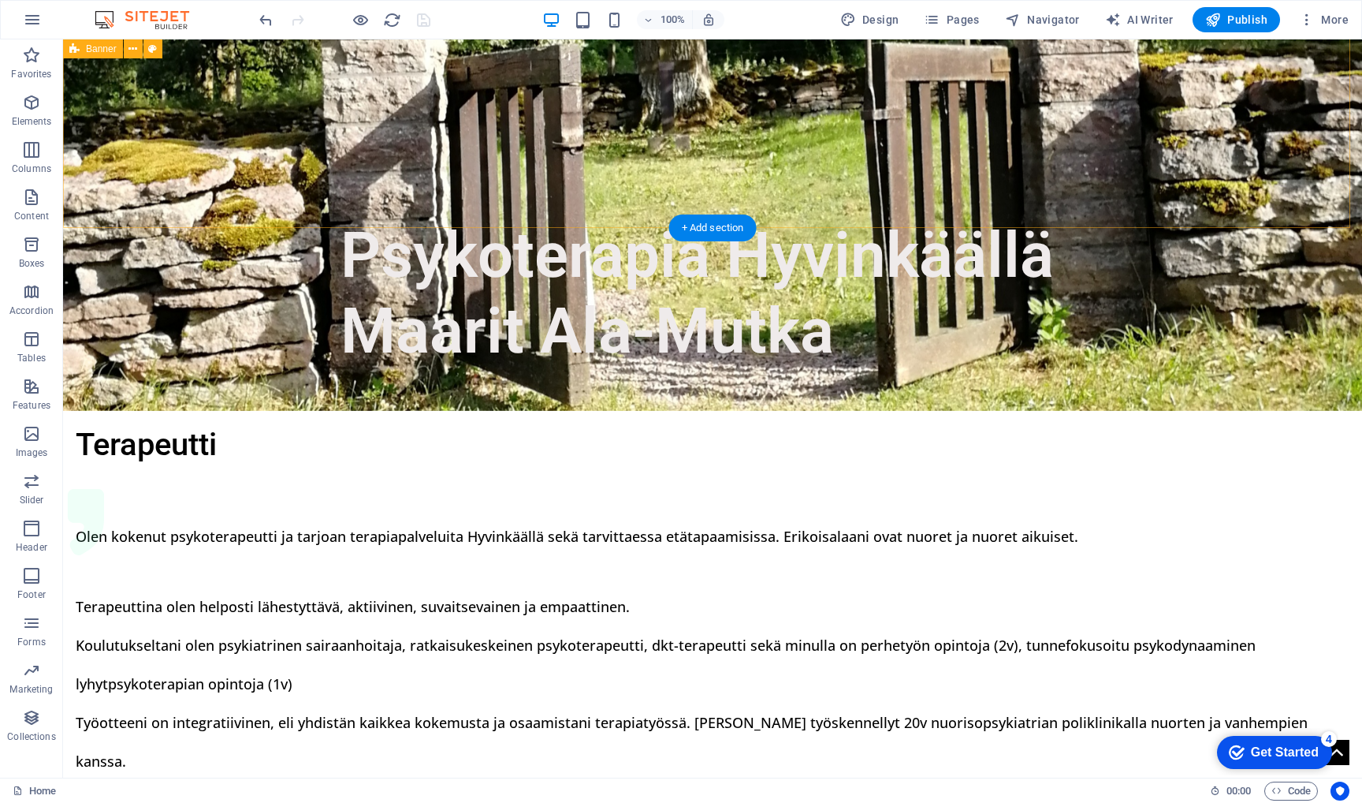
scroll to position [546, 0]
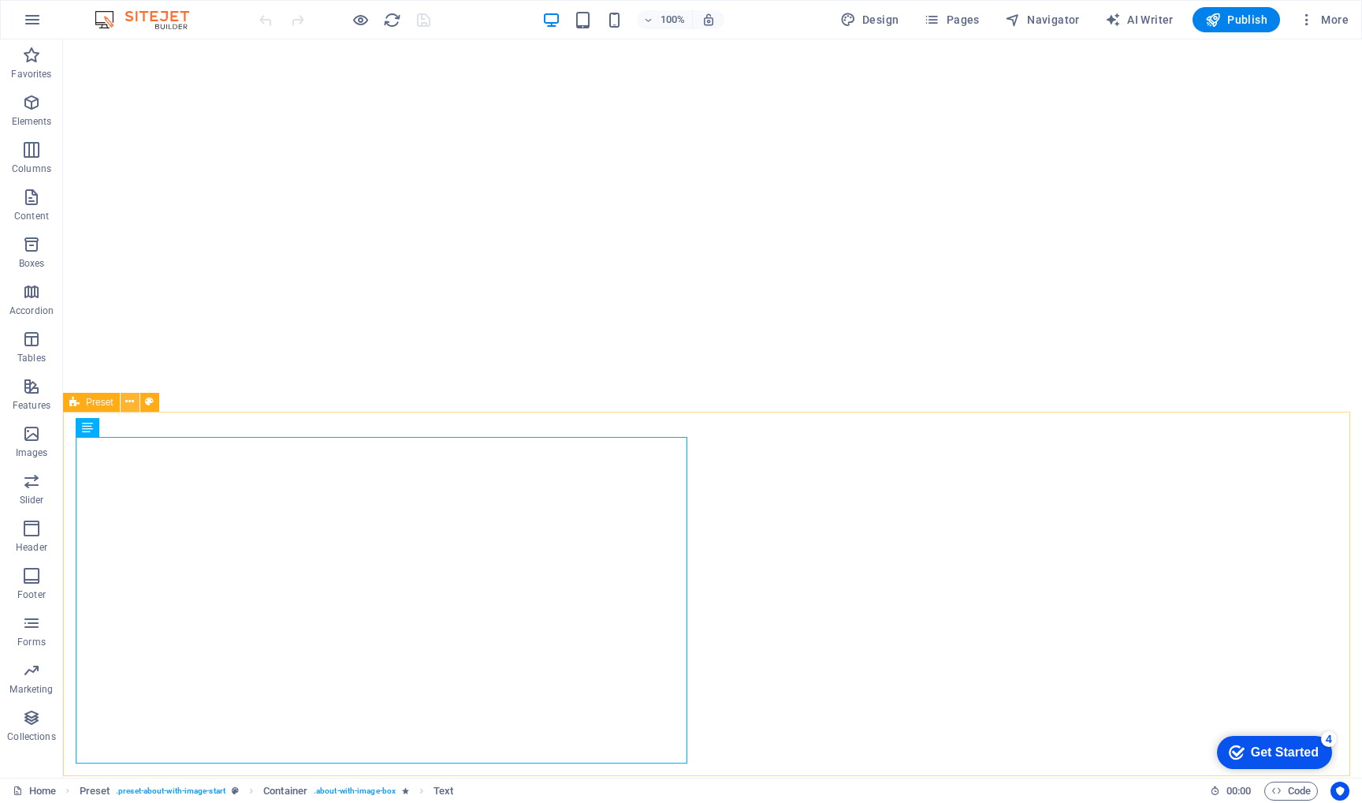
click at [127, 404] on icon at bounding box center [129, 401] width 9 height 17
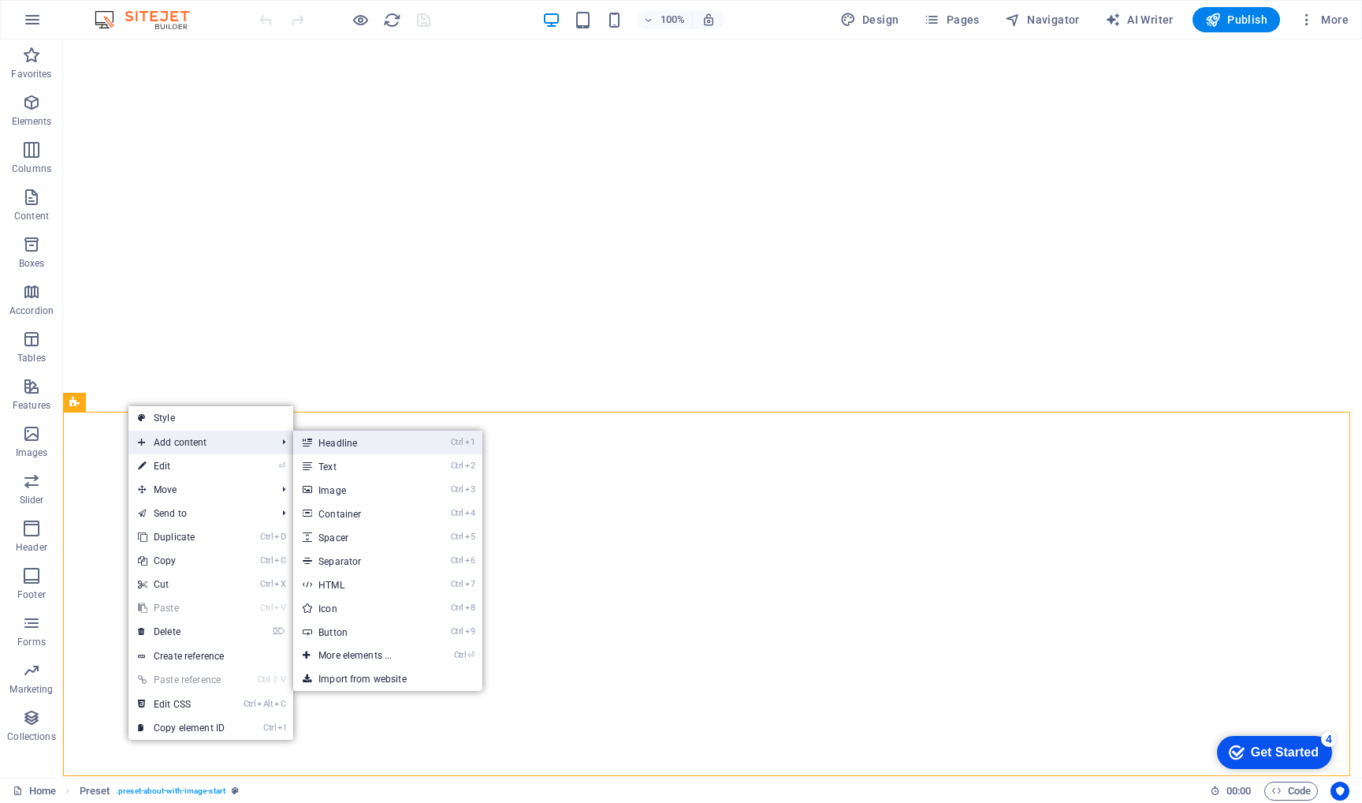
click at [348, 441] on link "Ctrl 1 Headline" at bounding box center [358, 442] width 130 height 24
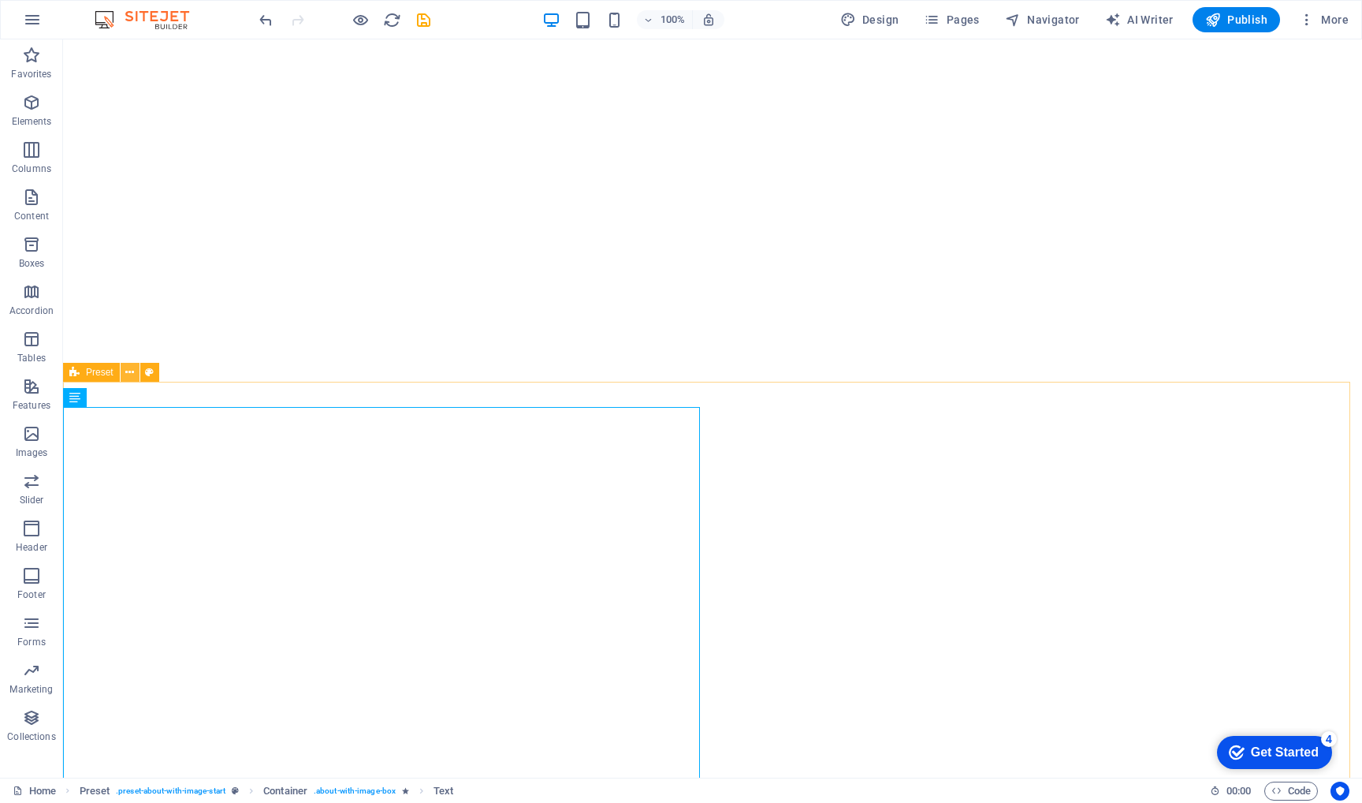
click at [135, 376] on button at bounding box center [130, 372] width 19 height 19
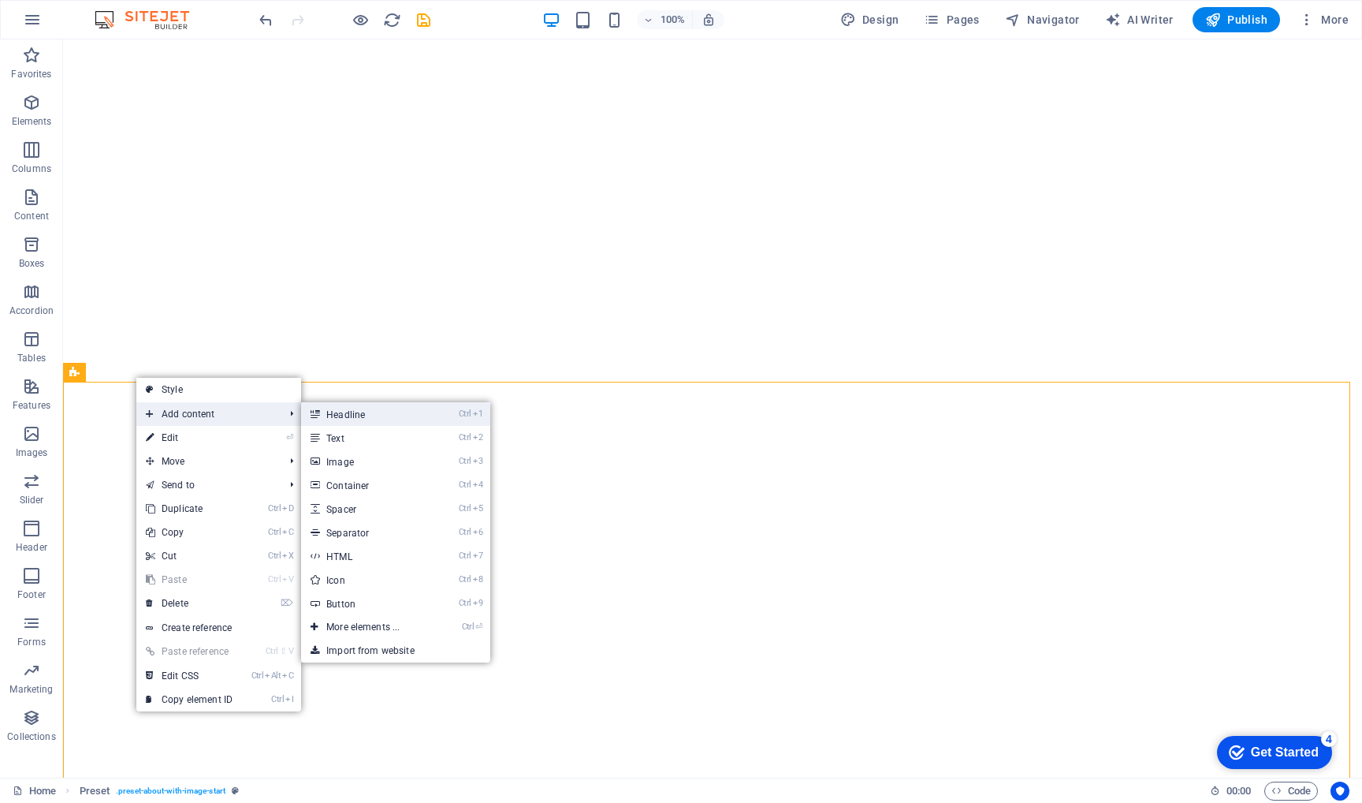
click at [367, 416] on link "Ctrl 1 Headline" at bounding box center [366, 414] width 130 height 24
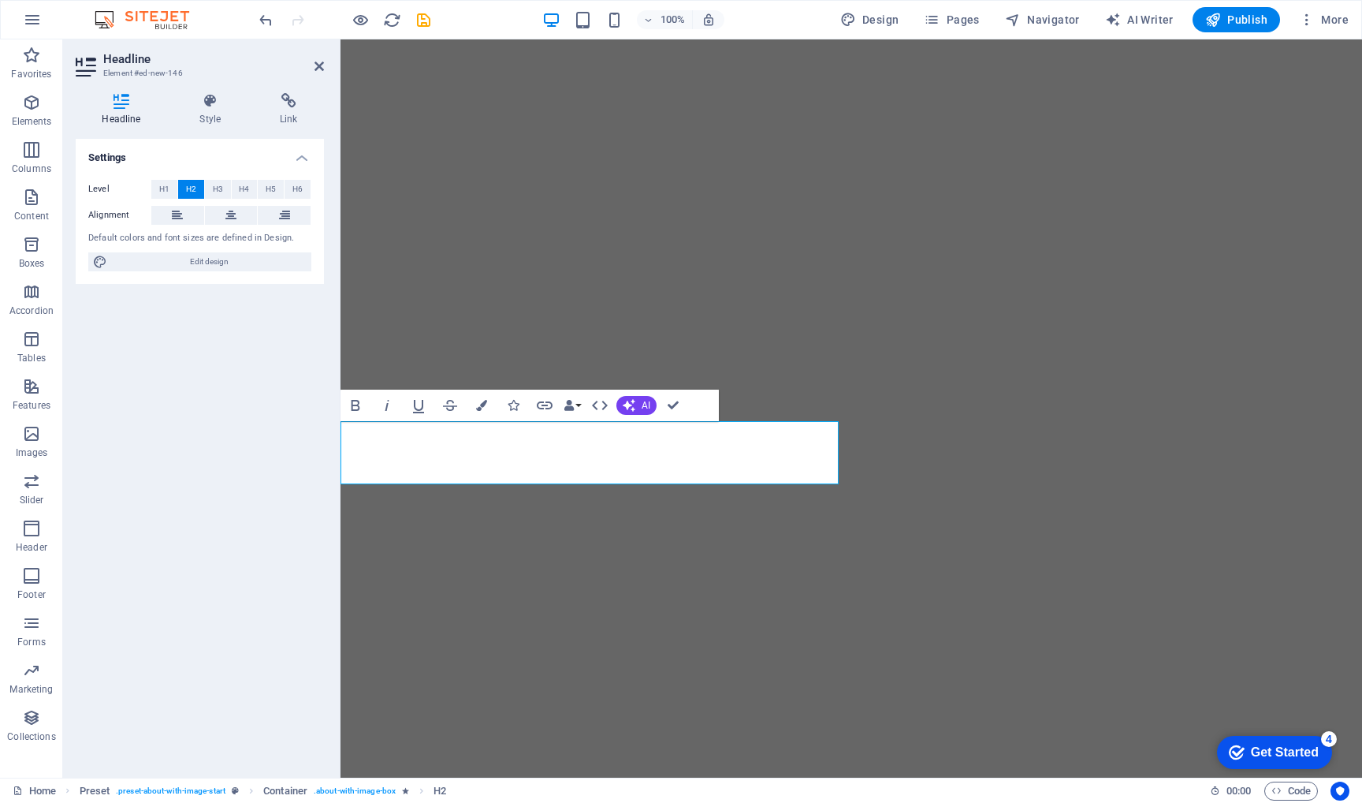
click at [250, 547] on div "Settings Level H1 H2 H3 H4 H5 H6 Alignment Default colors and font sizes are de…" at bounding box center [200, 452] width 248 height 626
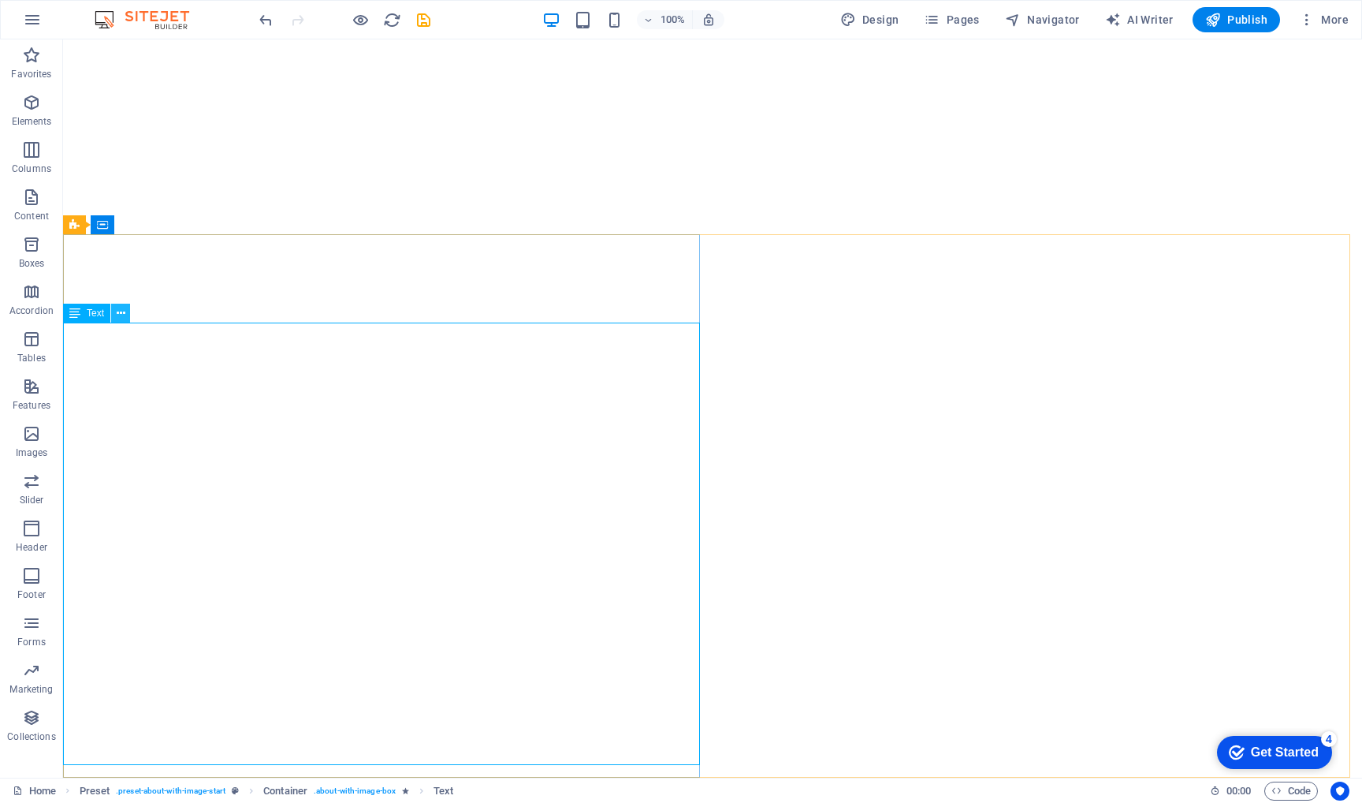
click at [121, 311] on icon at bounding box center [121, 313] width 9 height 17
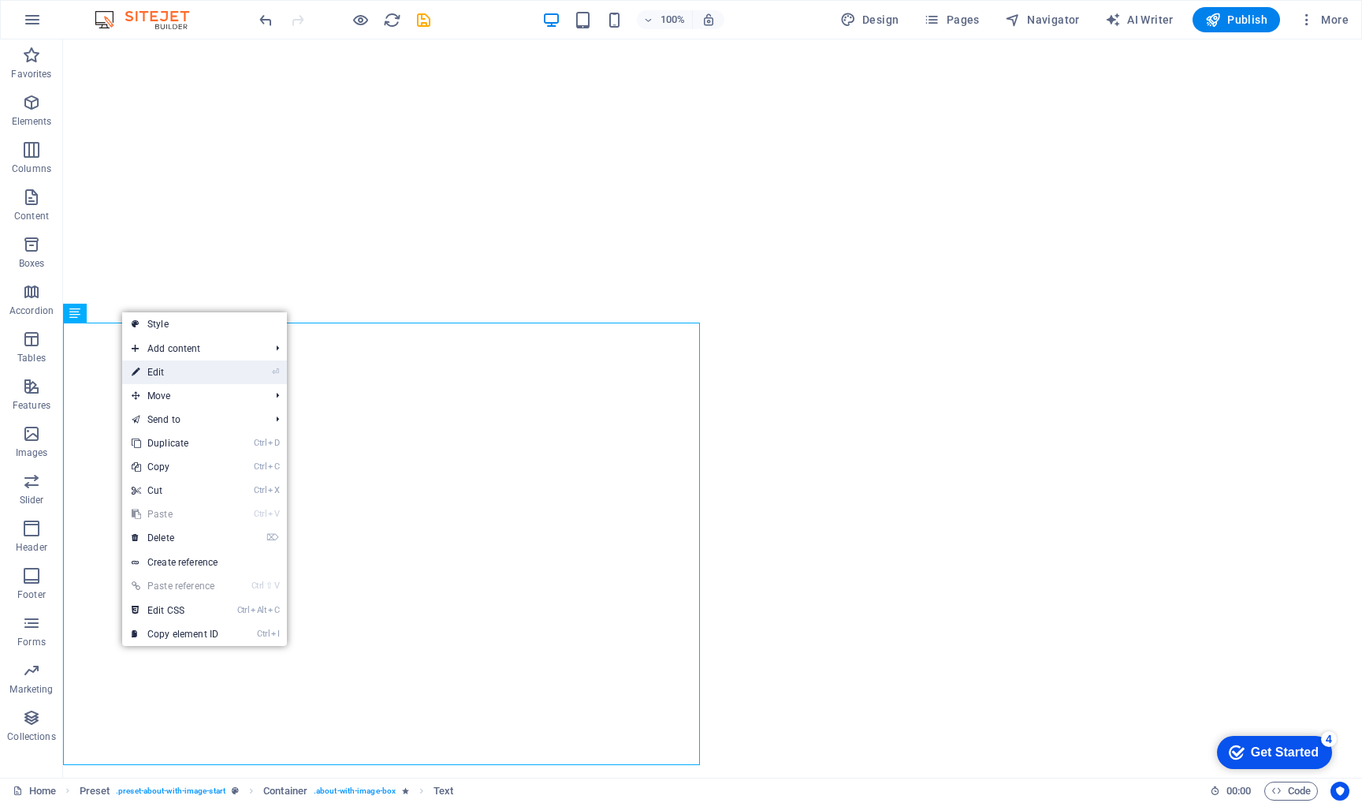
click at [221, 378] on link "⏎ Edit" at bounding box center [175, 372] width 106 height 24
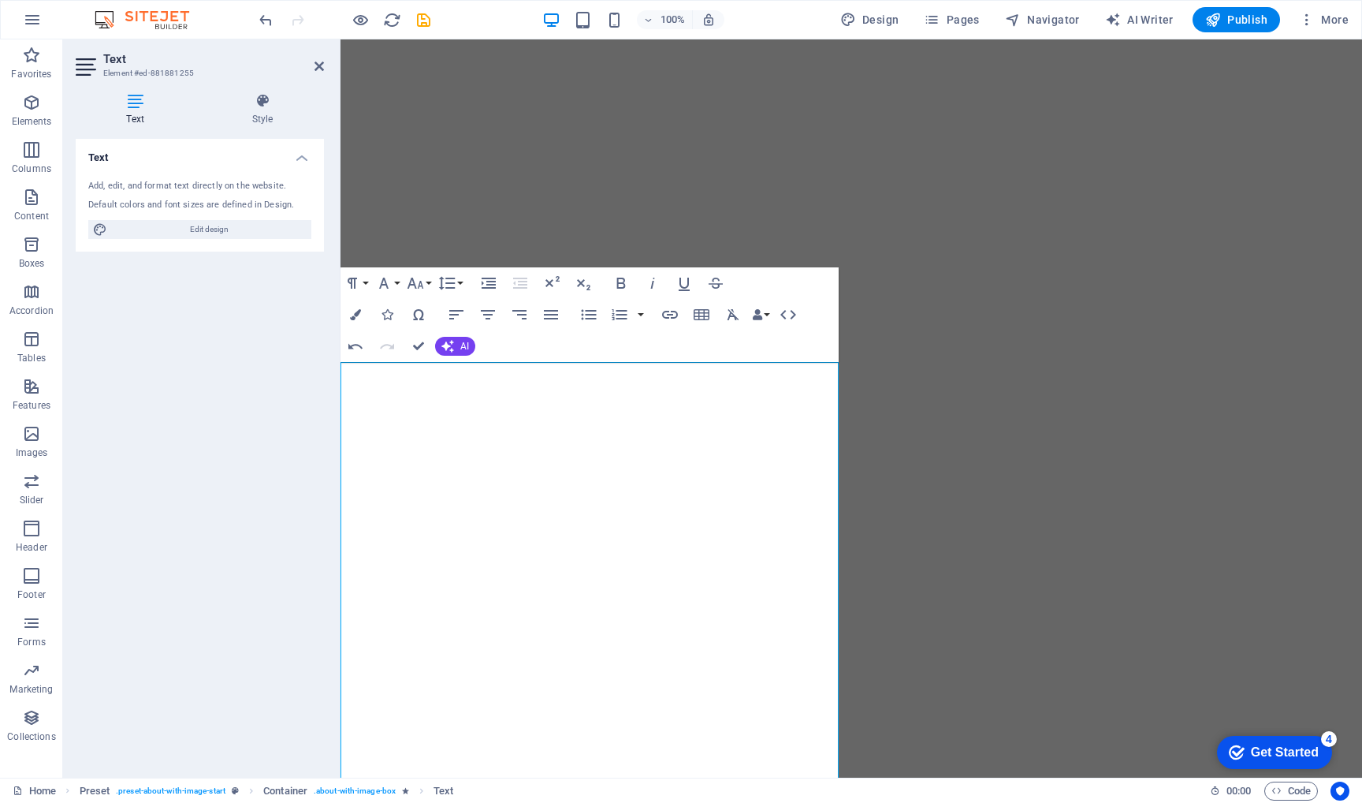
click at [218, 398] on div "Text Add, edit, and format text directly on the website. Default colors and fon…" at bounding box center [200, 452] width 248 height 626
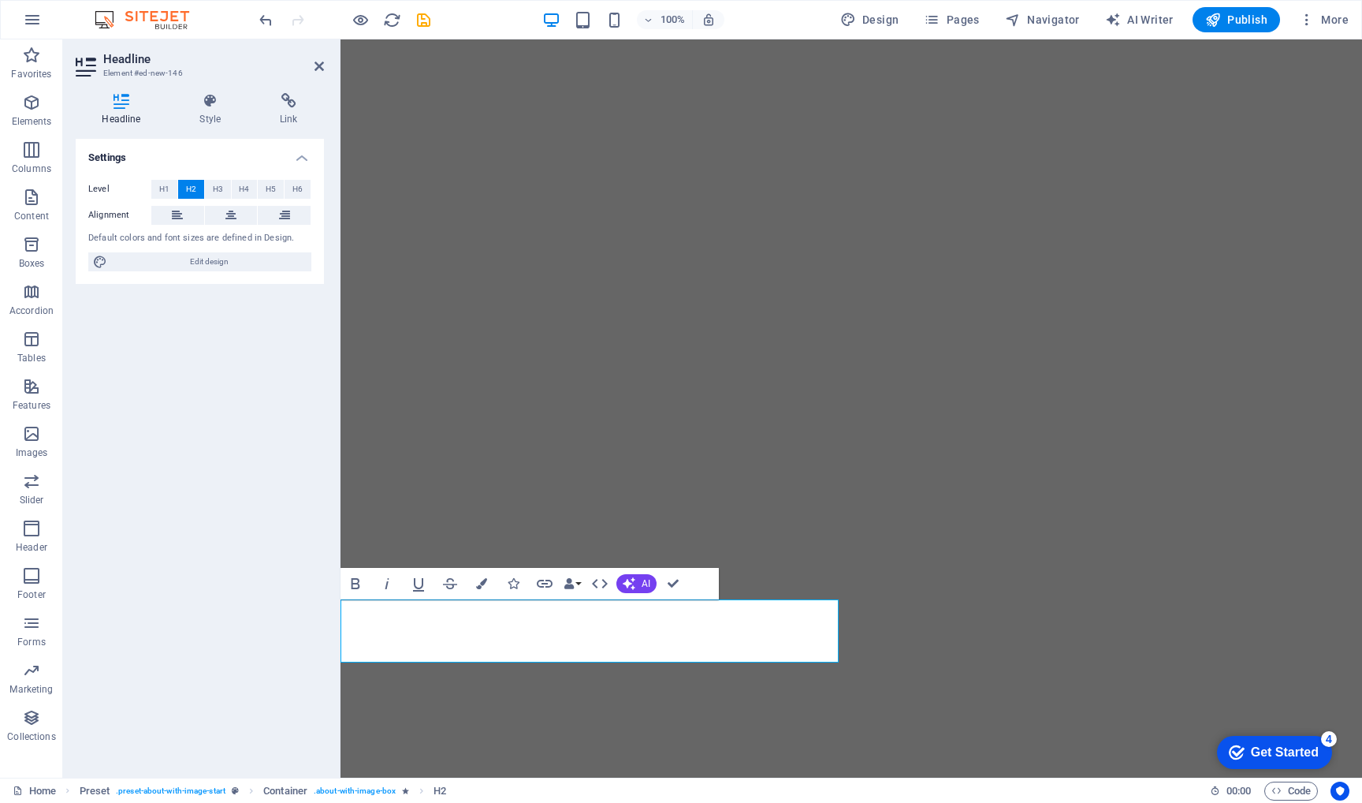
click at [237, 560] on div "Settings Level H1 H2 H3 H4 H5 H6 Alignment Default colors and font sizes are de…" at bounding box center [200, 452] width 248 height 626
click at [1247, 28] on button "Publish" at bounding box center [1237, 19] width 88 height 25
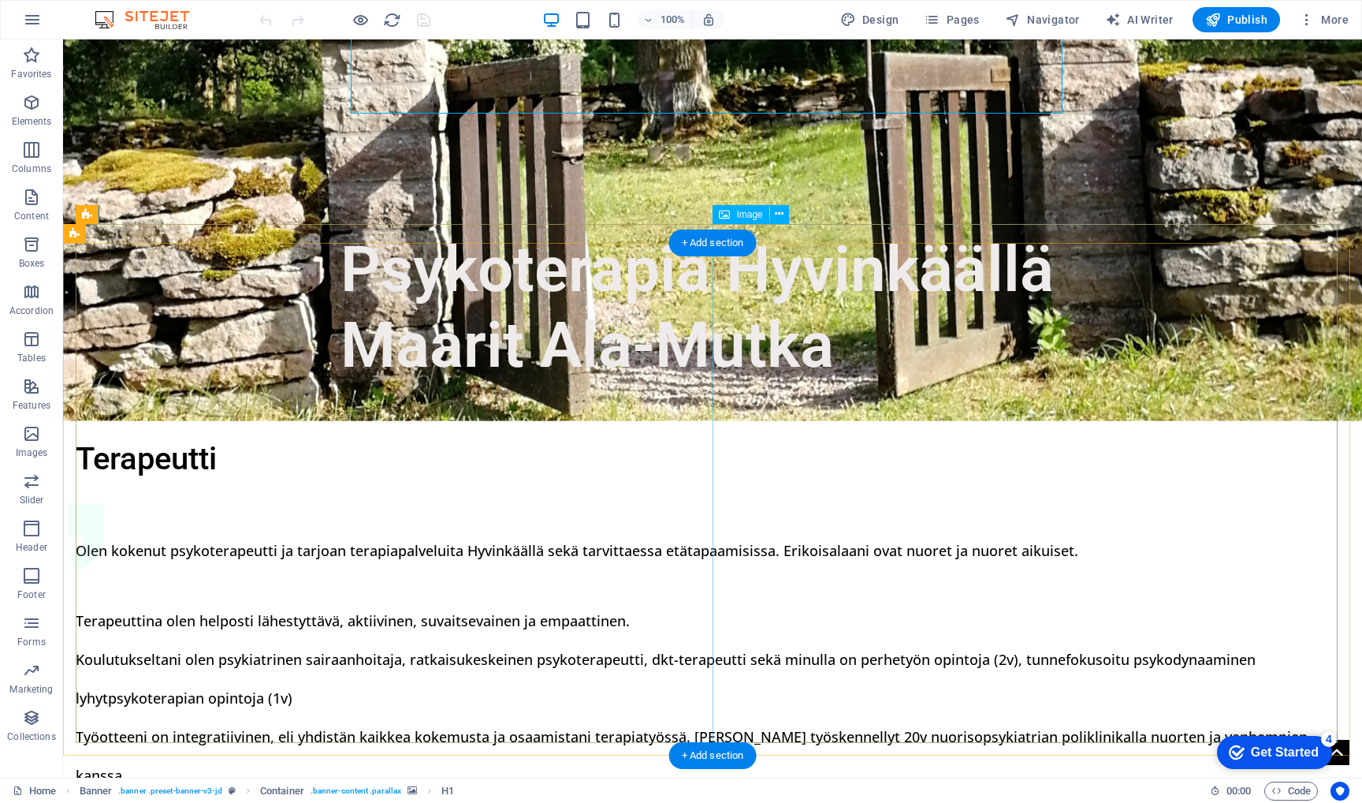
scroll to position [535, 0]
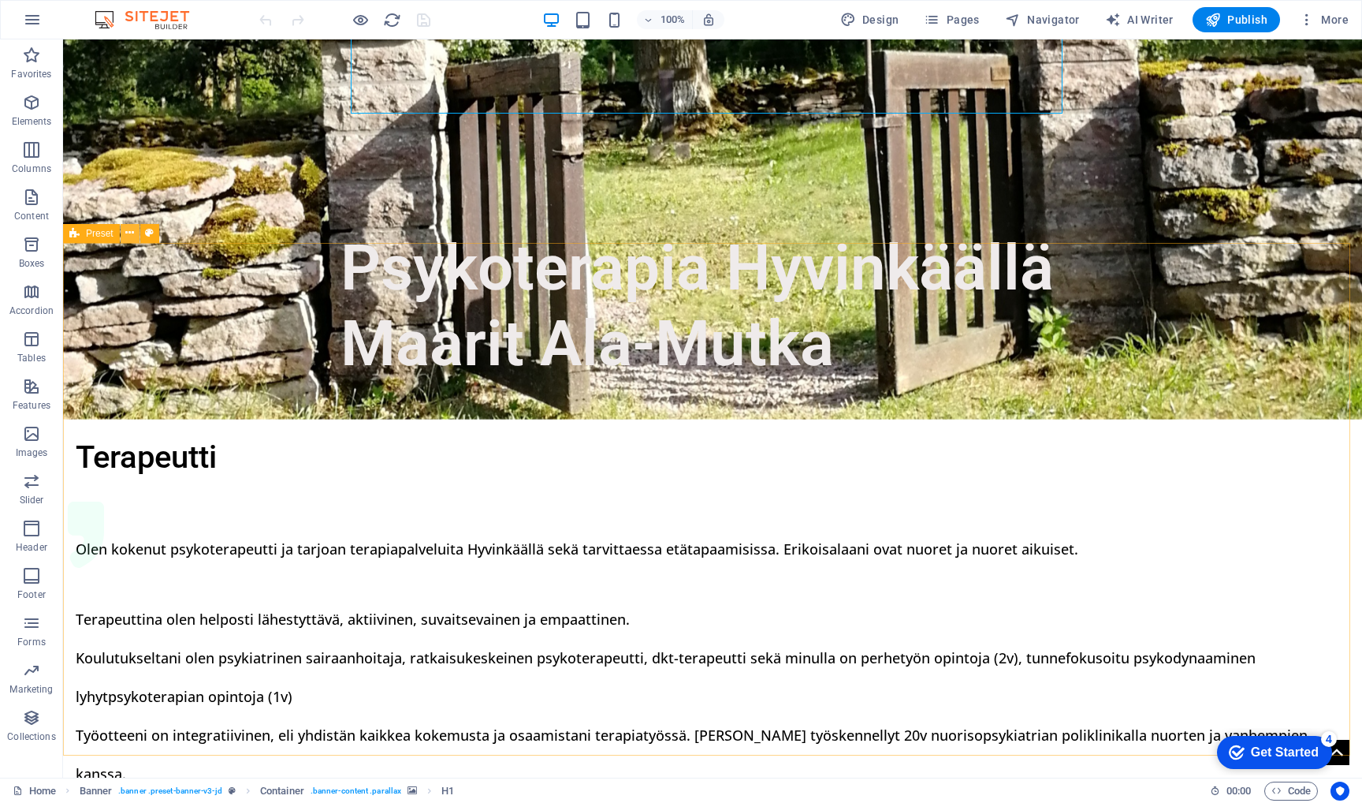
click at [129, 233] on icon at bounding box center [129, 233] width 9 height 17
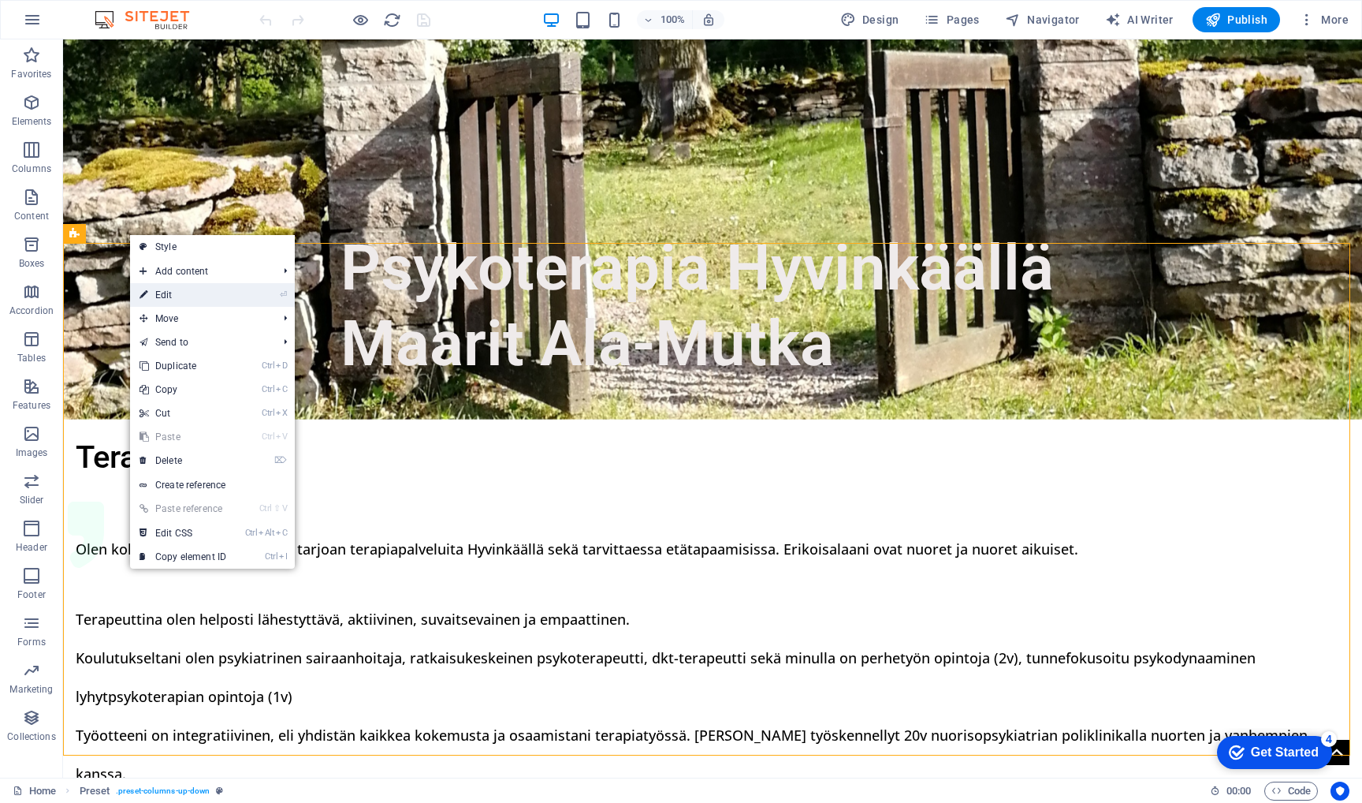
click at [159, 291] on link "⏎ Edit" at bounding box center [183, 295] width 106 height 24
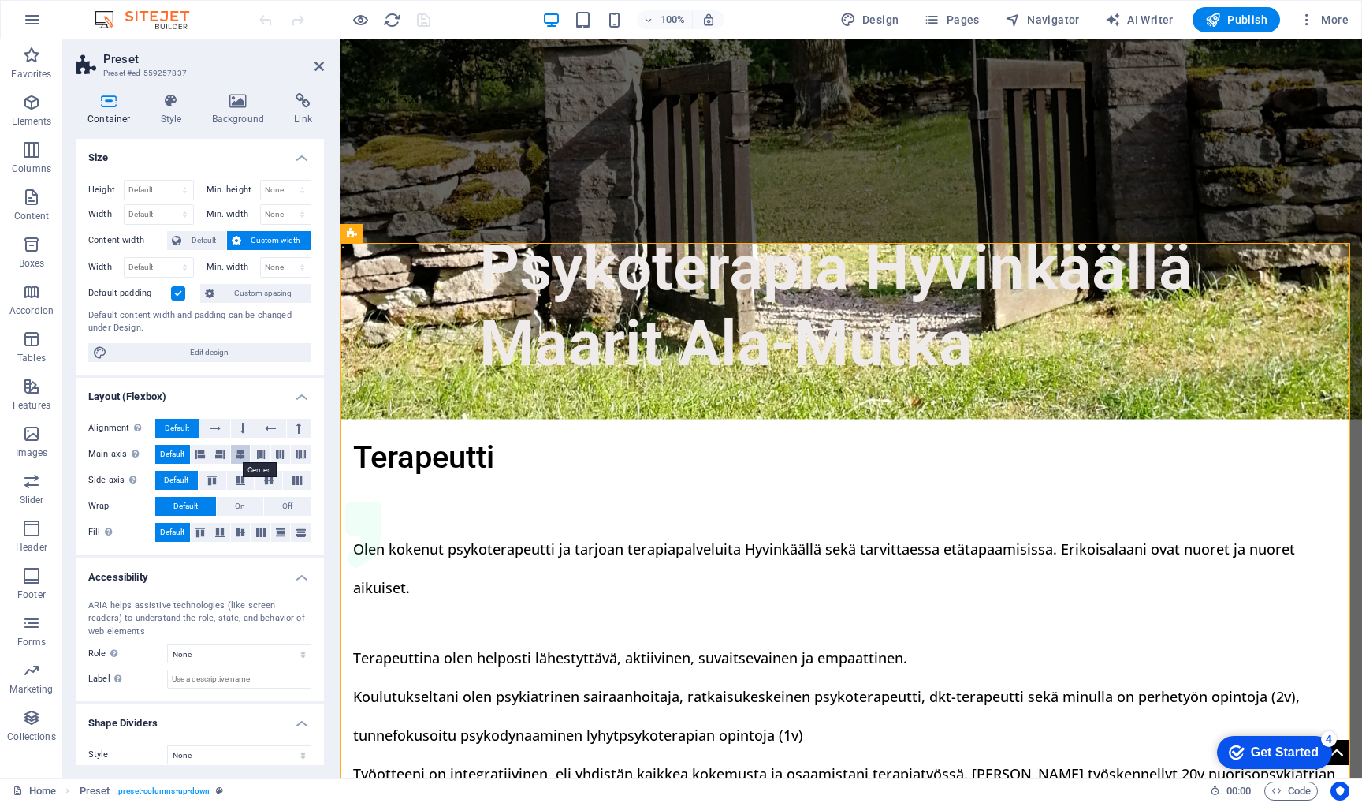
click at [246, 450] on button at bounding box center [241, 454] width 20 height 19
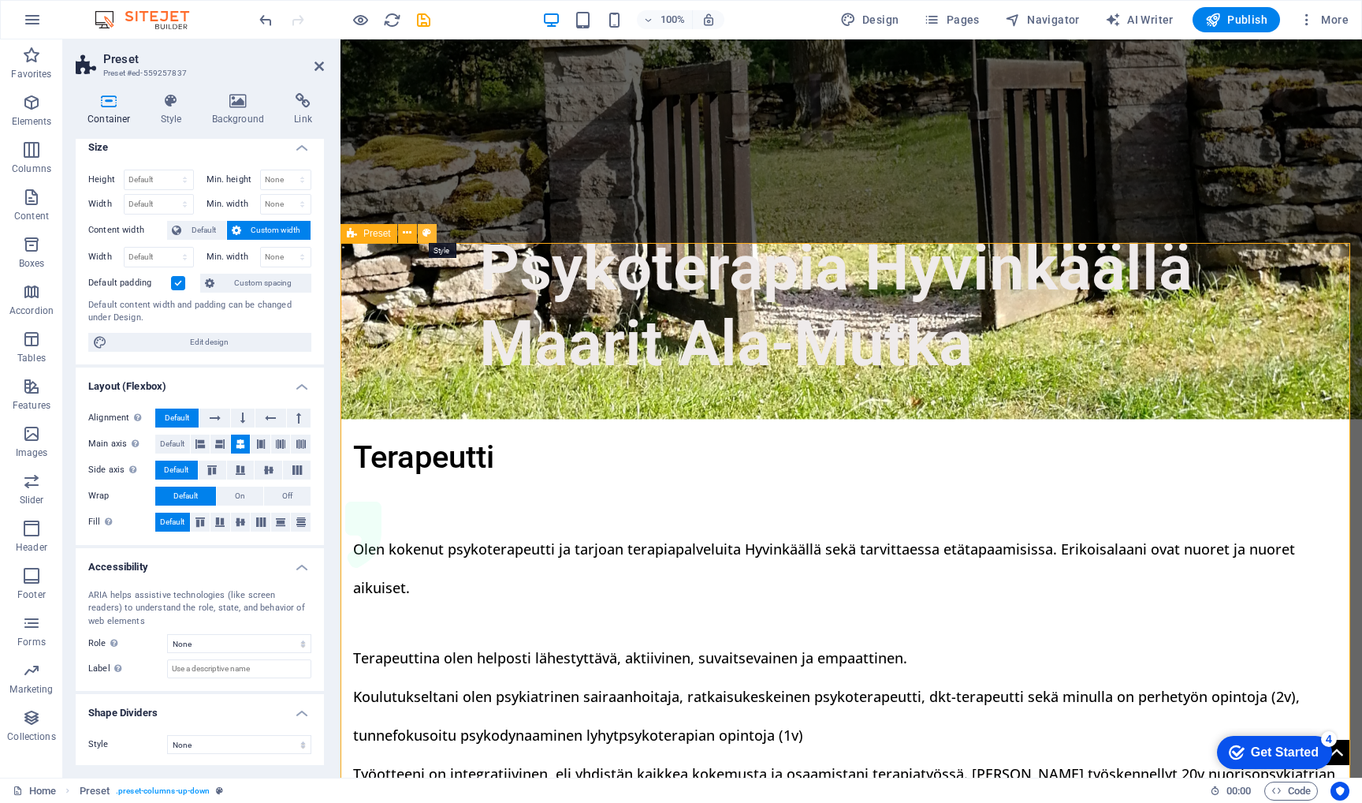
click at [427, 233] on icon at bounding box center [427, 233] width 9 height 17
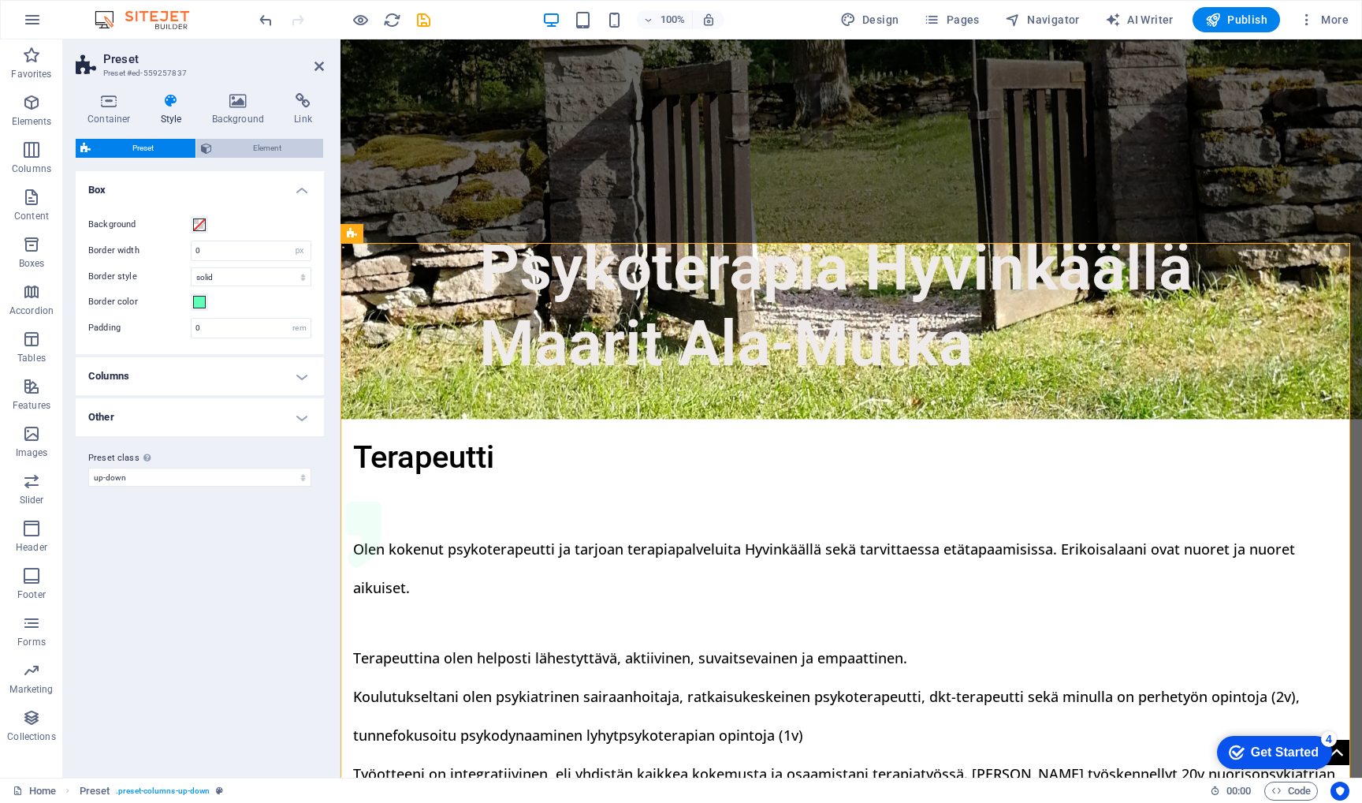
click at [263, 150] on span "Element" at bounding box center [268, 148] width 102 height 19
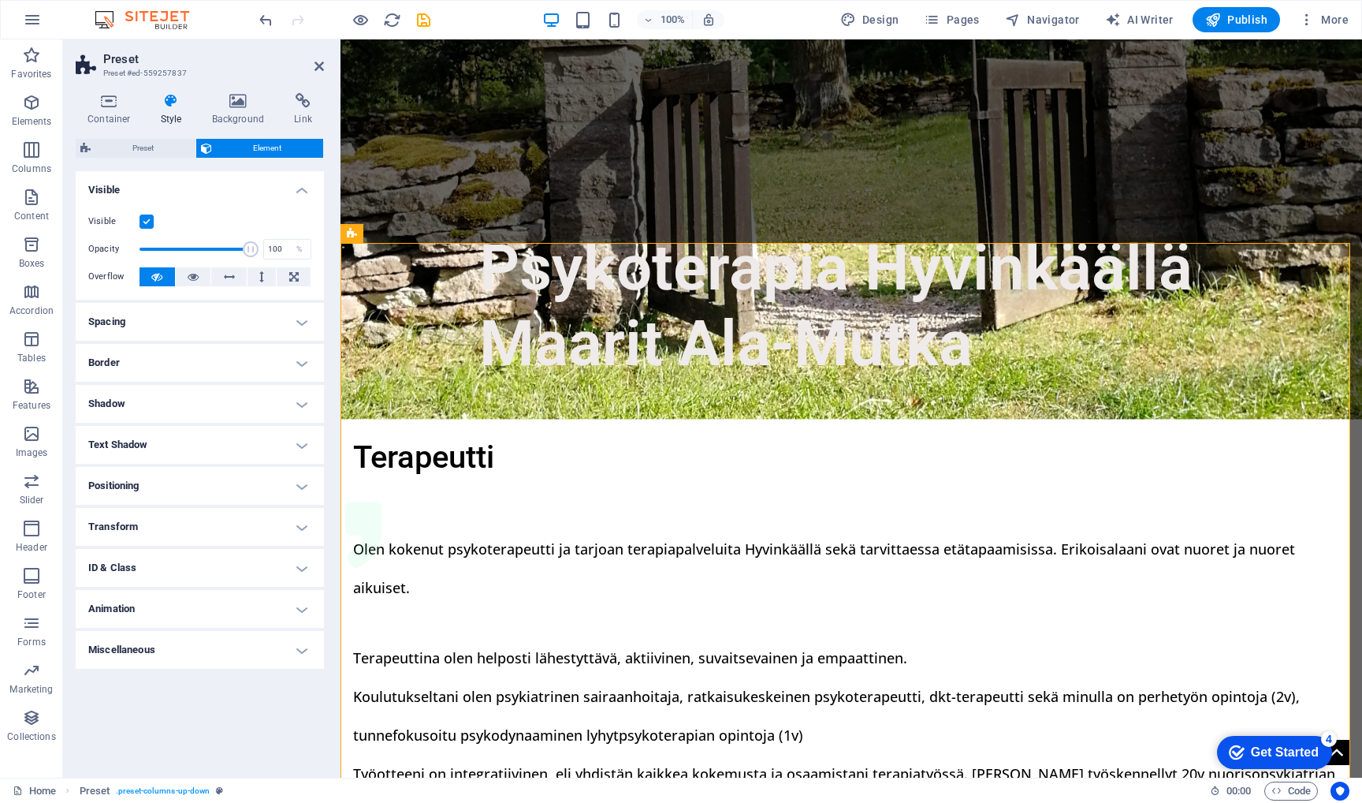
click at [238, 647] on h4 "Miscellaneous" at bounding box center [200, 650] width 248 height 38
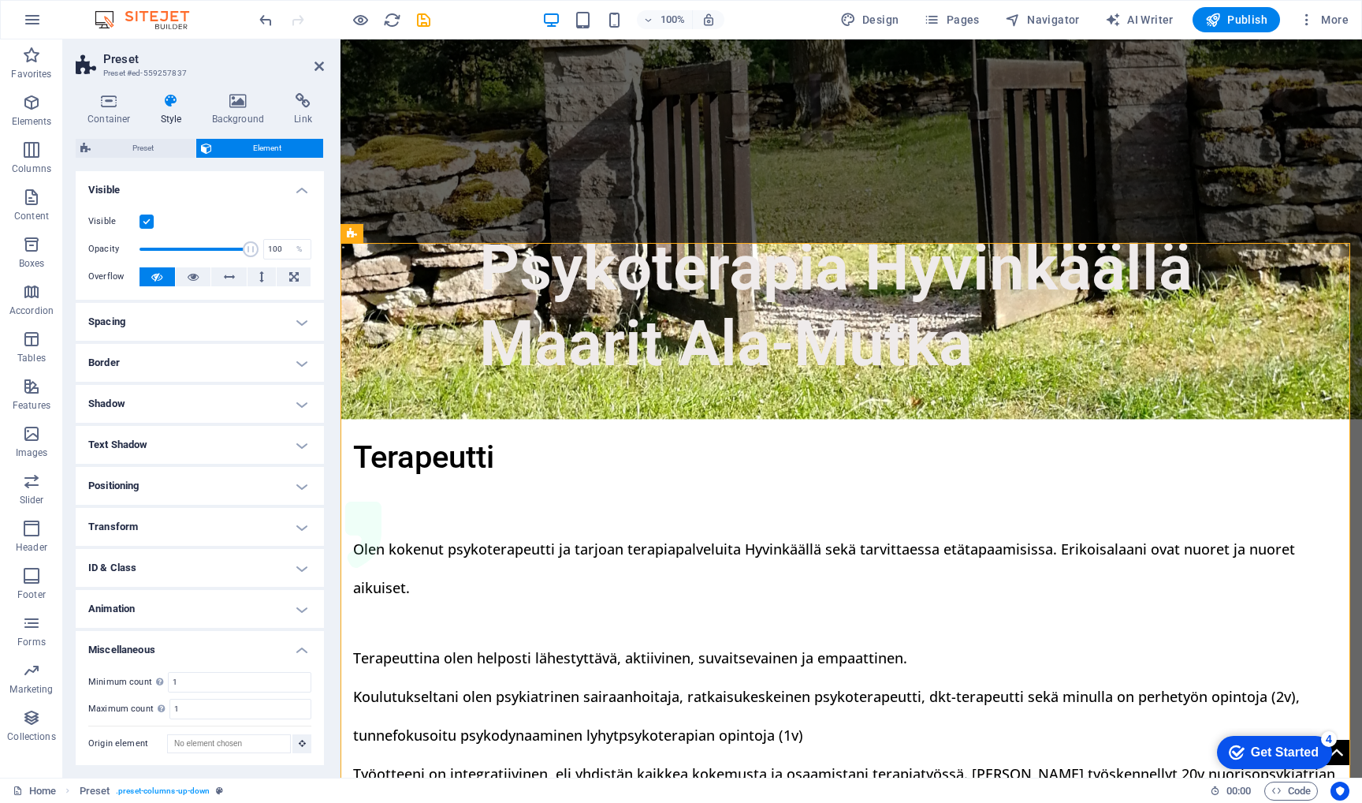
click at [238, 647] on h4 "Miscellaneous" at bounding box center [200, 645] width 248 height 28
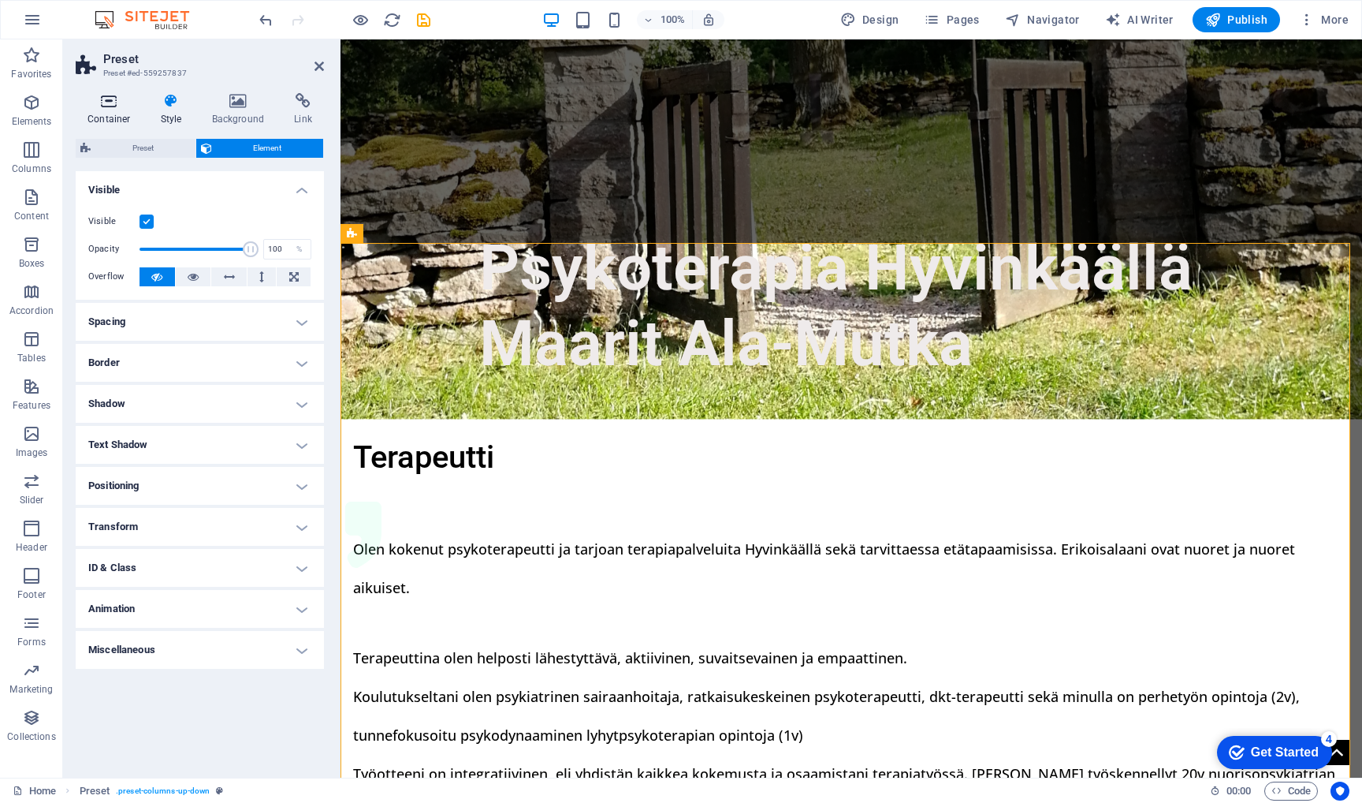
click at [111, 98] on icon at bounding box center [109, 101] width 67 height 16
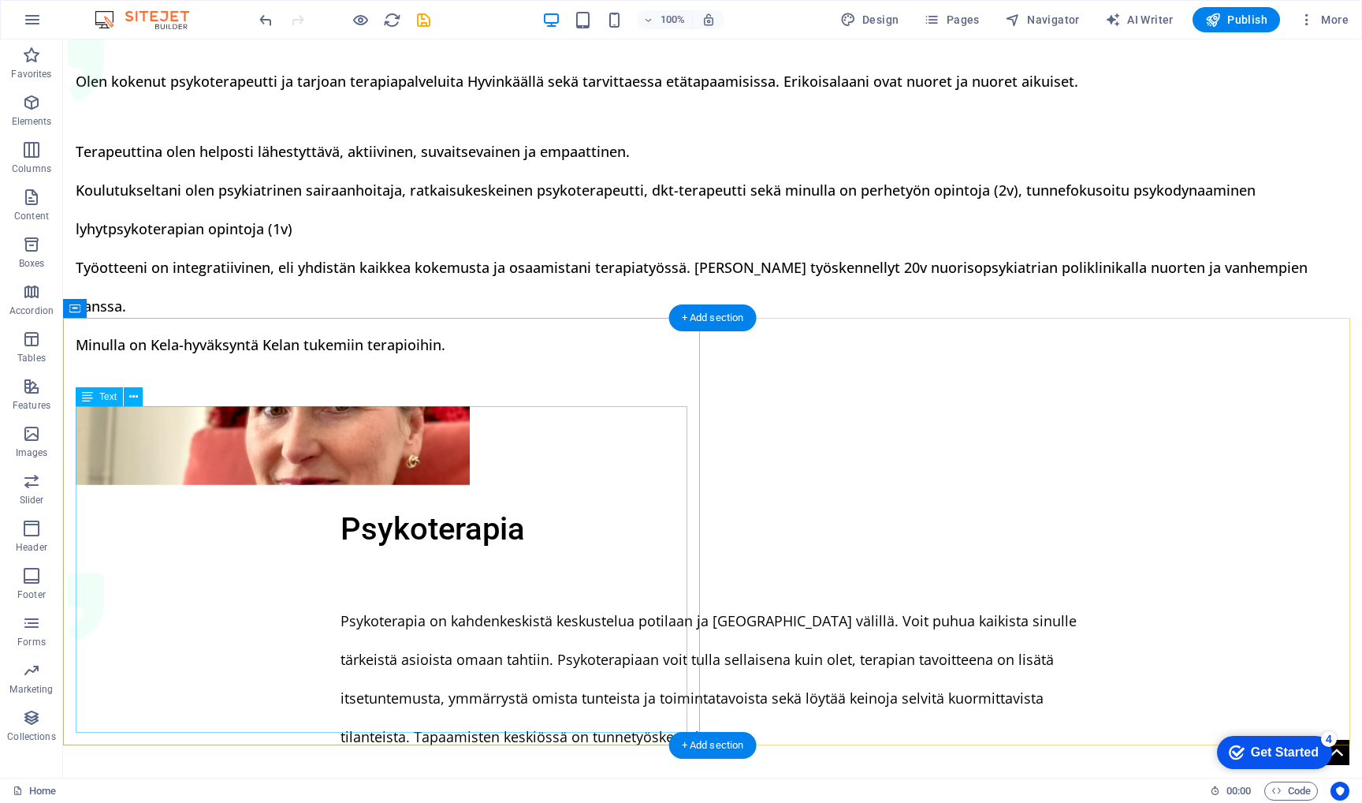
scroll to position [1003, 0]
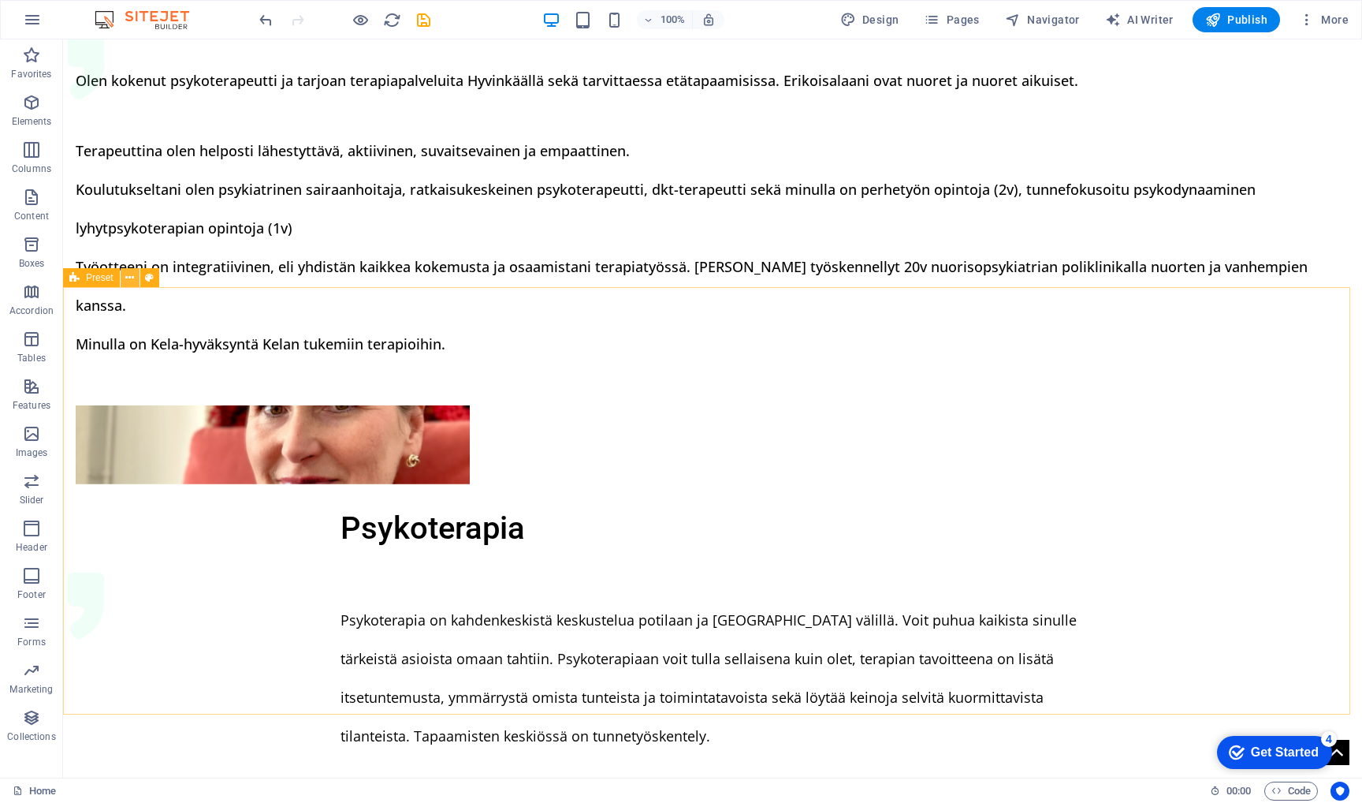
click at [134, 278] on button at bounding box center [130, 277] width 19 height 19
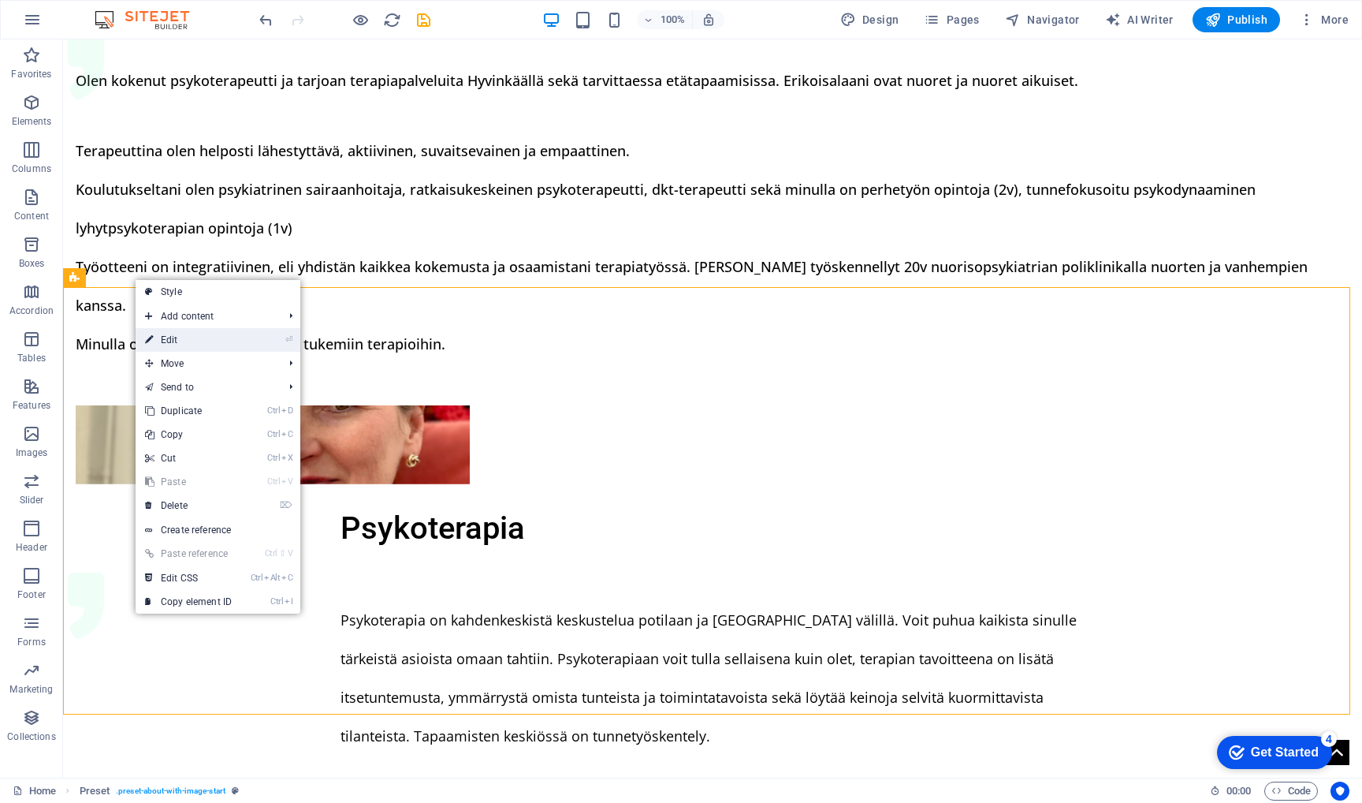
click at [185, 339] on link "⏎ Edit" at bounding box center [189, 340] width 106 height 24
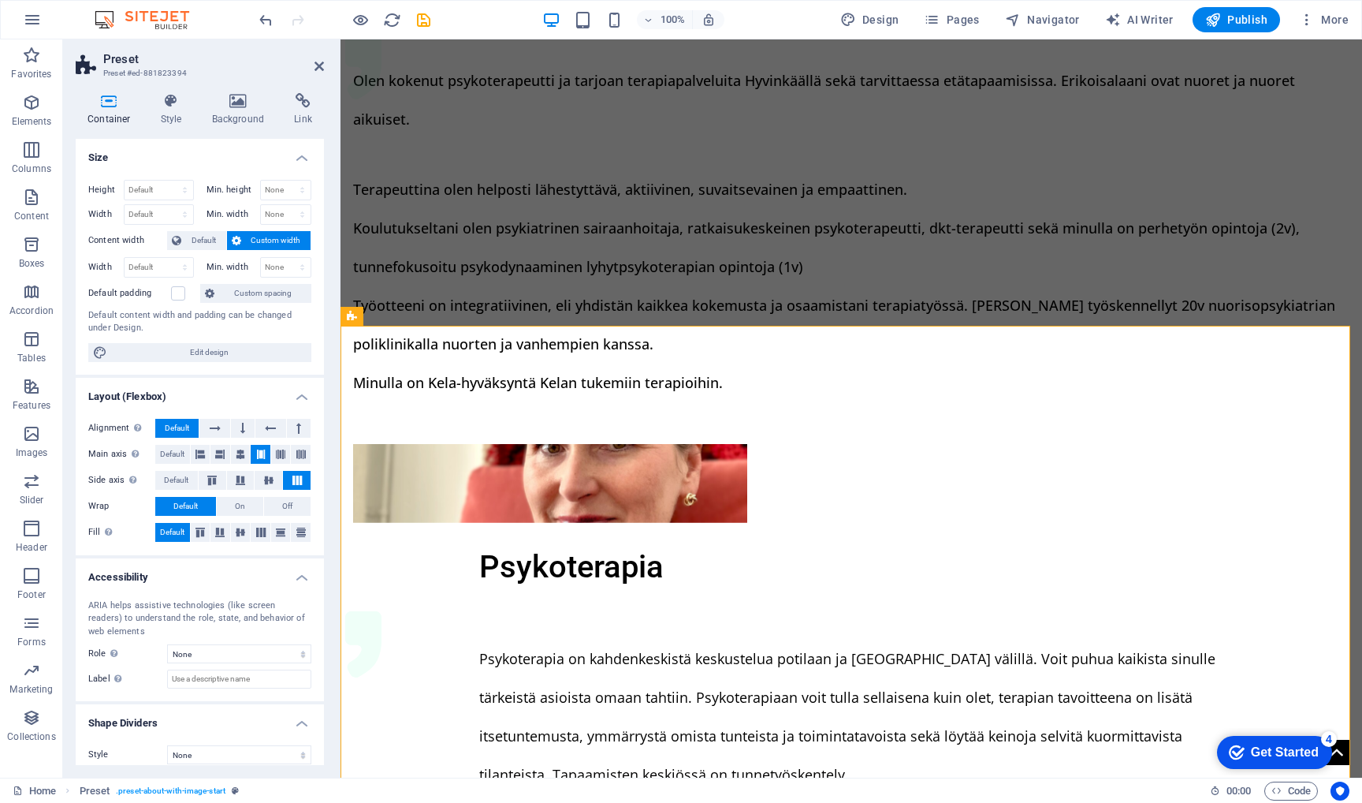
scroll to position [1079, 0]
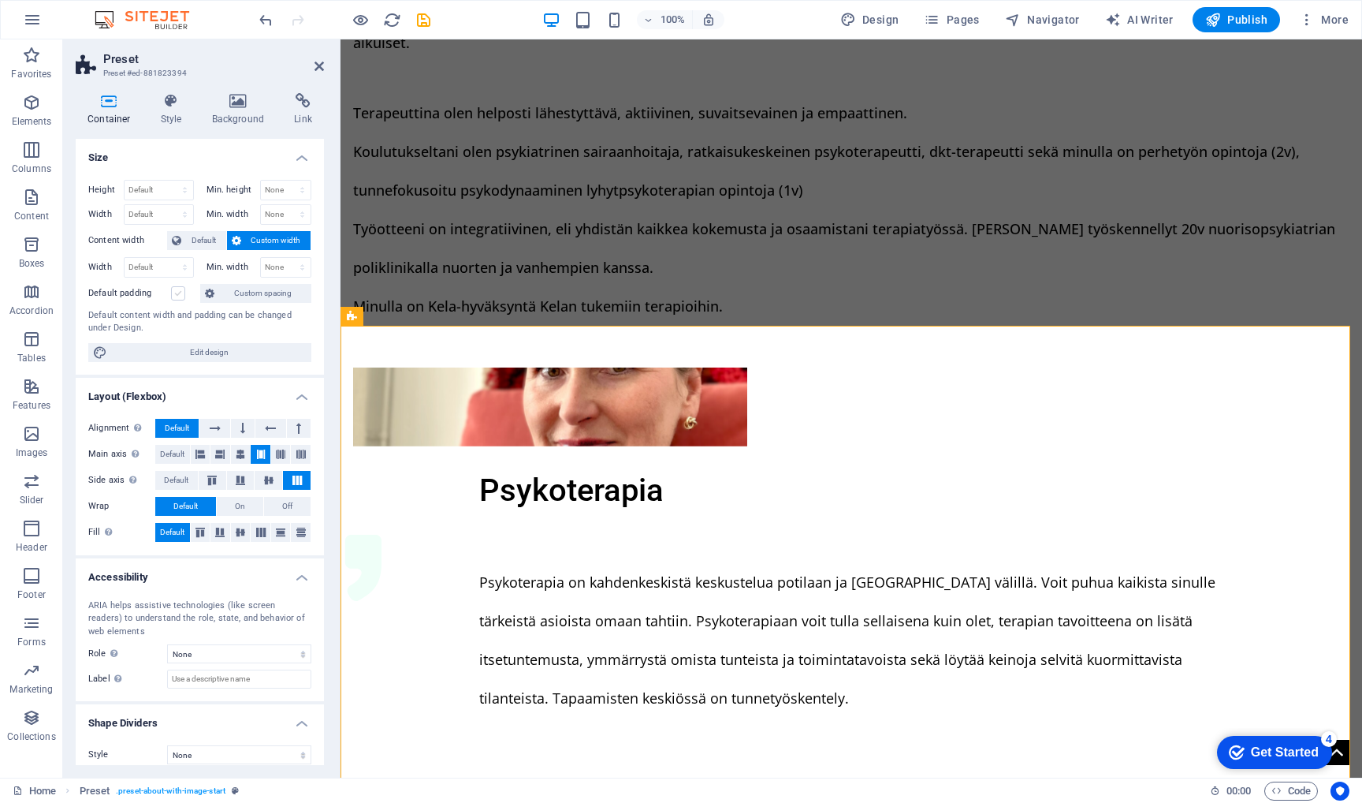
click at [179, 294] on label at bounding box center [178, 293] width 14 height 14
click at [0, 0] on input "Default padding" at bounding box center [0, 0] width 0 height 0
click at [181, 294] on label at bounding box center [178, 293] width 14 height 14
click at [0, 0] on input "Default padding" at bounding box center [0, 0] width 0 height 0
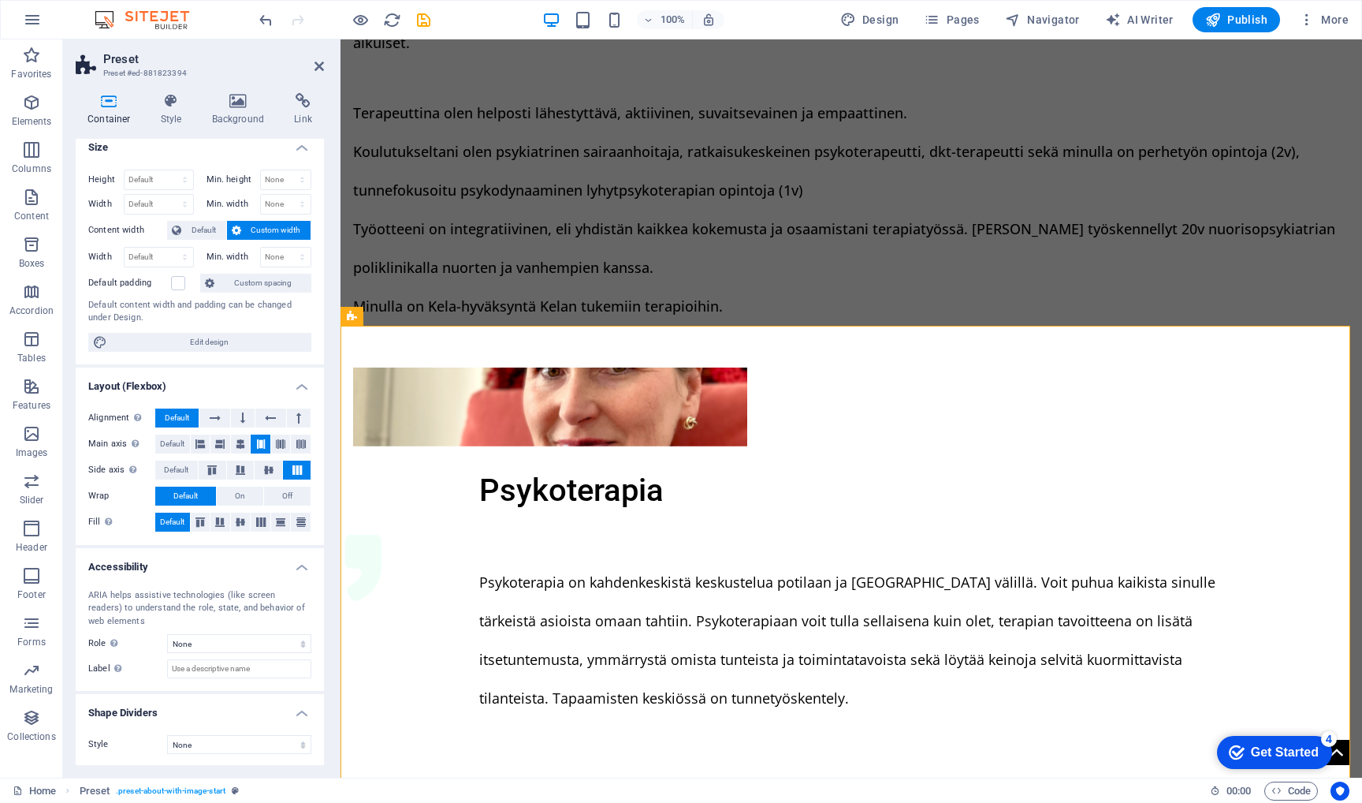
scroll to position [0, 0]
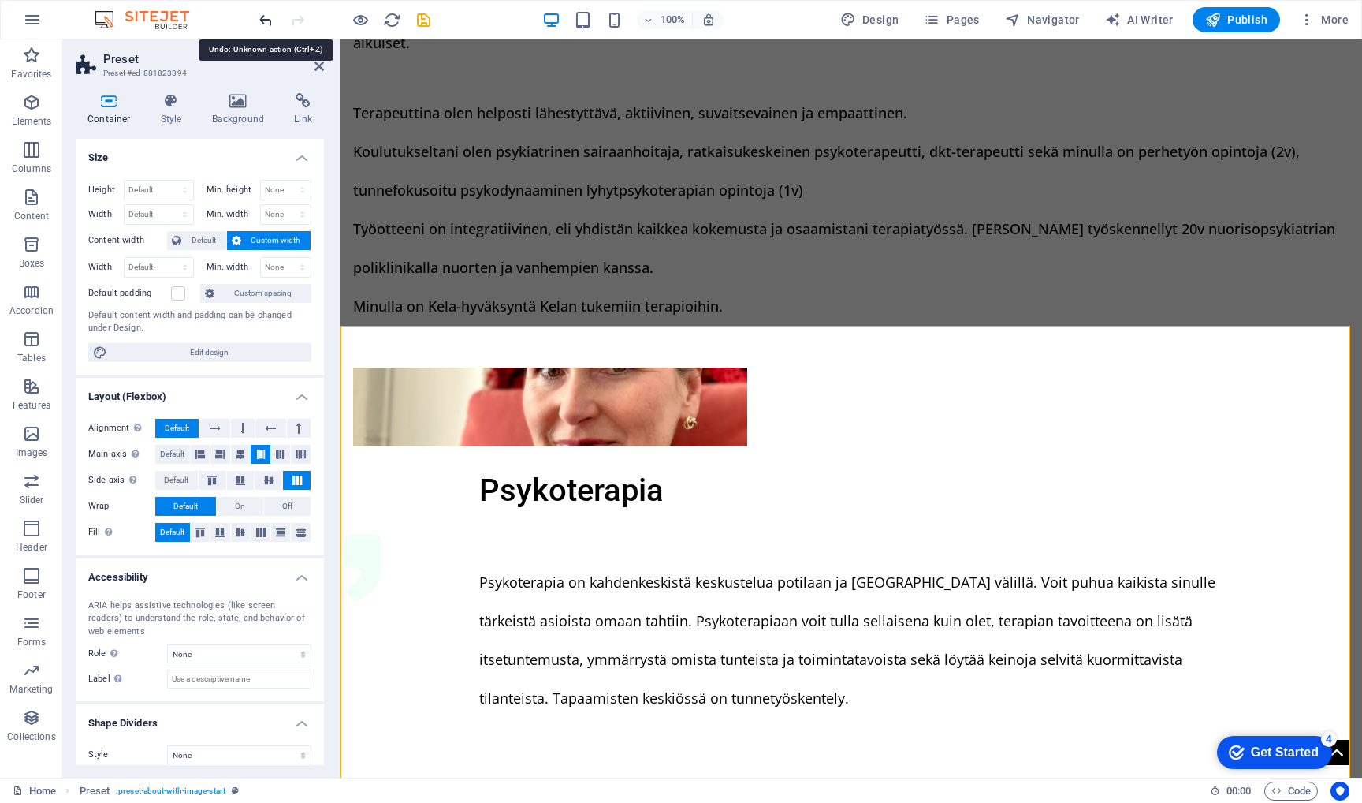
click at [267, 17] on icon "undo" at bounding box center [266, 20] width 18 height 18
click at [1236, 13] on span "Publish" at bounding box center [1236, 20] width 62 height 16
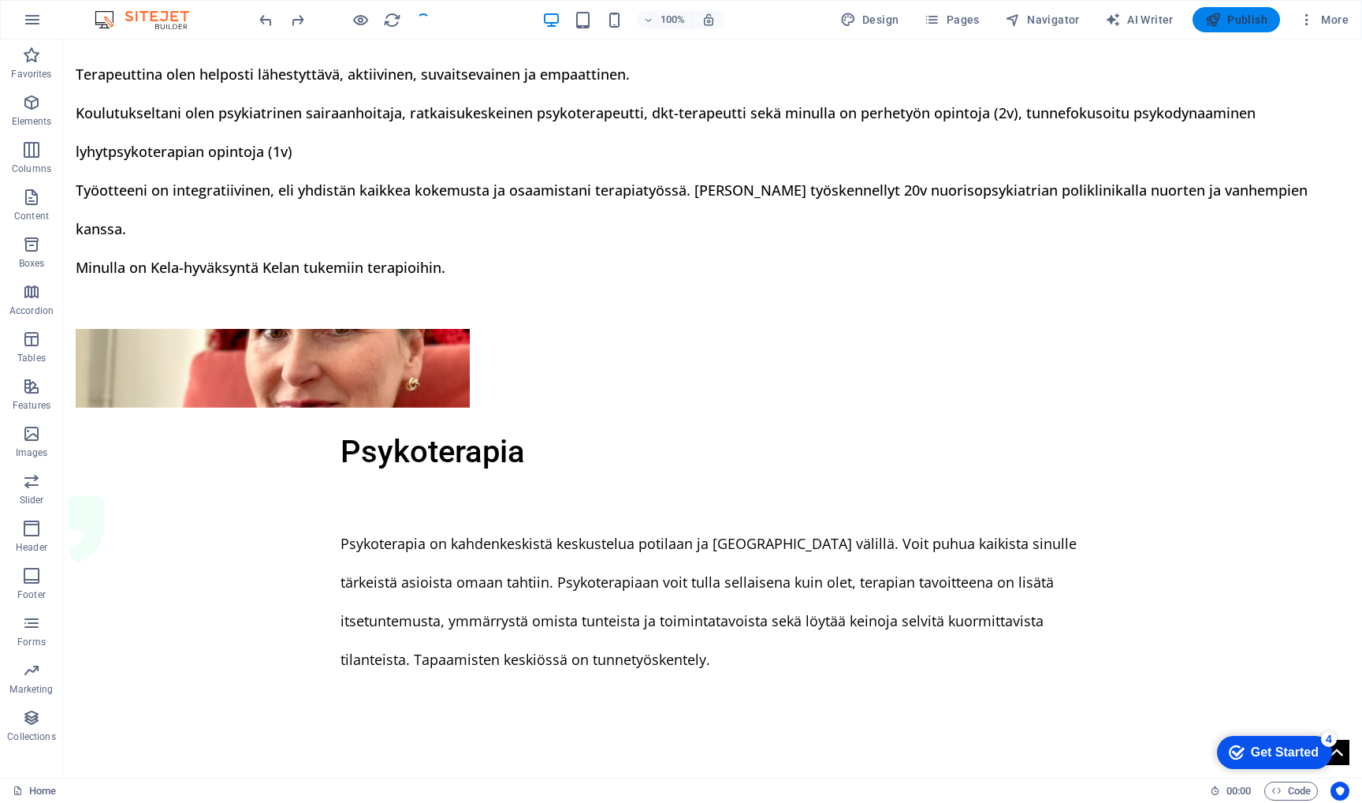
scroll to position [1003, 0]
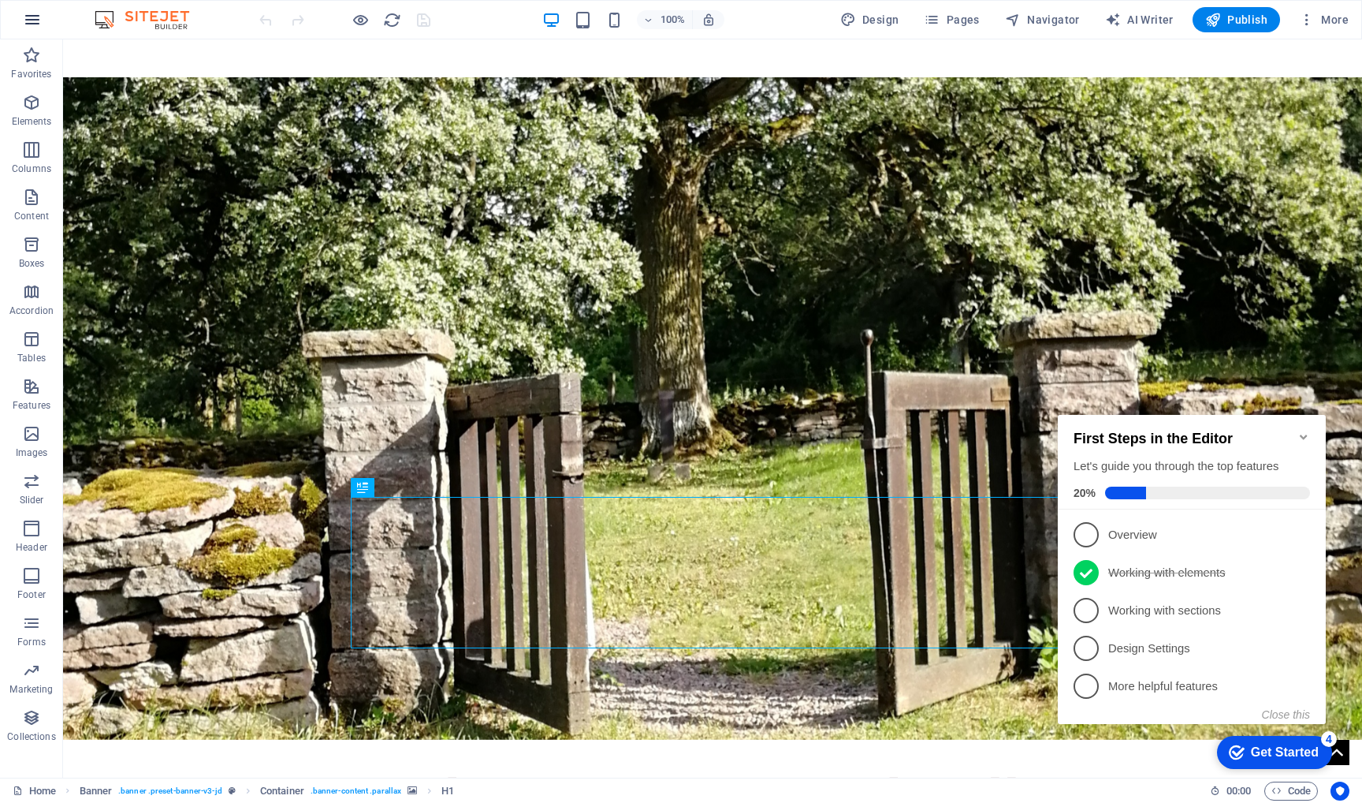
click at [34, 23] on icon "button" at bounding box center [32, 19] width 19 height 19
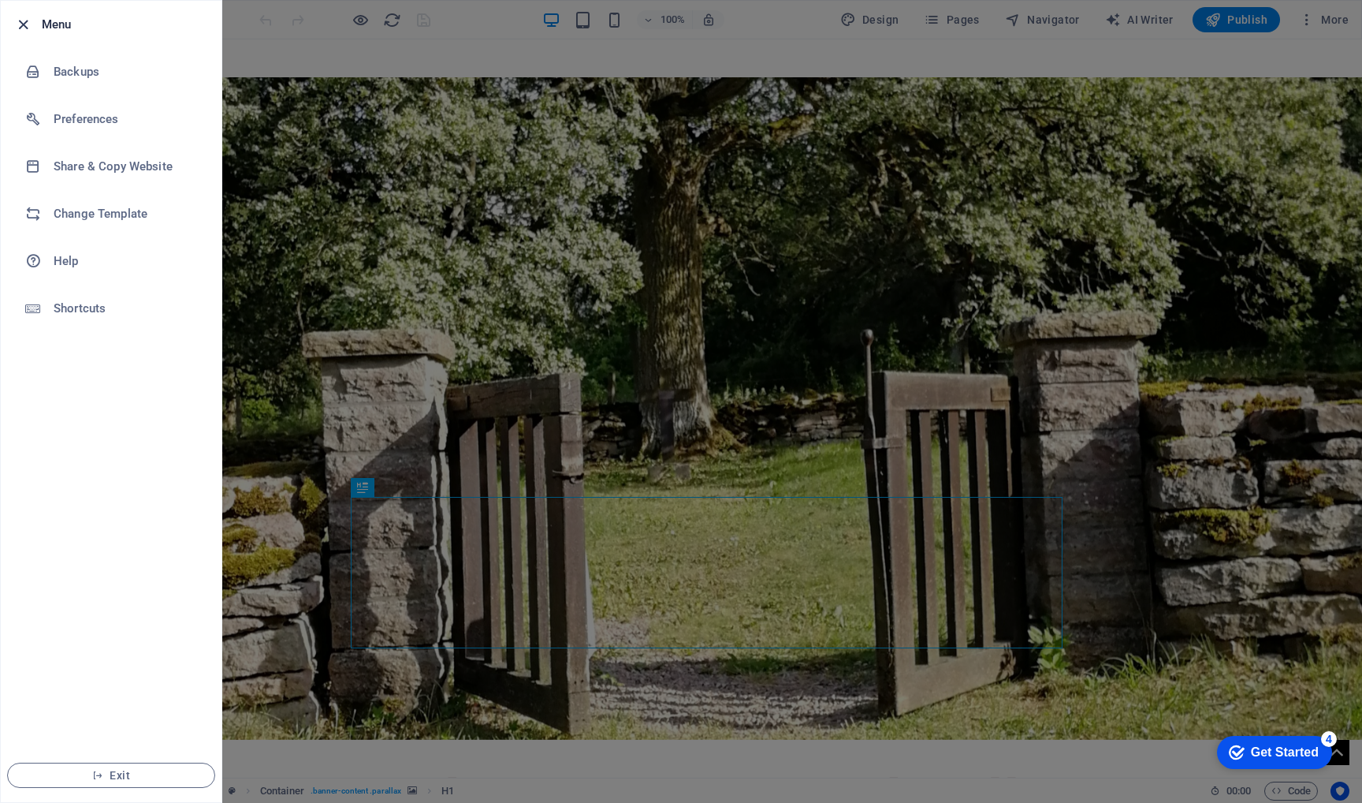
click at [24, 23] on icon "button" at bounding box center [23, 25] width 18 height 18
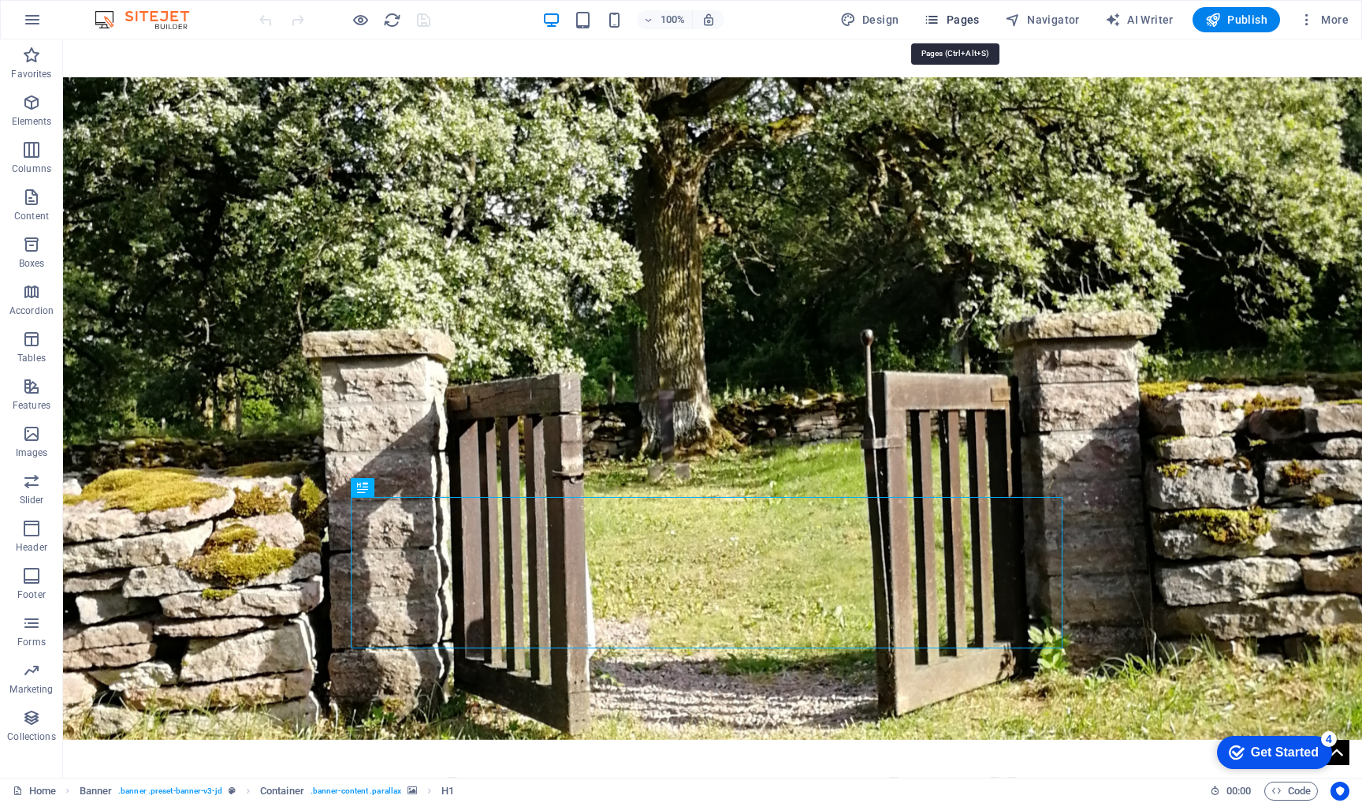
click at [962, 20] on span "Pages" at bounding box center [951, 20] width 55 height 16
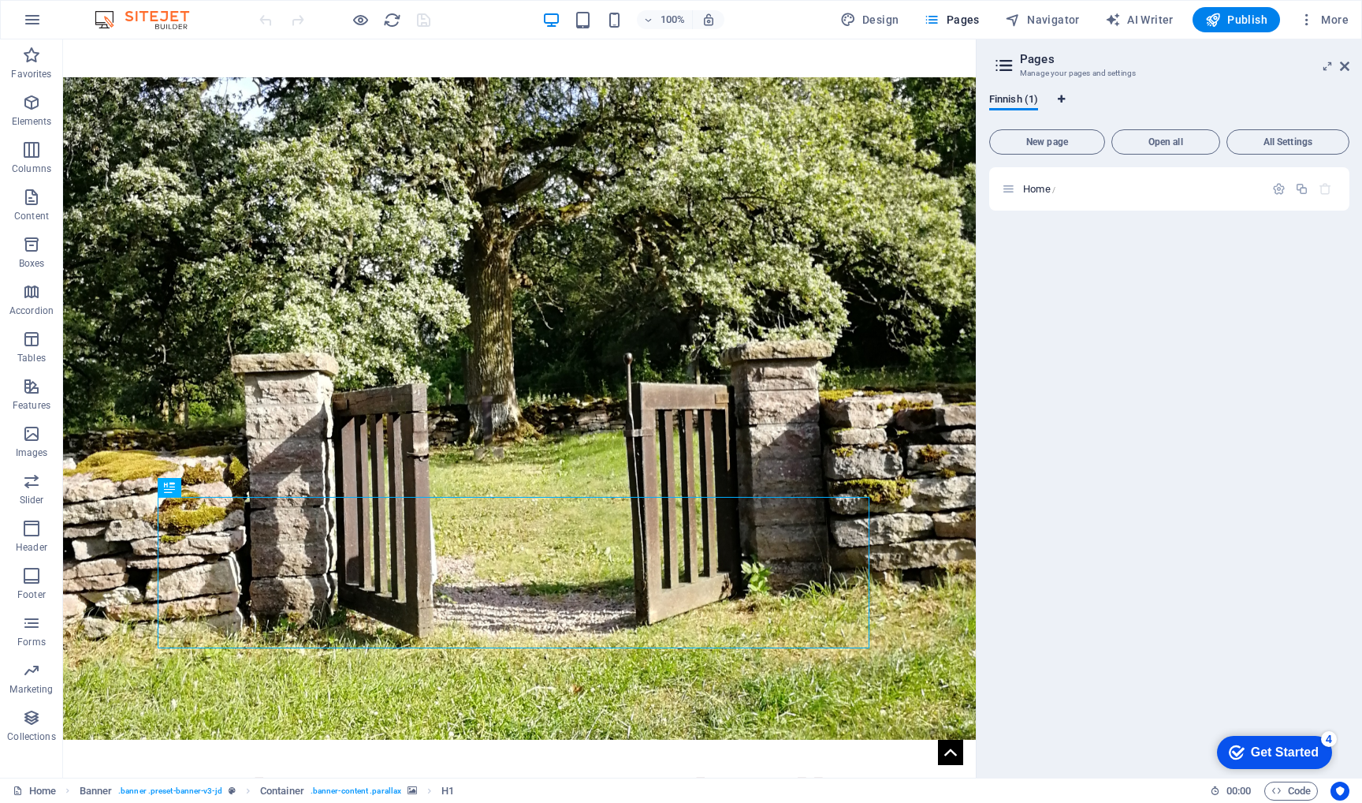
click at [1063, 95] on icon "Language Tabs" at bounding box center [1061, 99] width 7 height 9
select select "48"
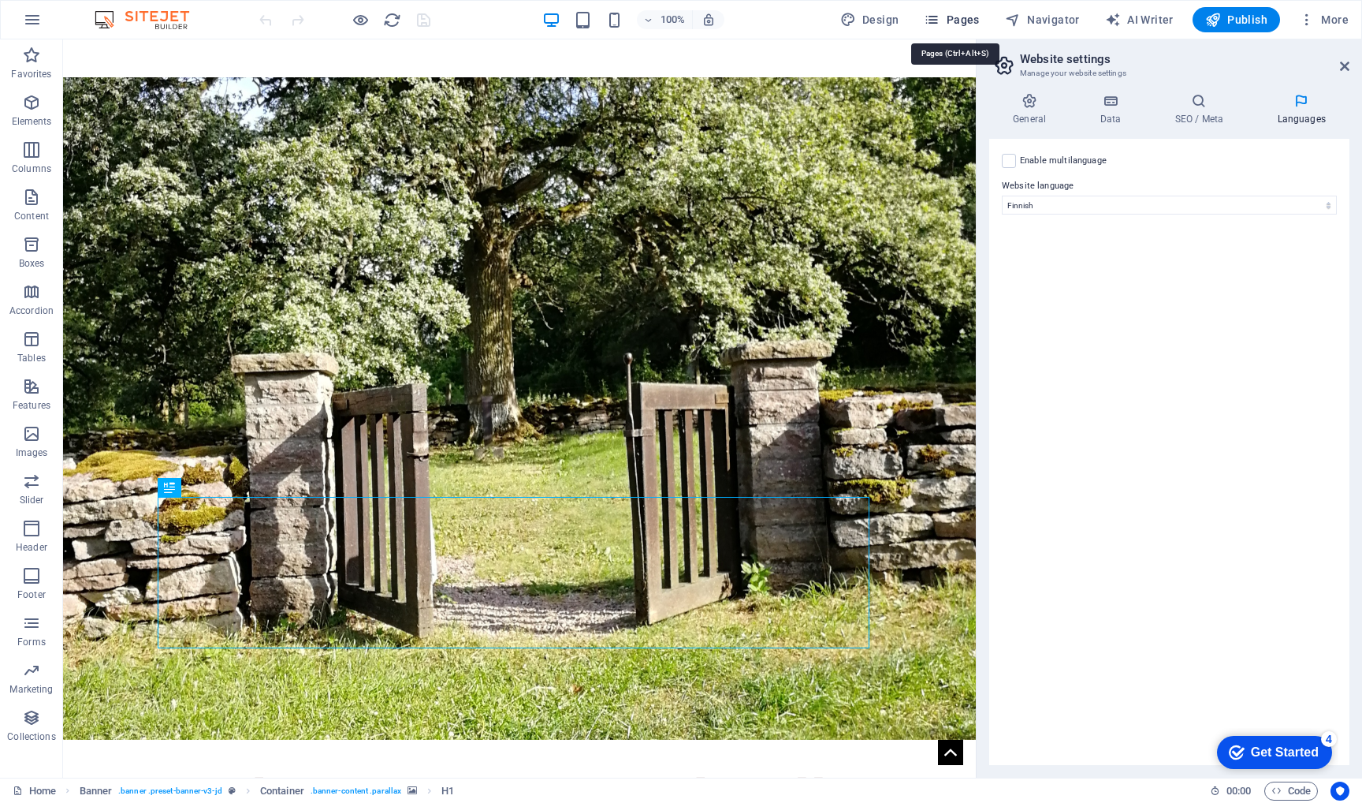
click at [969, 23] on span "Pages" at bounding box center [951, 20] width 55 height 16
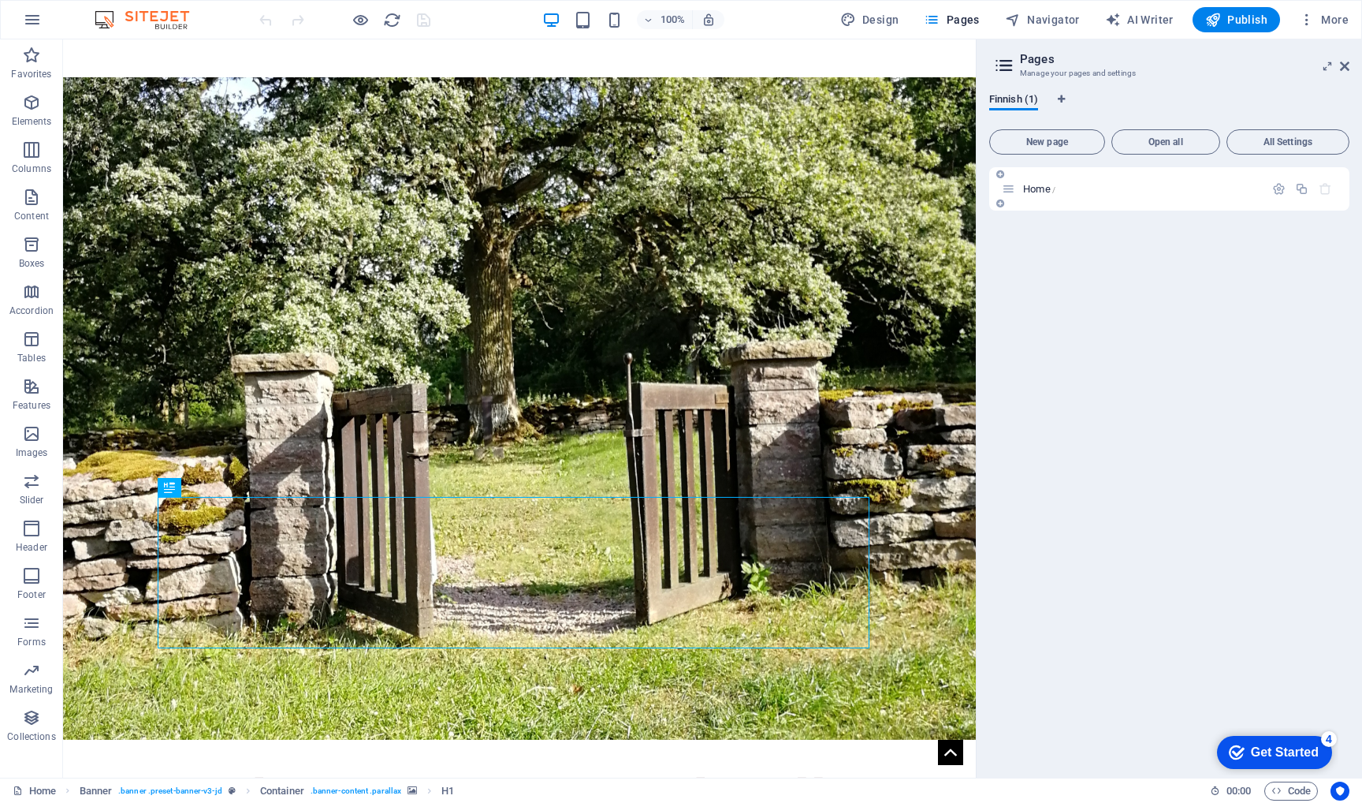
click at [1008, 189] on icon at bounding box center [1008, 188] width 13 height 13
click at [1280, 187] on icon "button" at bounding box center [1278, 188] width 13 height 13
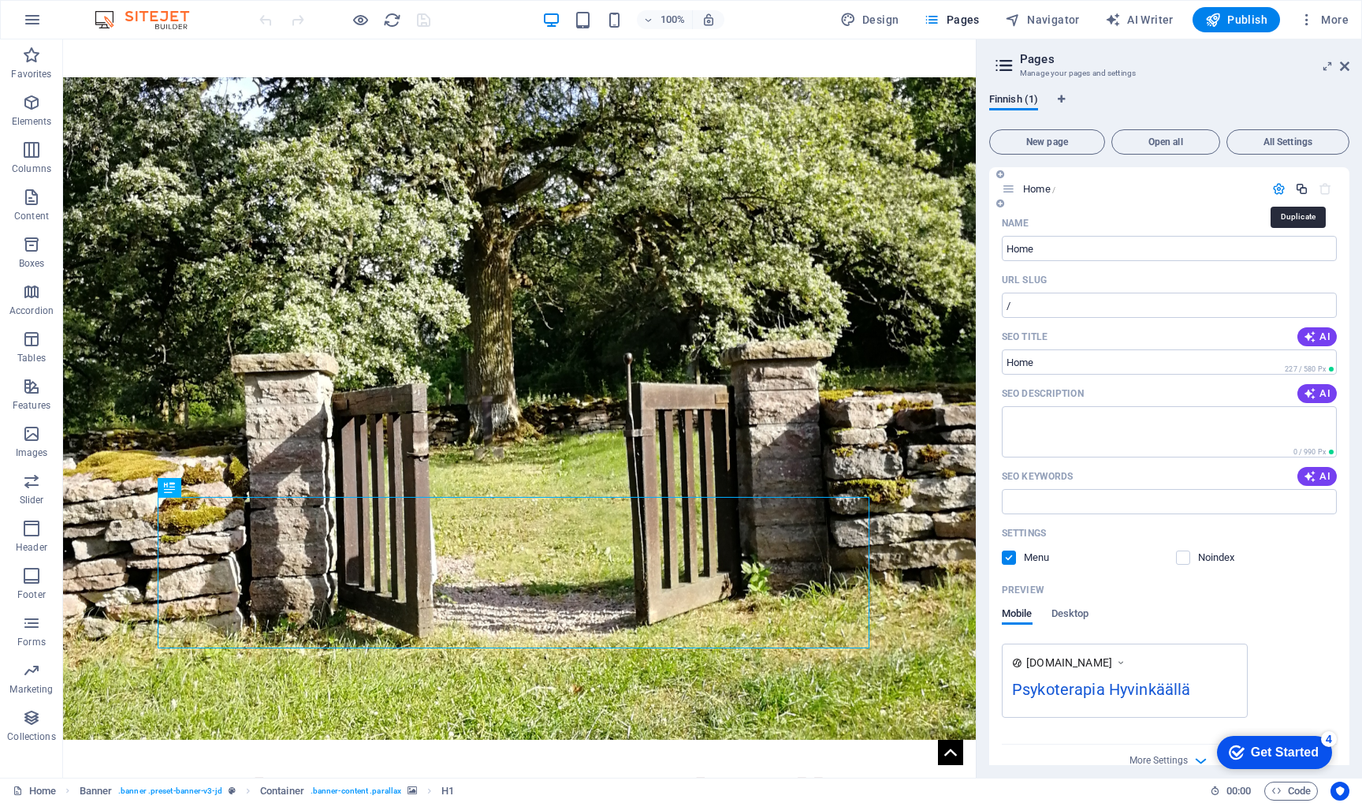
click at [1299, 192] on icon "button" at bounding box center [1301, 188] width 13 height 13
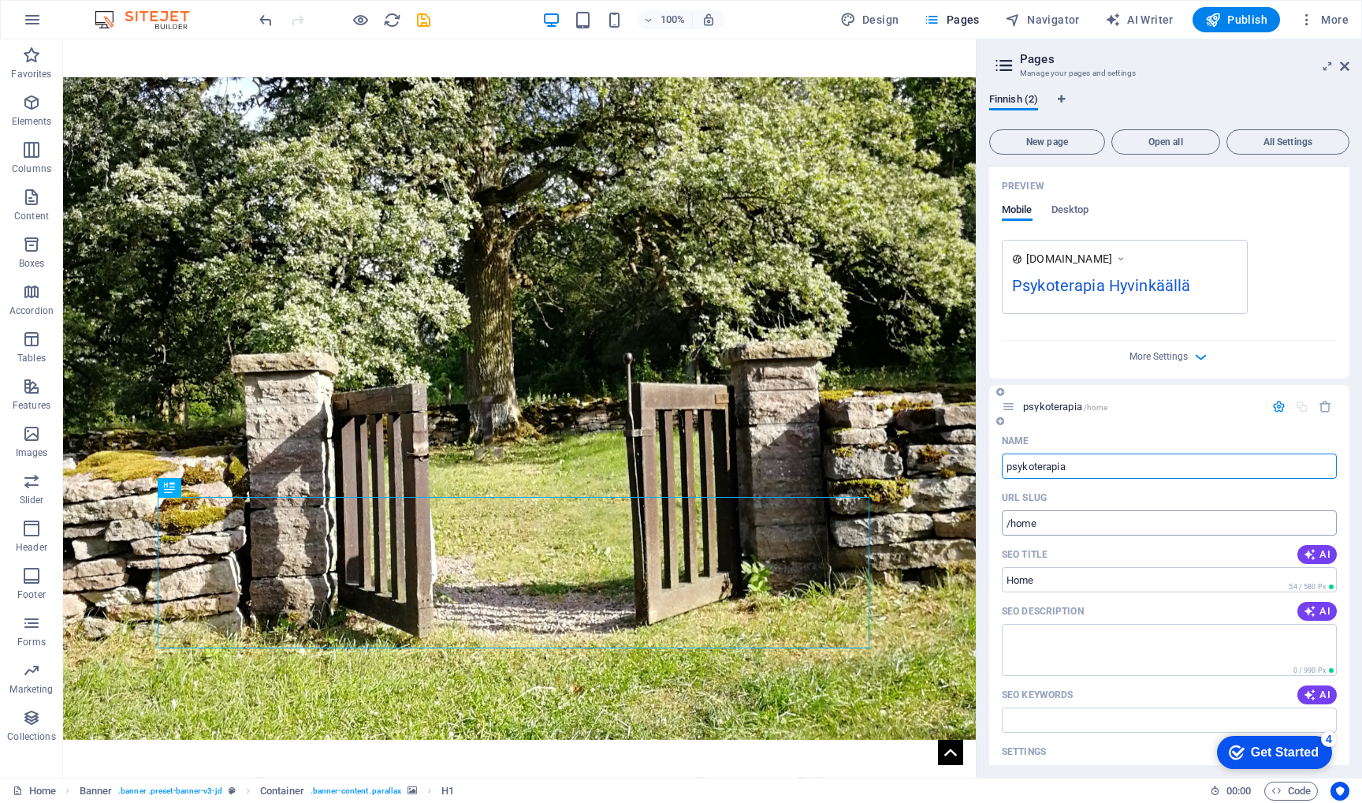
type input "psykoterapia"
click at [1057, 528] on input "/home" at bounding box center [1169, 522] width 335 height 25
type input "/psykoterapia"
click at [1257, 27] on span "Publish" at bounding box center [1236, 20] width 62 height 16
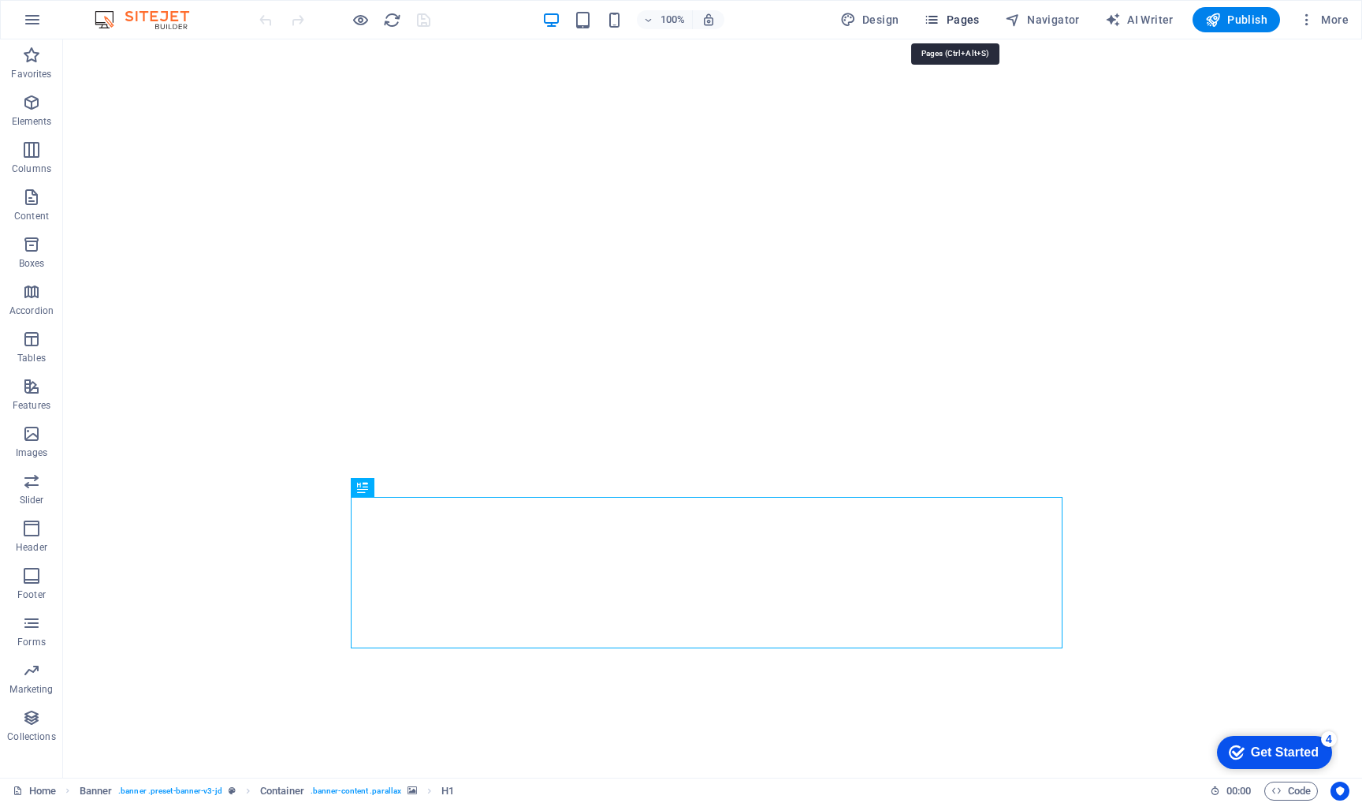
click at [954, 24] on span "Pages" at bounding box center [951, 20] width 55 height 16
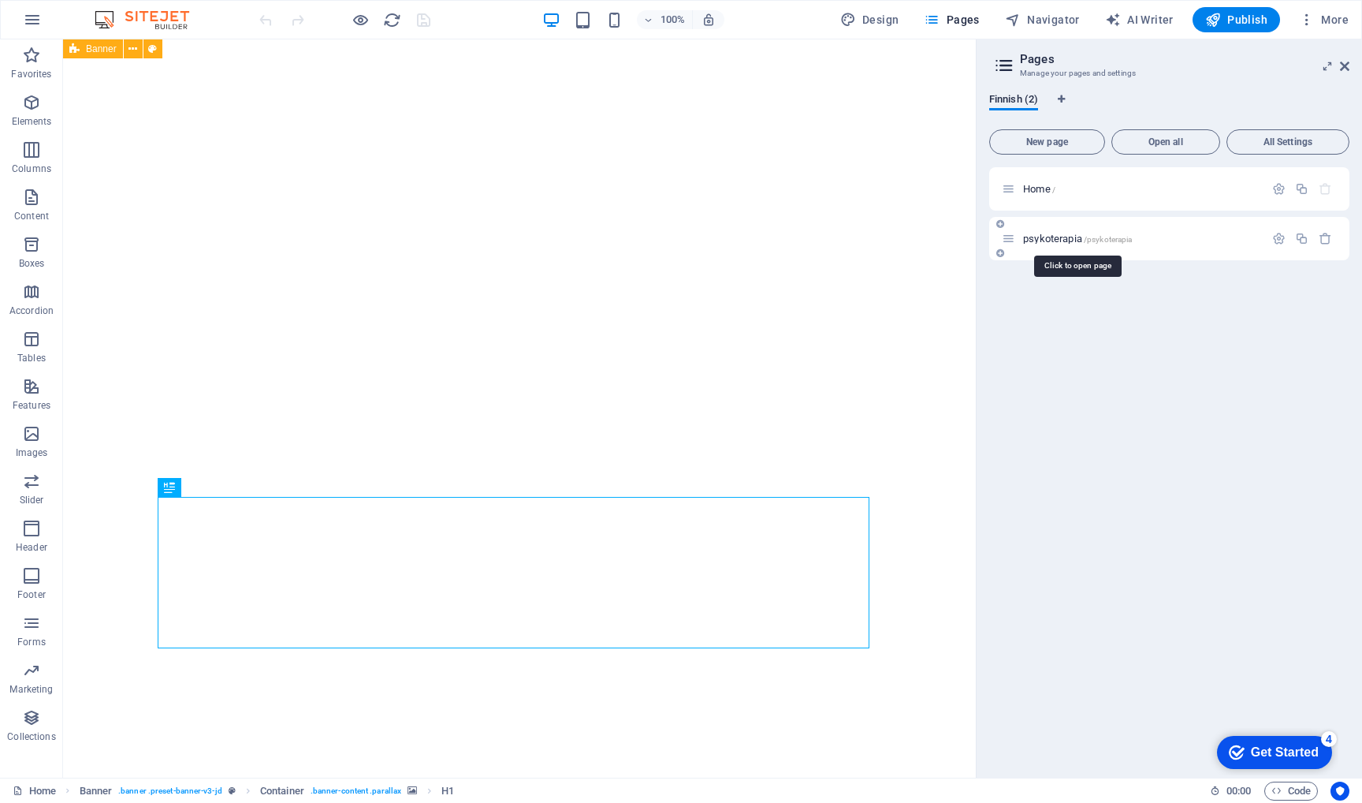
click at [1063, 235] on span "psykoterapia /psykoterapia" at bounding box center [1077, 239] width 109 height 12
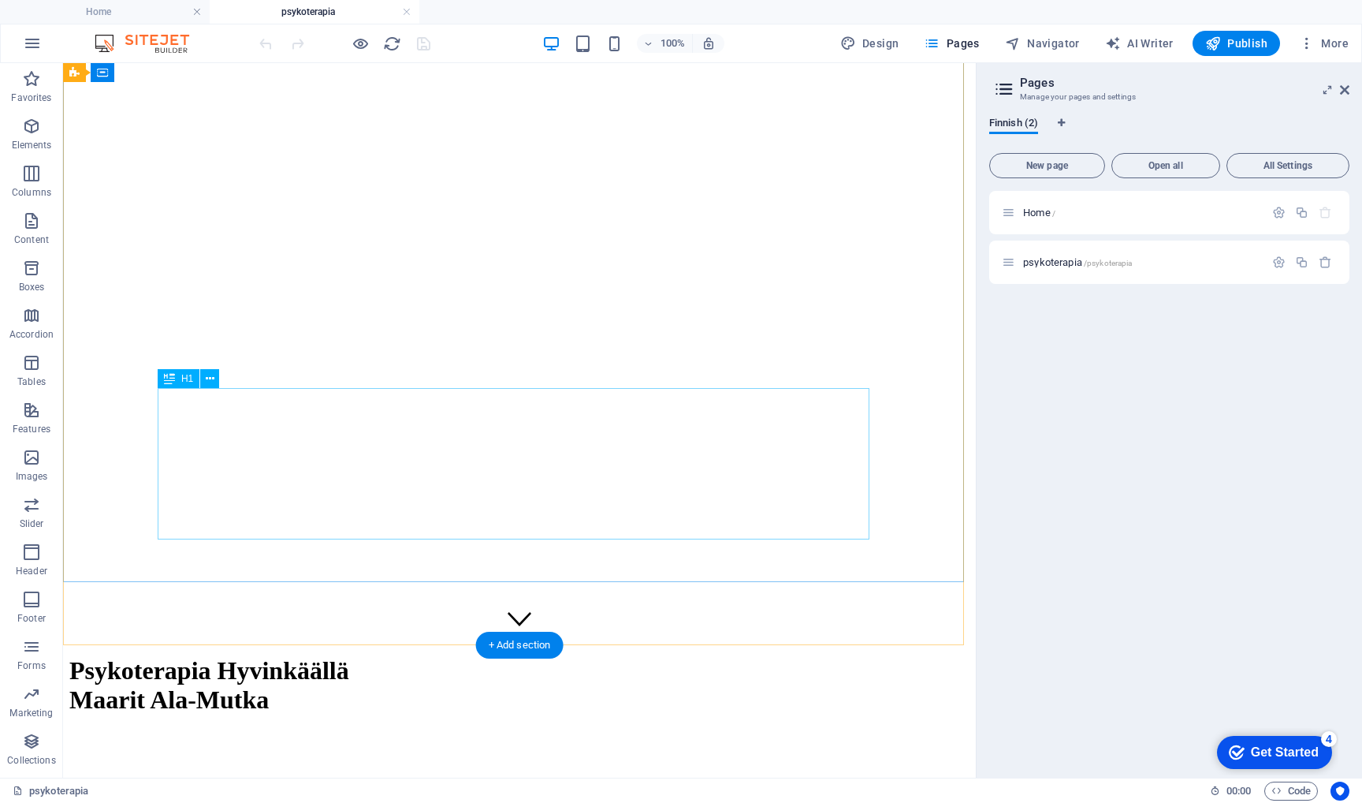
scroll to position [132, 0]
click at [646, 655] on div "Psykoterapia Hyvinkäällä Maarit Ala-Mutka" at bounding box center [519, 684] width 900 height 58
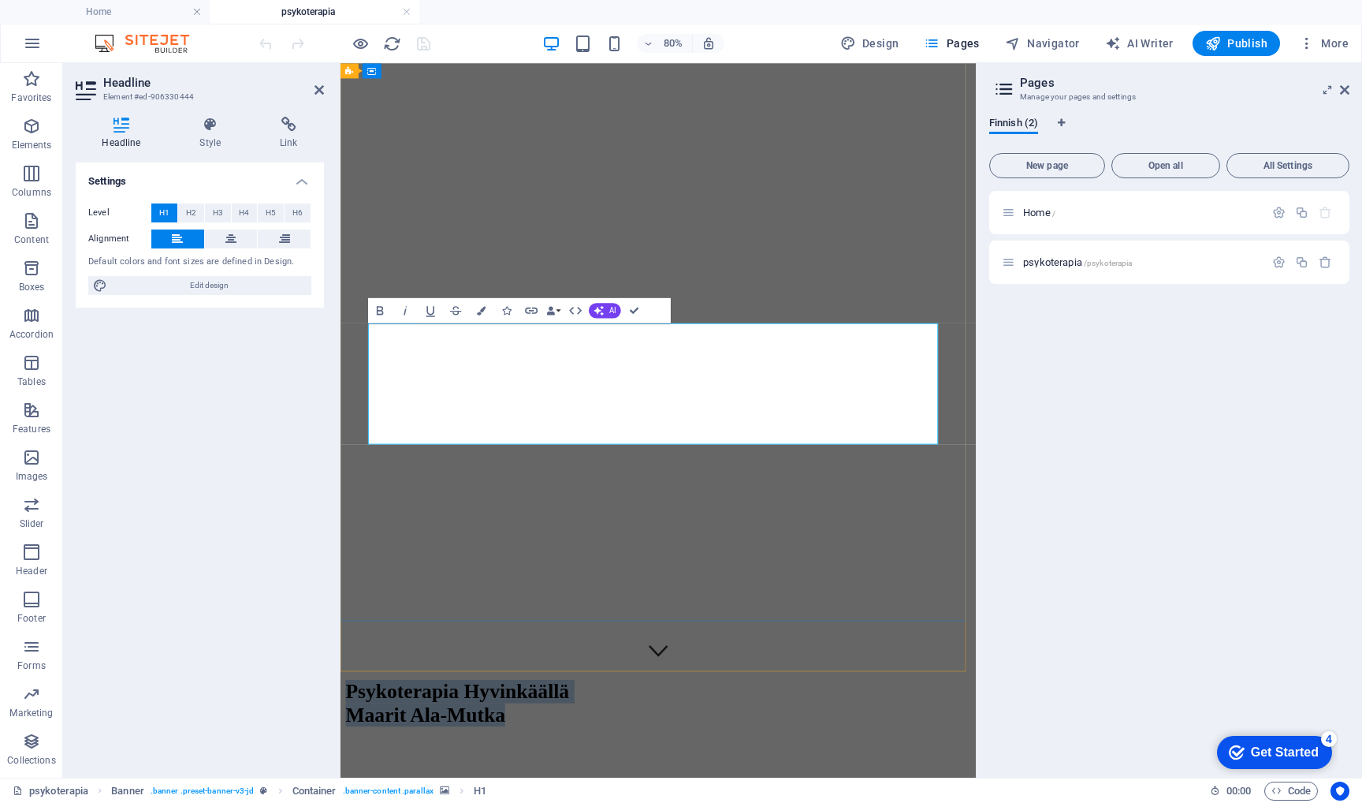
click at [1076, 453] on div "Home / psykoterapia /psykoterapia" at bounding box center [1169, 478] width 360 height 574
click at [932, 28] on figure at bounding box center [738, 28] width 782 height 0
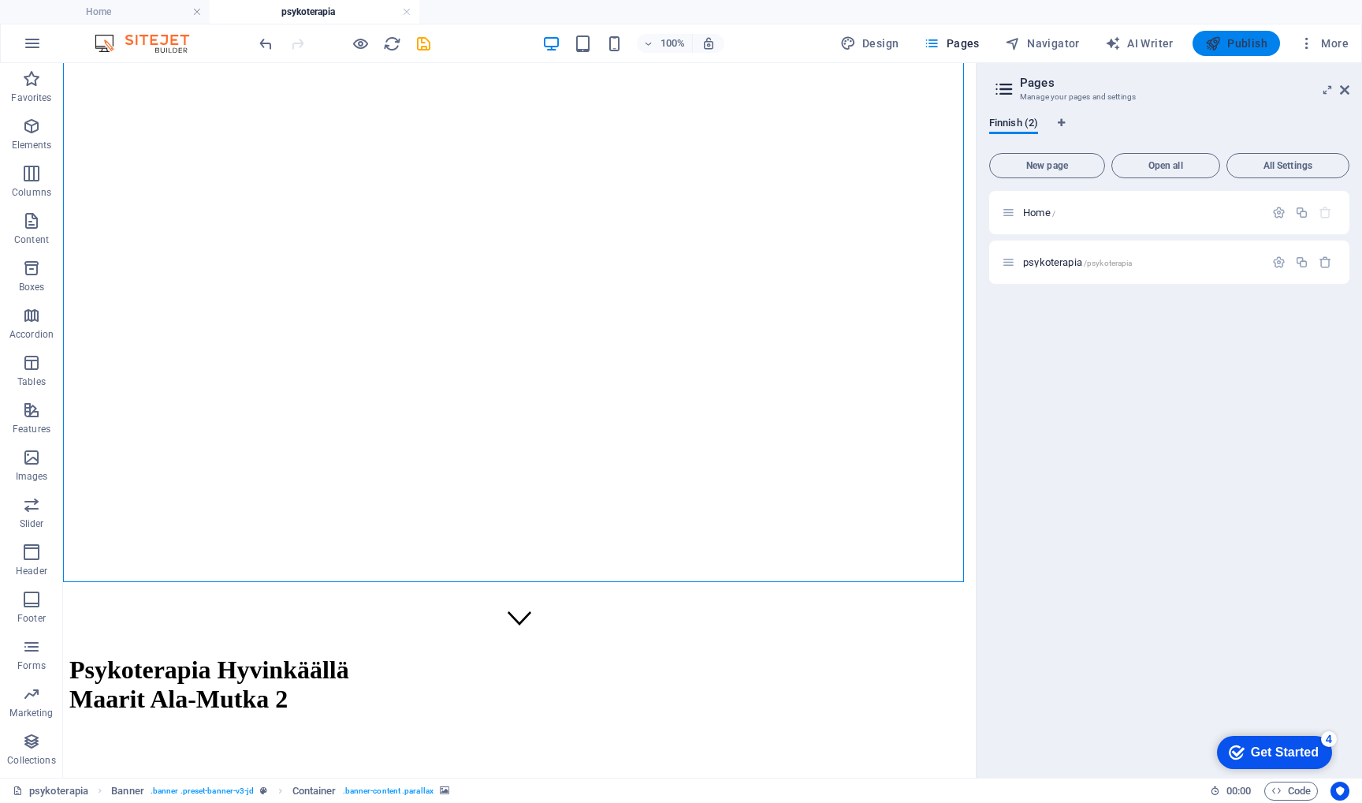
click at [1248, 40] on span "Publish" at bounding box center [1236, 43] width 62 height 16
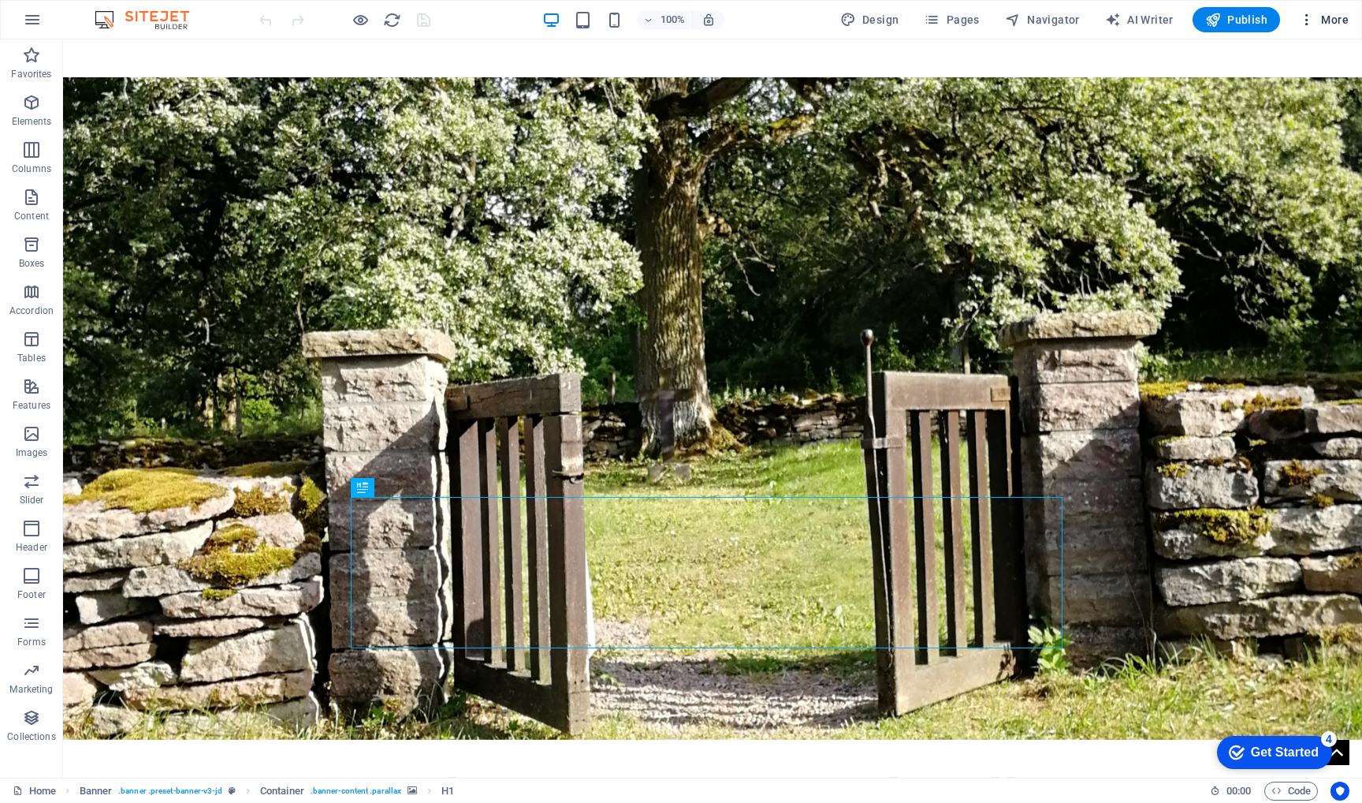
click at [1309, 20] on icon "button" at bounding box center [1307, 20] width 16 height 16
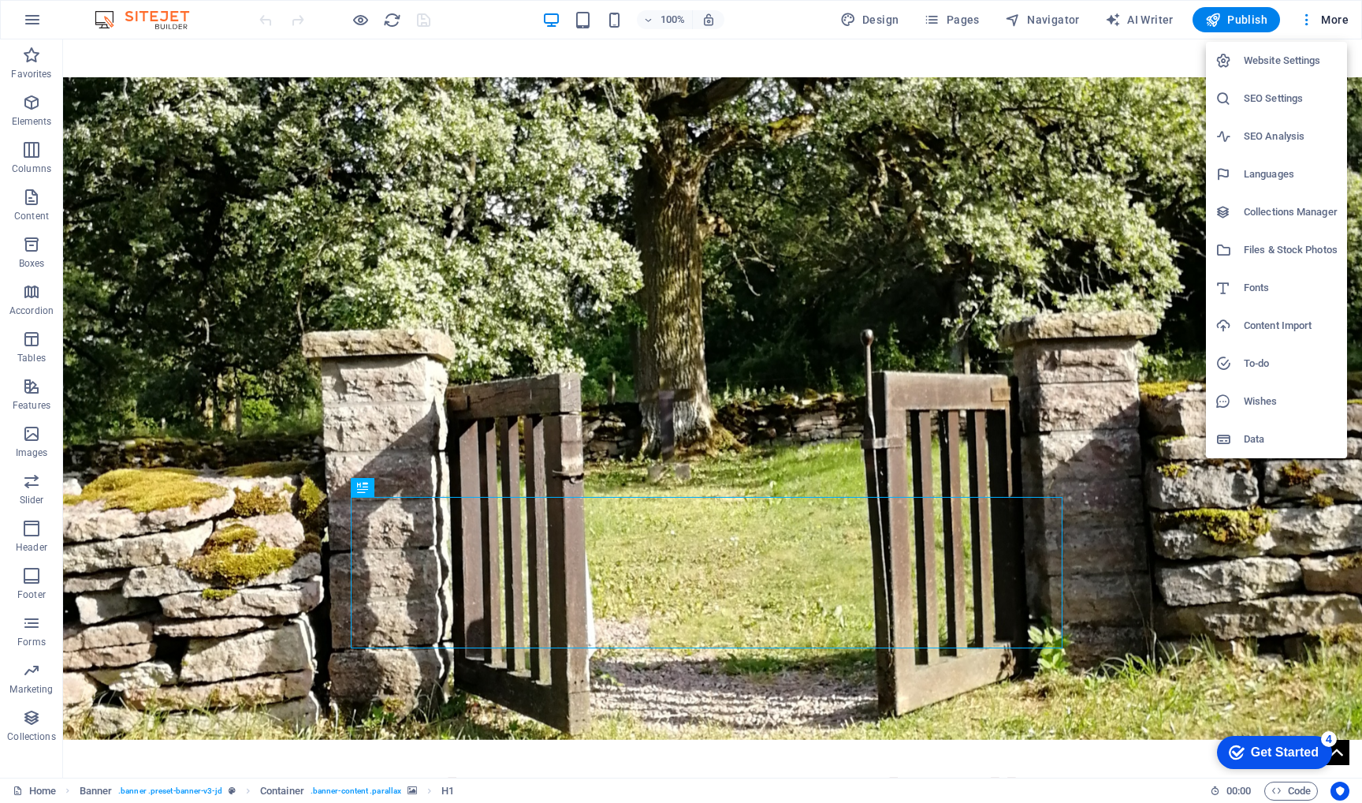
click at [1275, 247] on h6 "Files & Stock Photos" at bounding box center [1291, 249] width 94 height 19
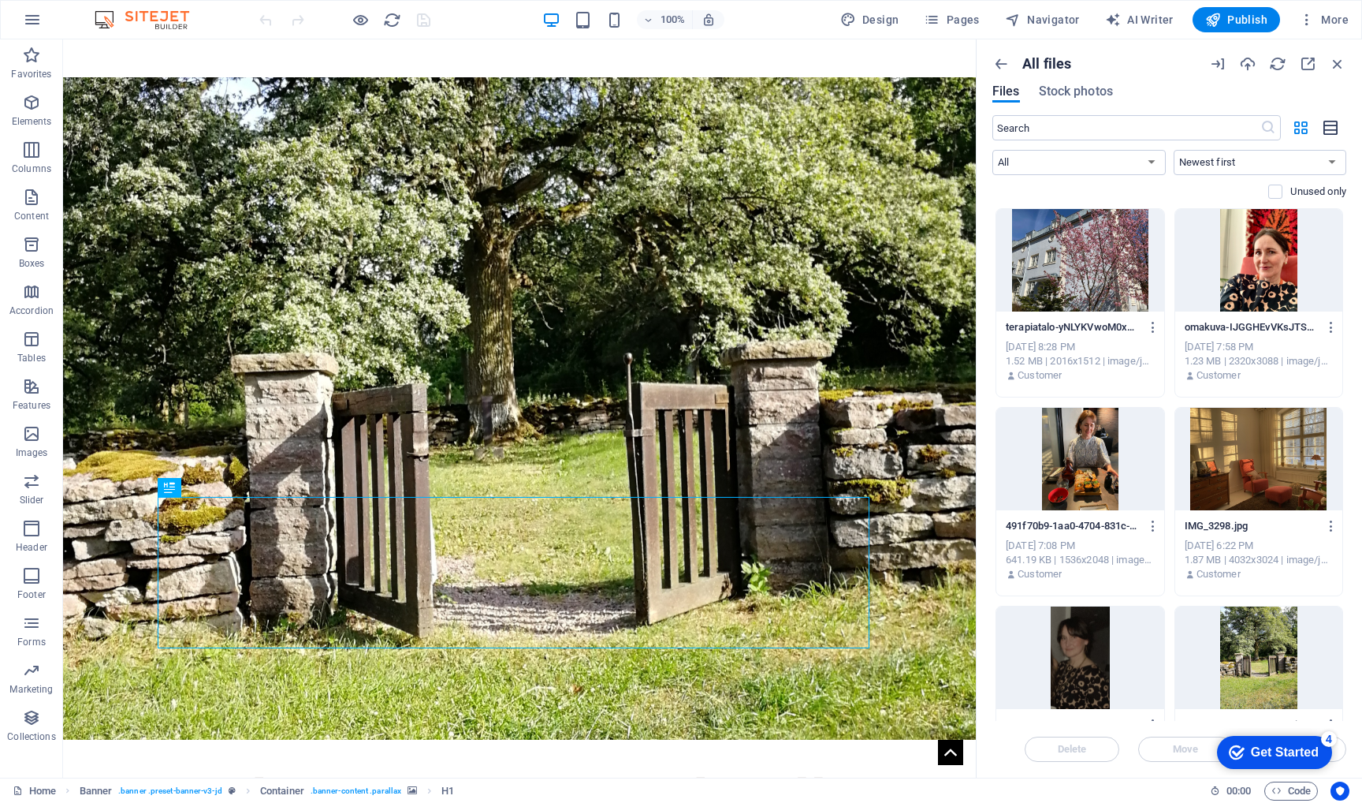
click at [1332, 123] on icon "button" at bounding box center [1331, 128] width 17 height 18
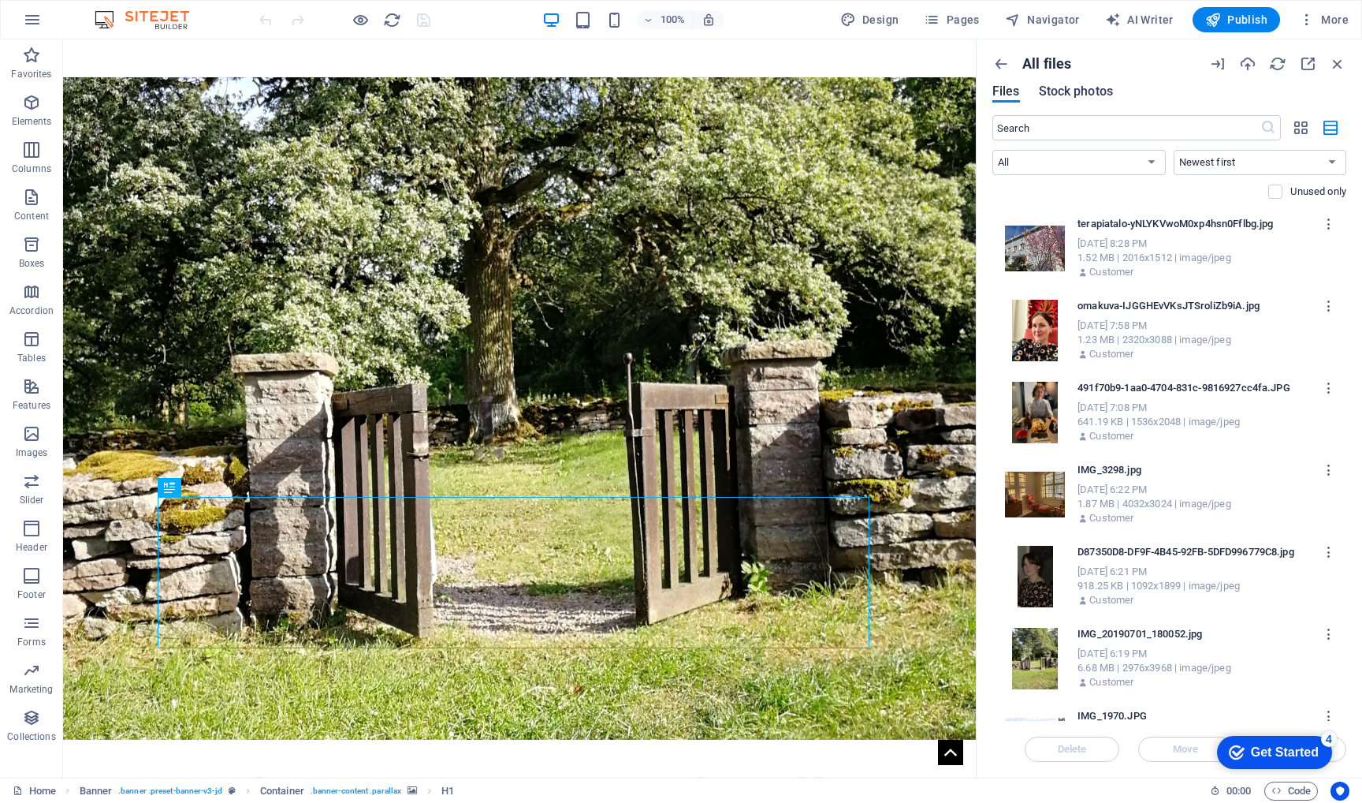
click at [1075, 88] on span "Stock photos" at bounding box center [1076, 91] width 74 height 19
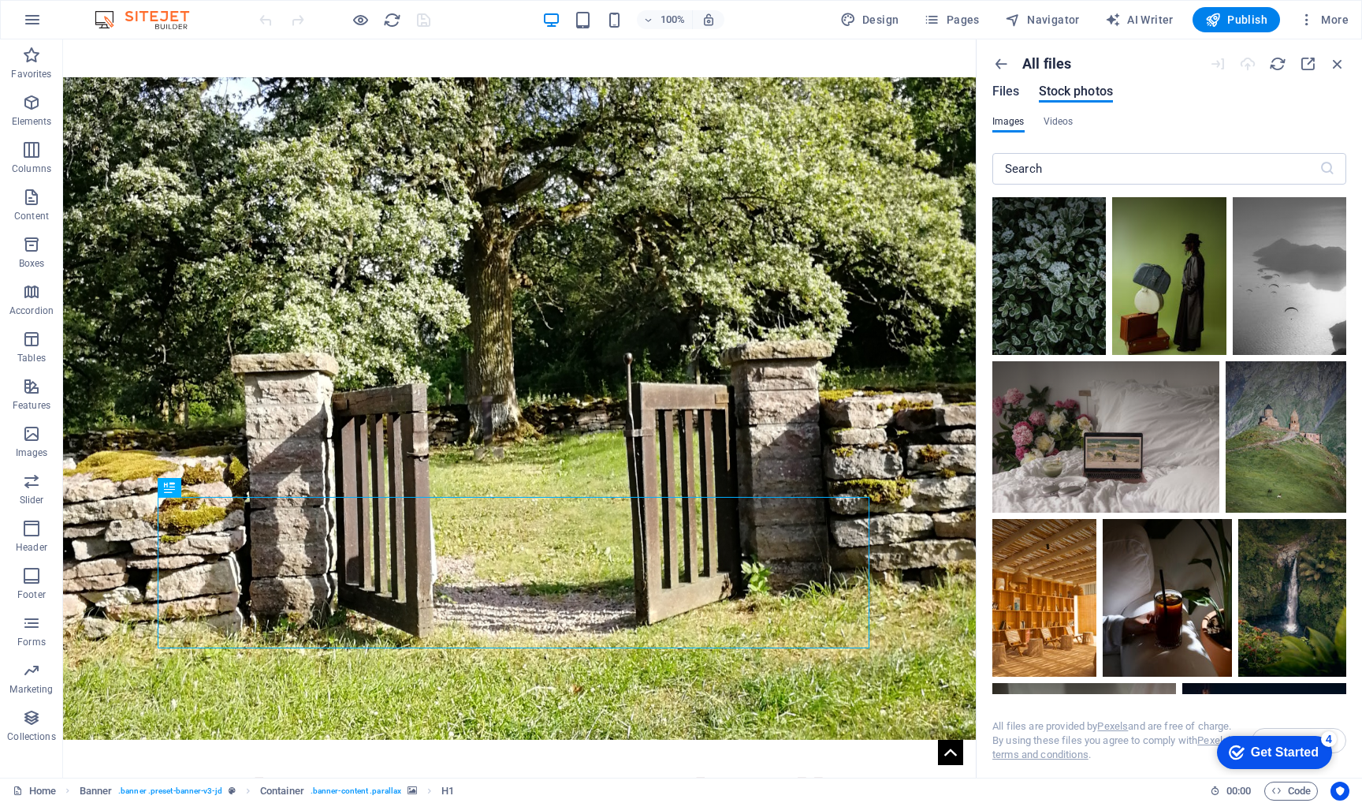
click at [998, 87] on span "Files" at bounding box center [1007, 91] width 28 height 19
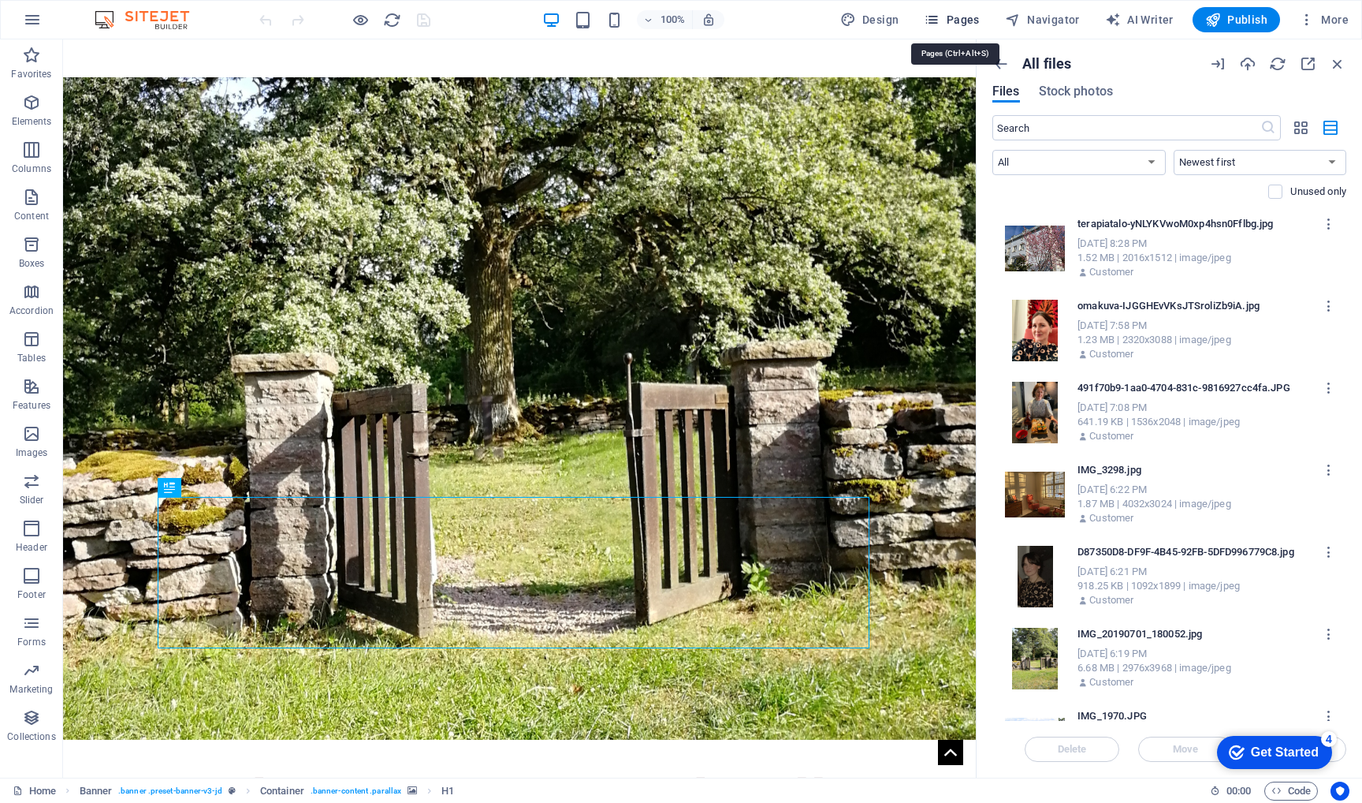
click at [977, 18] on span "Pages" at bounding box center [951, 20] width 55 height 16
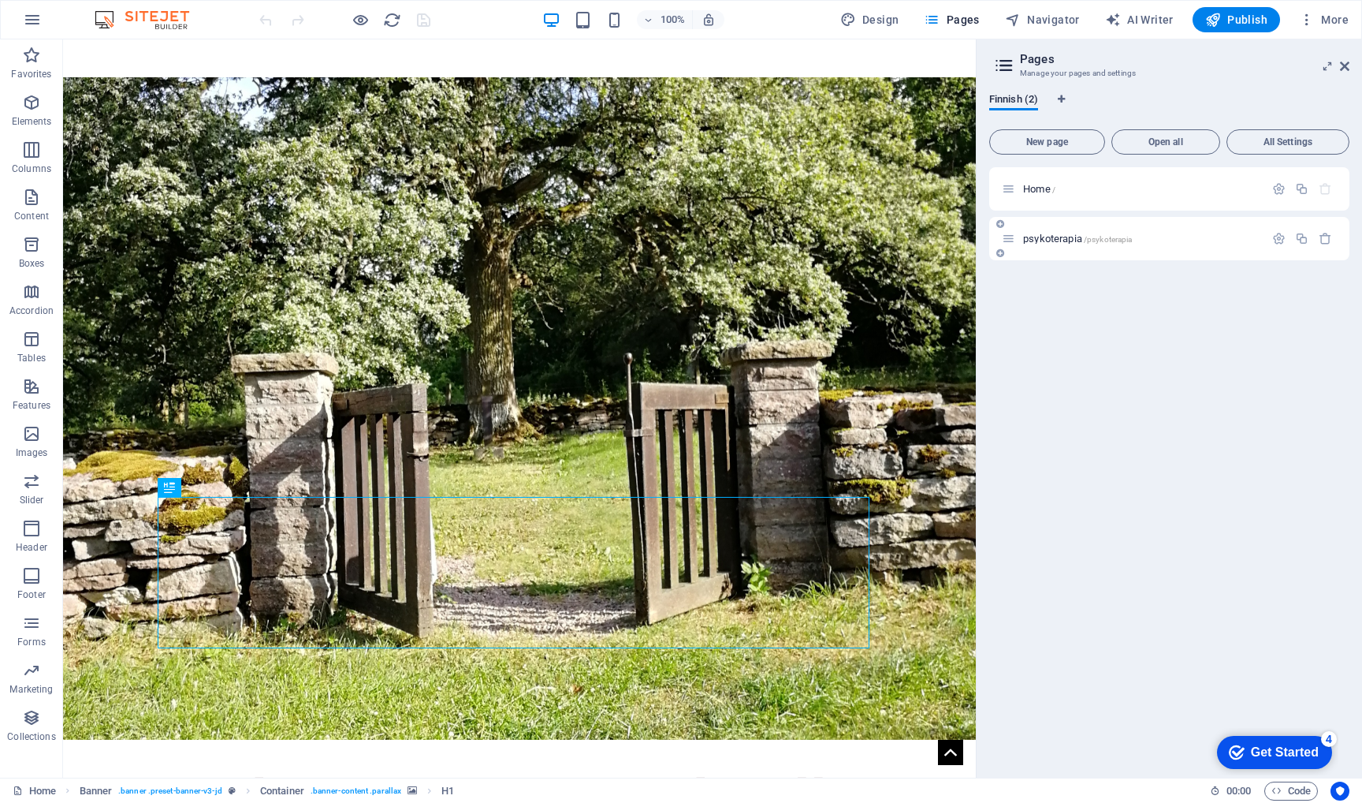
click at [1072, 231] on div "psykoterapia /psykoterapia" at bounding box center [1133, 238] width 263 height 18
click at [1069, 237] on span "psykoterapia /psykoterapia" at bounding box center [1077, 239] width 109 height 12
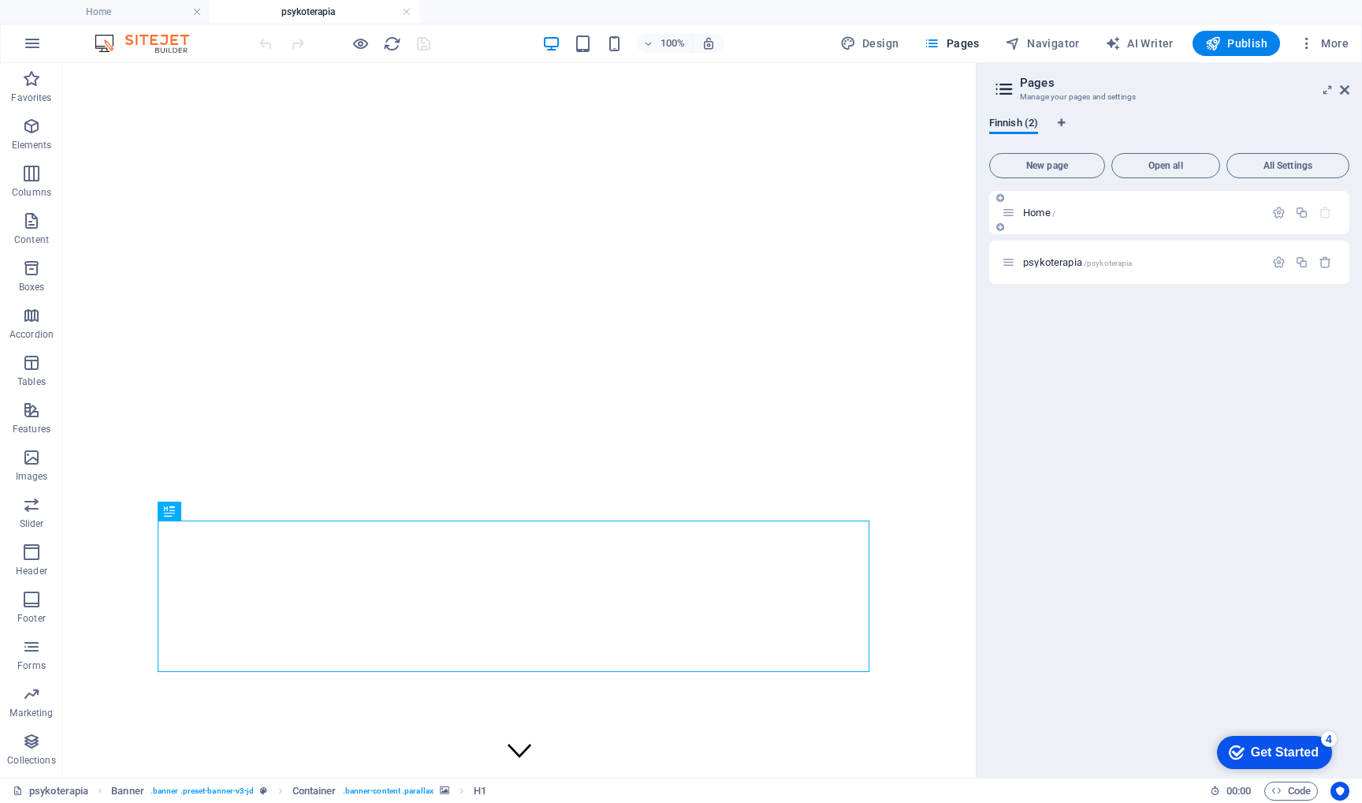
click at [1082, 215] on p "Home /" at bounding box center [1141, 212] width 237 height 10
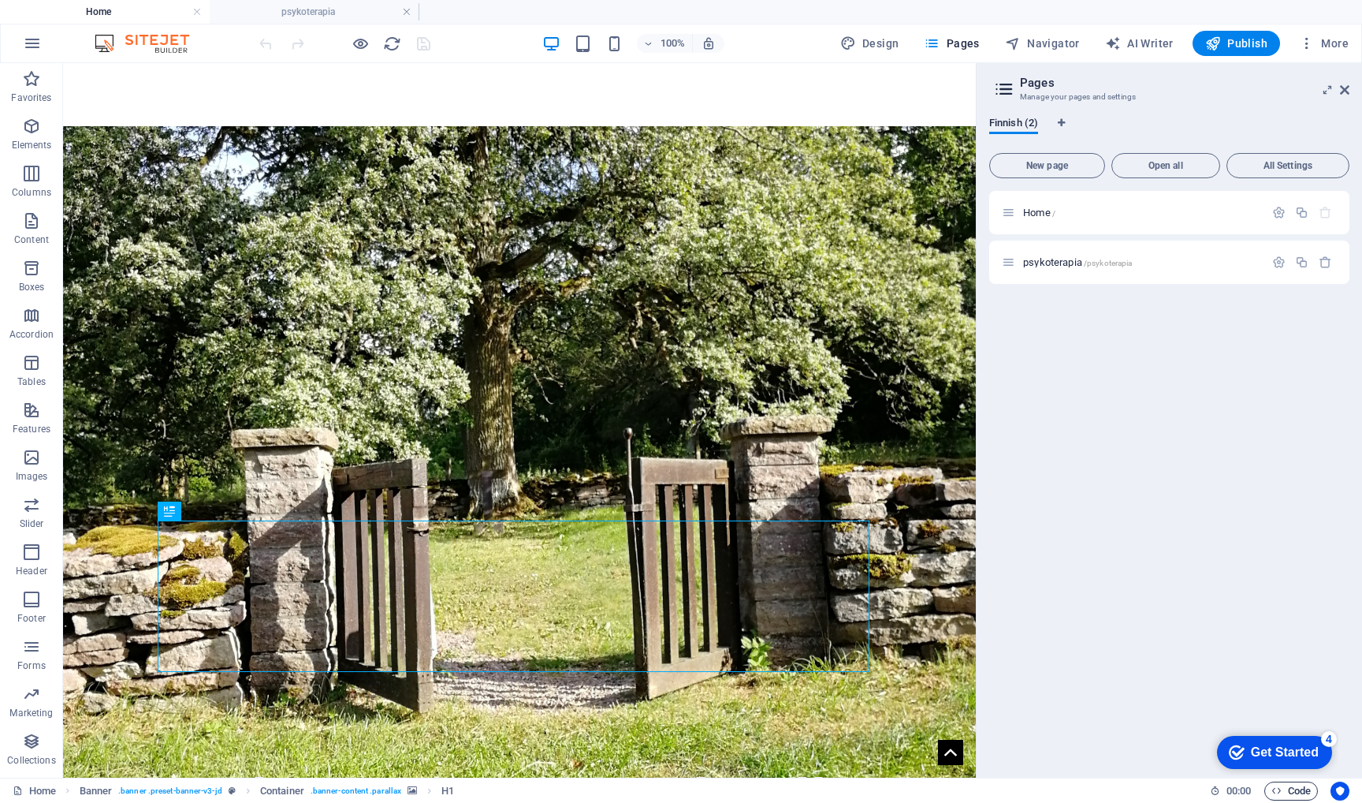
click at [1296, 789] on span "Code" at bounding box center [1291, 790] width 39 height 19
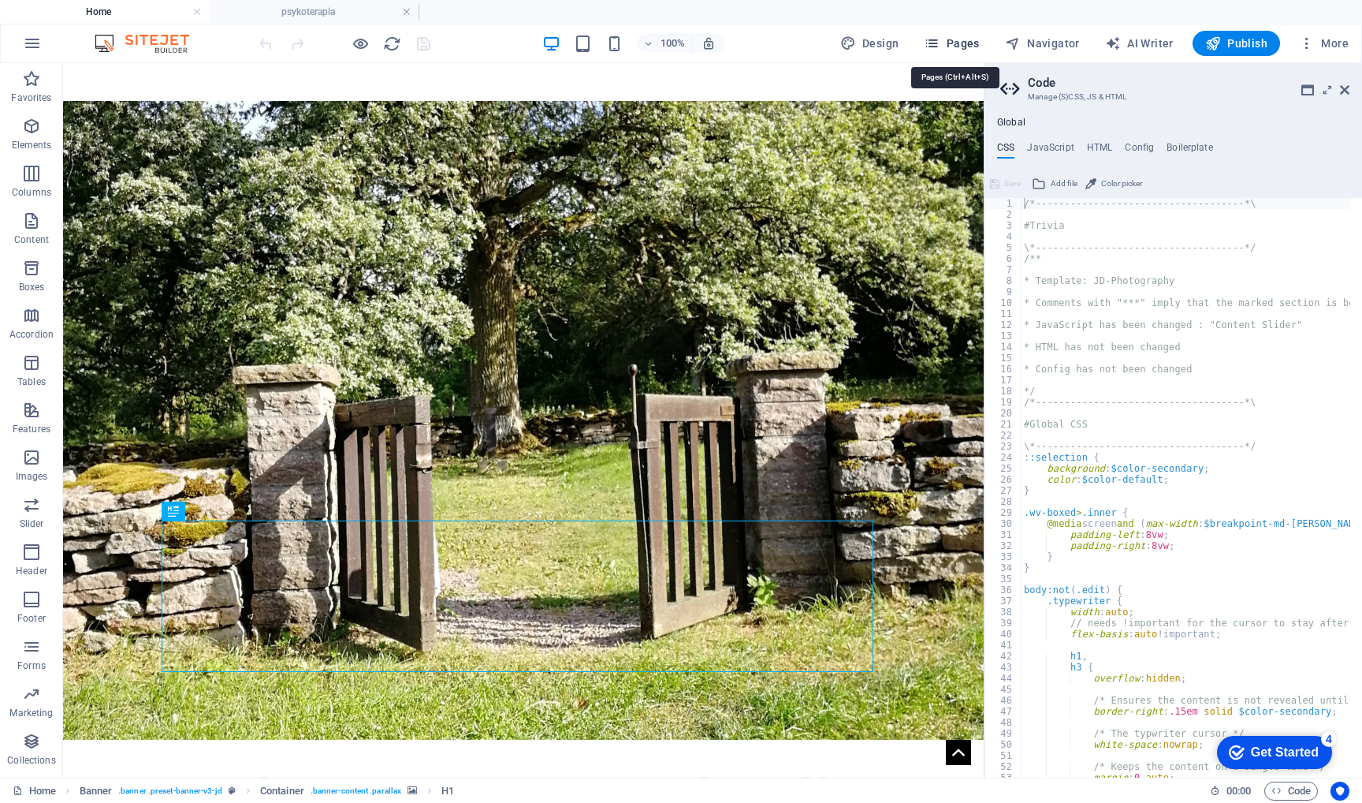
click at [959, 45] on span "Pages" at bounding box center [951, 43] width 55 height 16
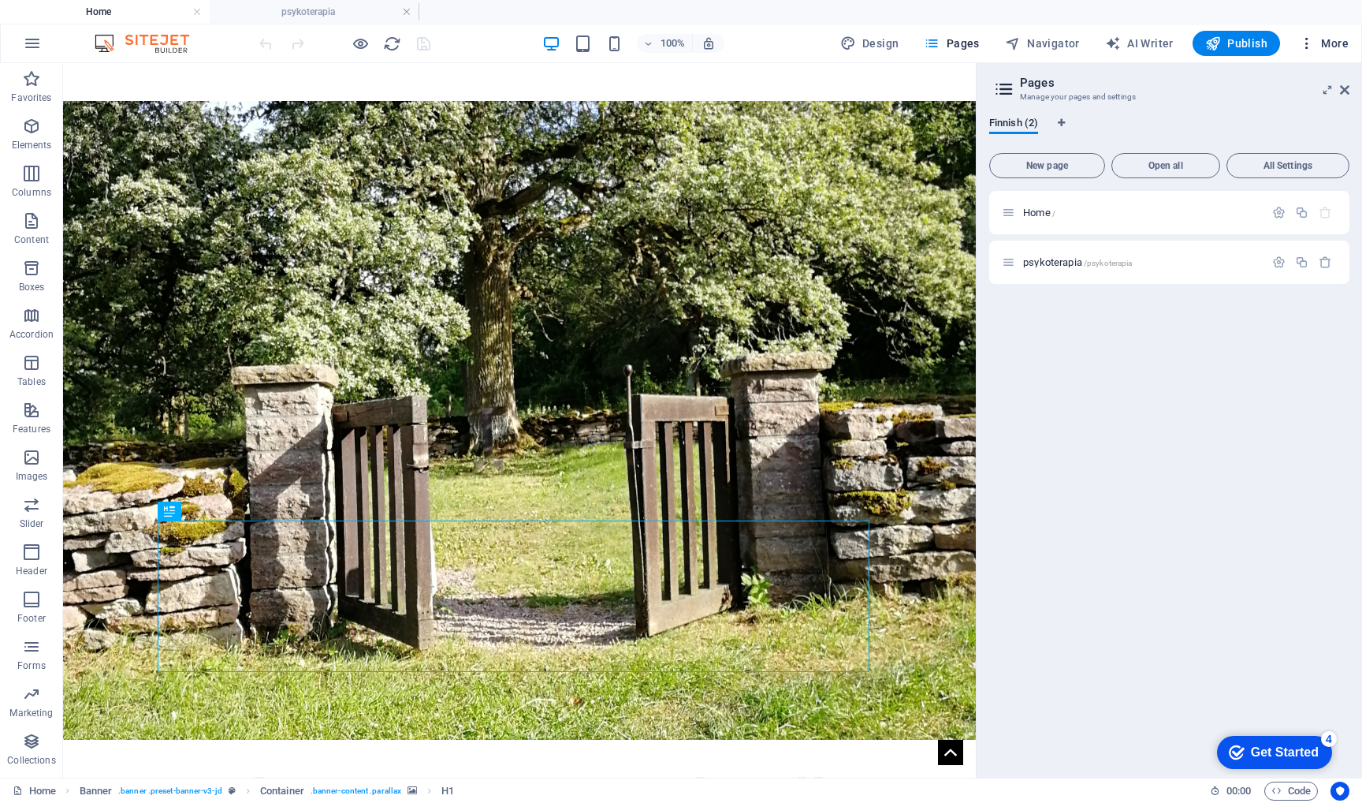
click at [1299, 36] on icon "button" at bounding box center [1307, 43] width 16 height 16
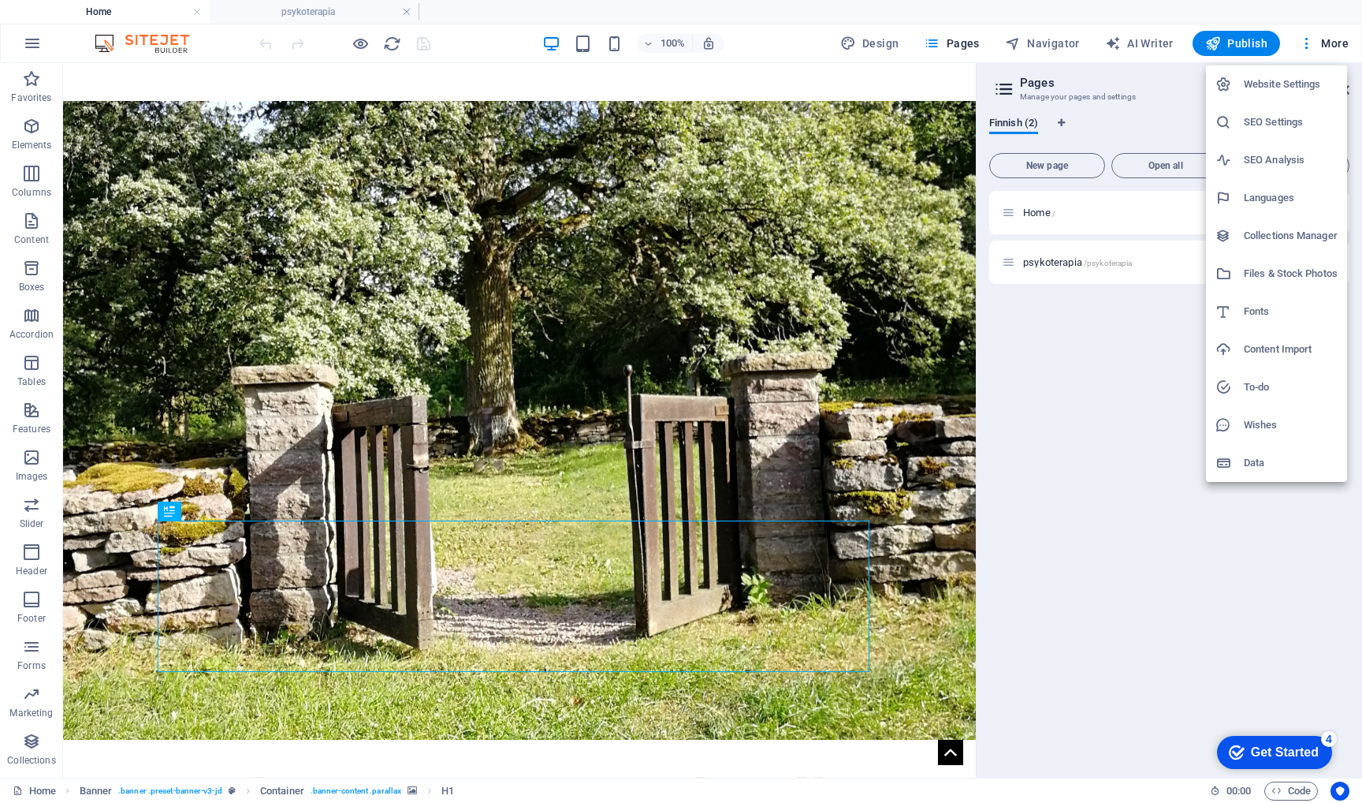
click at [1268, 266] on h6 "Files & Stock Photos" at bounding box center [1291, 273] width 94 height 19
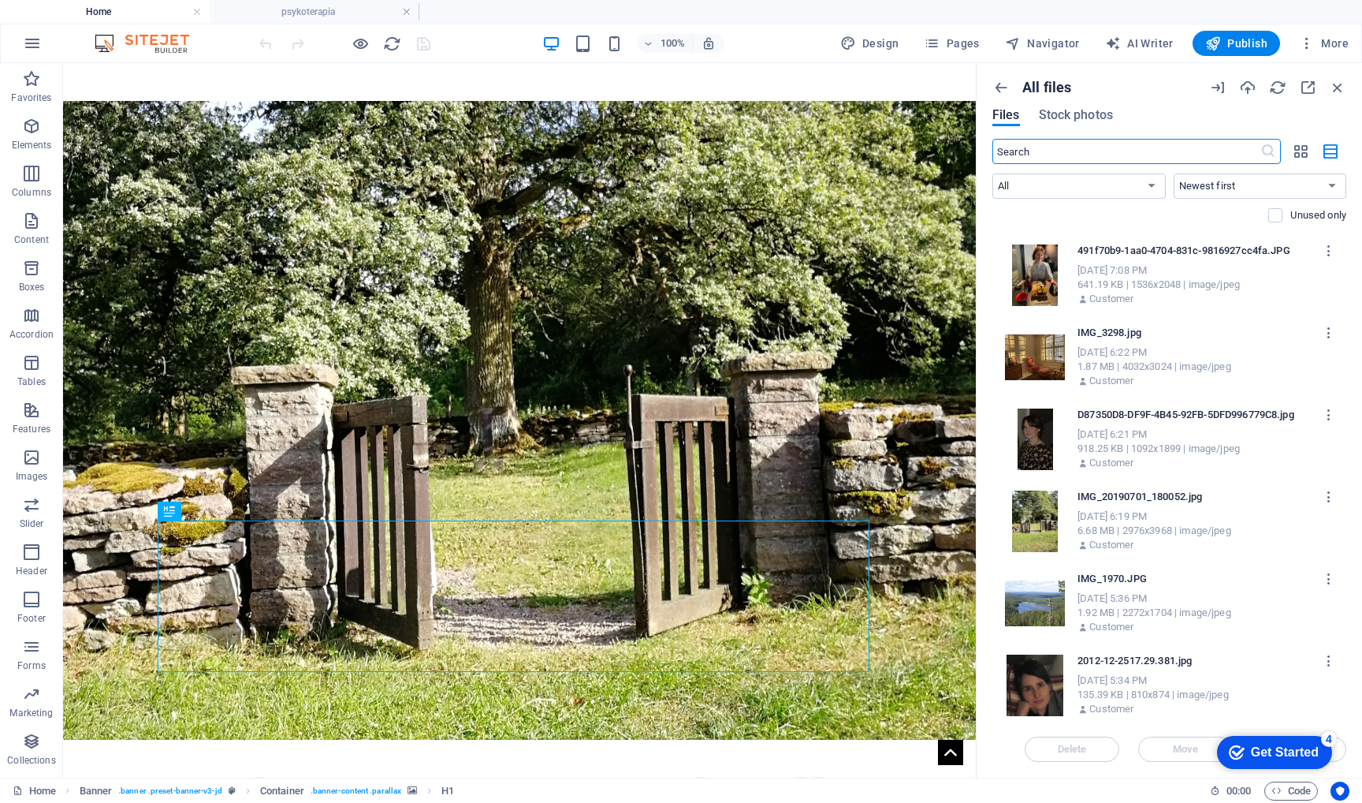
scroll to position [166, 0]
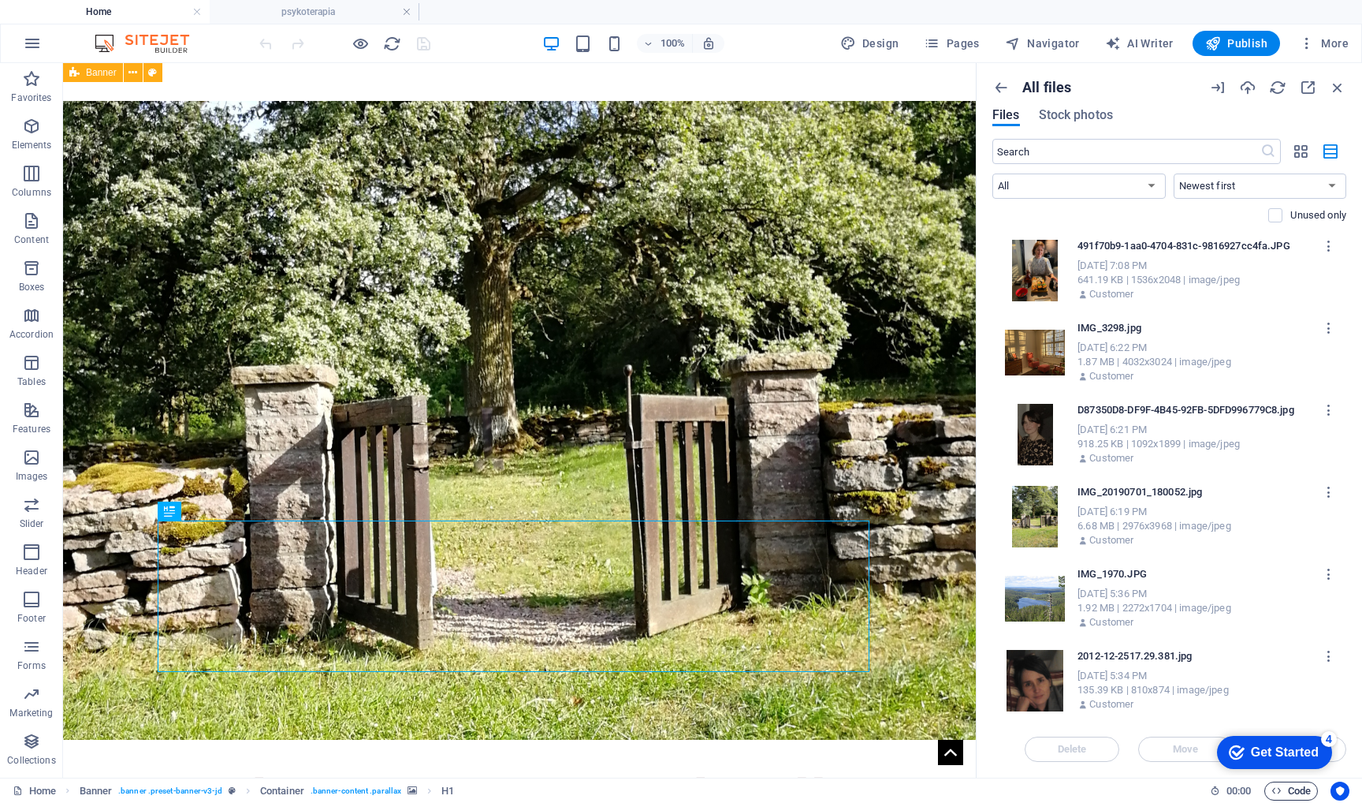
click at [1293, 786] on span "Code" at bounding box center [1291, 790] width 39 height 19
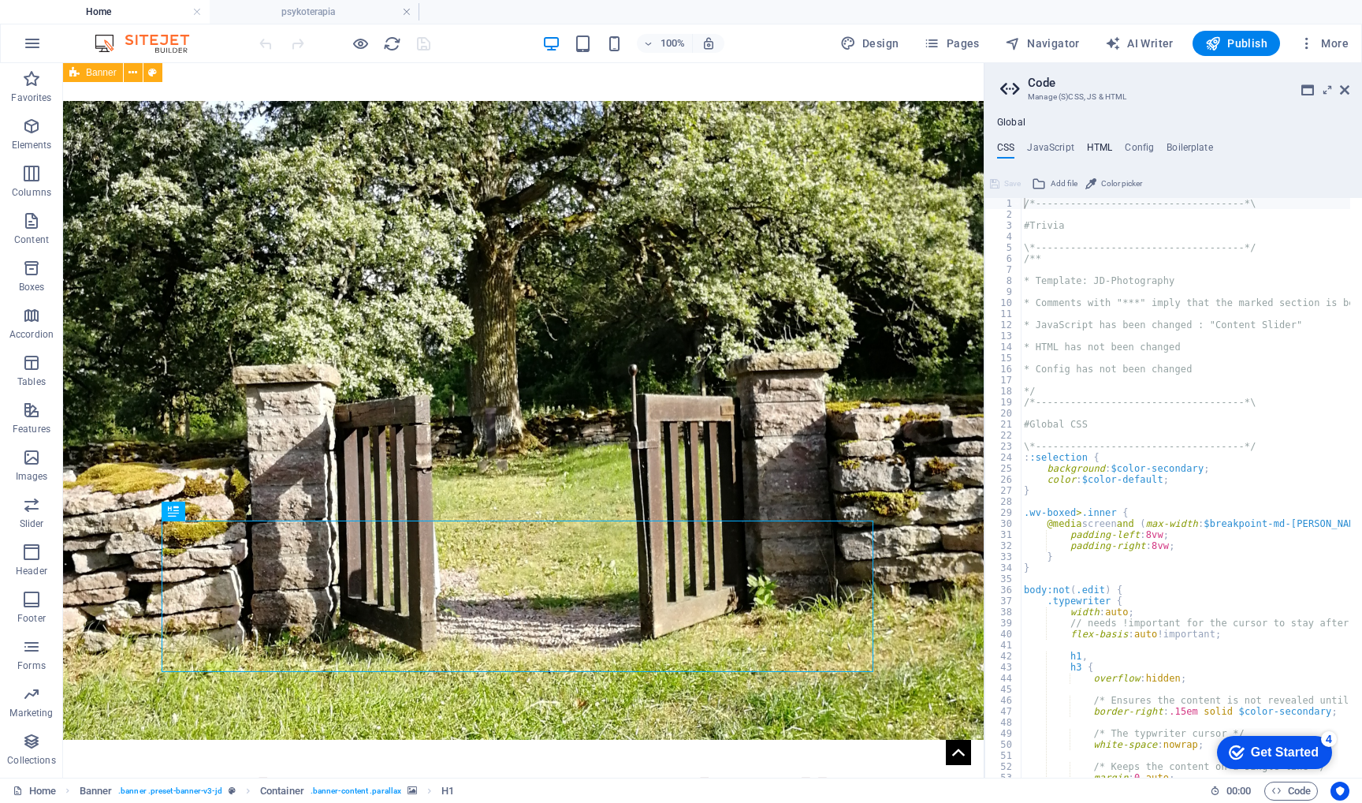
click at [1101, 149] on h4 "HTML" at bounding box center [1100, 150] width 26 height 17
type textarea "{{content}}"
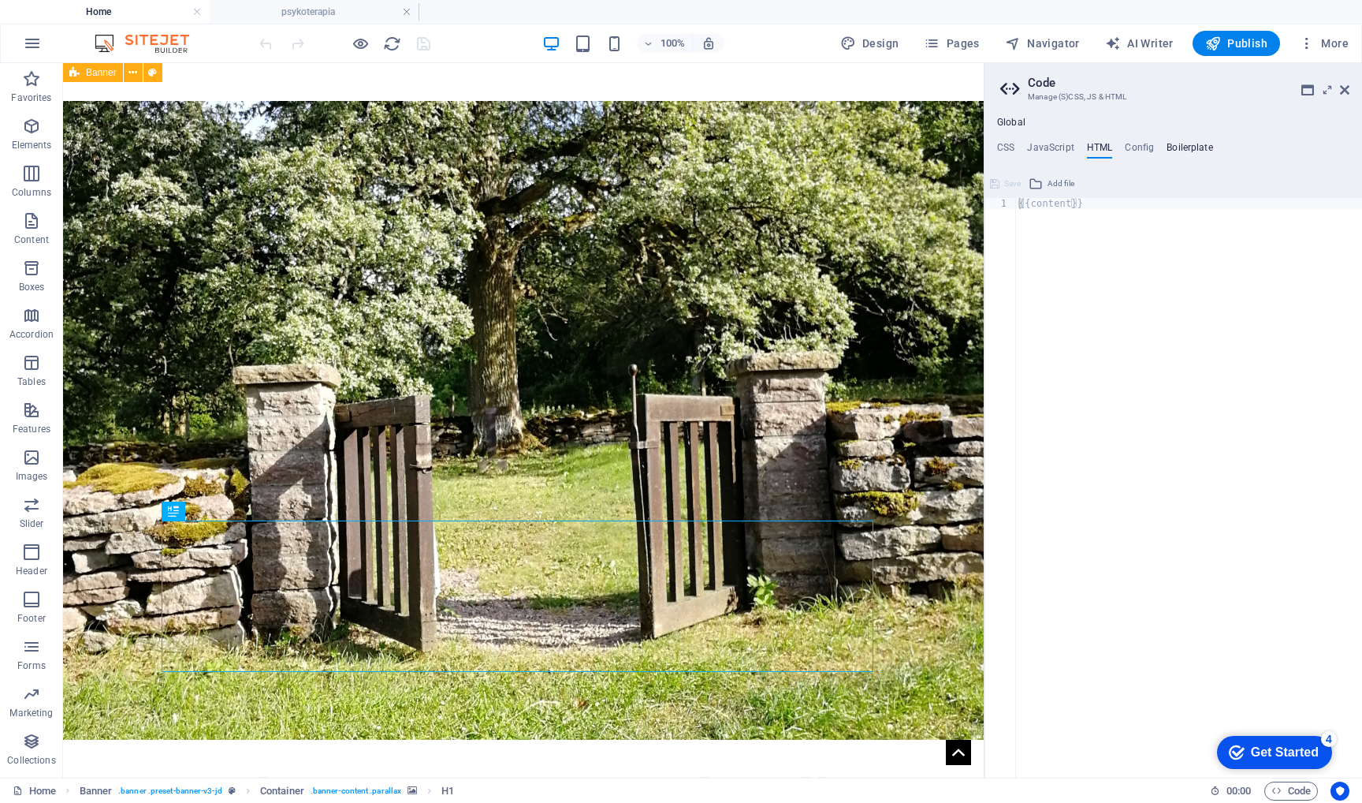
click at [1176, 146] on h4 "Boilerplate" at bounding box center [1190, 150] width 47 height 17
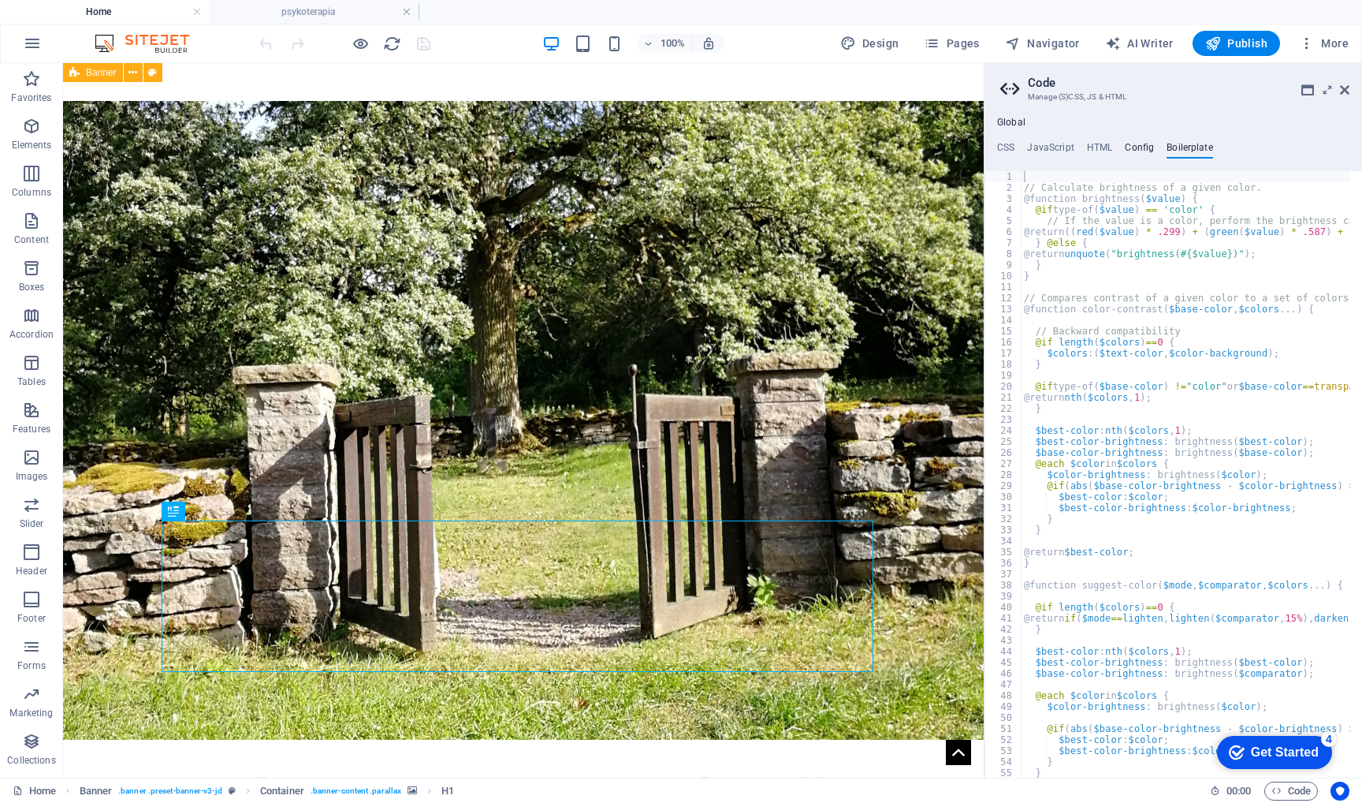
click at [1129, 143] on h4 "Config" at bounding box center [1139, 150] width 29 height 17
type textarea "$color-background: #ffffff;"
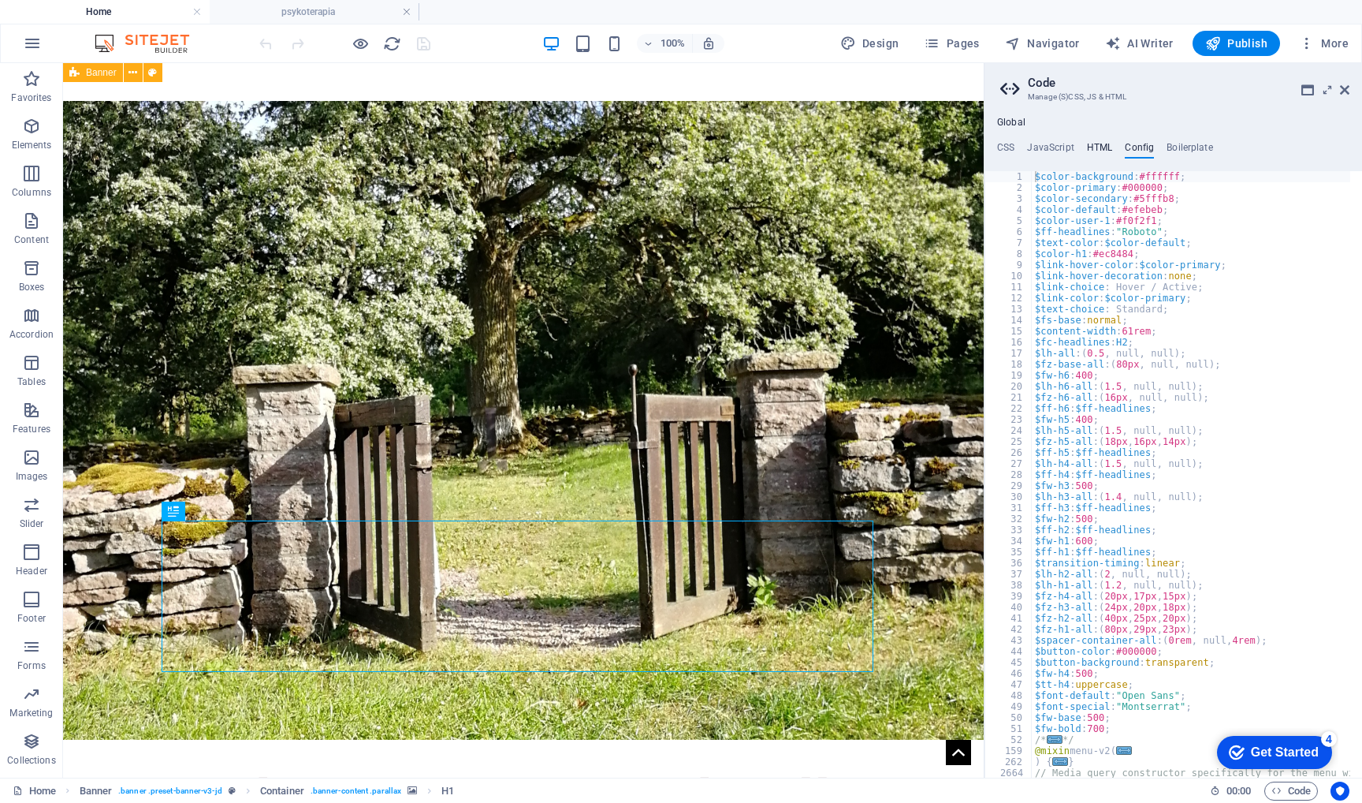
click at [1097, 145] on h4 "HTML" at bounding box center [1100, 150] width 26 height 17
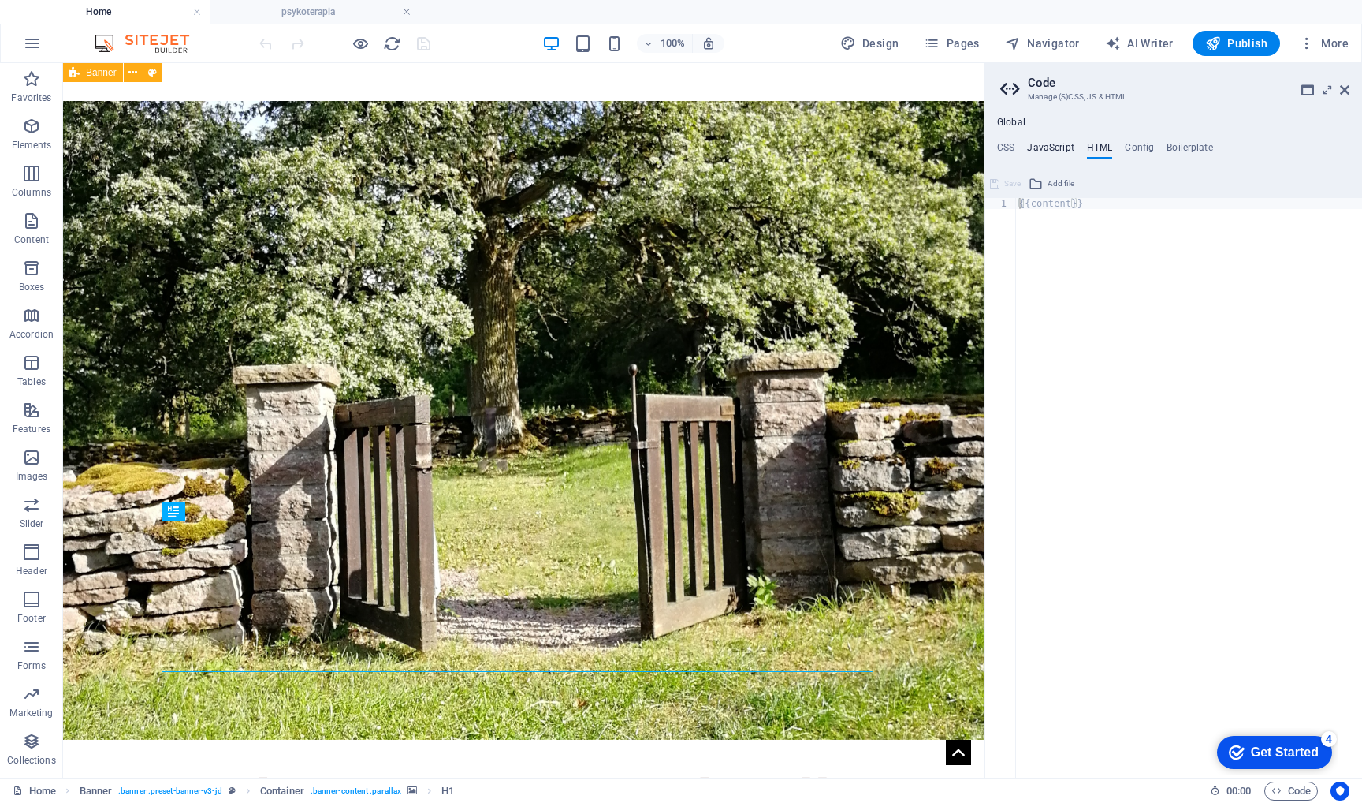
click at [1056, 144] on h4 "JavaScript" at bounding box center [1050, 150] width 47 height 17
type textarea "/* JS for preset "Menu V2" */"
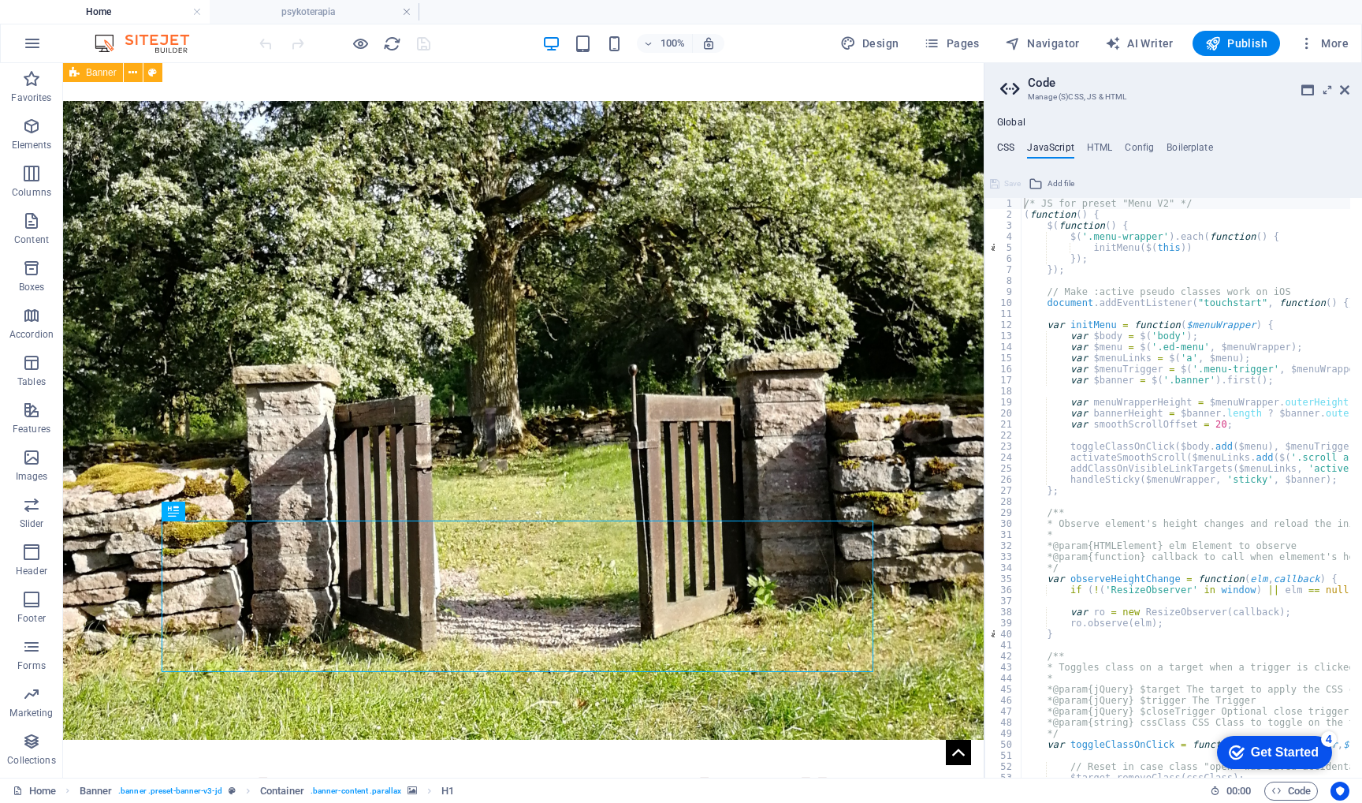
click at [1006, 142] on h4 "CSS" at bounding box center [1005, 150] width 17 height 17
